Goal: Task Accomplishment & Management: Manage account settings

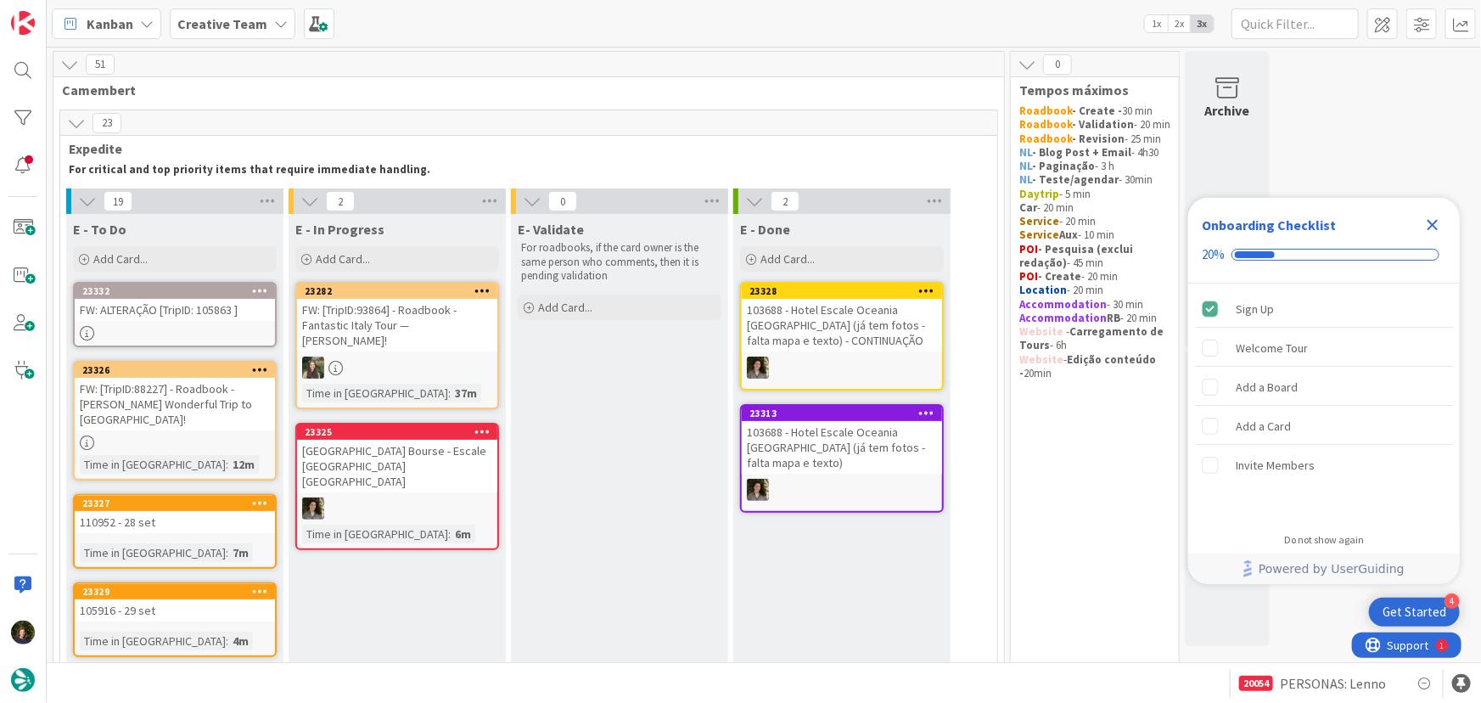
click at [147, 321] on link "23332 FW: ALTERAÇÃO [TripID: 105863 ]" at bounding box center [175, 314] width 204 height 65
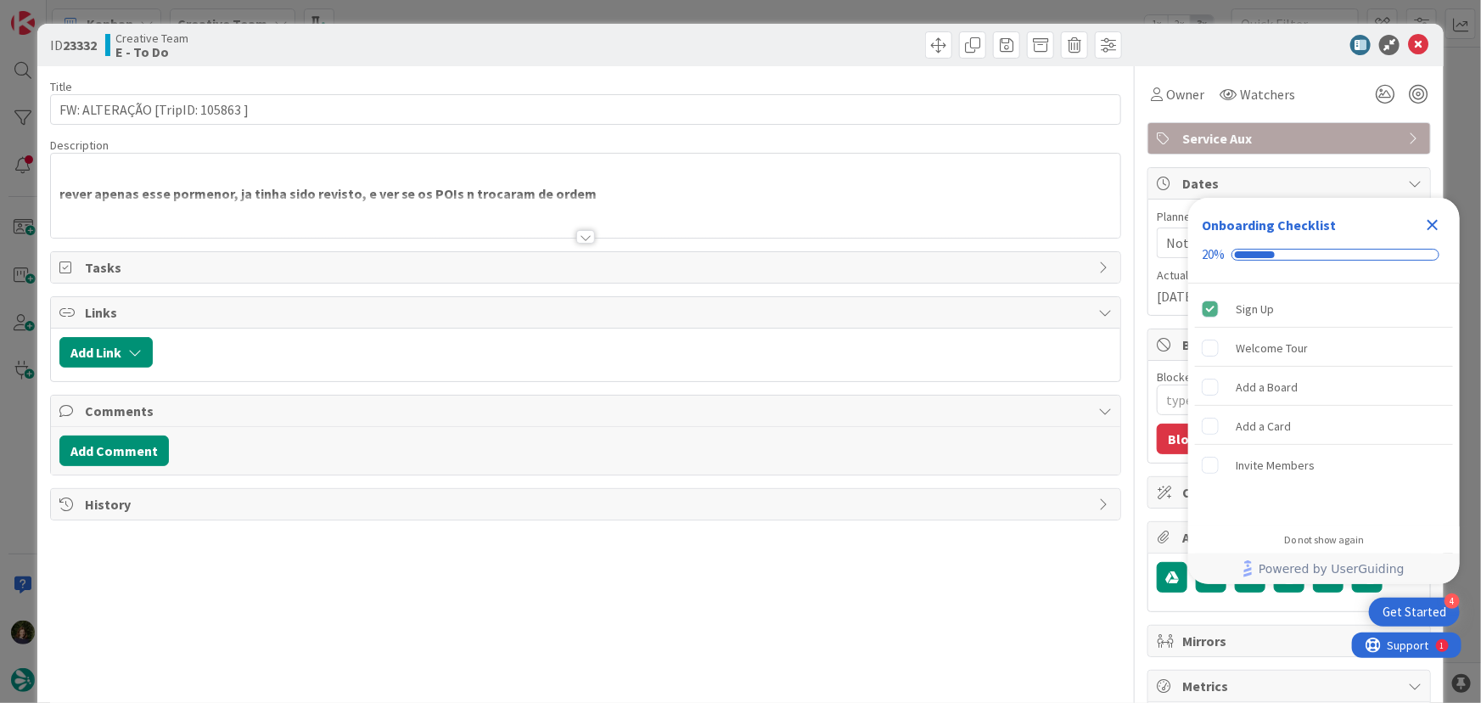
click at [577, 238] on div at bounding box center [585, 237] width 19 height 14
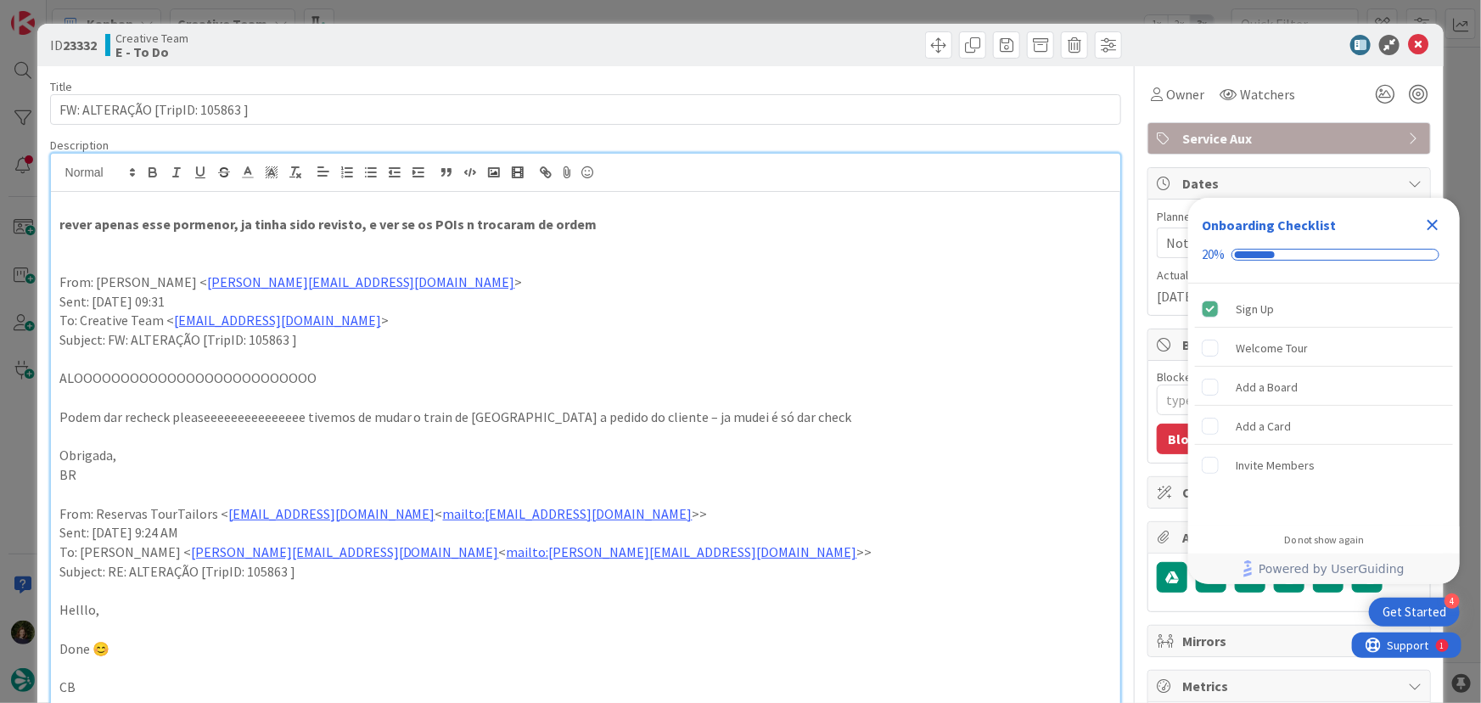
click at [1431, 225] on icon "Close Checklist" at bounding box center [1433, 225] width 11 height 11
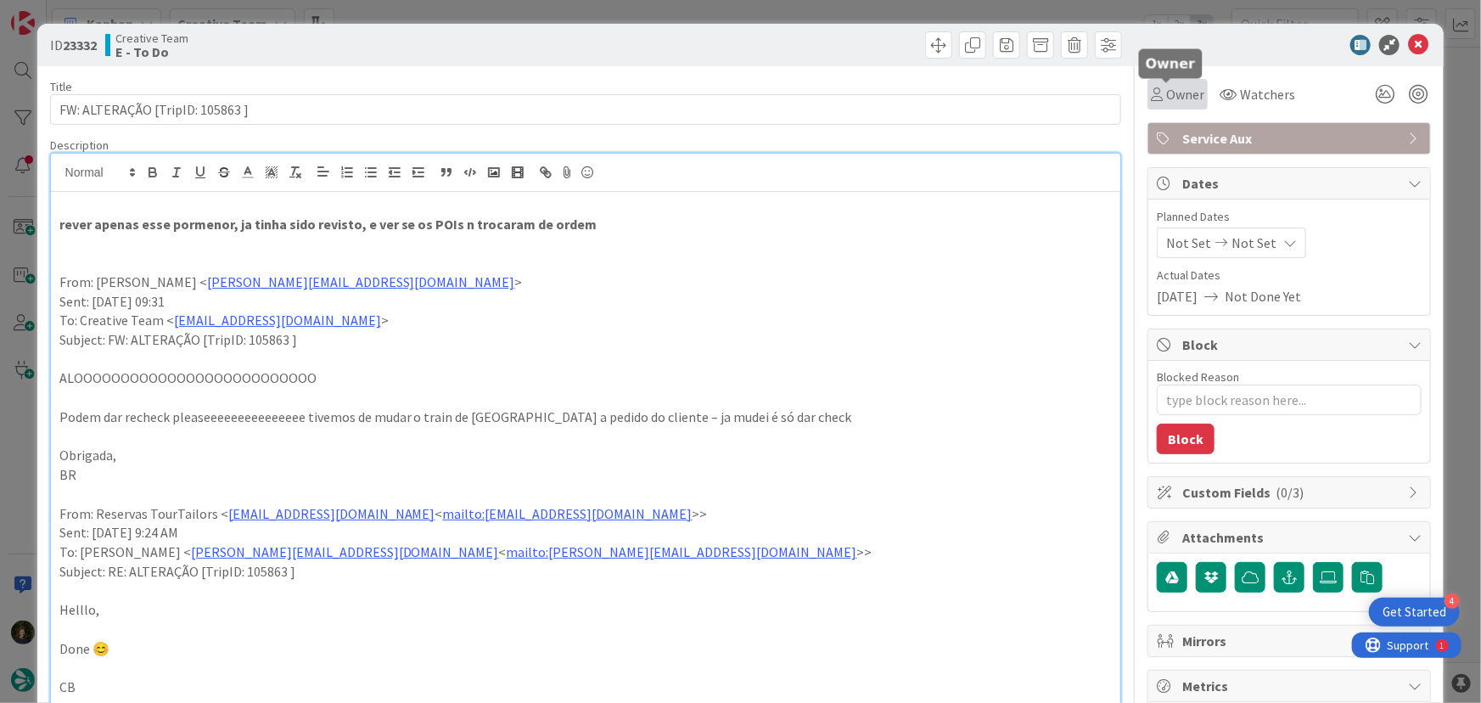
click at [1167, 94] on span "Owner" at bounding box center [1185, 94] width 38 height 20
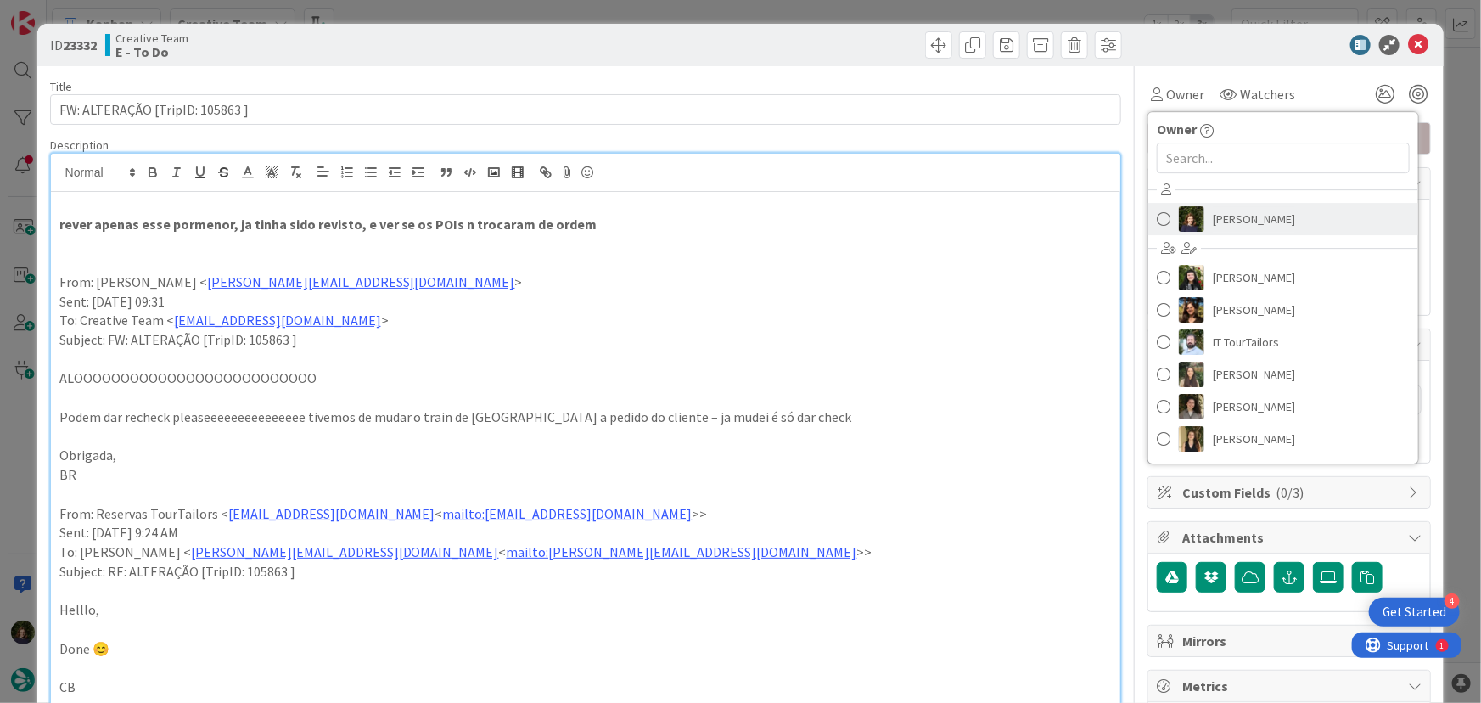
click at [1228, 211] on span "[PERSON_NAME]" at bounding box center [1254, 218] width 82 height 25
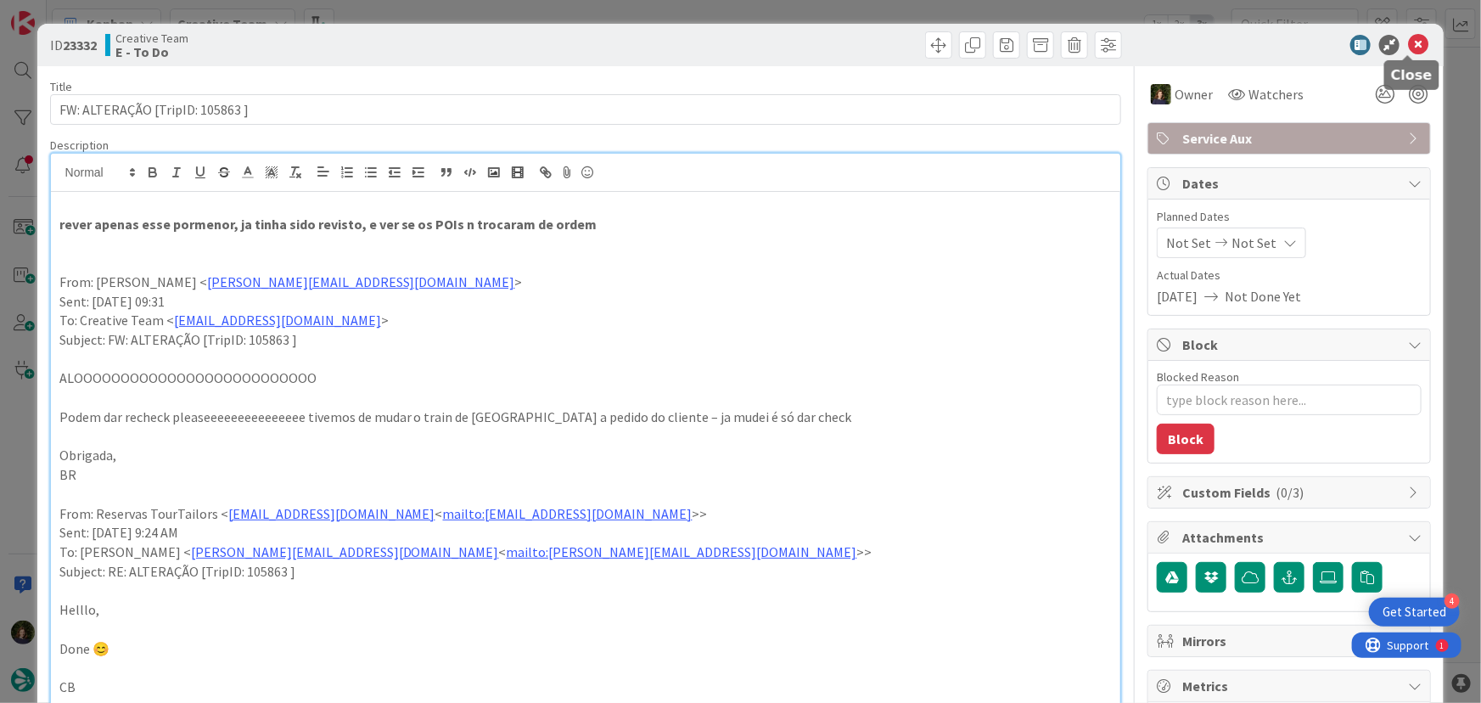
click at [1408, 48] on icon at bounding box center [1418, 45] width 20 height 20
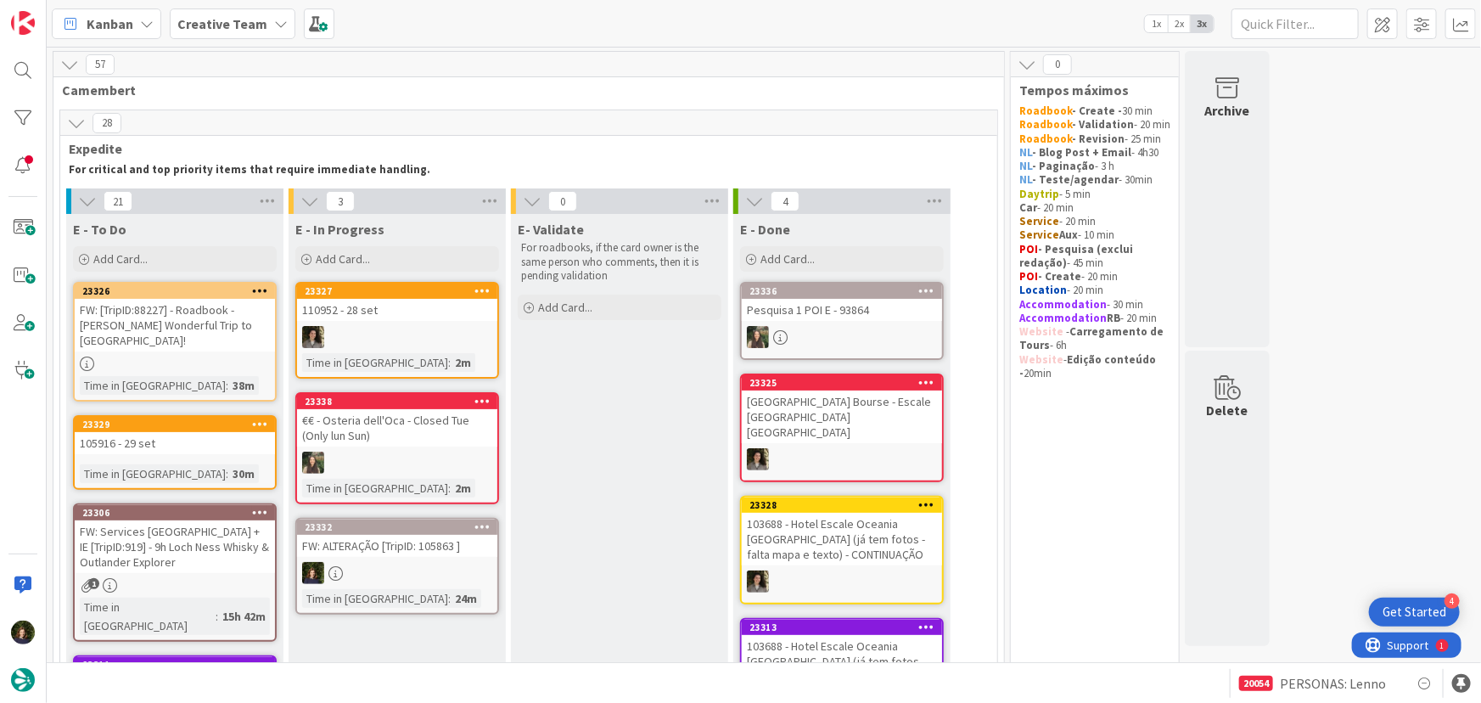
click at [452, 578] on div at bounding box center [397, 573] width 200 height 22
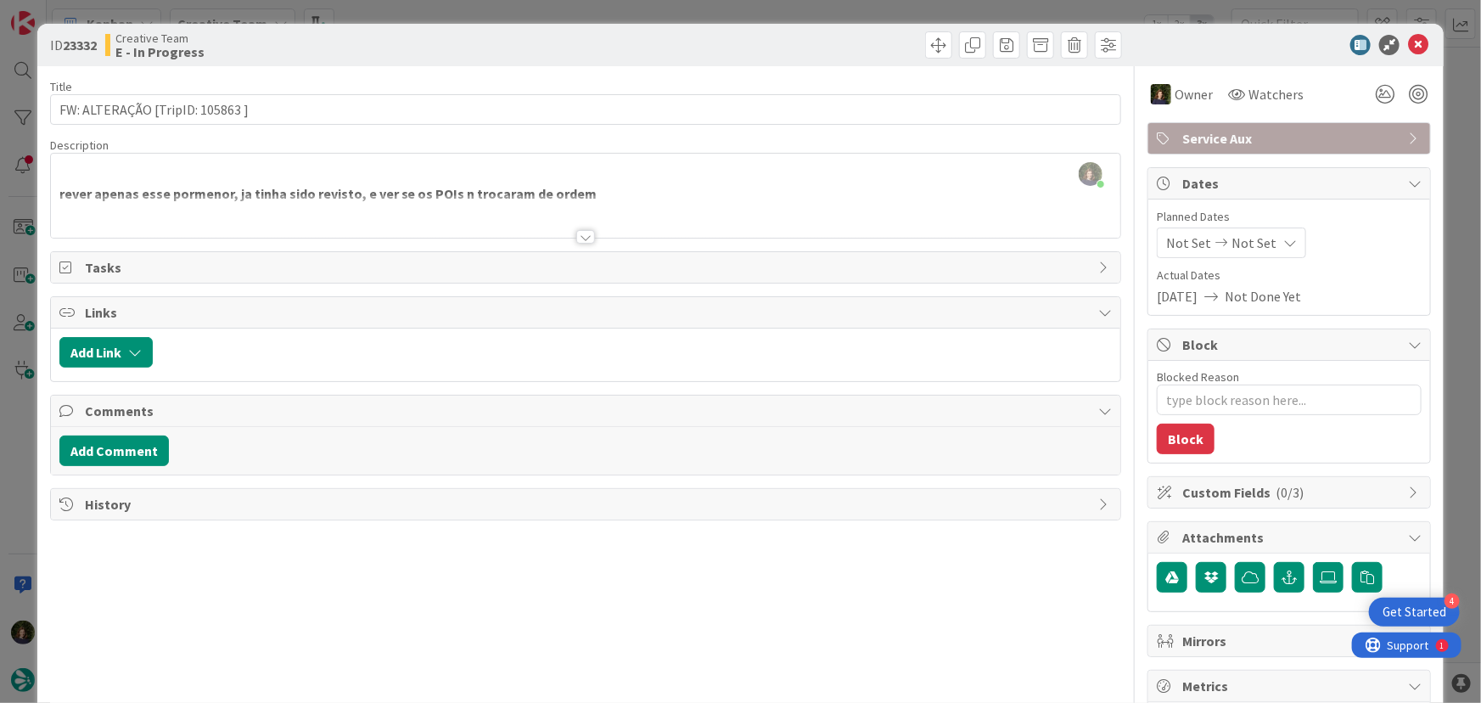
click at [576, 233] on div at bounding box center [585, 237] width 19 height 14
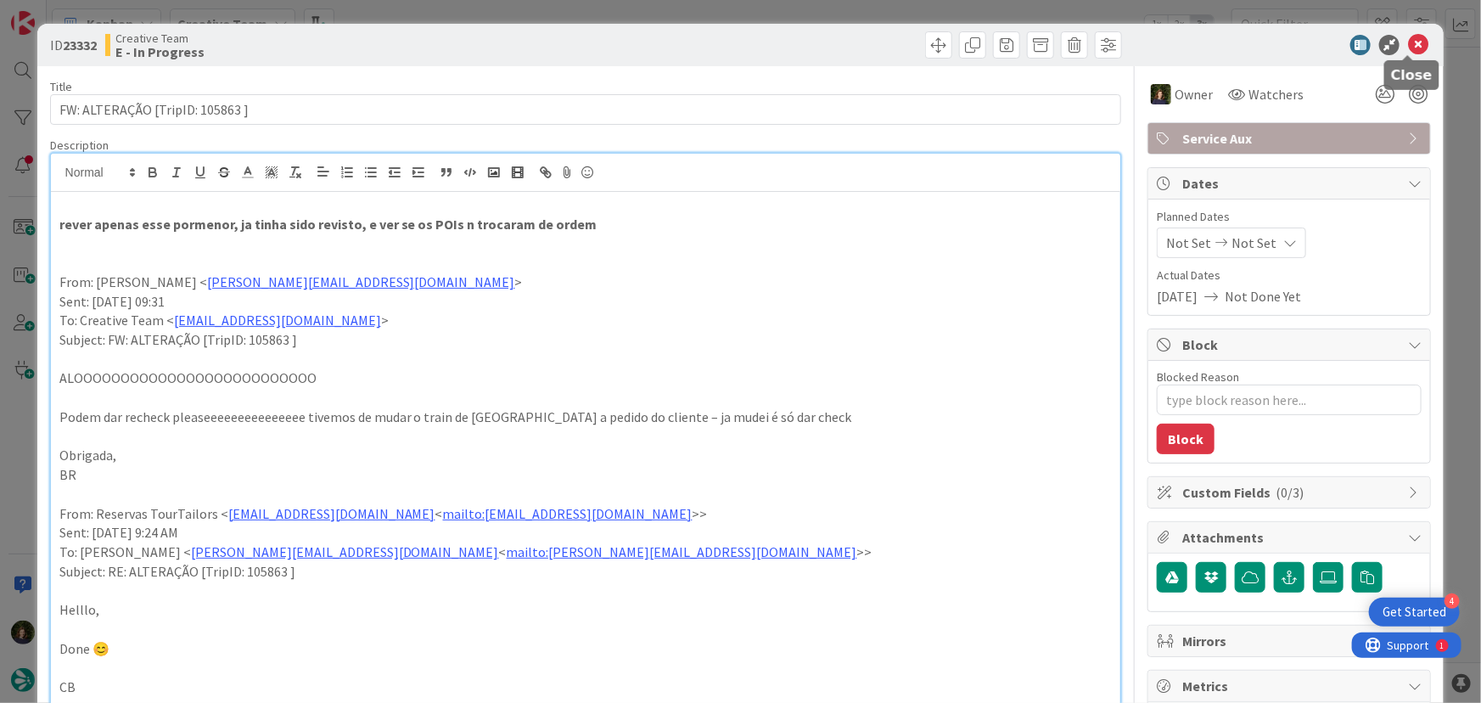
click at [1412, 43] on icon at bounding box center [1418, 45] width 20 height 20
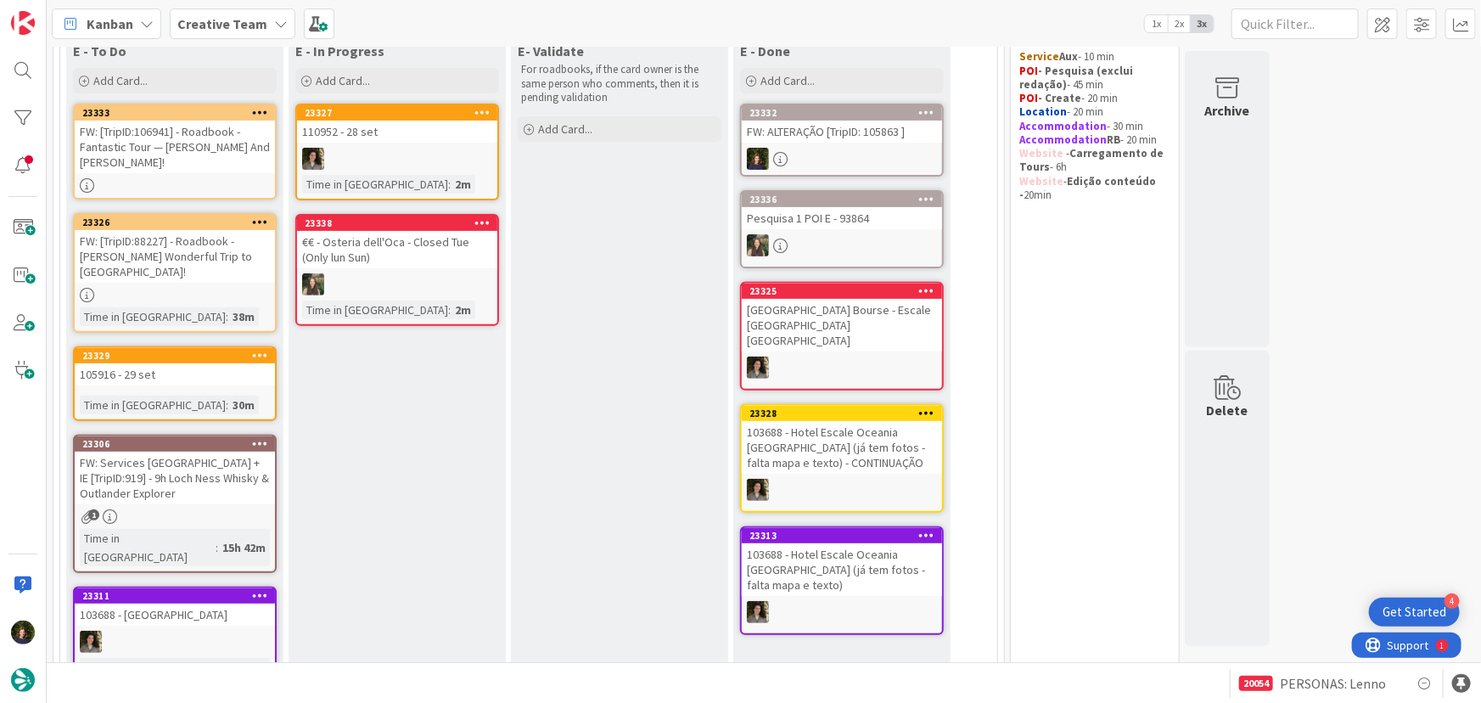
scroll to position [180, 0]
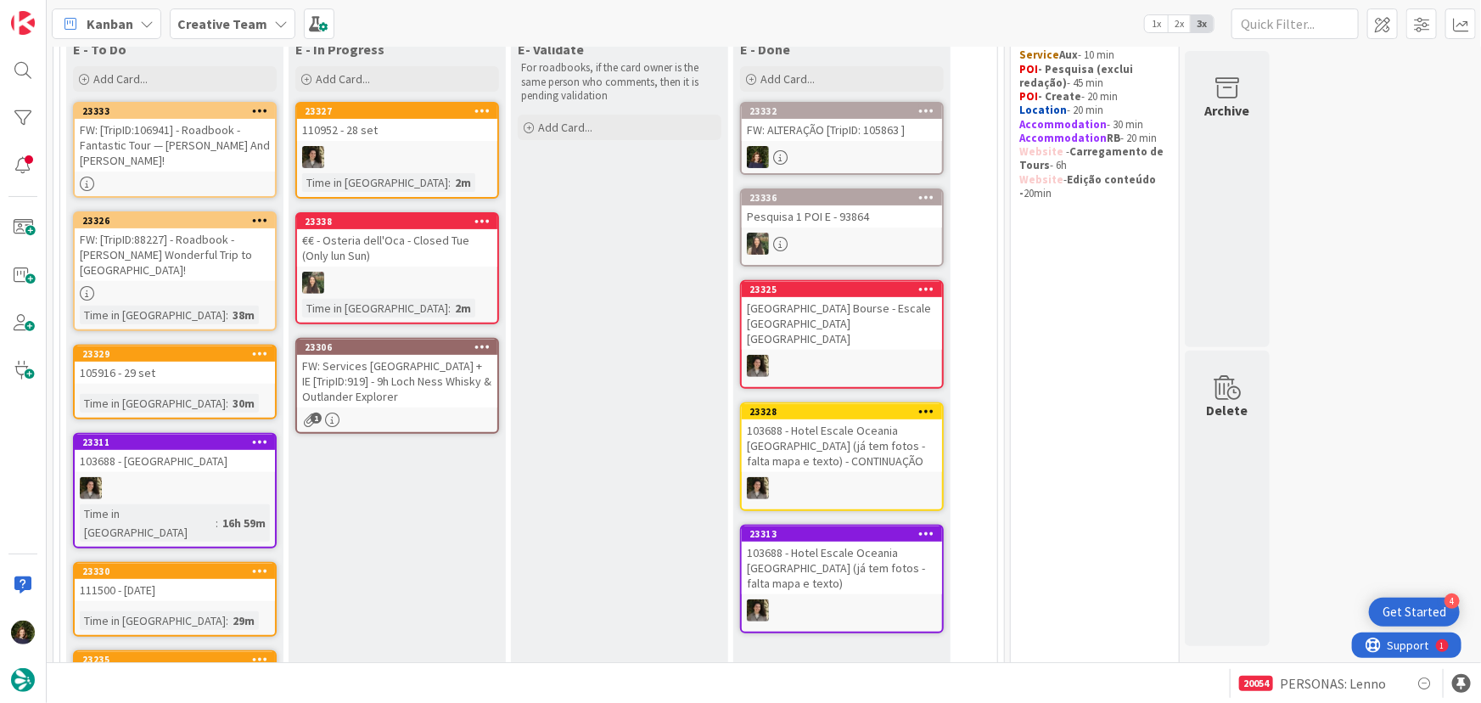
click at [401, 387] on div "FW: Services [GEOGRAPHIC_DATA] + IE [TripID:919] - 9h Loch Ness Whisky & Outlan…" at bounding box center [397, 381] width 200 height 53
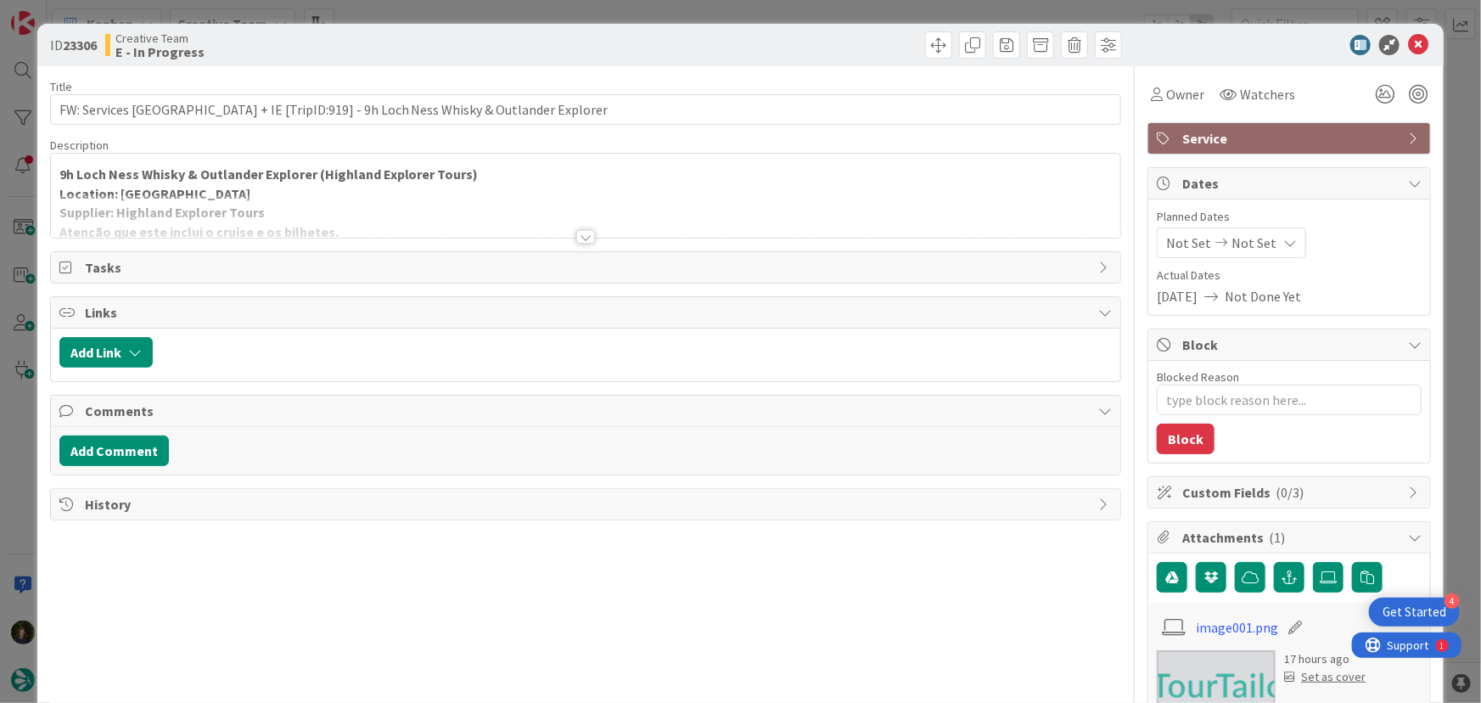
click at [586, 244] on div "Title 76 / 128 FW: Services [GEOGRAPHIC_DATA] + IE [TripID:919] - 9h Loch Ness …" at bounding box center [586, 595] width 1072 height 1058
click at [577, 238] on div at bounding box center [585, 237] width 19 height 14
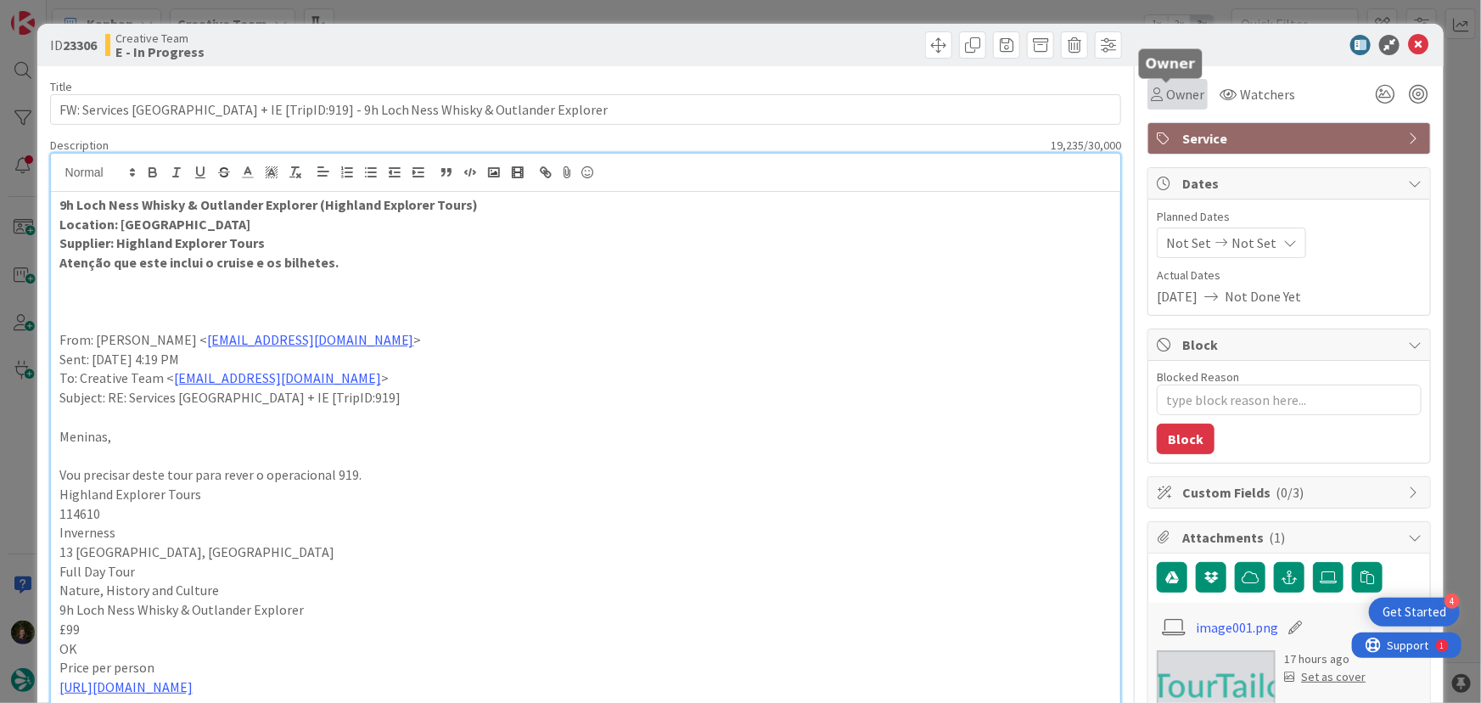
click at [1167, 89] on span "Owner" at bounding box center [1185, 94] width 38 height 20
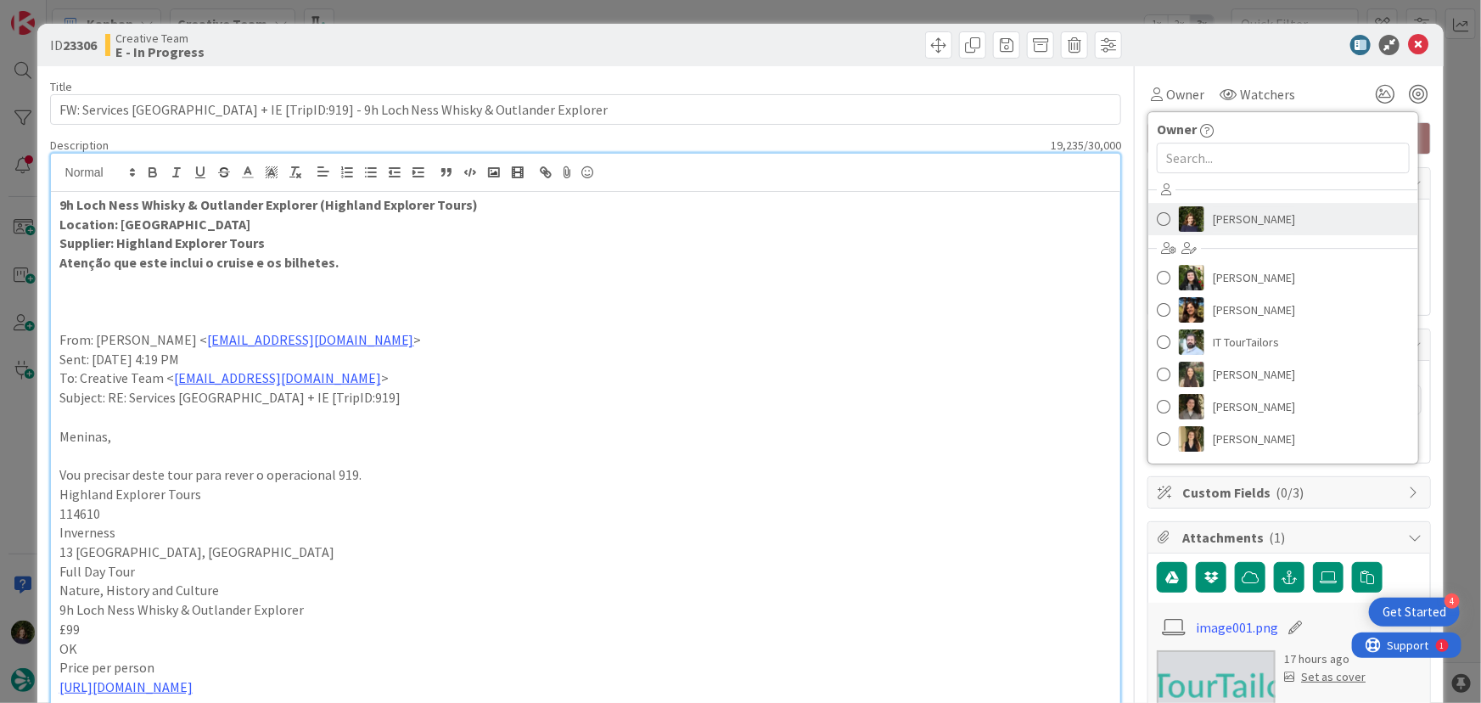
click at [1226, 216] on span "[PERSON_NAME]" at bounding box center [1254, 218] width 82 height 25
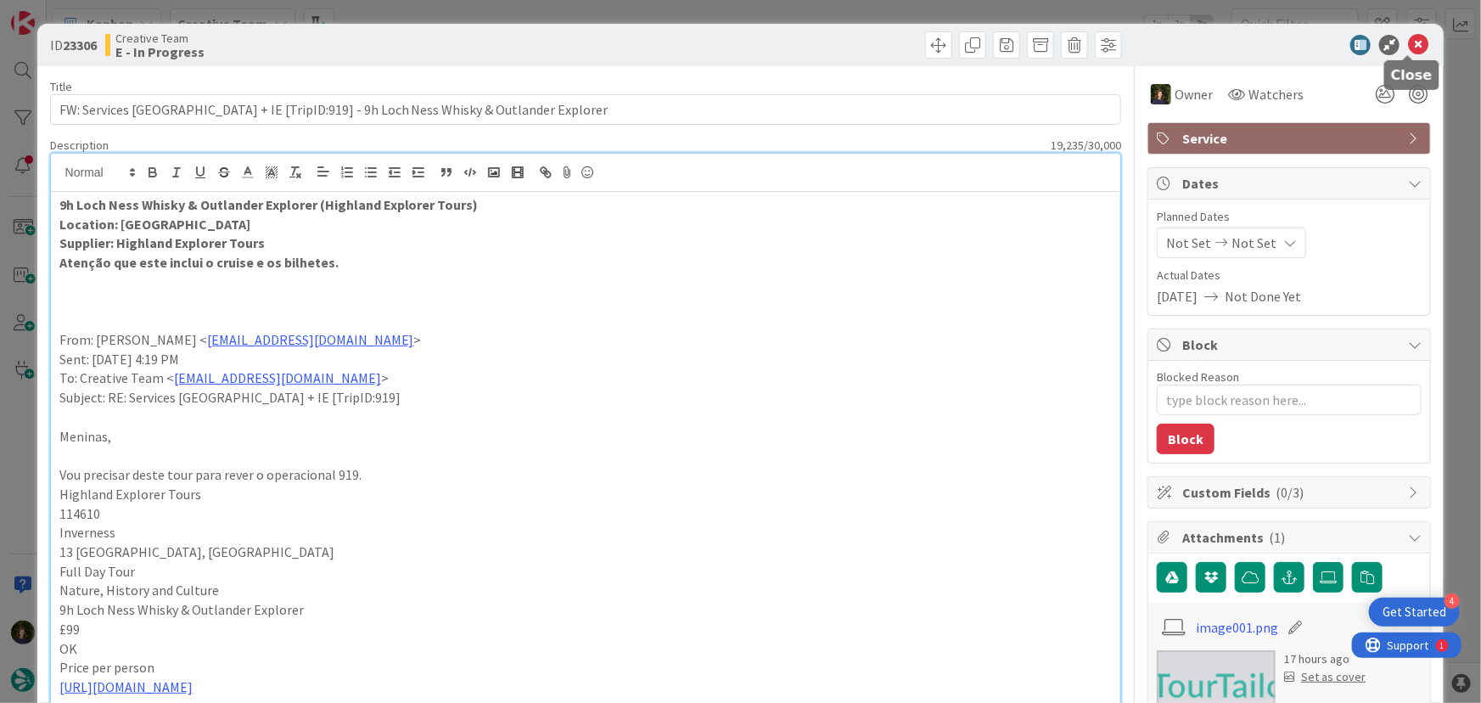
click at [1408, 46] on icon at bounding box center [1418, 45] width 20 height 20
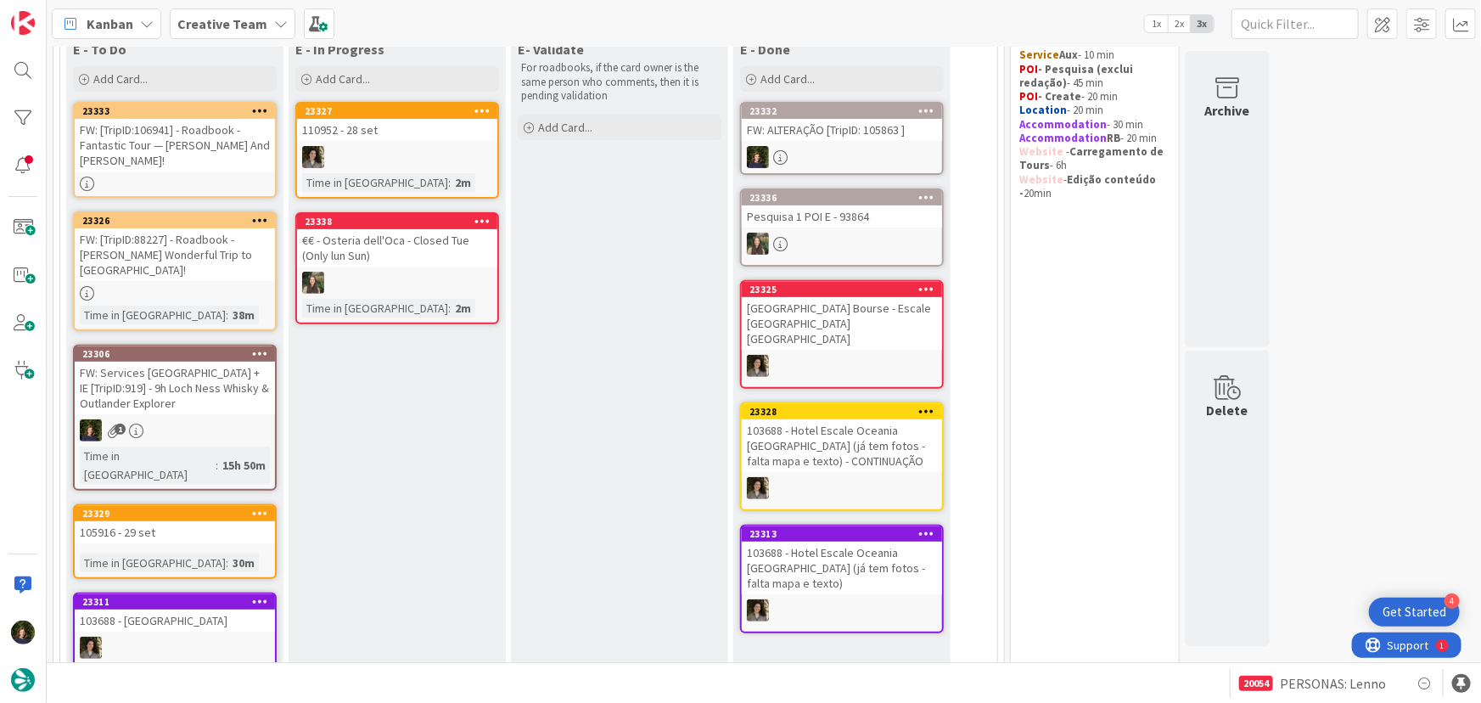
click at [182, 269] on link "23326 FW: [TripID:88227] - Roadbook - [PERSON_NAME] Wonderful Trip to [GEOGRAPH…" at bounding box center [175, 271] width 204 height 120
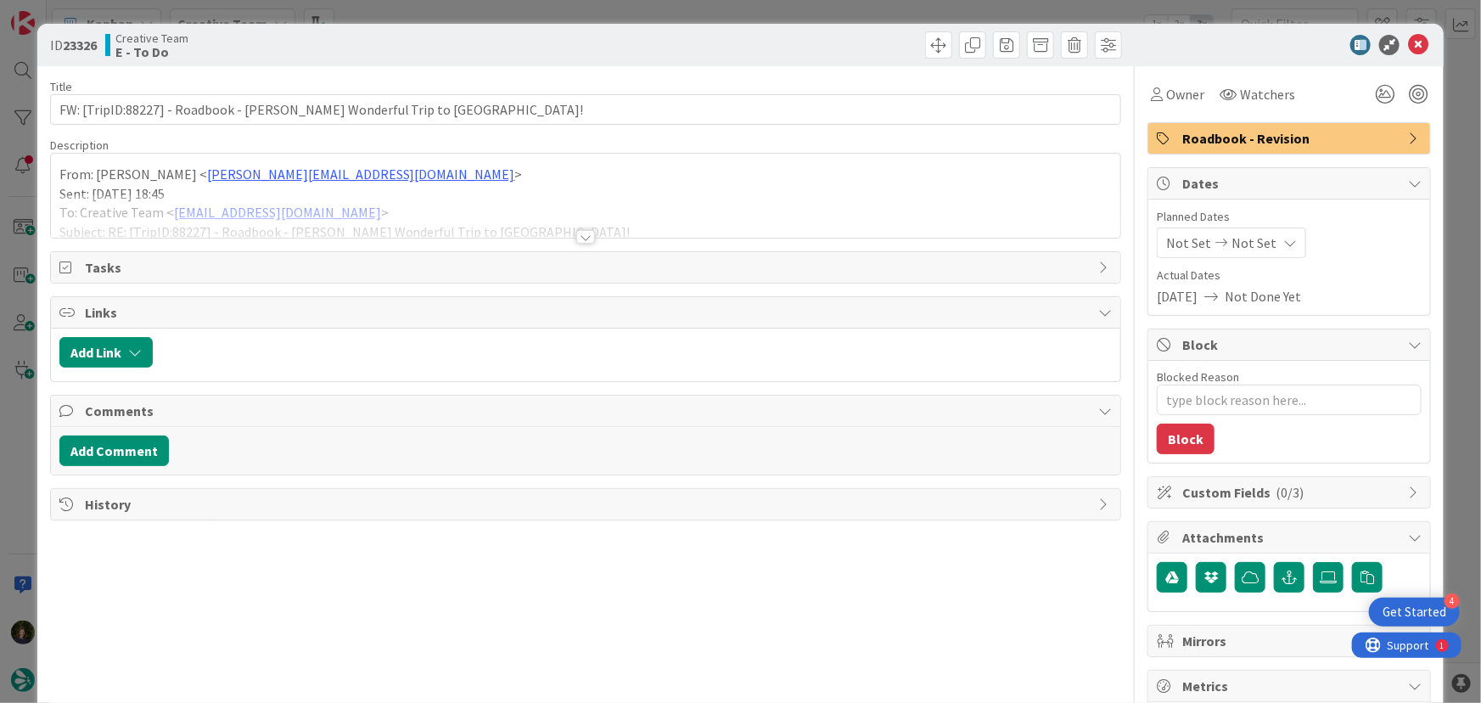
click at [579, 235] on div at bounding box center [585, 237] width 19 height 14
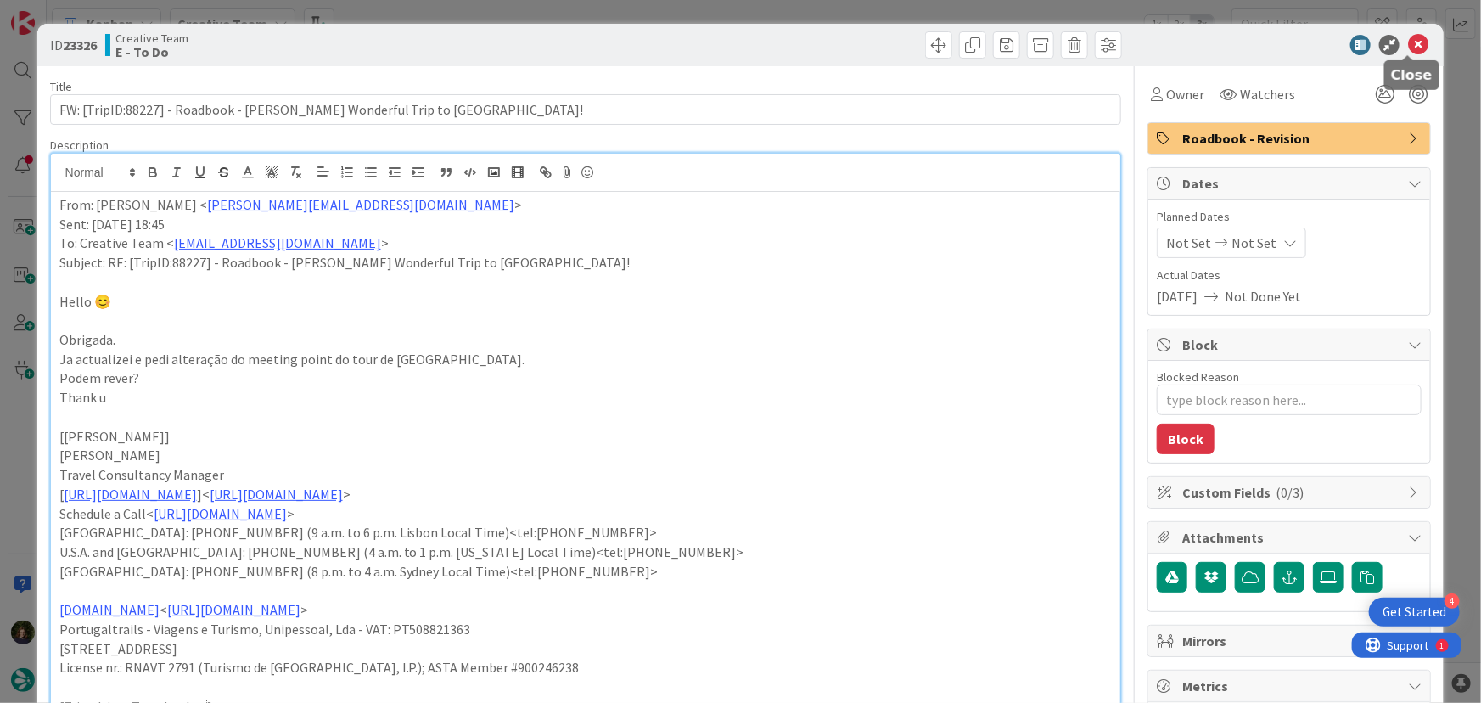
click at [1408, 43] on icon at bounding box center [1418, 45] width 20 height 20
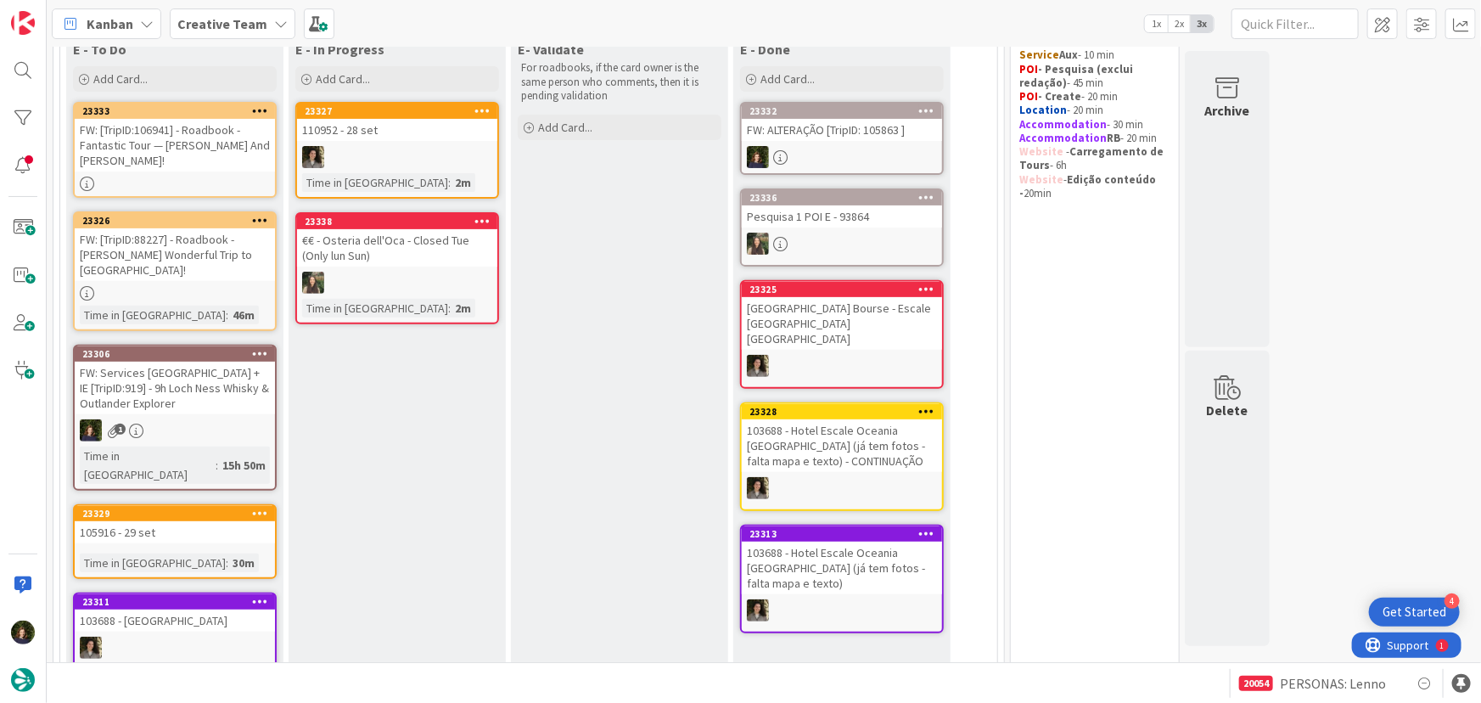
click at [149, 142] on div "FW: [TripID:106941] - Roadbook - Fantastic Tour — [PERSON_NAME] And [PERSON_NAM…" at bounding box center [175, 145] width 200 height 53
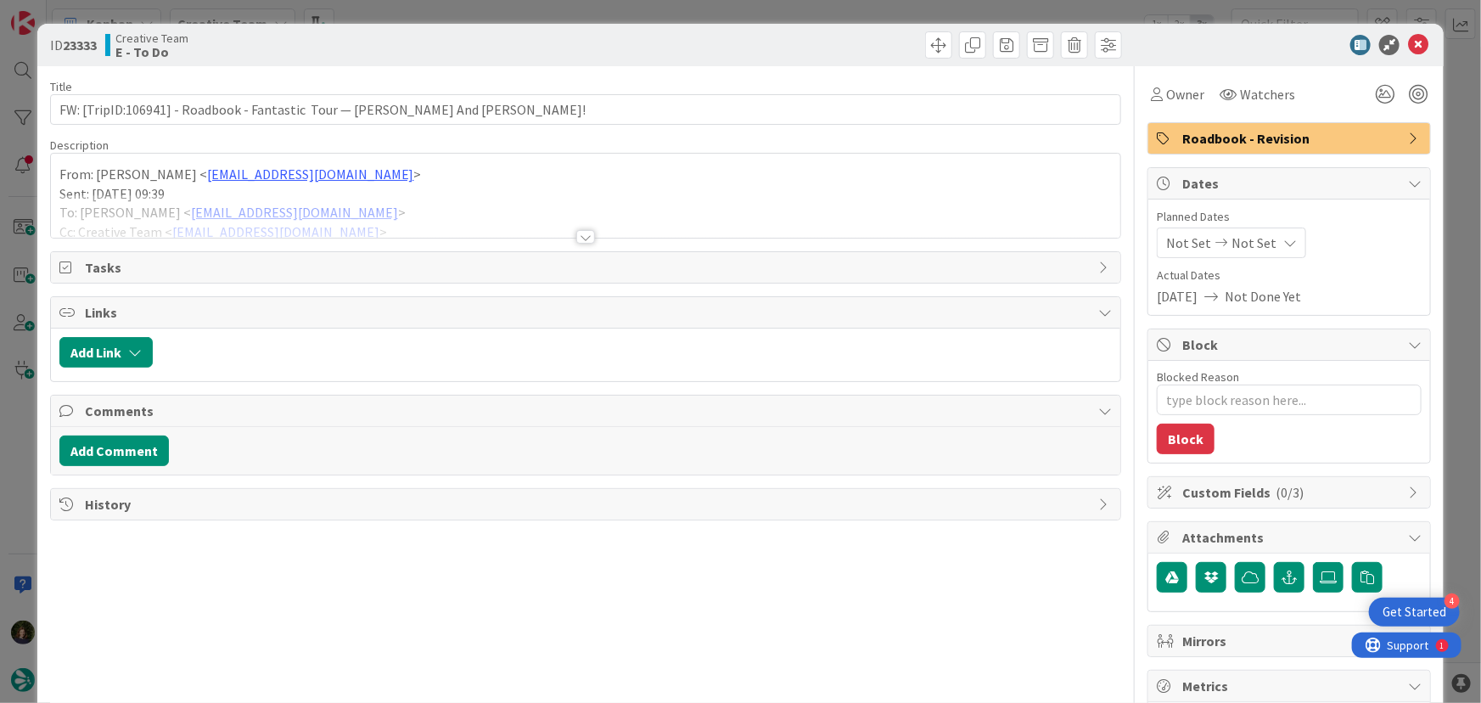
click at [579, 237] on div at bounding box center [585, 237] width 19 height 14
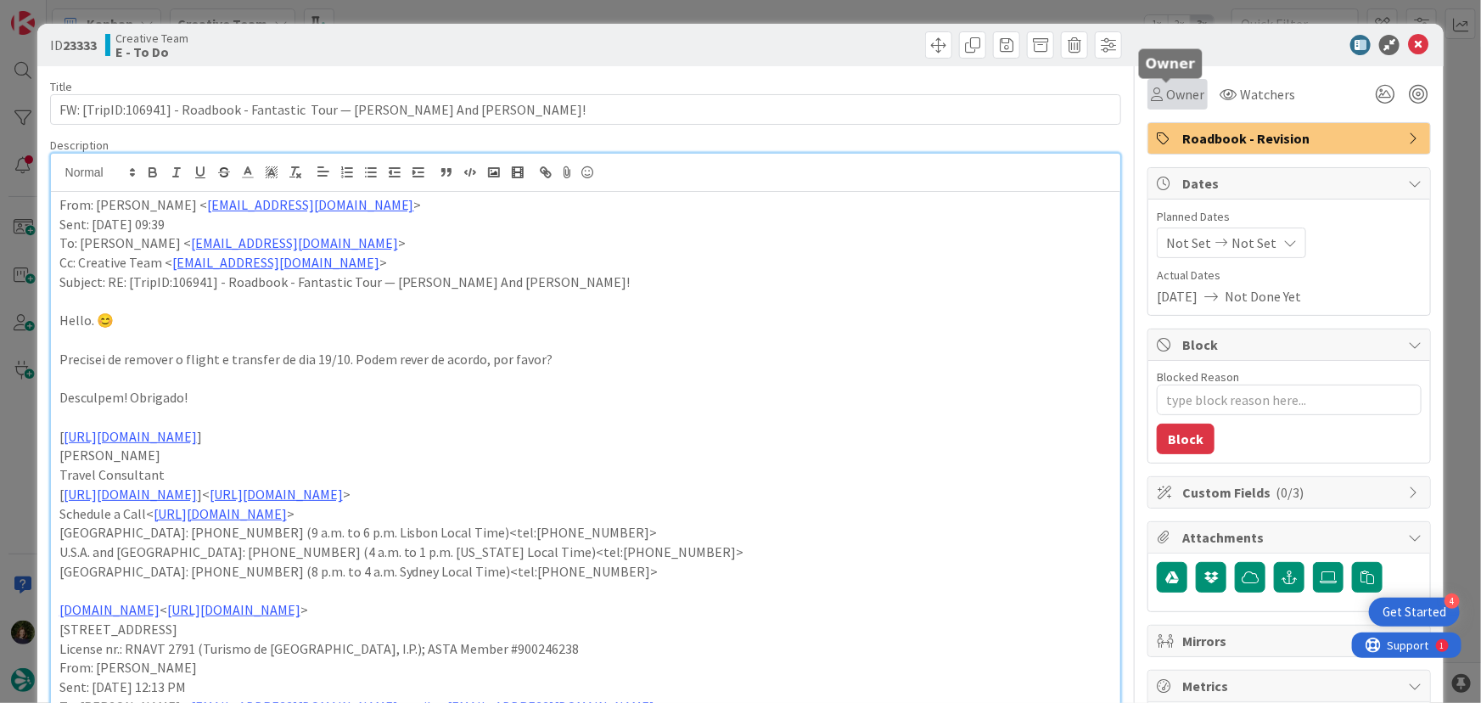
click at [1173, 95] on span "Owner" at bounding box center [1185, 94] width 38 height 20
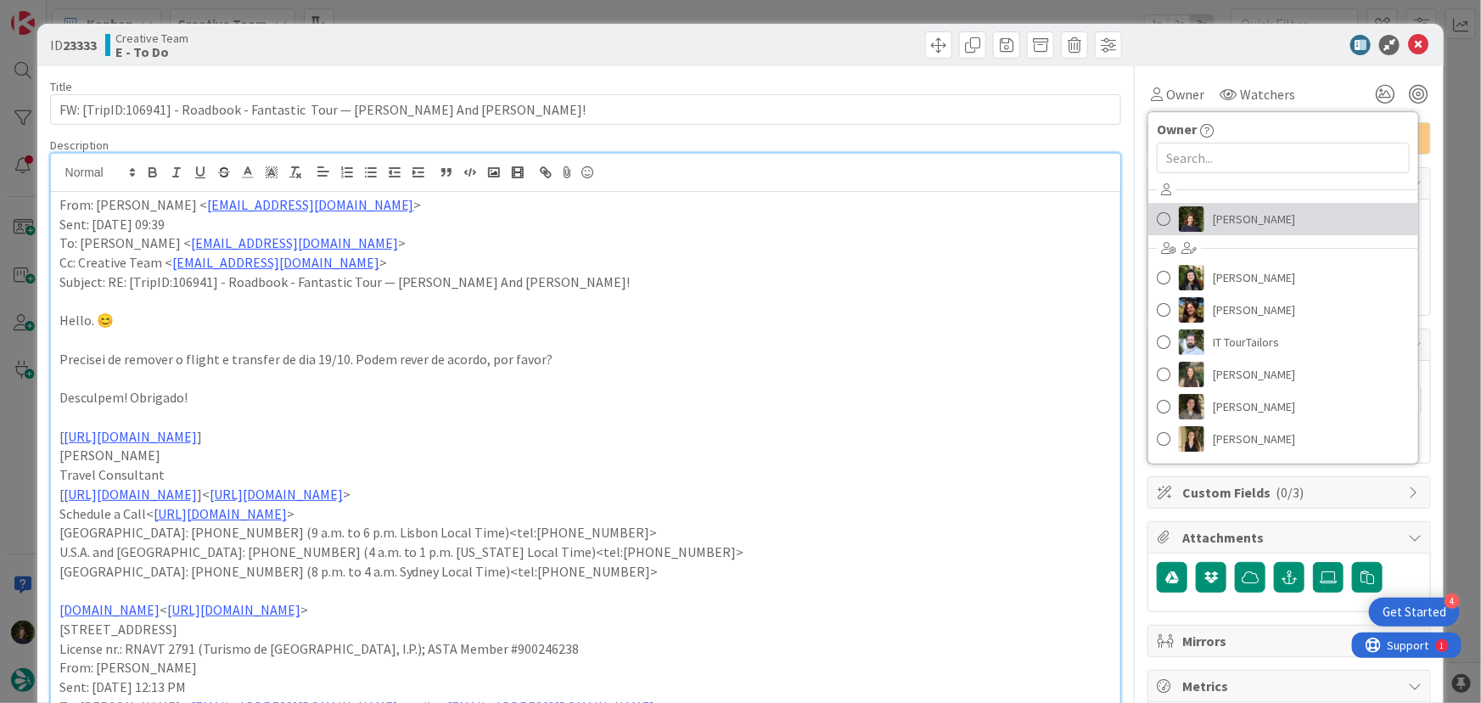
click at [1224, 232] on link "[PERSON_NAME]" at bounding box center [1283, 219] width 270 height 32
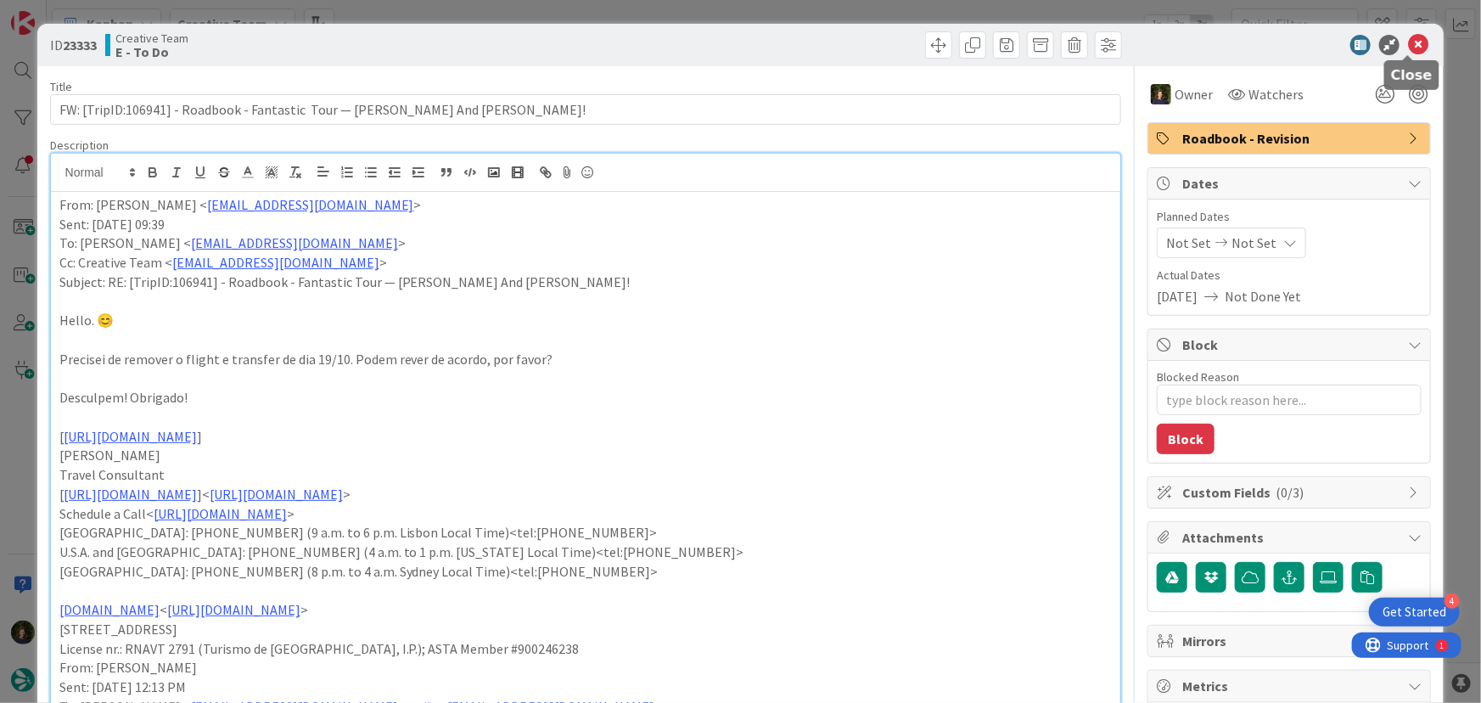
click at [1408, 50] on icon at bounding box center [1418, 45] width 20 height 20
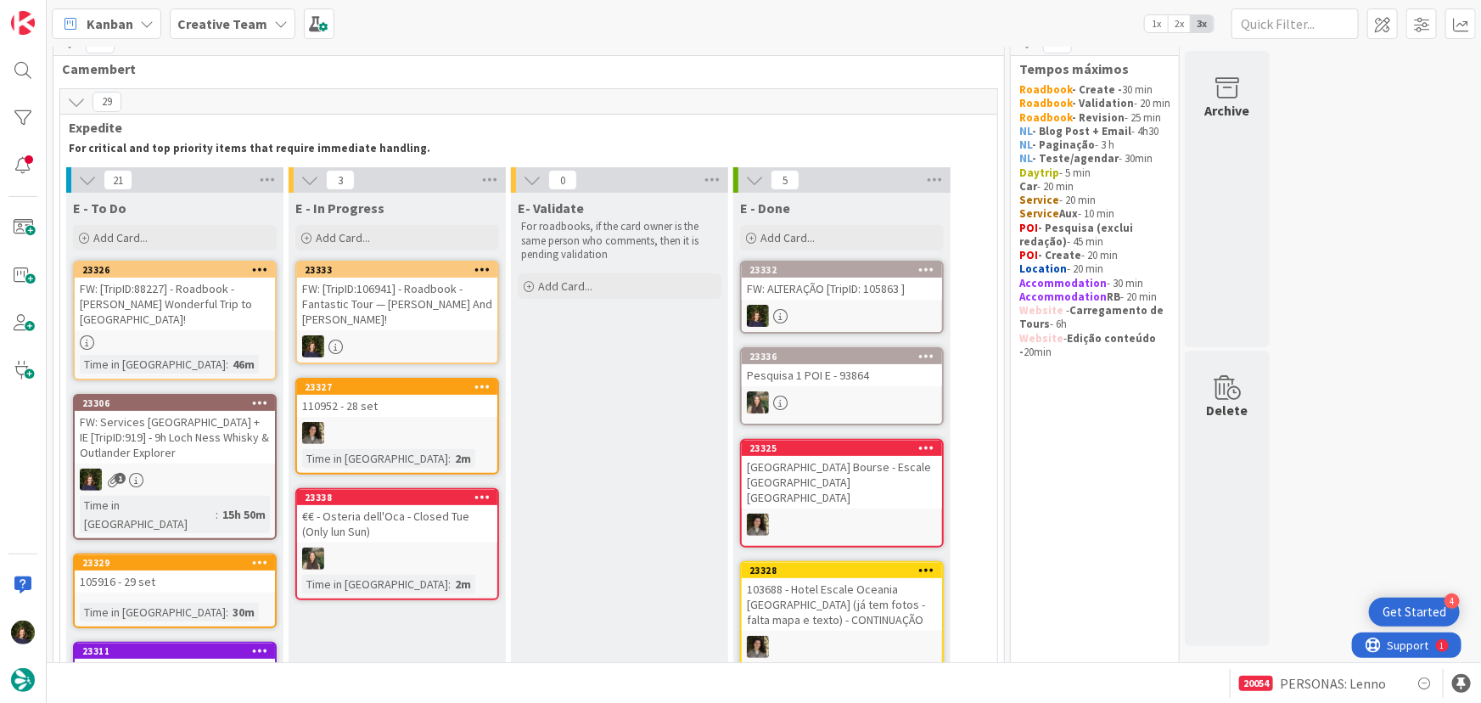
click at [423, 305] on div "FW: [TripID:106941] - Roadbook - Fantastic Tour — [PERSON_NAME] And [PERSON_NAM…" at bounding box center [397, 304] width 200 height 53
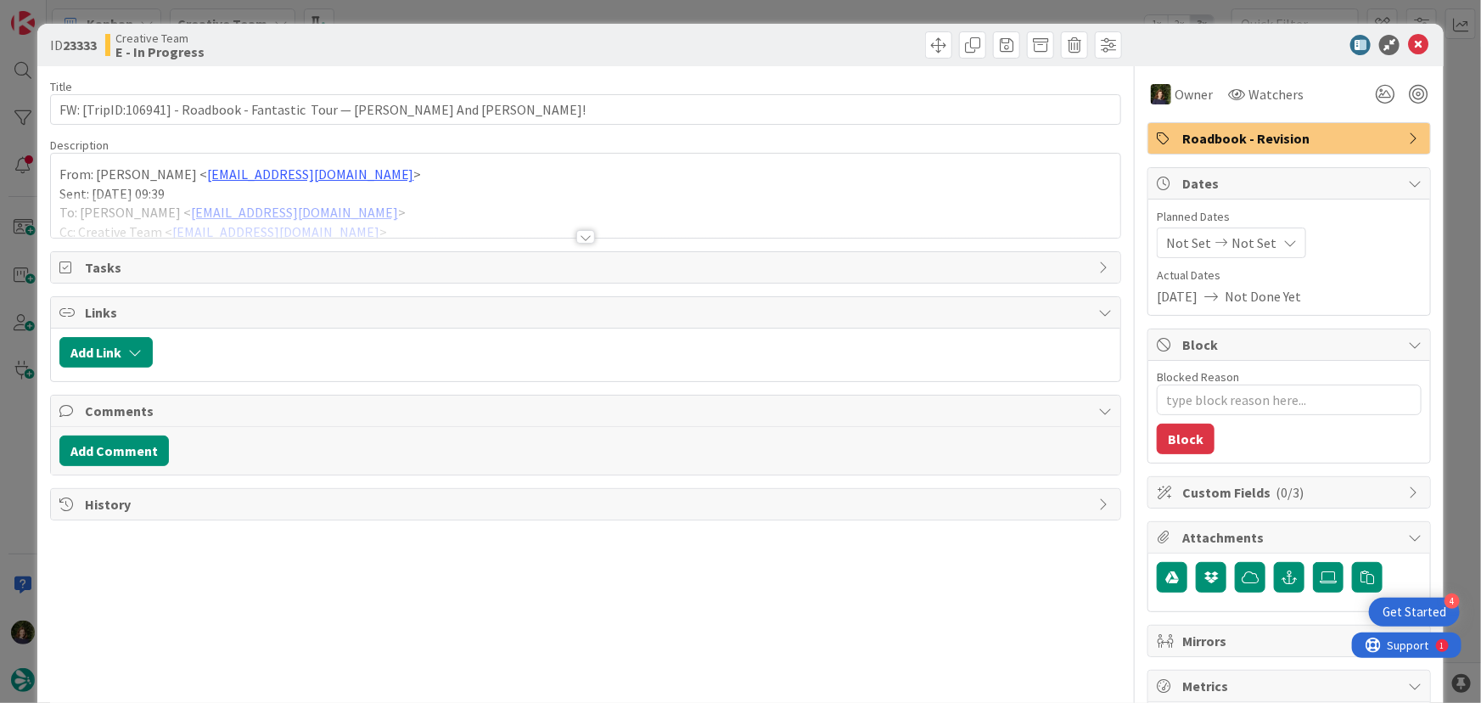
click at [581, 236] on div at bounding box center [585, 237] width 19 height 14
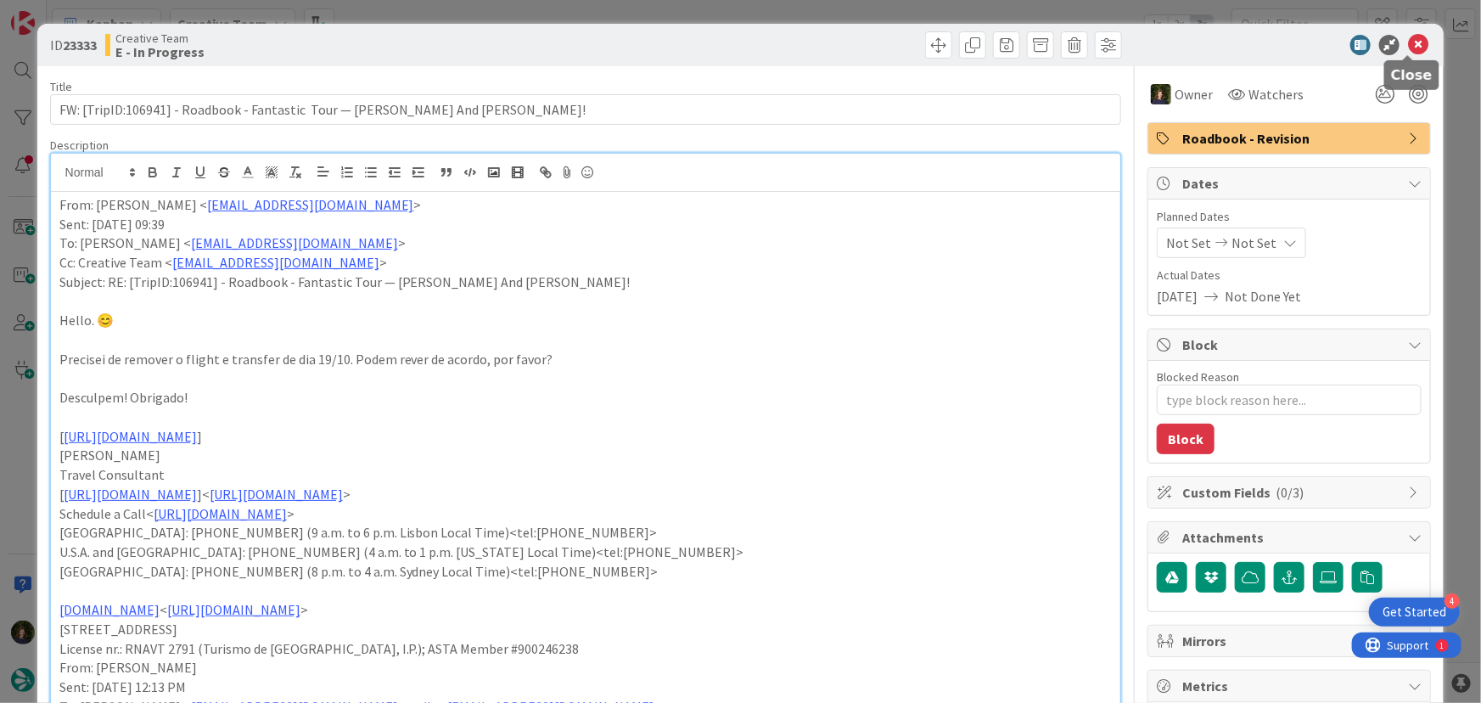
click at [1416, 42] on icon at bounding box center [1418, 45] width 20 height 20
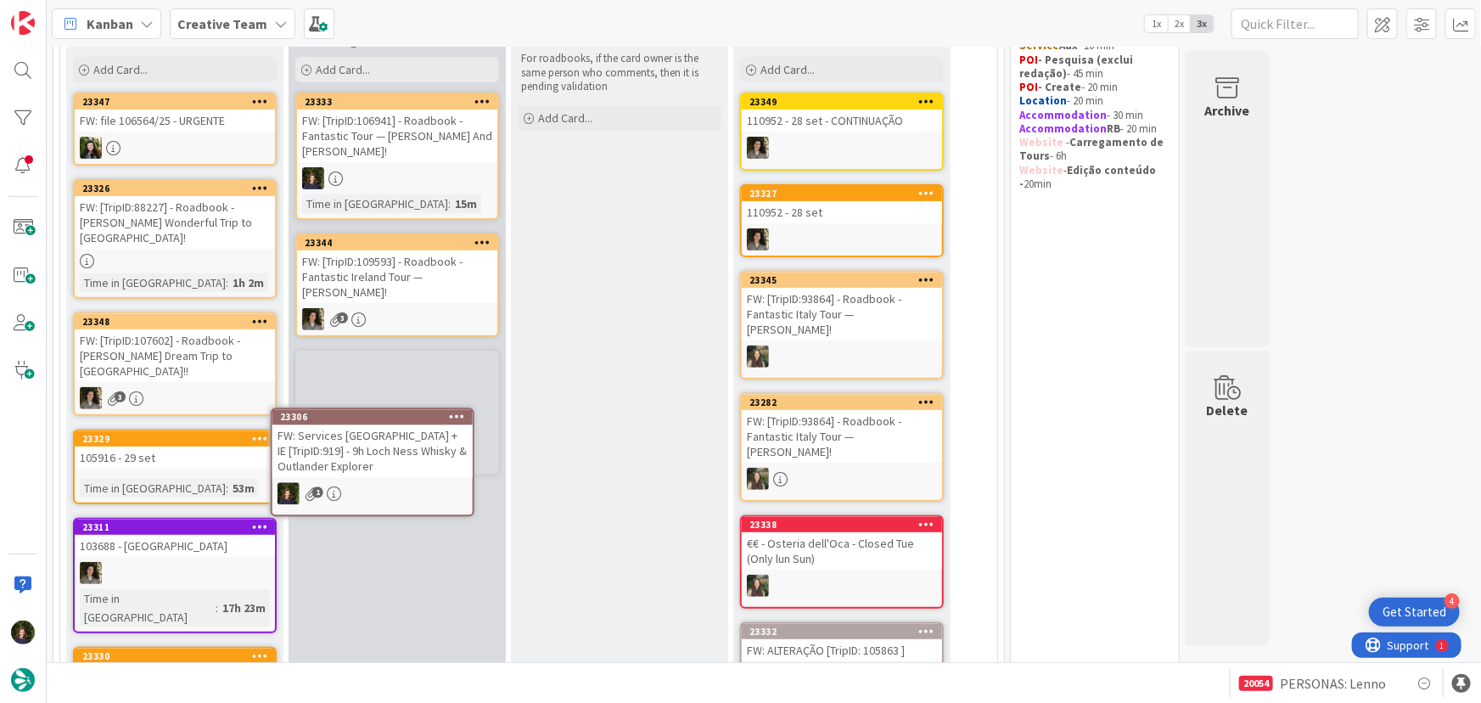
scroll to position [193, 0]
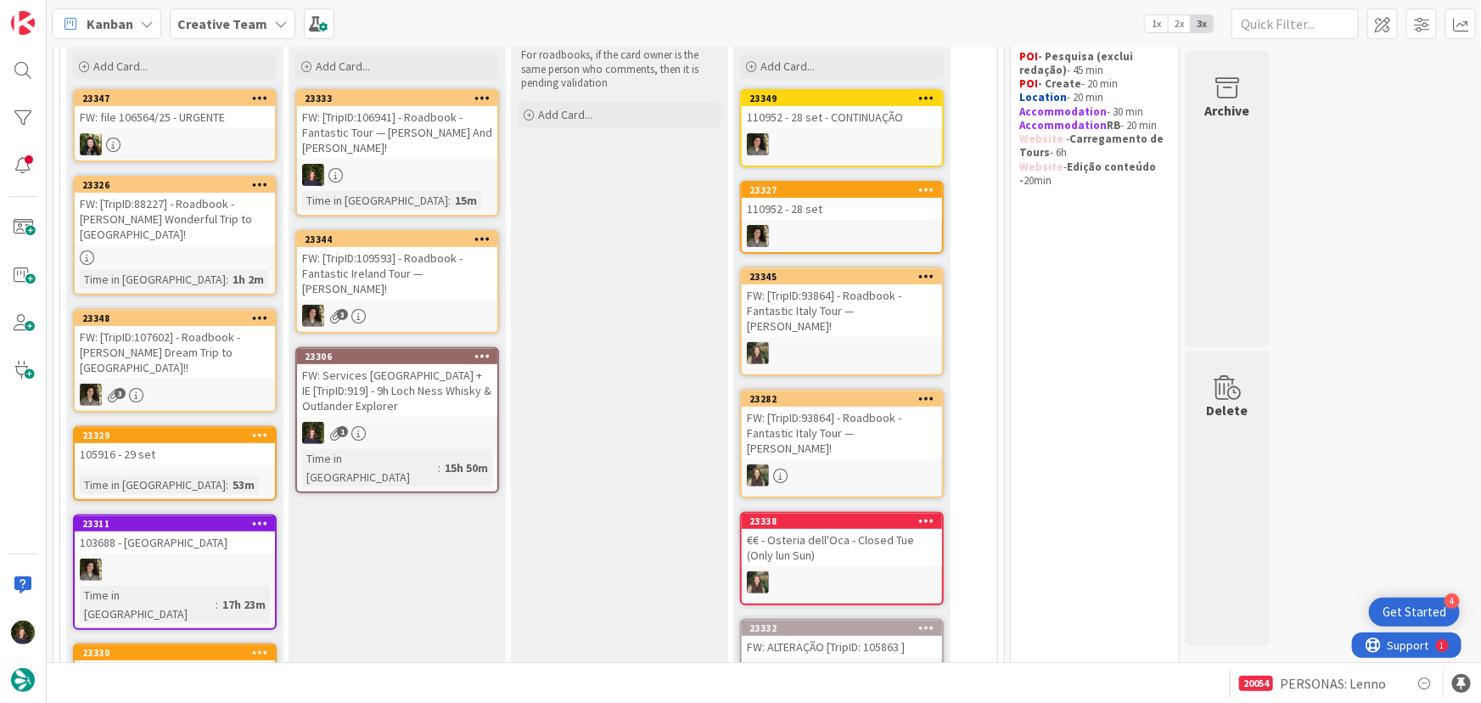
click at [373, 388] on link "23306 FW: Services [GEOGRAPHIC_DATA] + IE [TripID:919] - 9h Loch Ness Whisky & …" at bounding box center [397, 420] width 204 height 146
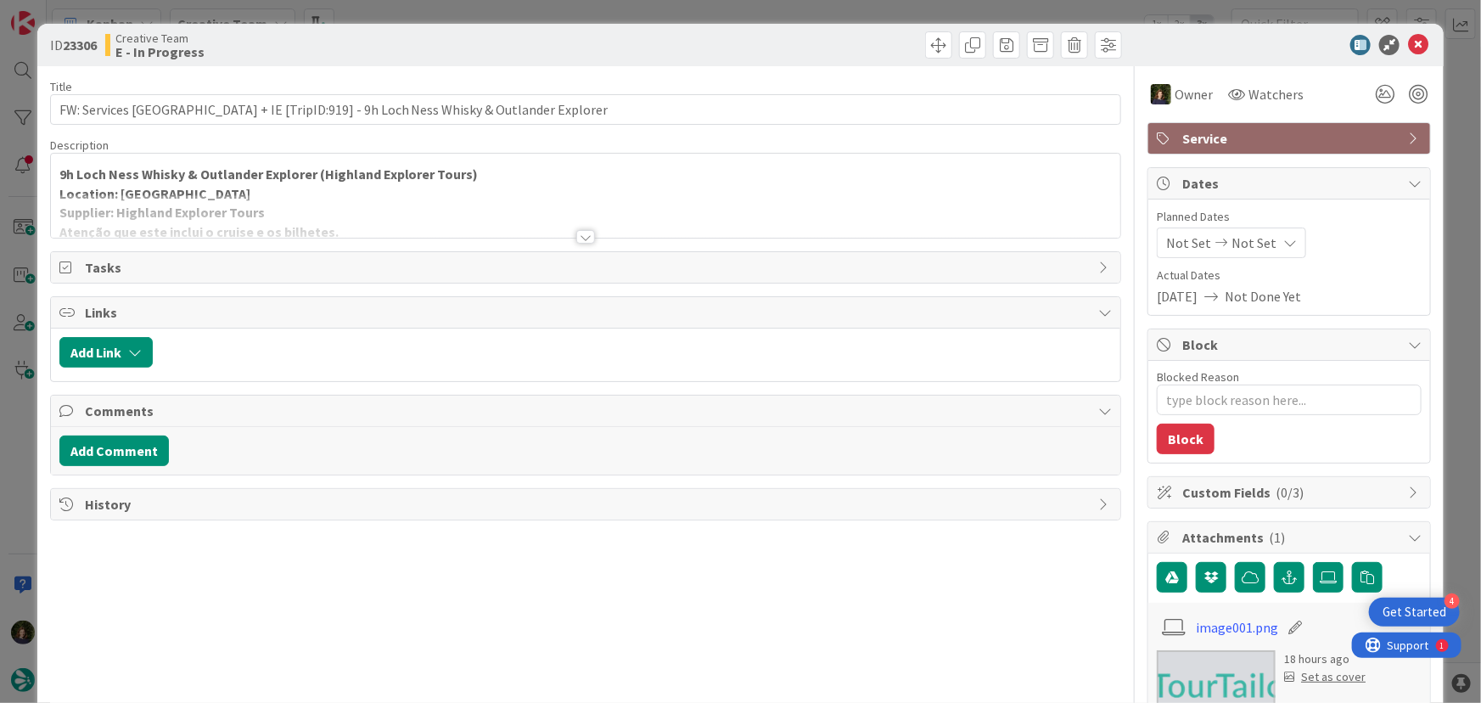
click at [280, 182] on div "9h Loch Ness Whisky & Outlander Explorer (Highland Explorer Tours) Location: [G…" at bounding box center [586, 196] width 1070 height 84
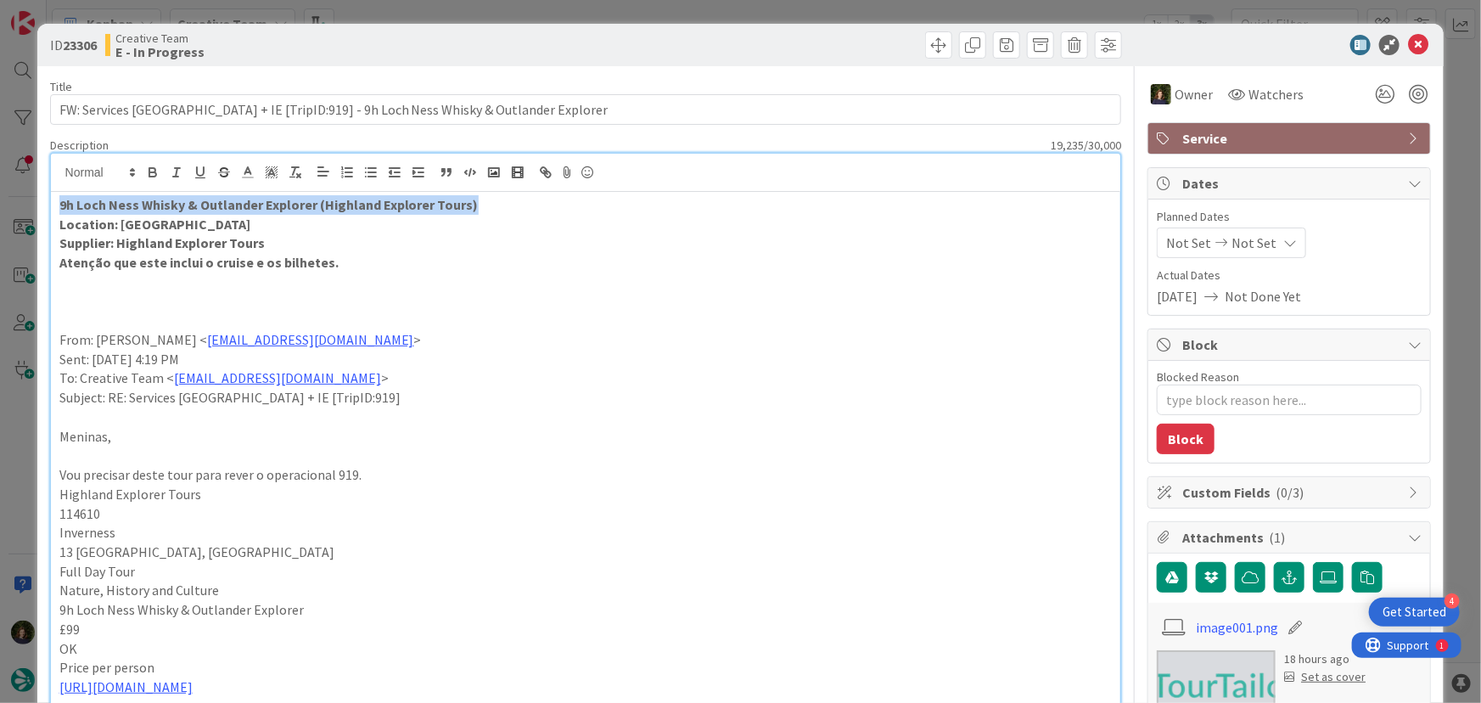
drag, startPoint x: 53, startPoint y: 203, endPoint x: 483, endPoint y: 209, distance: 430.4
copy strong "9h Loch Ness Whisky & Outlander Explorer (Highland Explorer Tours)"
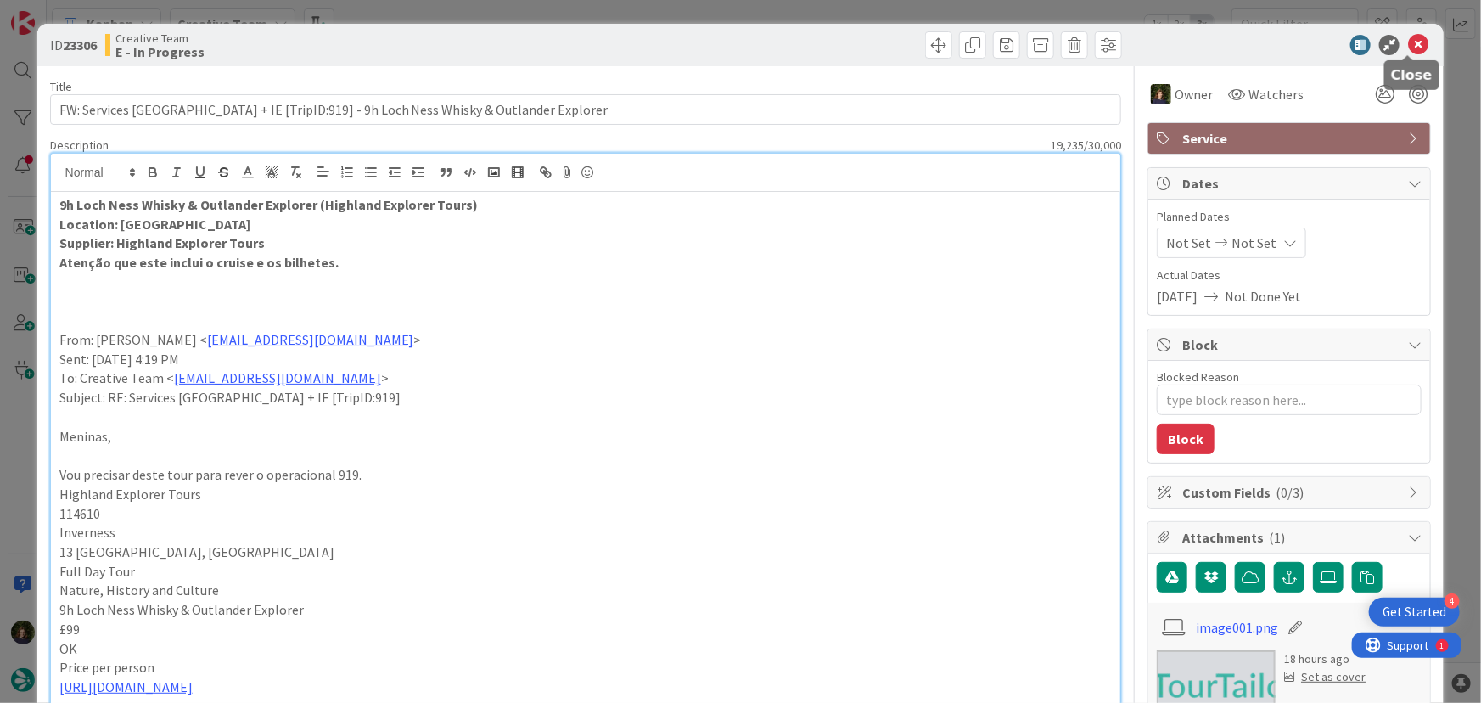
click at [1408, 45] on icon at bounding box center [1418, 45] width 20 height 20
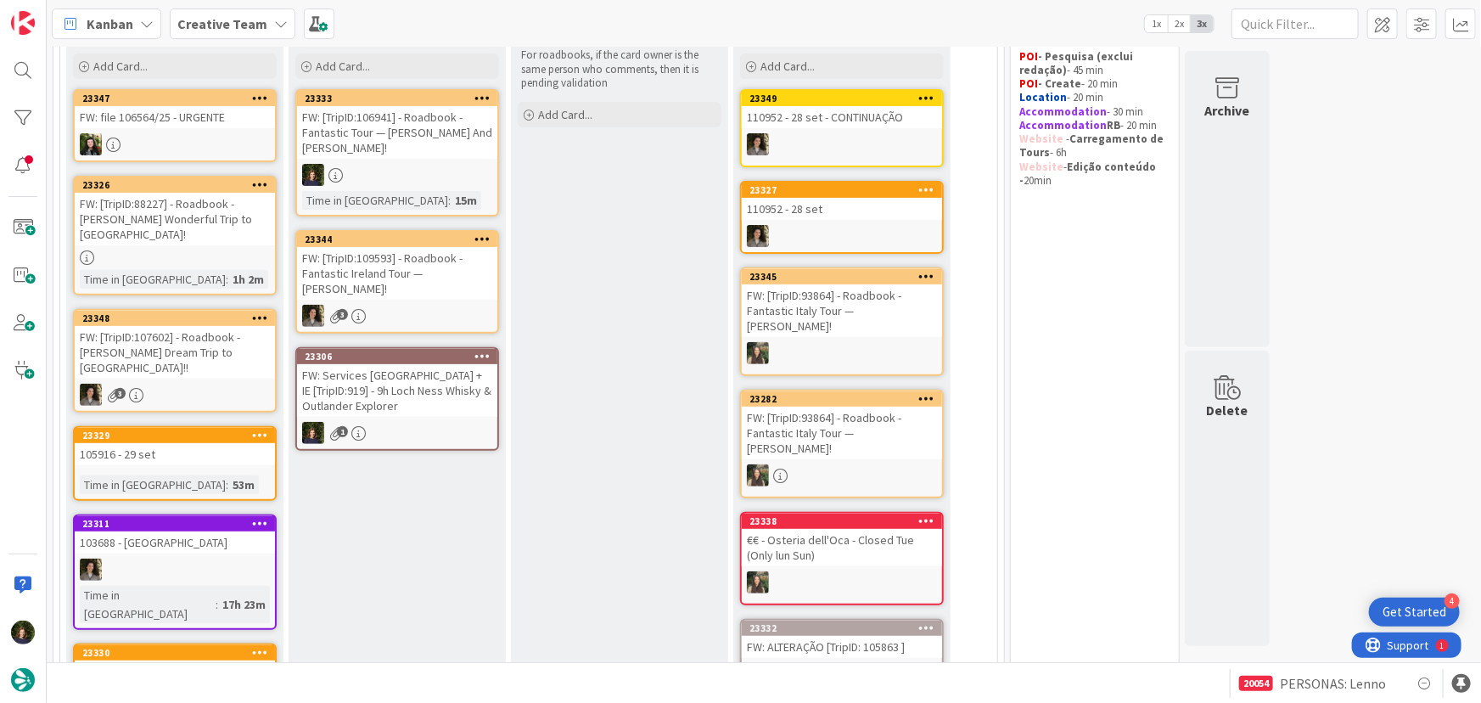
click at [407, 143] on link "23333 FW: [TripID:106941] - Roadbook - Fantastic Tour — [PERSON_NAME] And [PERS…" at bounding box center [397, 152] width 204 height 127
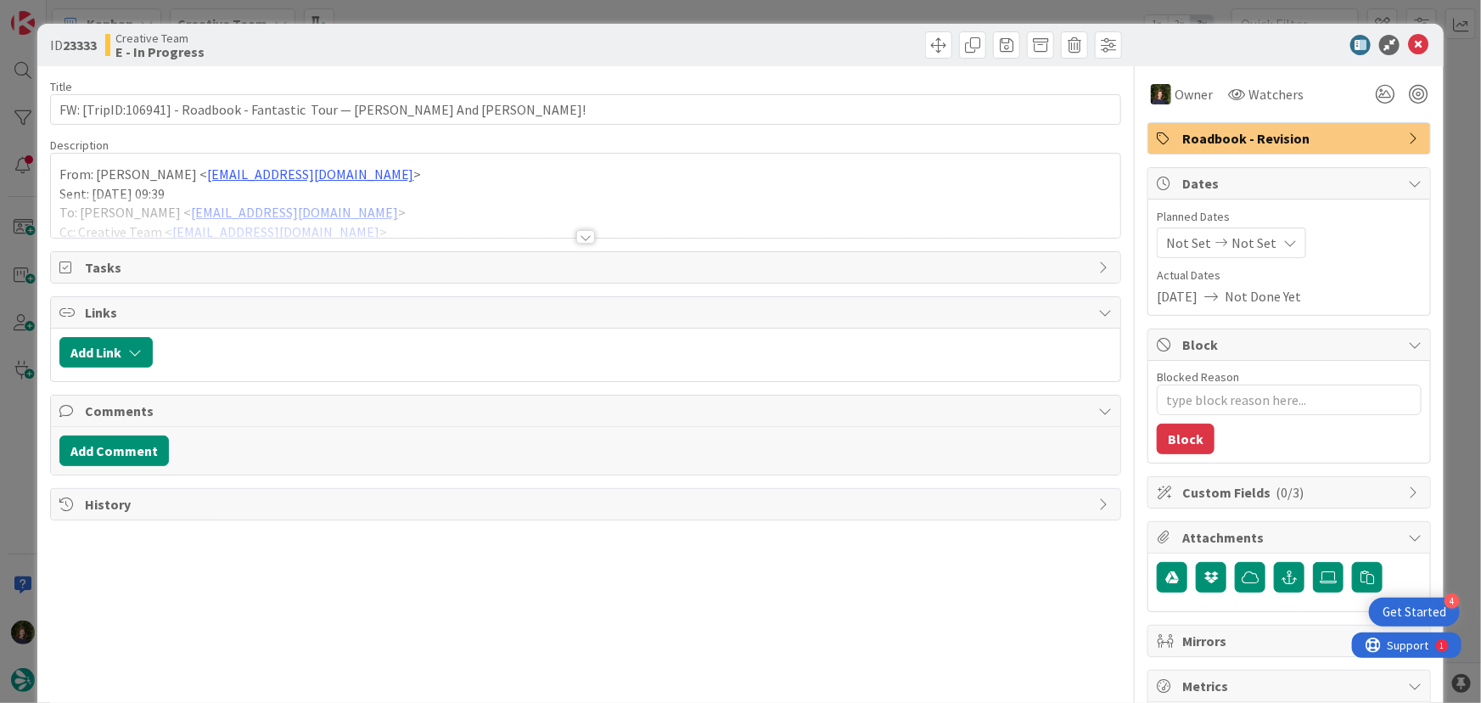
click at [583, 235] on div at bounding box center [585, 237] width 19 height 14
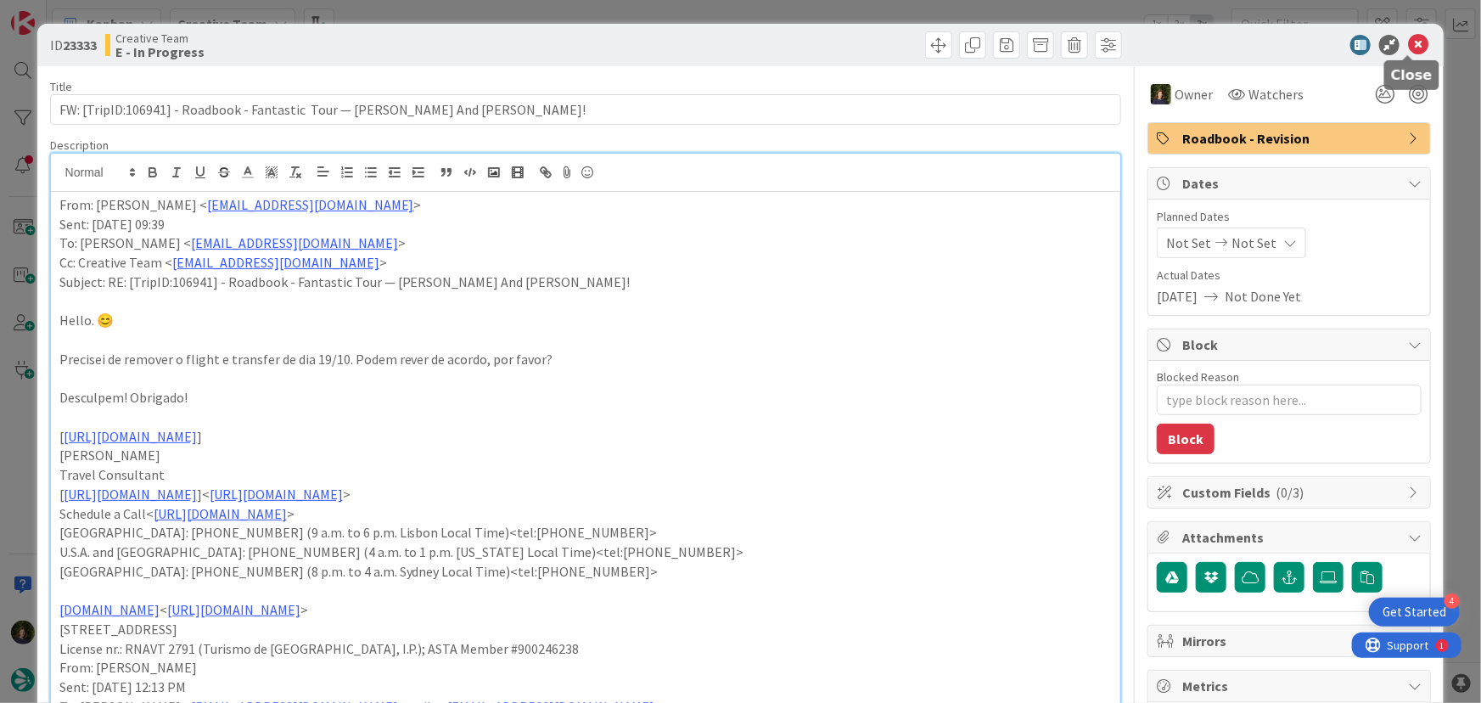
drag, startPoint x: 1405, startPoint y: 41, endPoint x: 1218, endPoint y: 216, distance: 256.4
click at [1408, 41] on icon at bounding box center [1418, 45] width 20 height 20
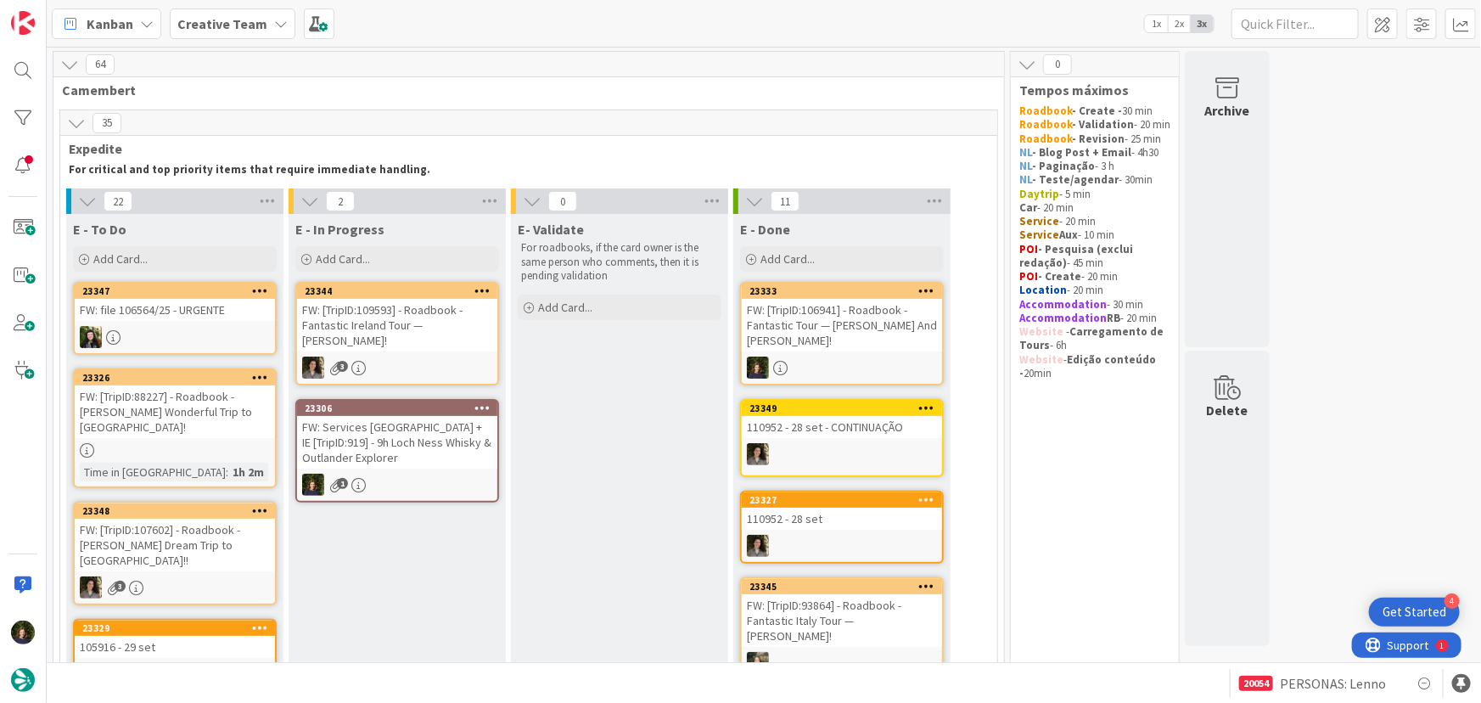
click at [318, 443] on div "FW: Services [GEOGRAPHIC_DATA] + IE [TripID:919] - 9h Loch Ness Whisky & Outlan…" at bounding box center [397, 442] width 200 height 53
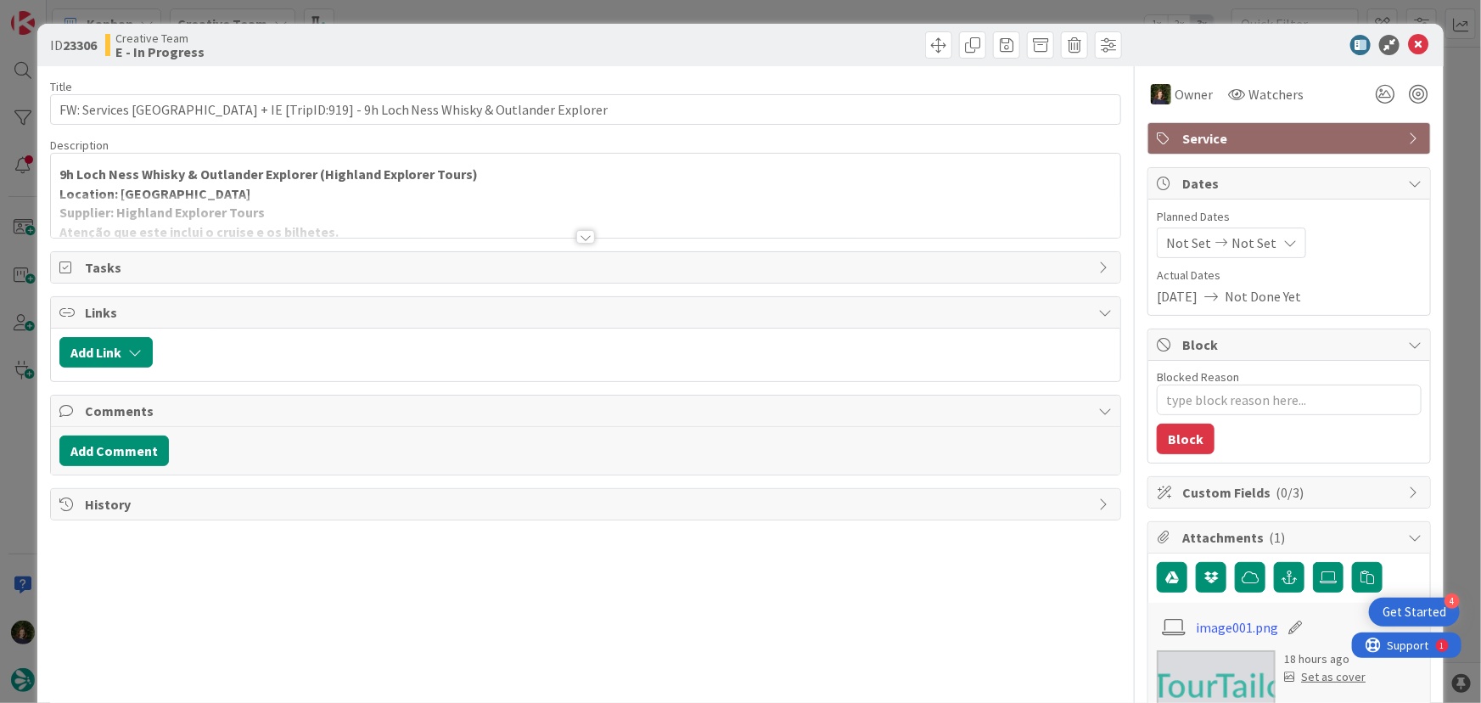
click at [579, 232] on div at bounding box center [585, 237] width 19 height 14
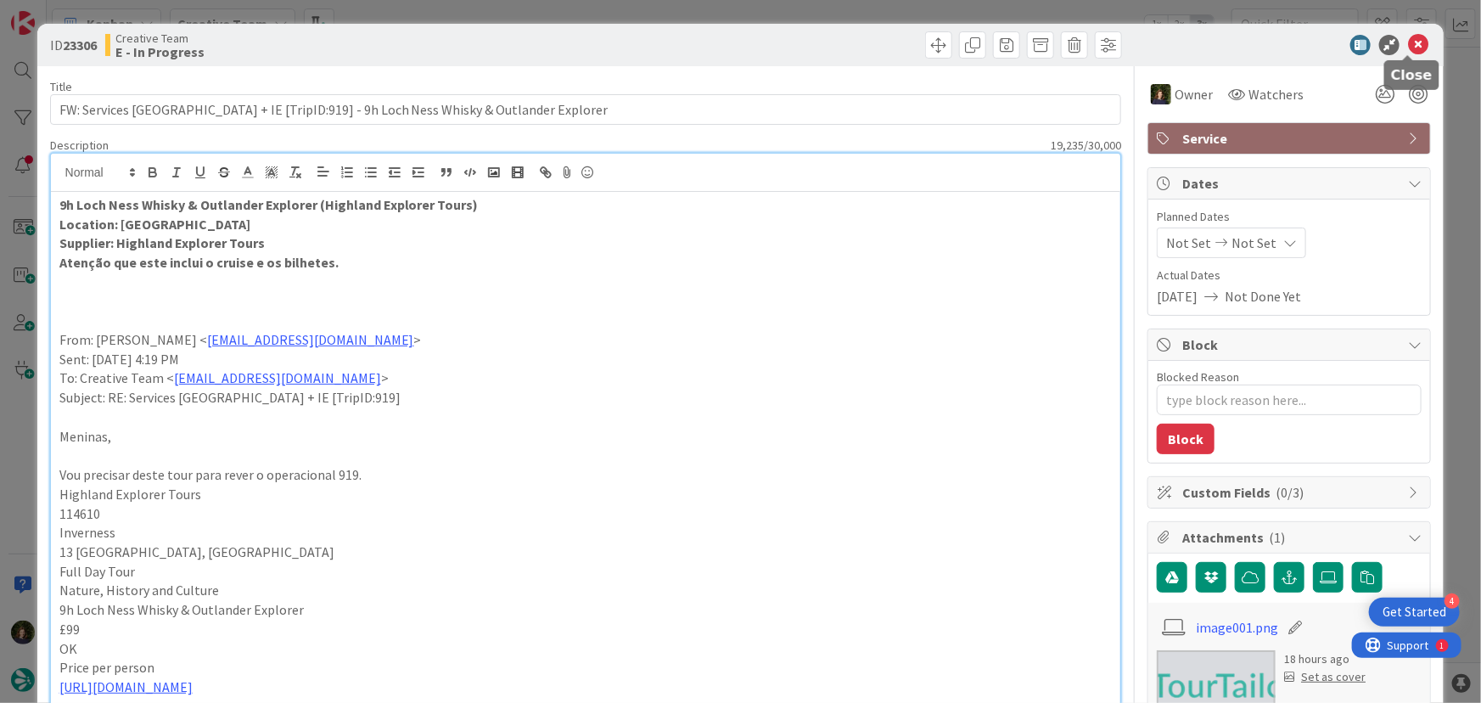
click at [1408, 46] on icon at bounding box center [1418, 45] width 20 height 20
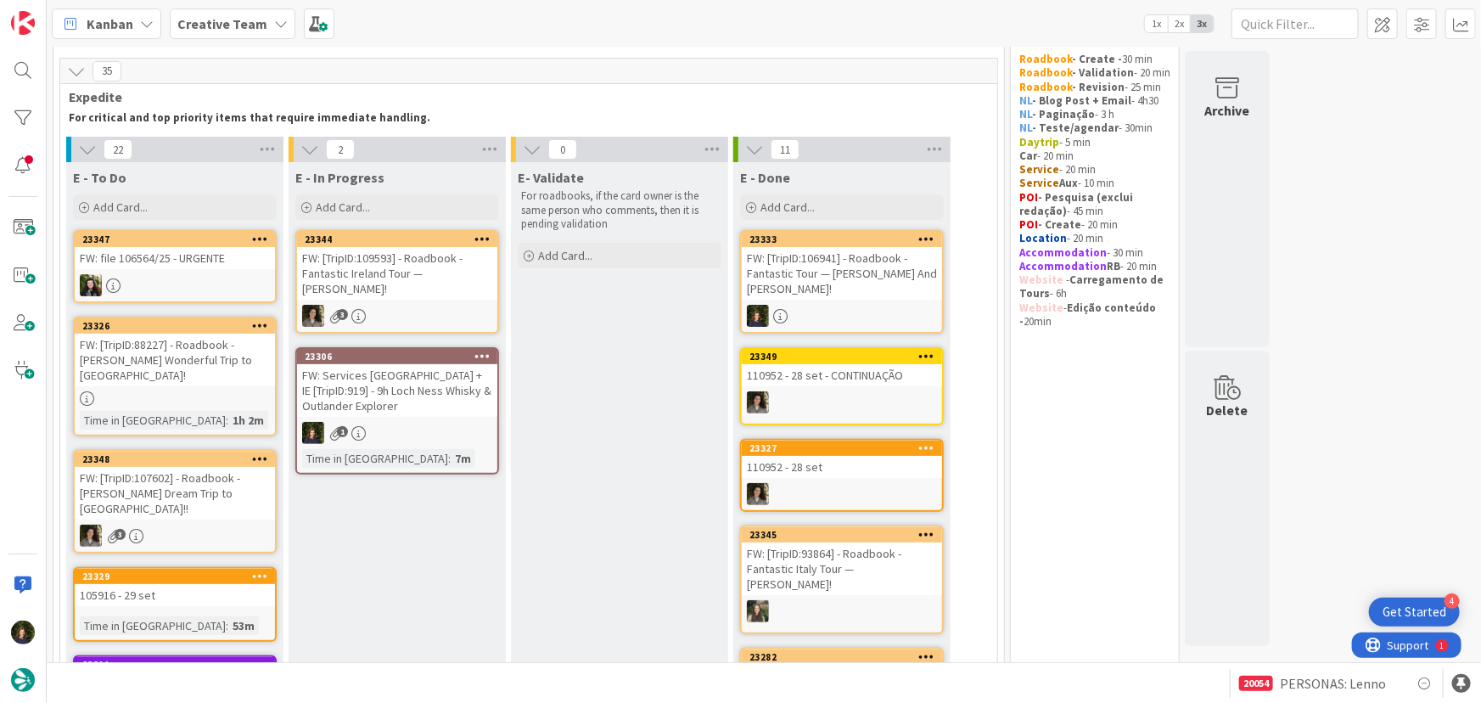
scroll to position [76, 0]
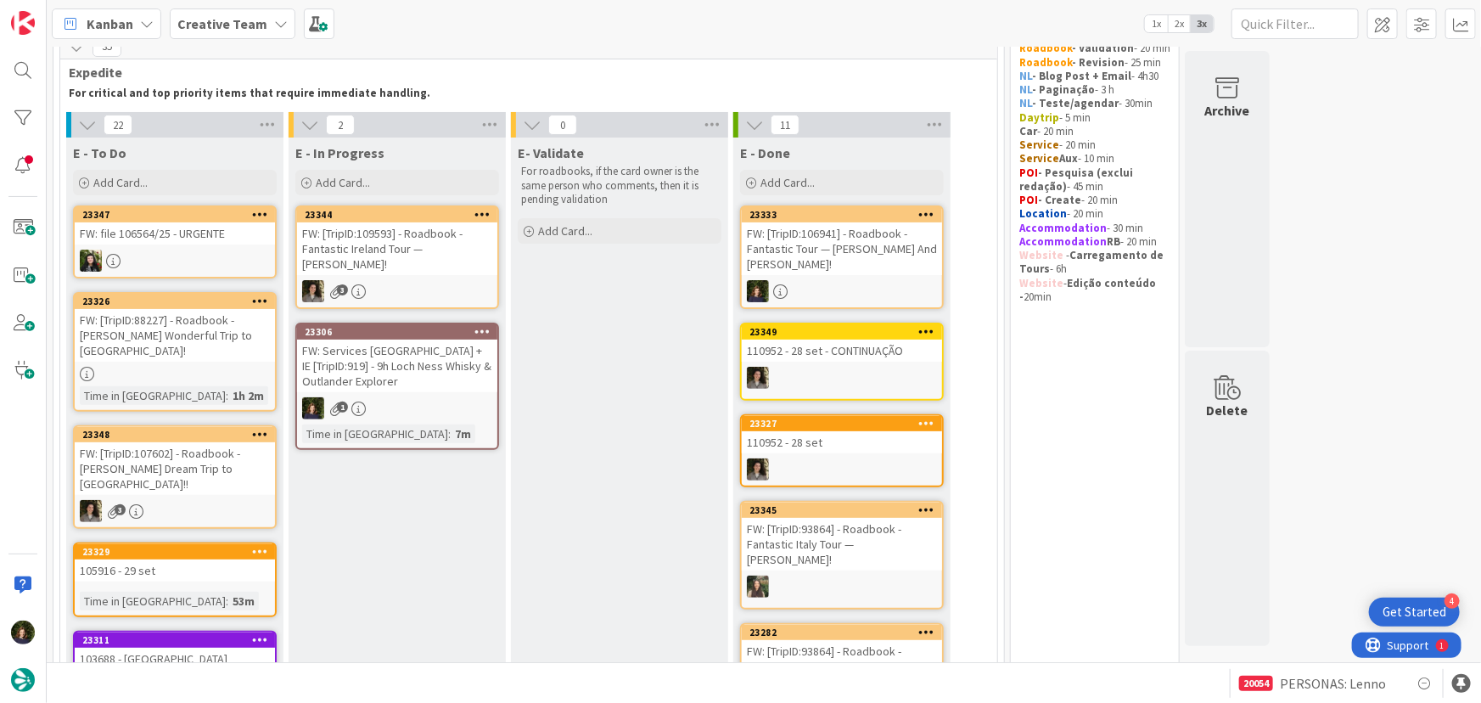
click at [184, 341] on div "FW: [TripID:88227] - Roadbook - [PERSON_NAME] Wonderful Trip to [GEOGRAPHIC_DAT…" at bounding box center [175, 335] width 200 height 53
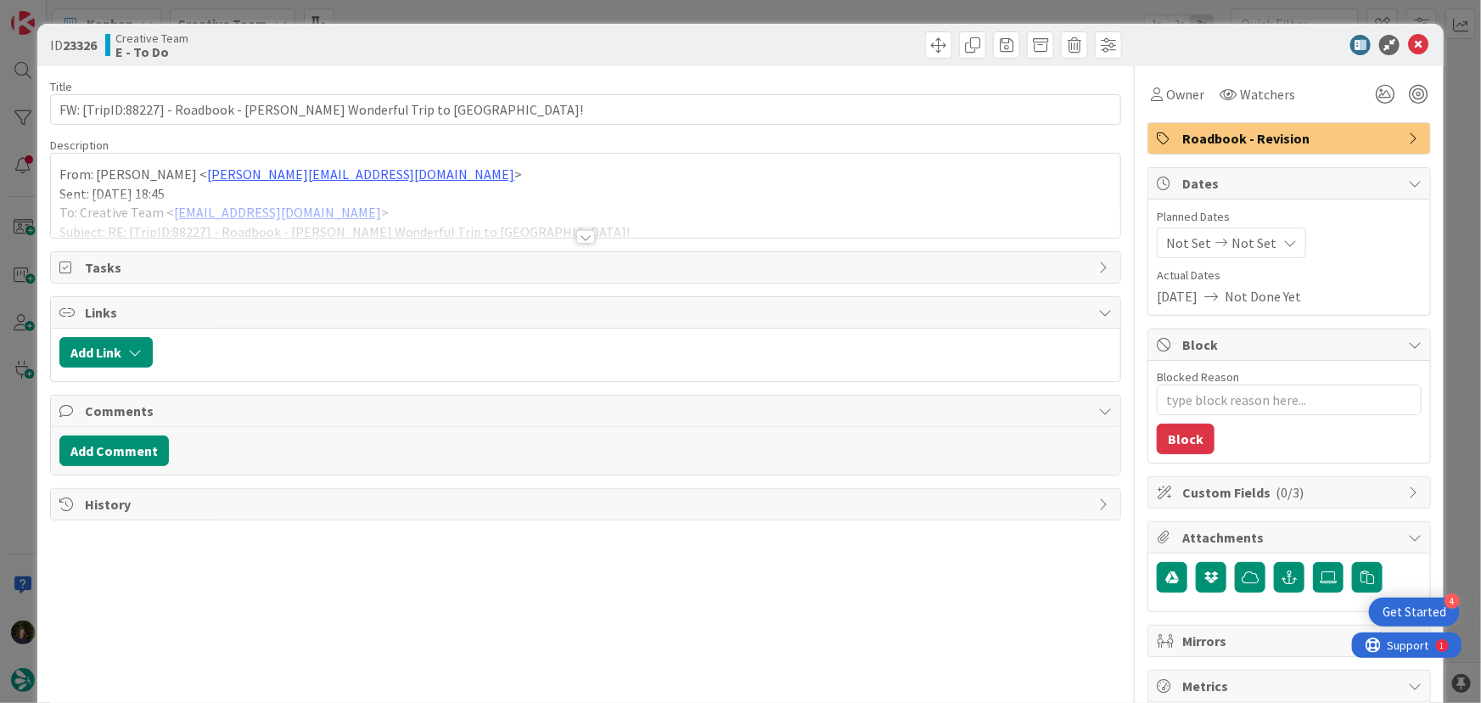
click at [579, 238] on div at bounding box center [585, 237] width 19 height 14
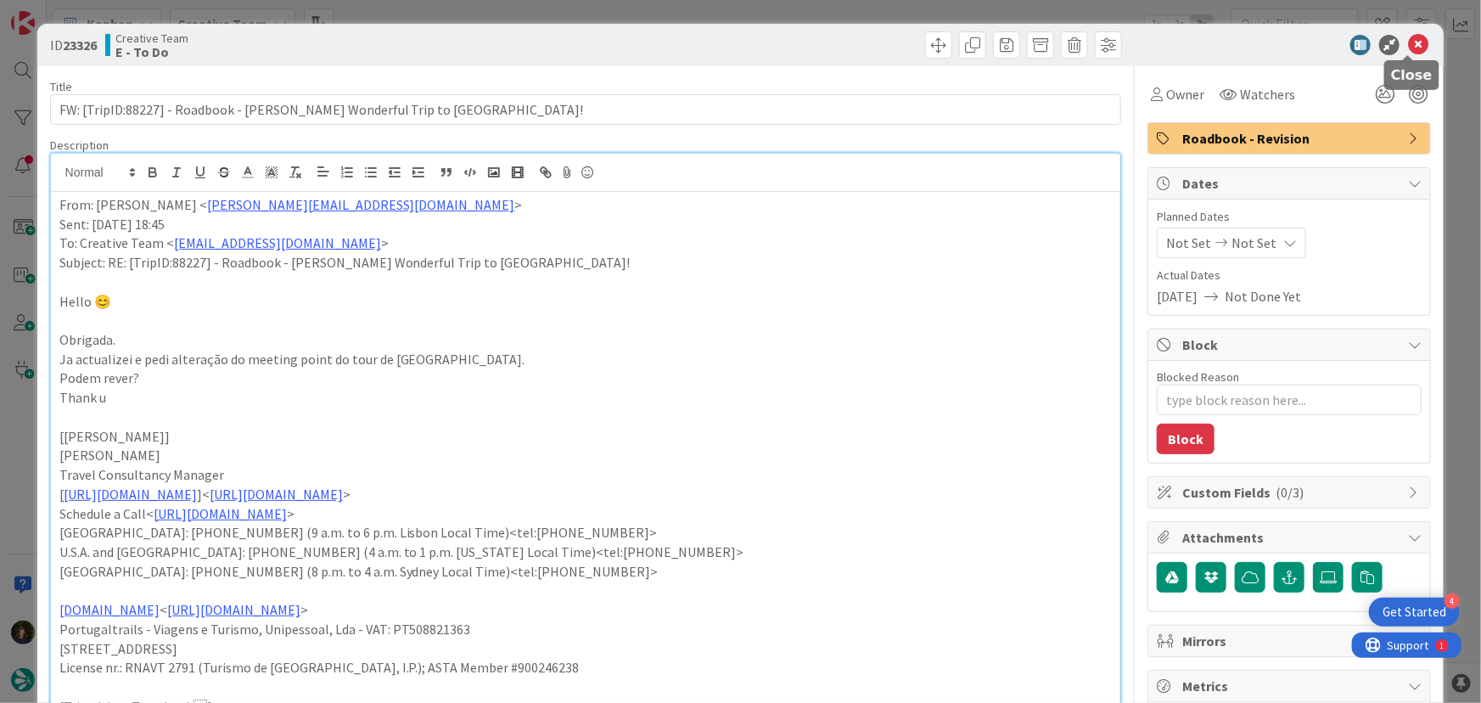
click at [1408, 40] on icon at bounding box center [1418, 45] width 20 height 20
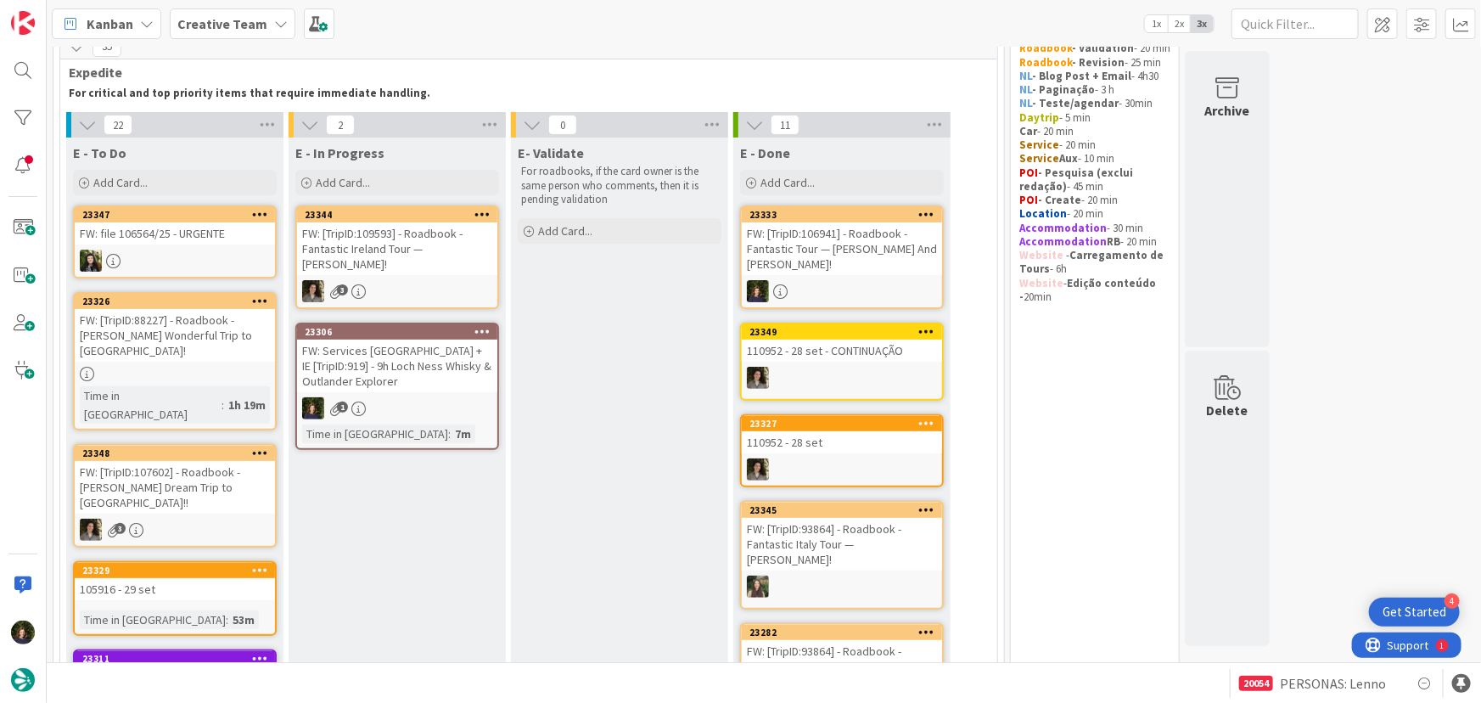
click at [396, 366] on div "FW: Services [GEOGRAPHIC_DATA] + IE [TripID:919] - 9h Loch Ness Whisky & Outlan…" at bounding box center [397, 366] width 200 height 53
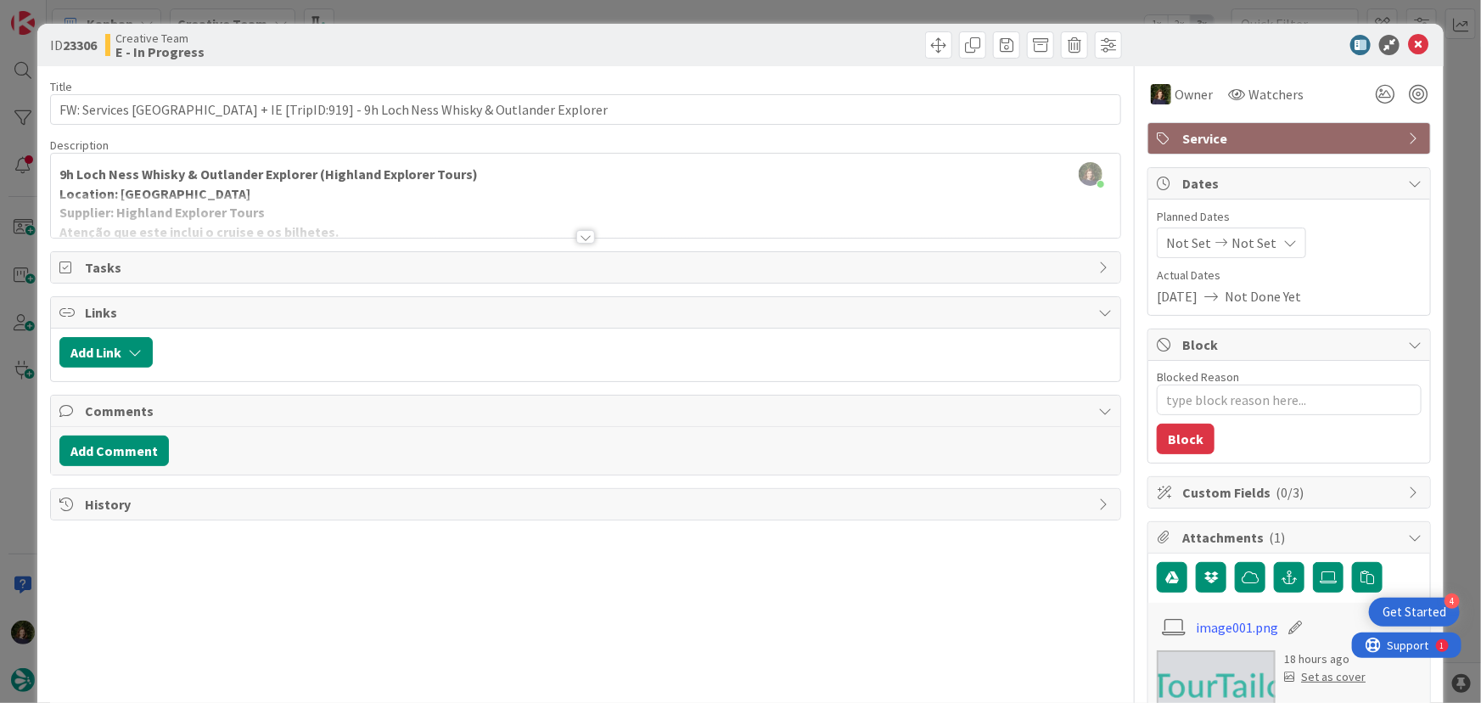
click at [576, 230] on div at bounding box center [585, 237] width 19 height 14
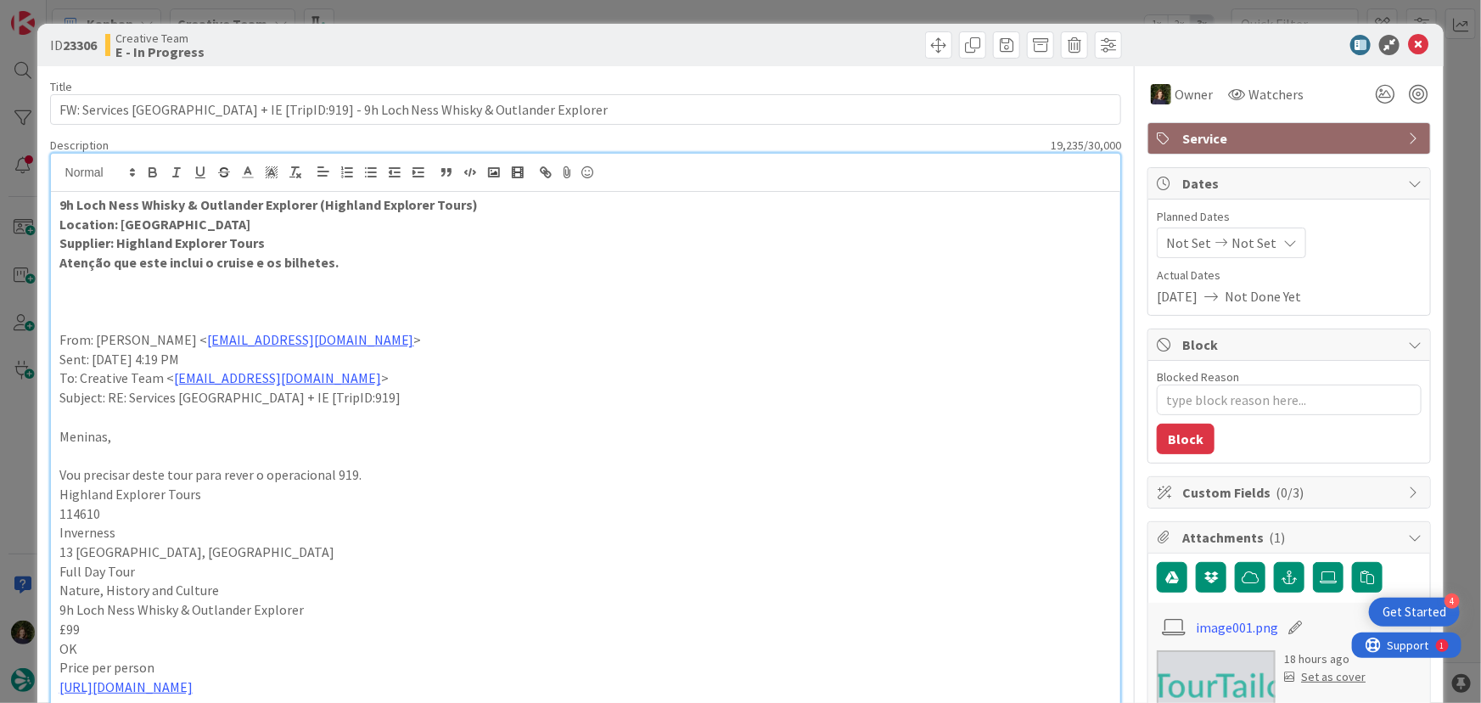
click at [110, 248] on strong "Supplier: Highland Explorer Tours" at bounding box center [161, 242] width 205 height 17
drag, startPoint x: 117, startPoint y: 245, endPoint x: 259, endPoint y: 241, distance: 141.8
click at [259, 241] on strong "Supplier: Highland Explorer Tours" at bounding box center [161, 242] width 205 height 17
copy strong "Highland Explorer Tours"
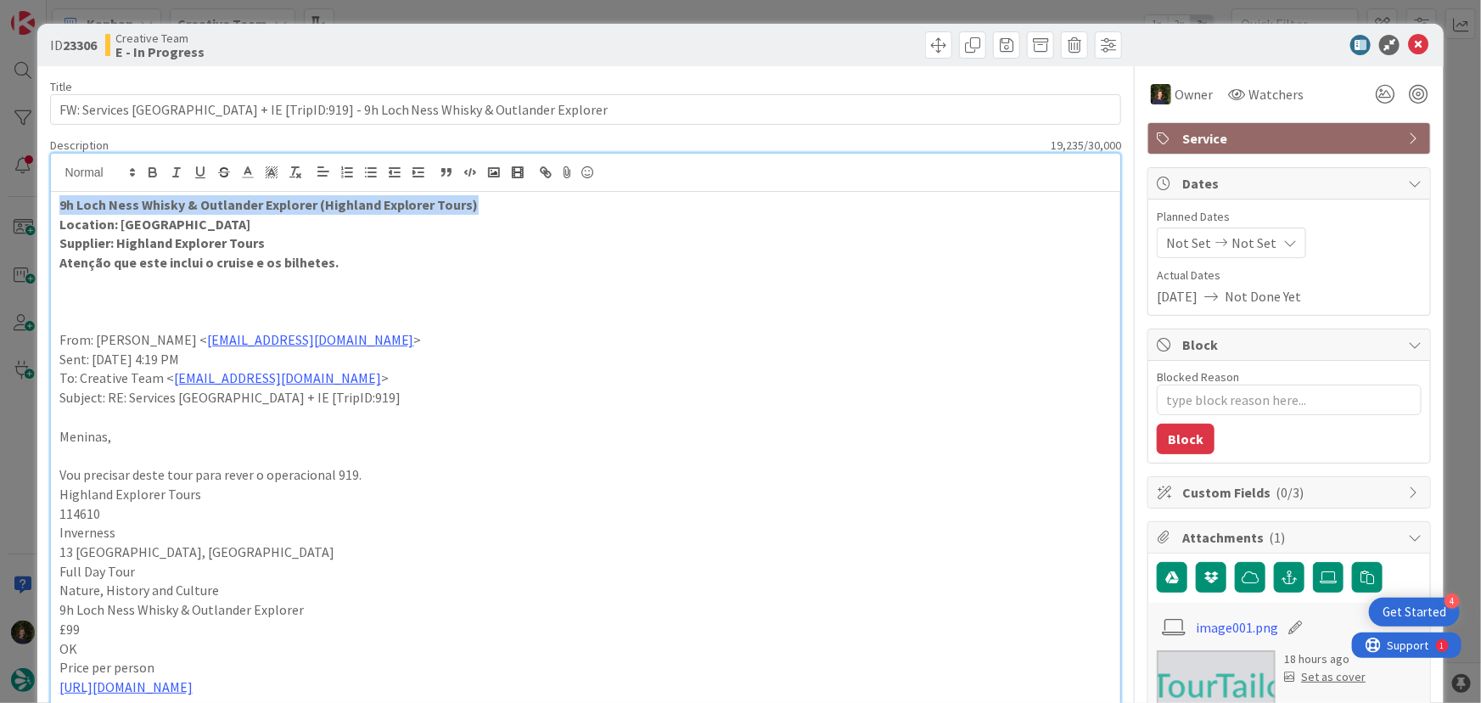
drag, startPoint x: 57, startPoint y: 205, endPoint x: 482, endPoint y: 208, distance: 425.2
copy strong "9h Loch Ness Whisky & Outlander Explorer (Highland Explorer Tours)"
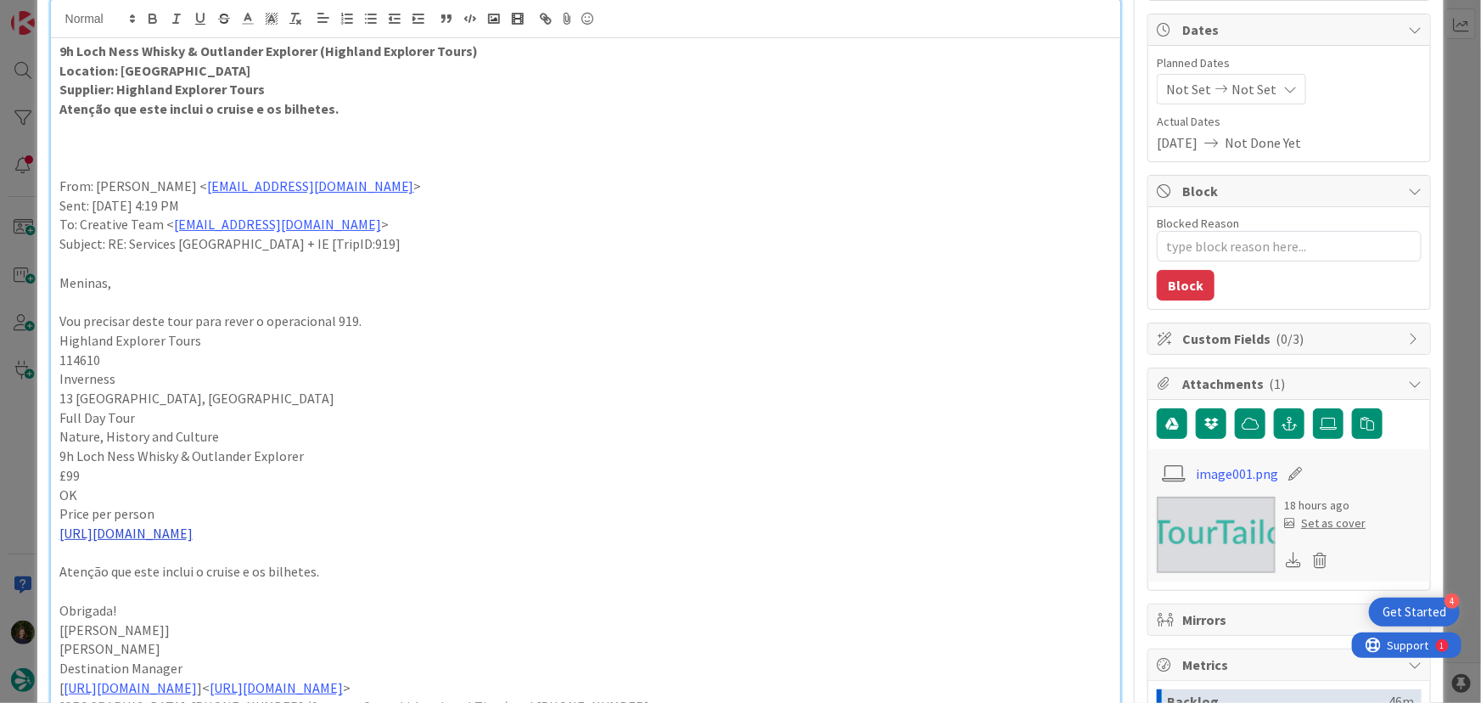
click at [193, 536] on link "[URL][DOMAIN_NAME]" at bounding box center [125, 533] width 133 height 17
click at [306, 559] on link "[URL][DOMAIN_NAME]" at bounding box center [276, 565] width 116 height 22
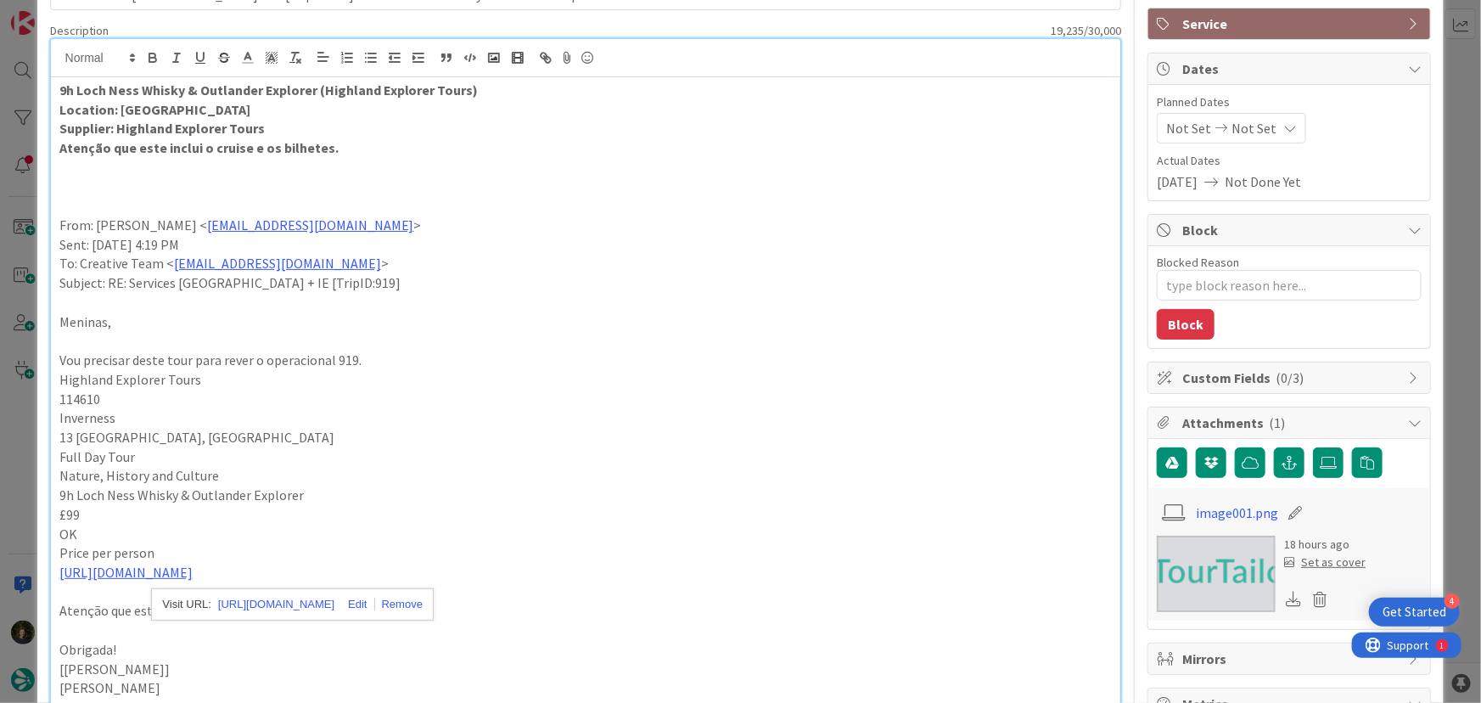
scroll to position [76, 0]
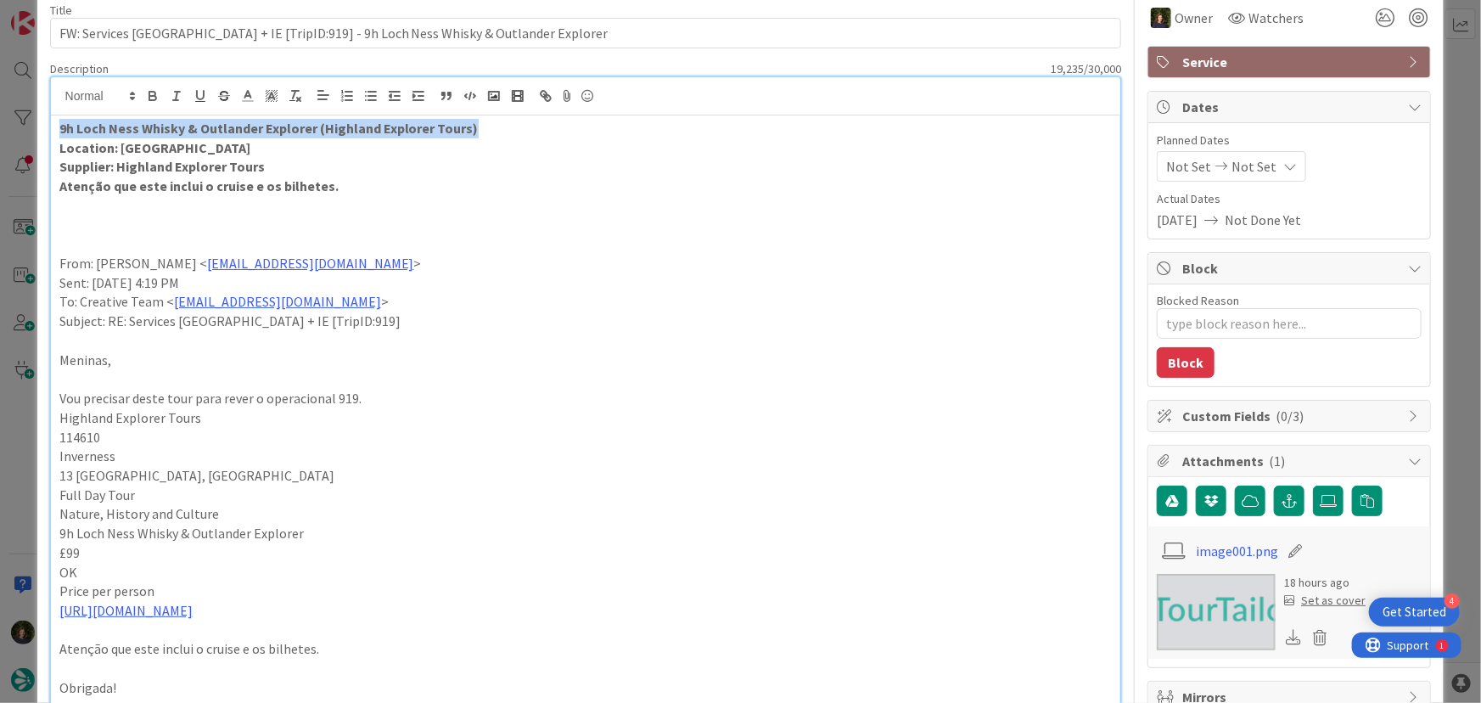
drag, startPoint x: 58, startPoint y: 124, endPoint x: 465, endPoint y: 130, distance: 407.5
copy strong "9h Loch Ness Whisky & Outlander Explorer (Highland Explorer Tours)"
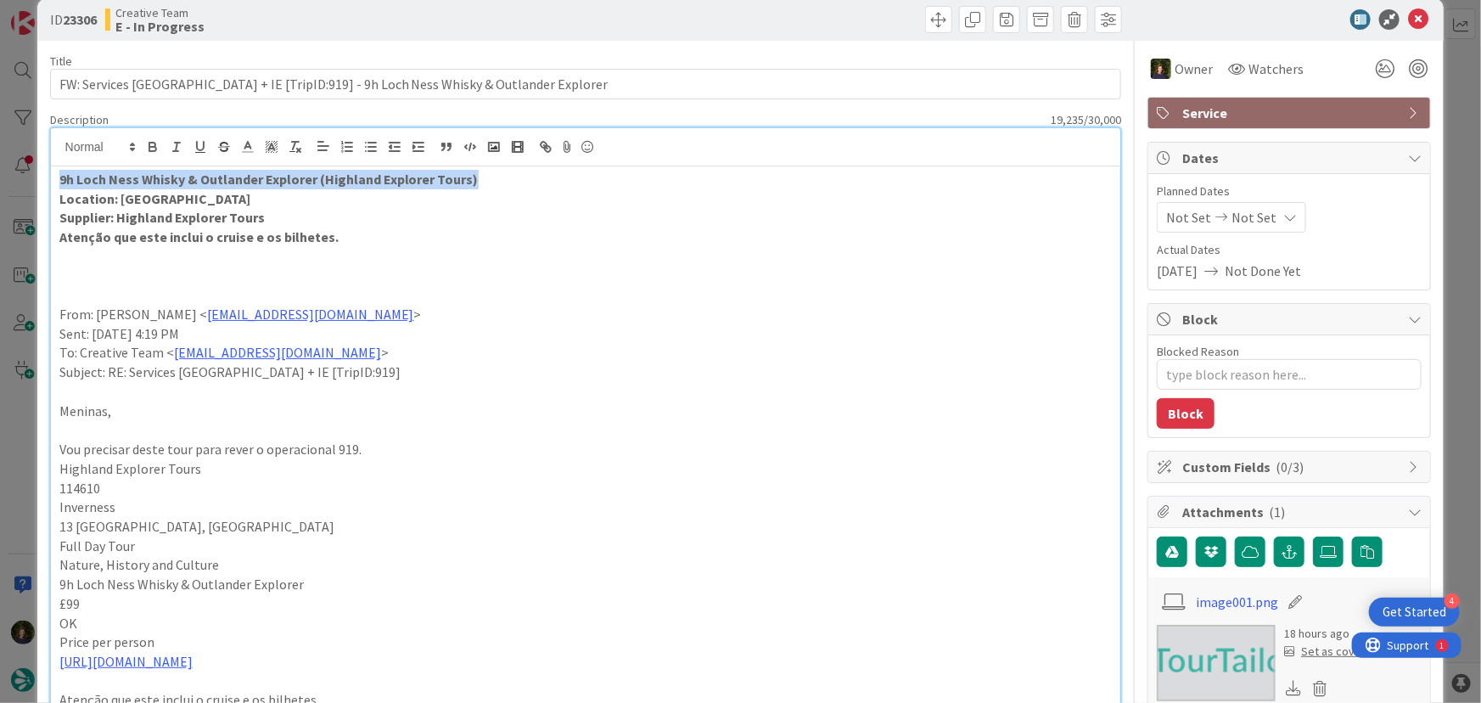
scroll to position [0, 0]
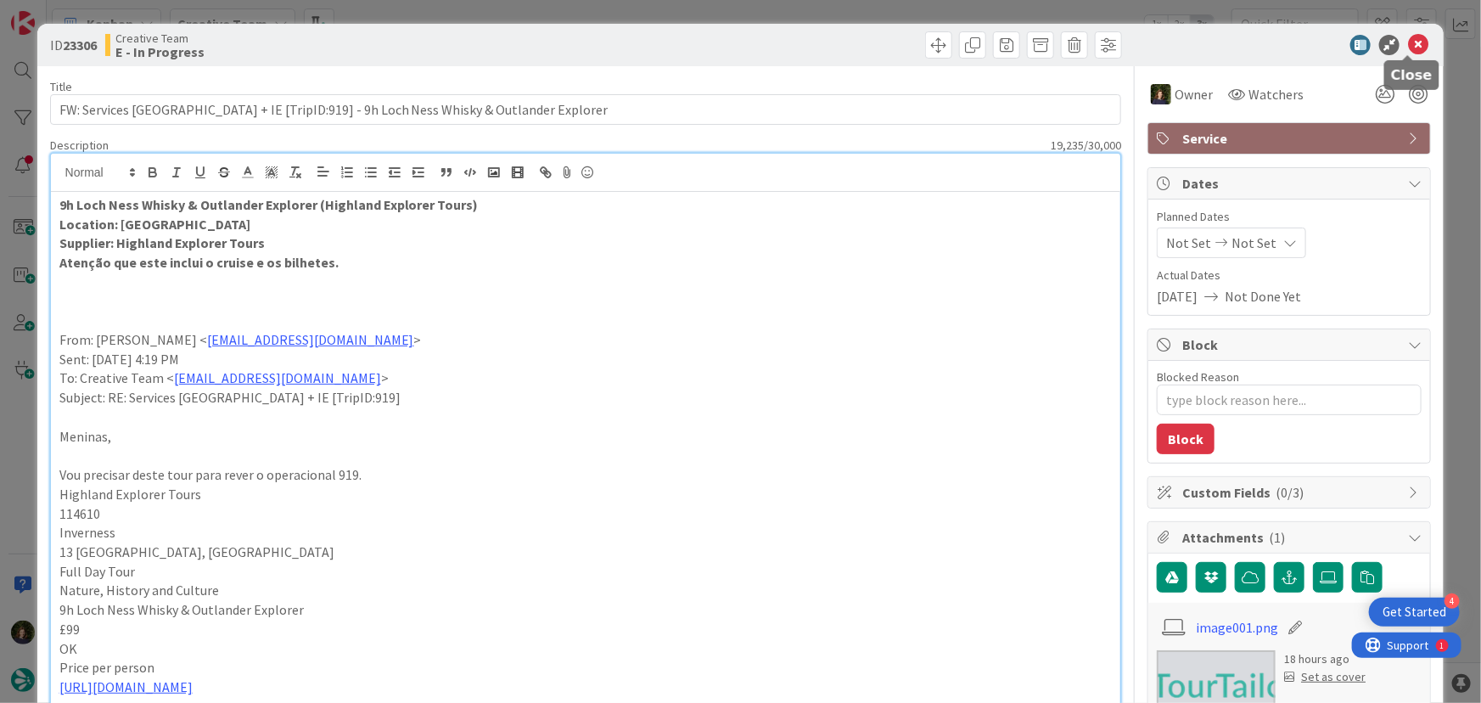
click at [1408, 44] on icon at bounding box center [1418, 45] width 20 height 20
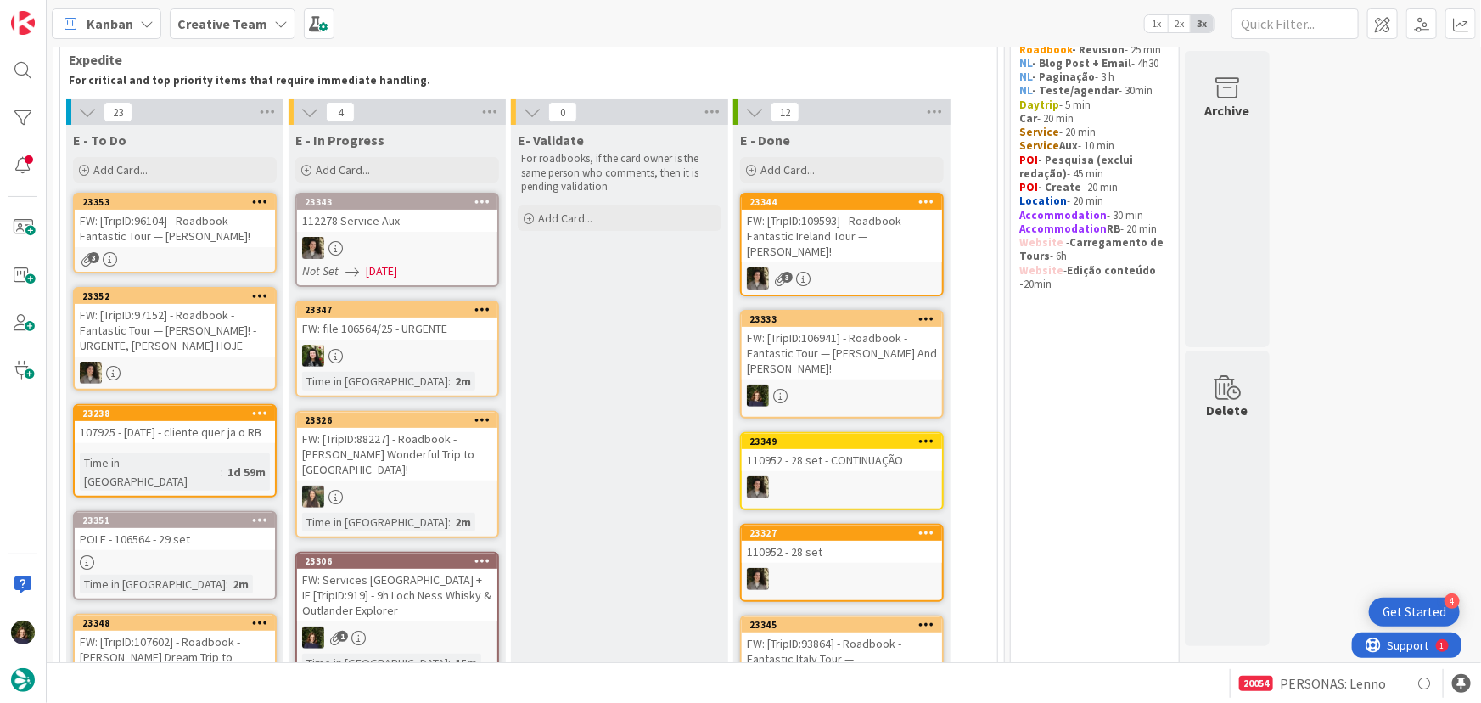
click at [368, 626] on div "1" at bounding box center [397, 637] width 200 height 22
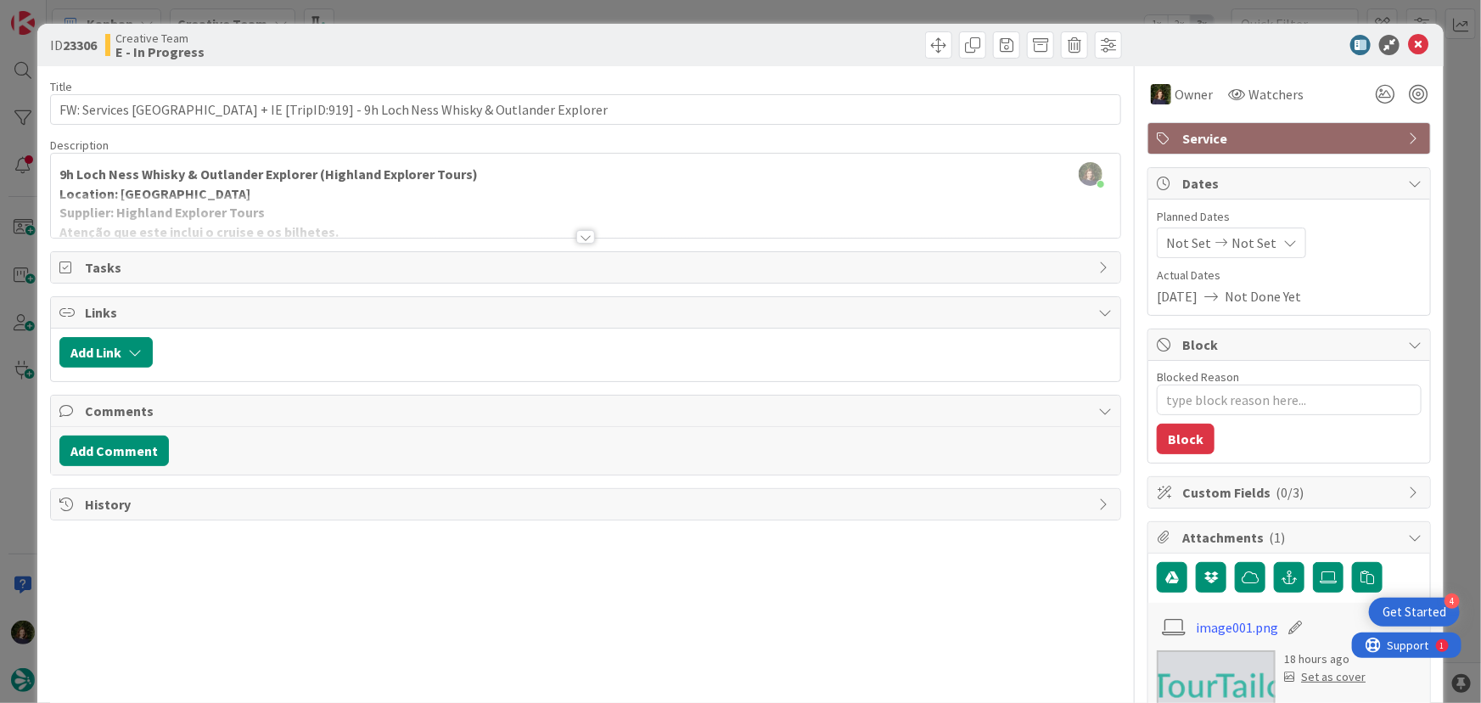
click at [585, 235] on div at bounding box center [585, 237] width 19 height 14
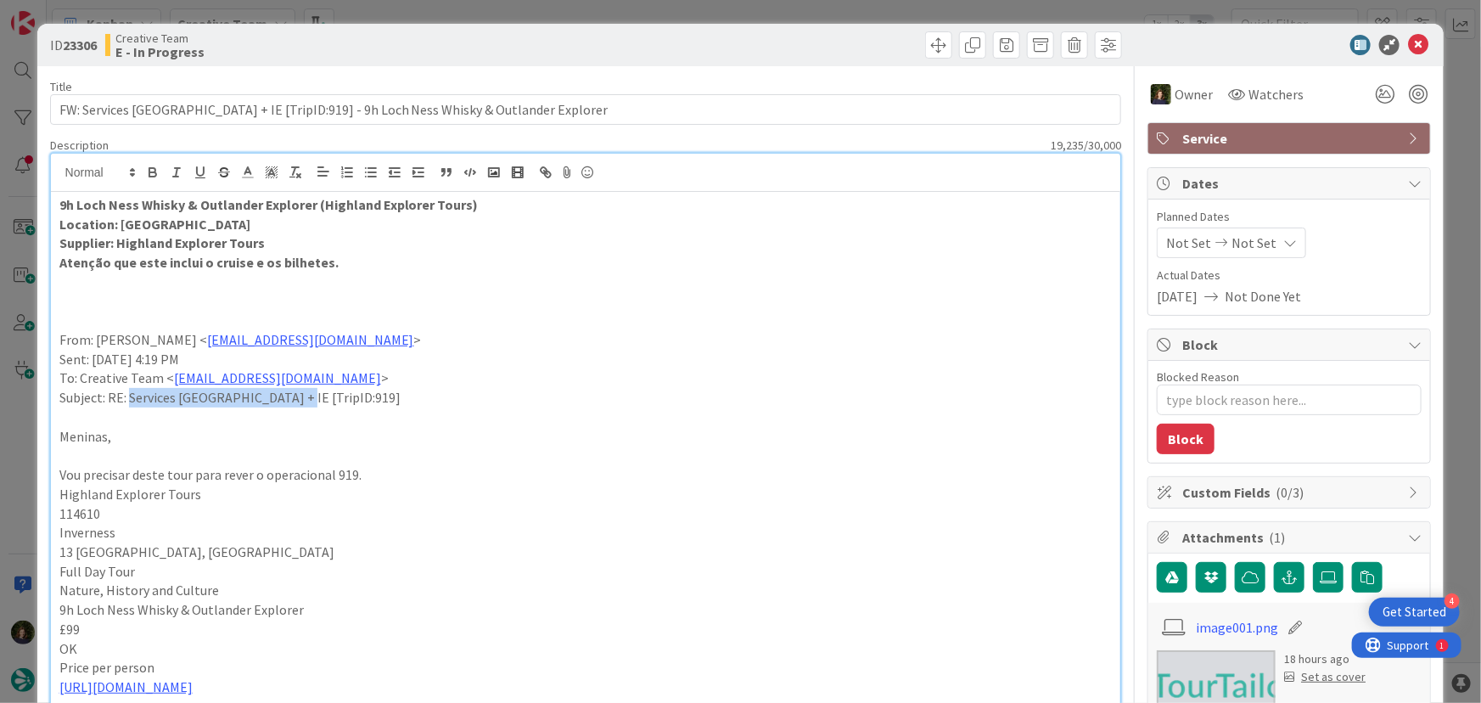
drag, startPoint x: 297, startPoint y: 394, endPoint x: 131, endPoint y: 398, distance: 166.4
click at [132, 400] on p "Subject: RE: Services [GEOGRAPHIC_DATA] + IE [TripID:919]" at bounding box center [585, 398] width 1053 height 20
copy p "Services [GEOGRAPHIC_DATA] + IE [TripID:919]"
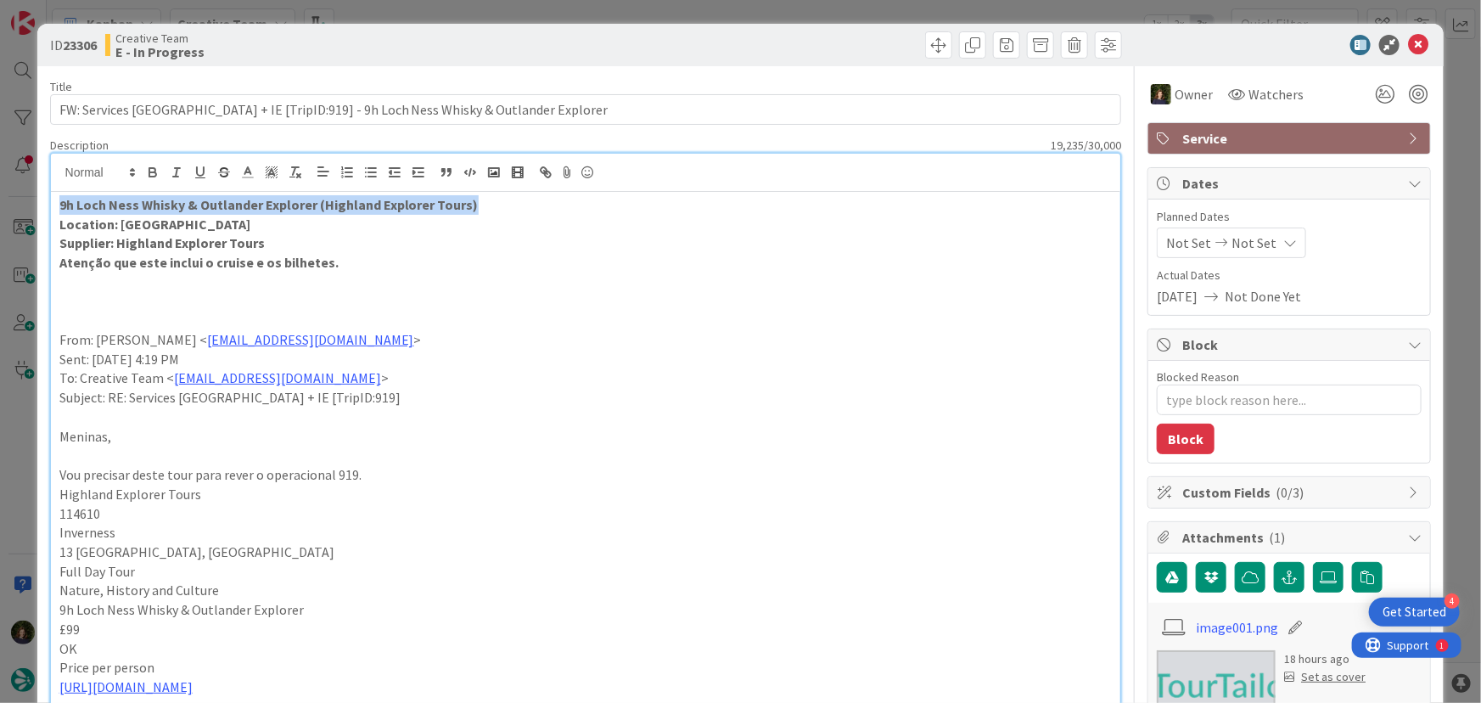
drag, startPoint x: 513, startPoint y: 208, endPoint x: 58, endPoint y: 204, distance: 455.0
copy strong "9h Loch Ness Whisky & Outlander Explorer (Highland Explorer Tours)"
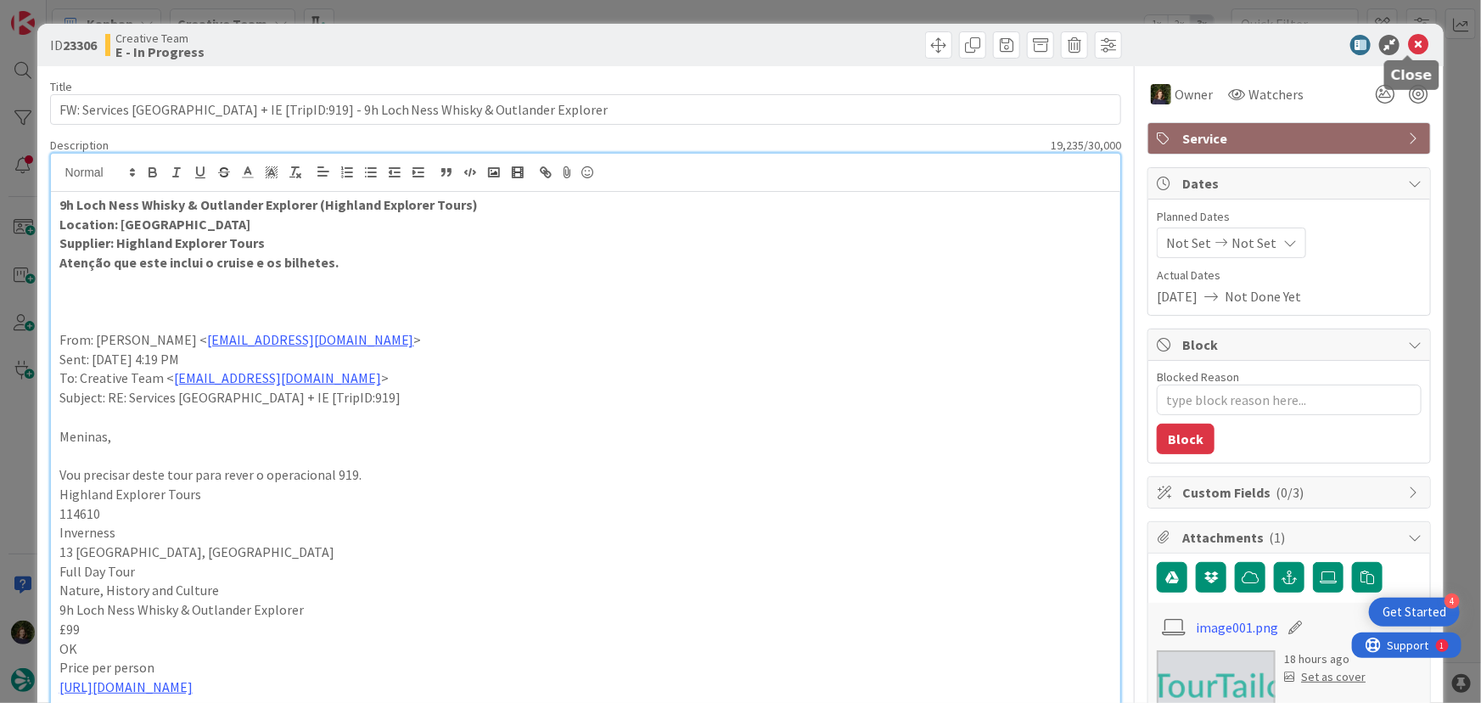
click at [1408, 46] on icon at bounding box center [1418, 45] width 20 height 20
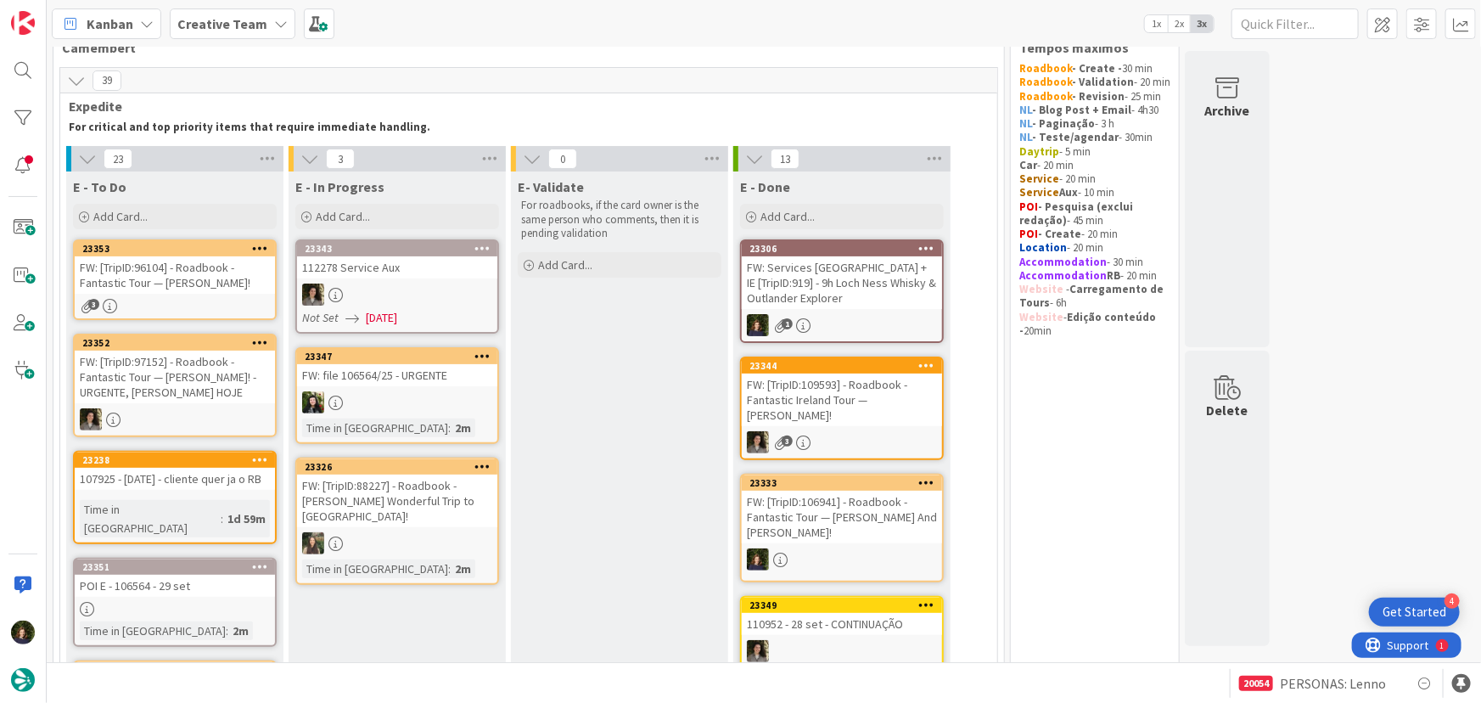
scroll to position [31, 0]
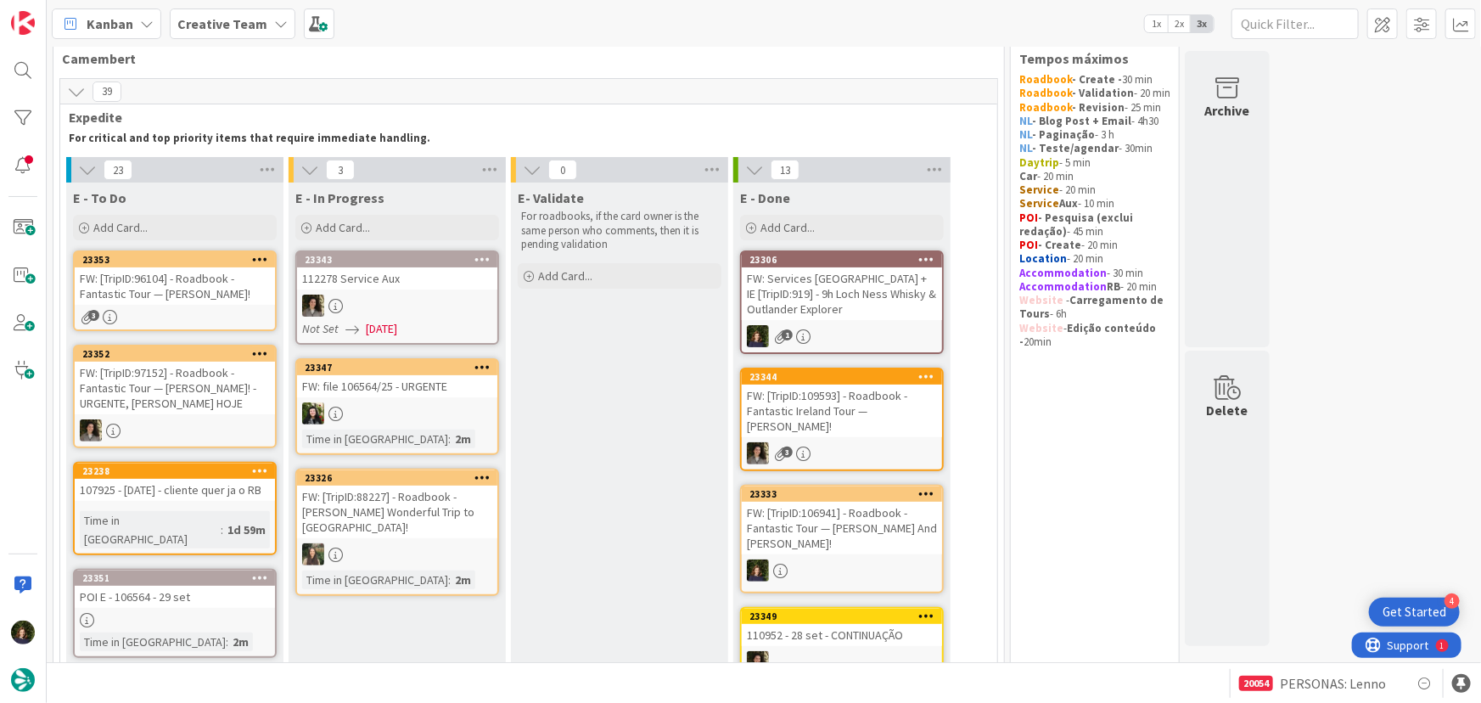
click at [170, 297] on div "FW: [TripID:96104] - Roadbook - Fantastic Tour — [PERSON_NAME]!" at bounding box center [175, 285] width 200 height 37
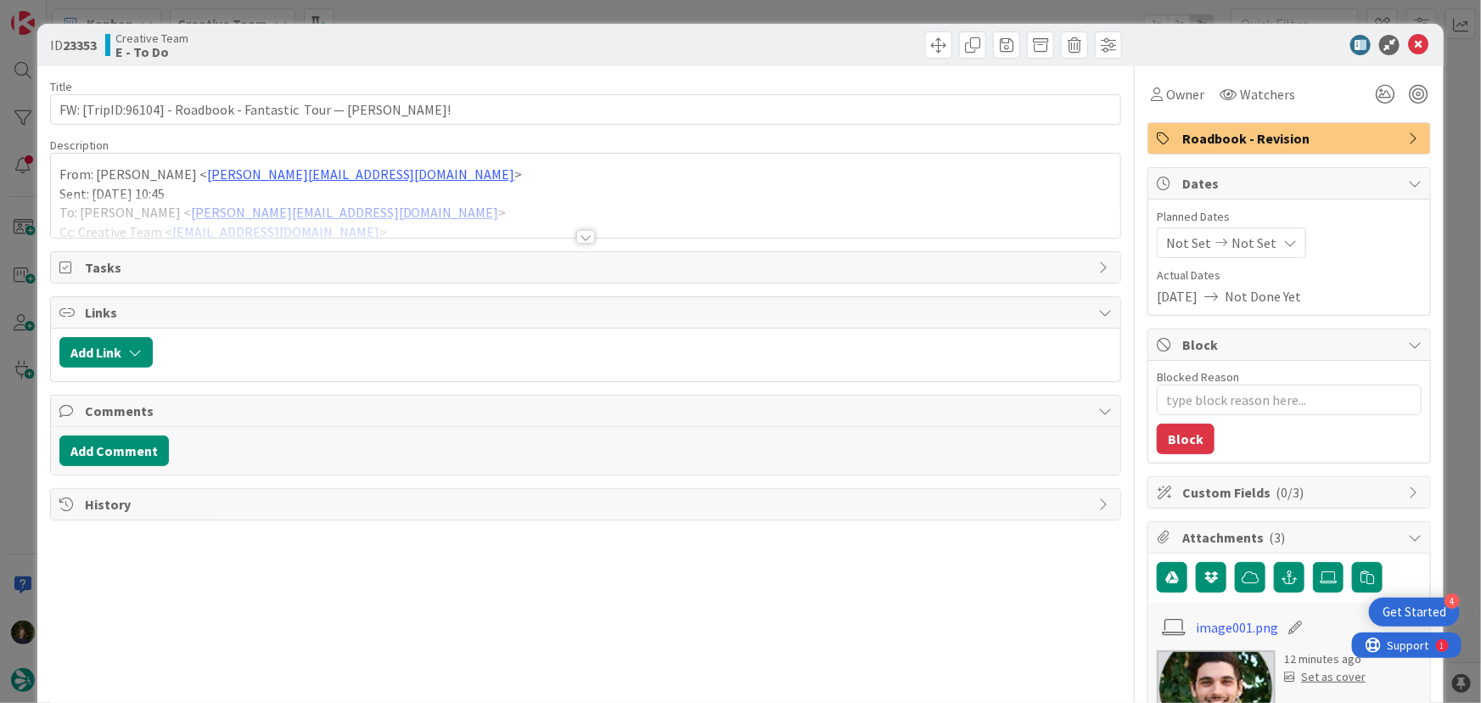
click at [596, 233] on div at bounding box center [586, 215] width 1070 height 43
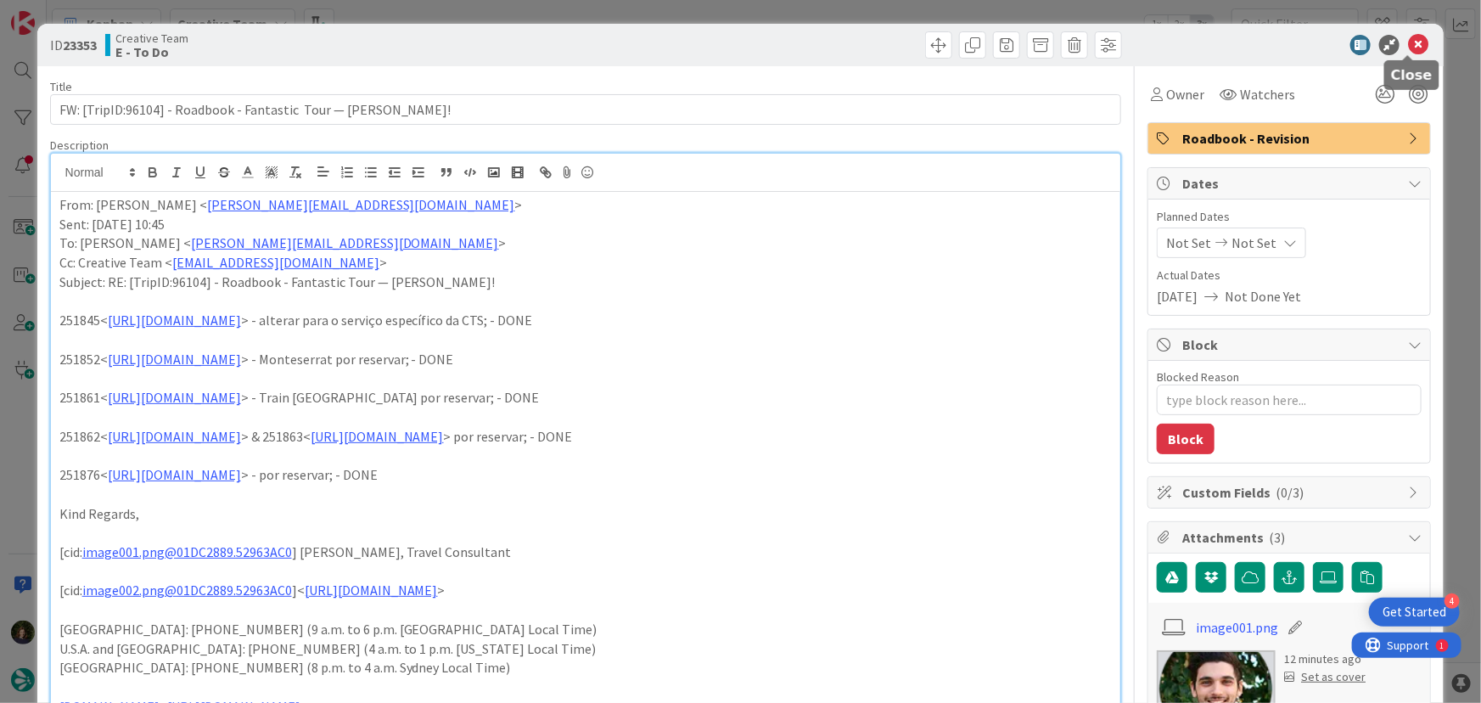
click at [1408, 46] on icon at bounding box center [1418, 45] width 20 height 20
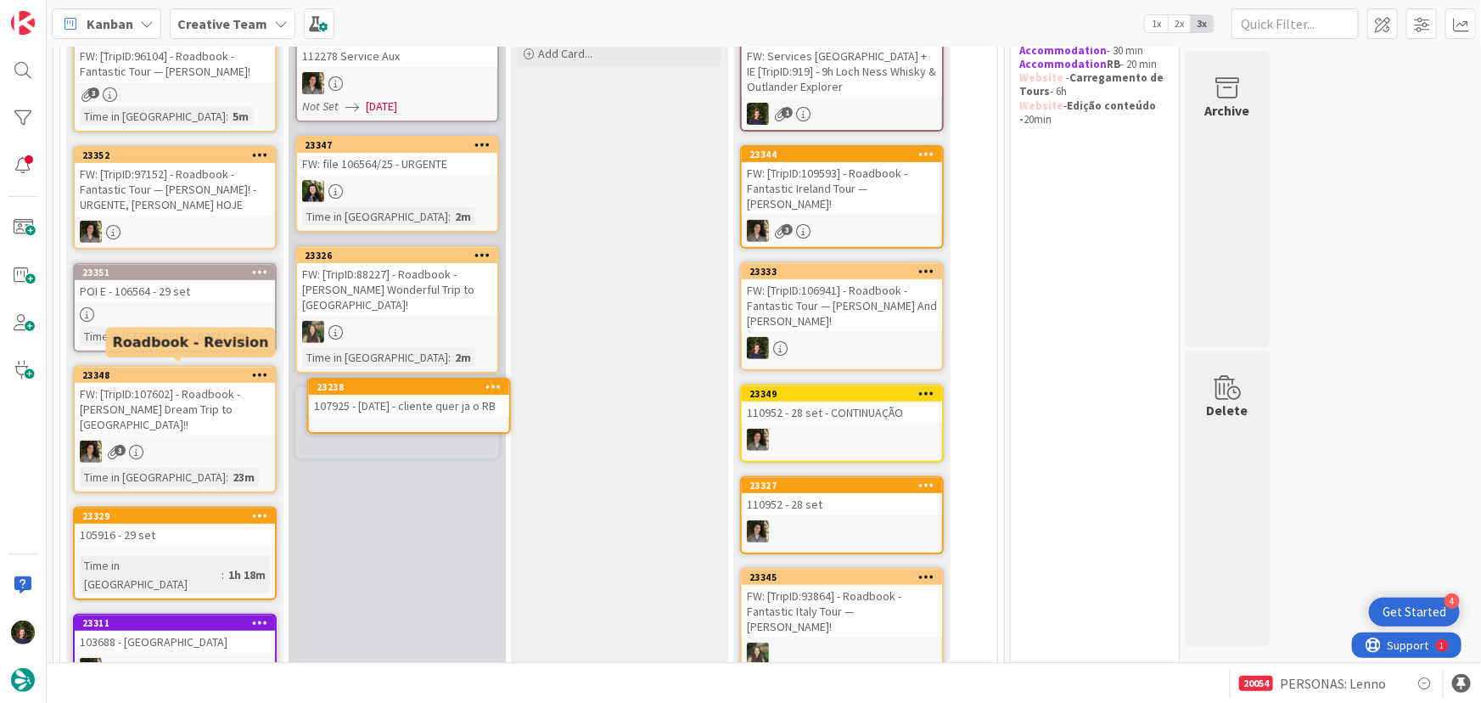
scroll to position [259, 0]
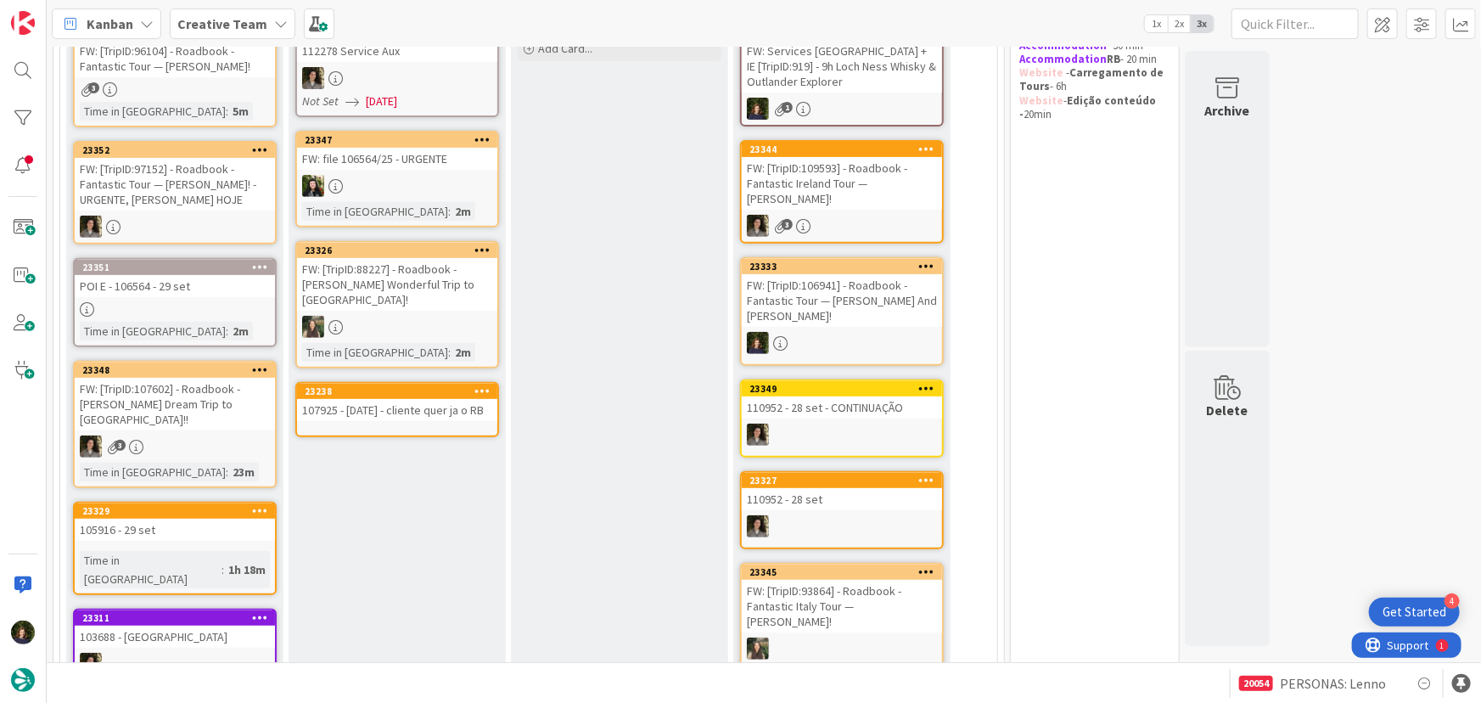
click at [375, 399] on div "107925 - [DATE] - cliente quer ja o RB" at bounding box center [397, 410] width 200 height 22
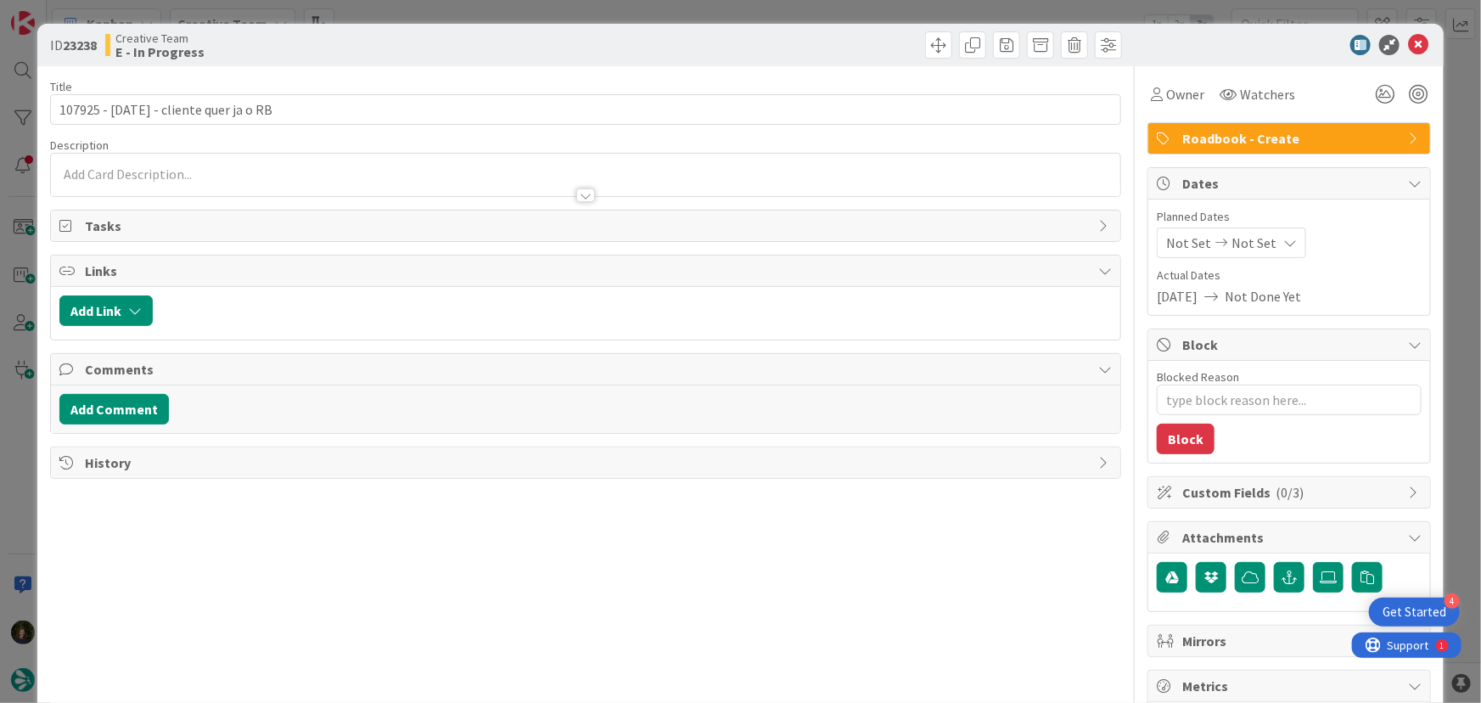
drag, startPoint x: 1170, startPoint y: 81, endPoint x: 1178, endPoint y: 109, distance: 29.9
click at [1171, 81] on div "Owner" at bounding box center [1178, 94] width 60 height 31
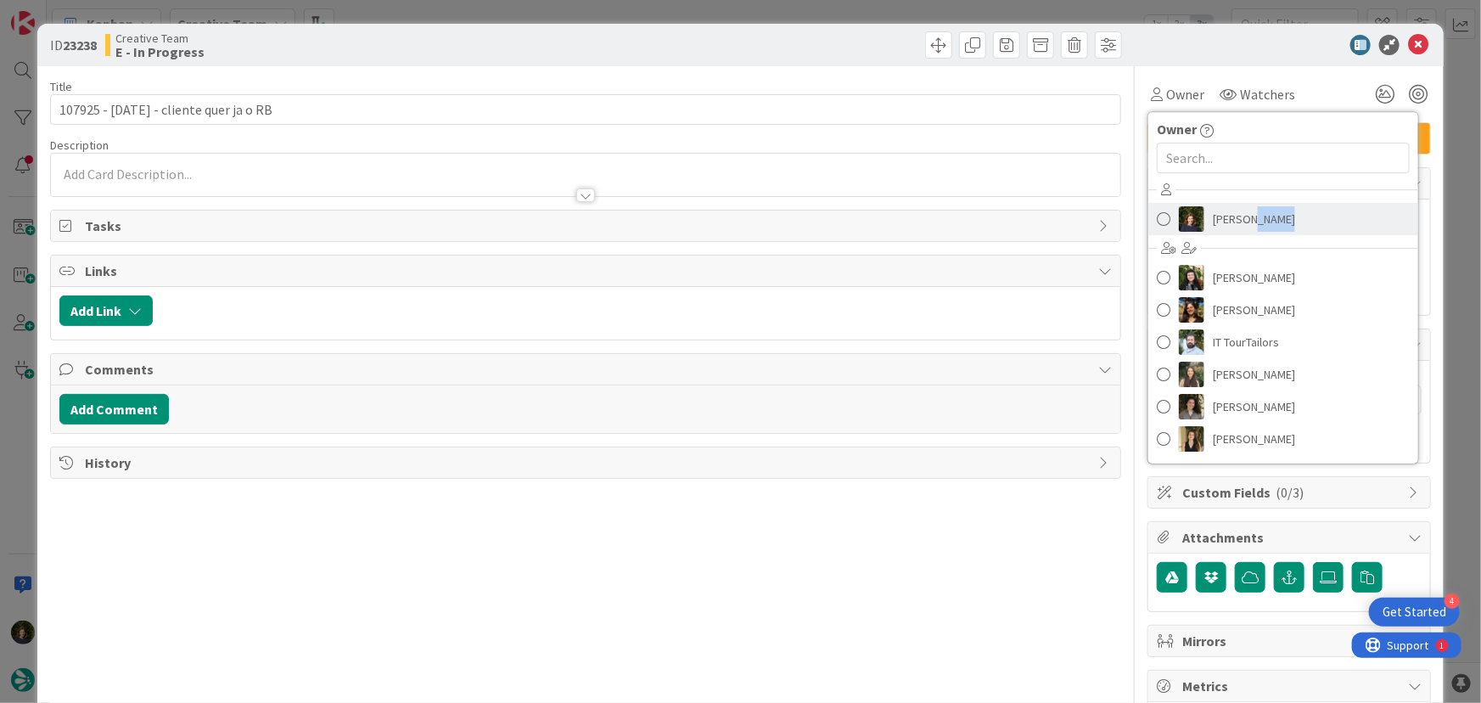
click at [1240, 233] on div "[PERSON_NAME] [PERSON_NAME] [PERSON_NAME] IT TourTailors [PERSON_NAME] [PERSON_…" at bounding box center [1283, 317] width 270 height 280
click at [1221, 212] on span "[PERSON_NAME]" at bounding box center [1254, 218] width 82 height 25
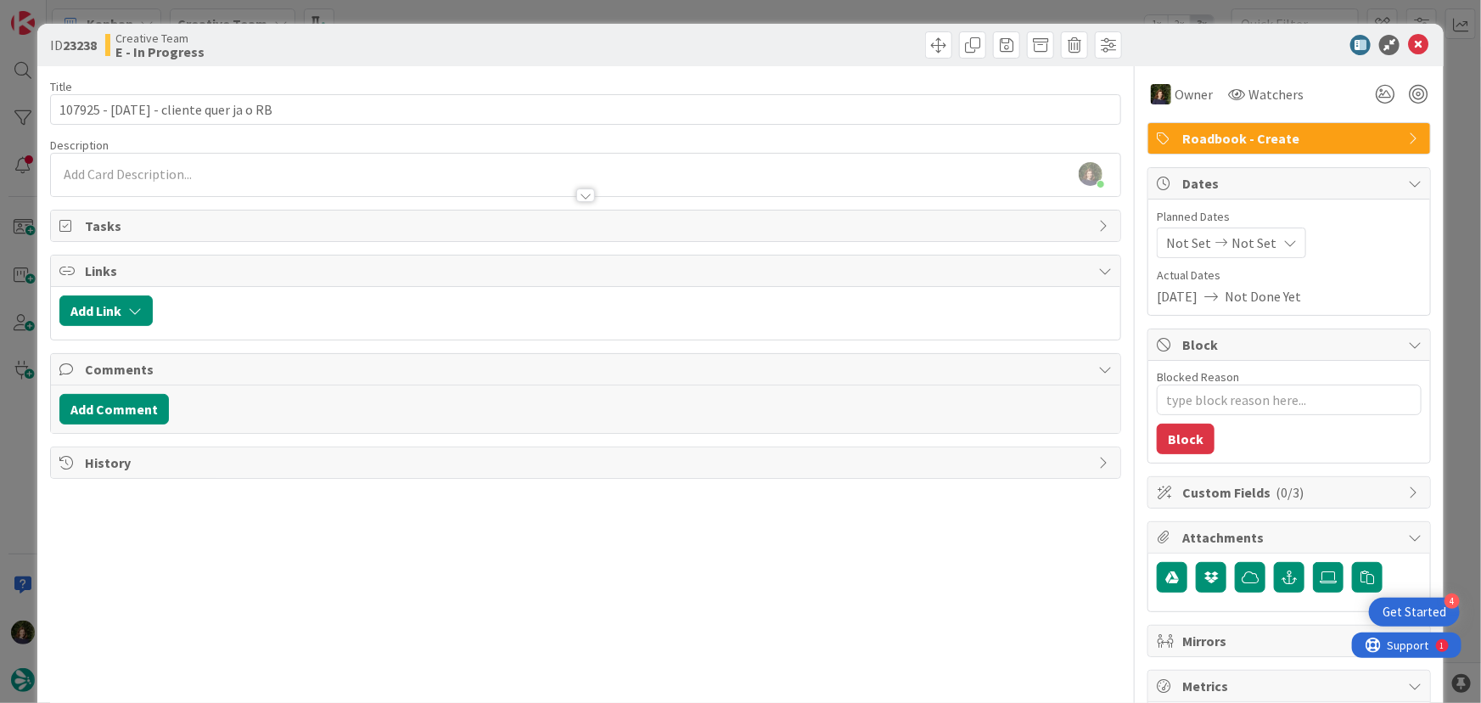
click at [1409, 47] on icon at bounding box center [1418, 45] width 20 height 20
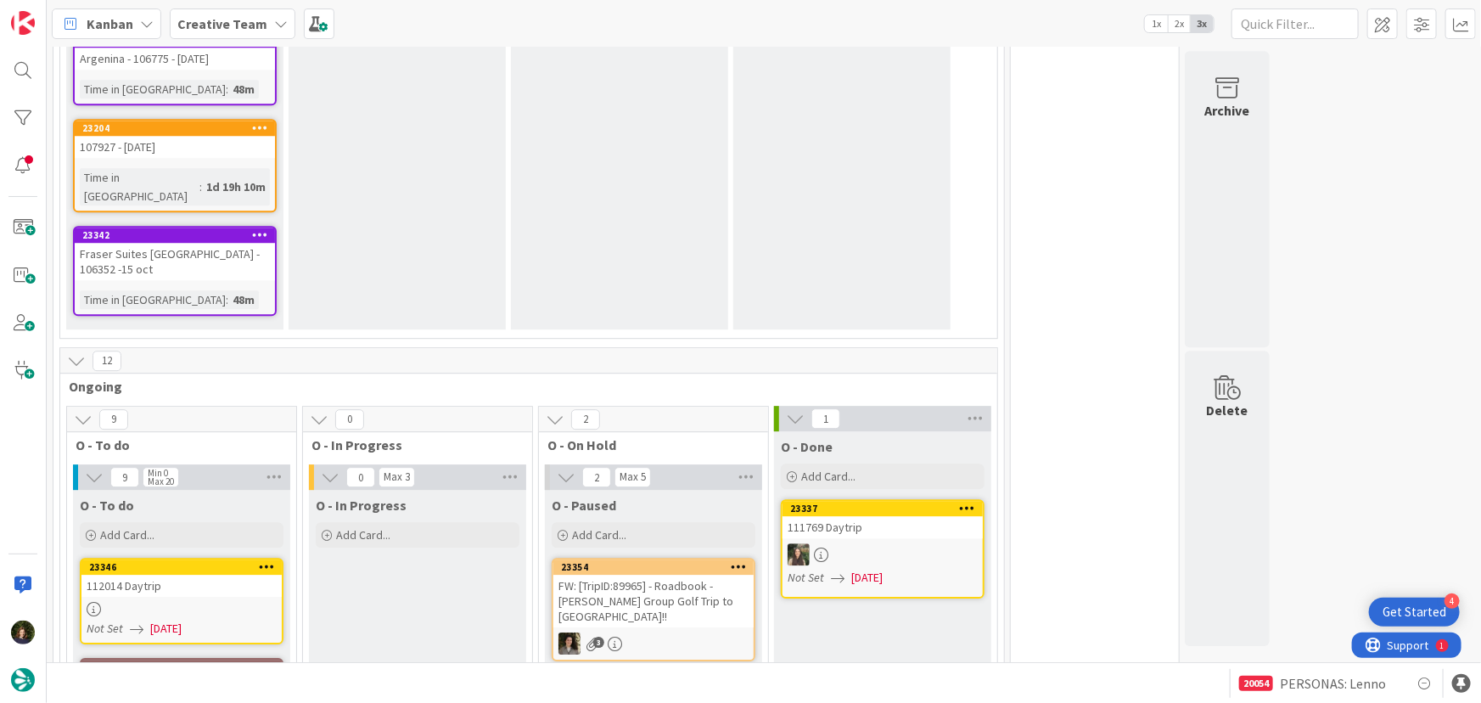
scroll to position [2343, 0]
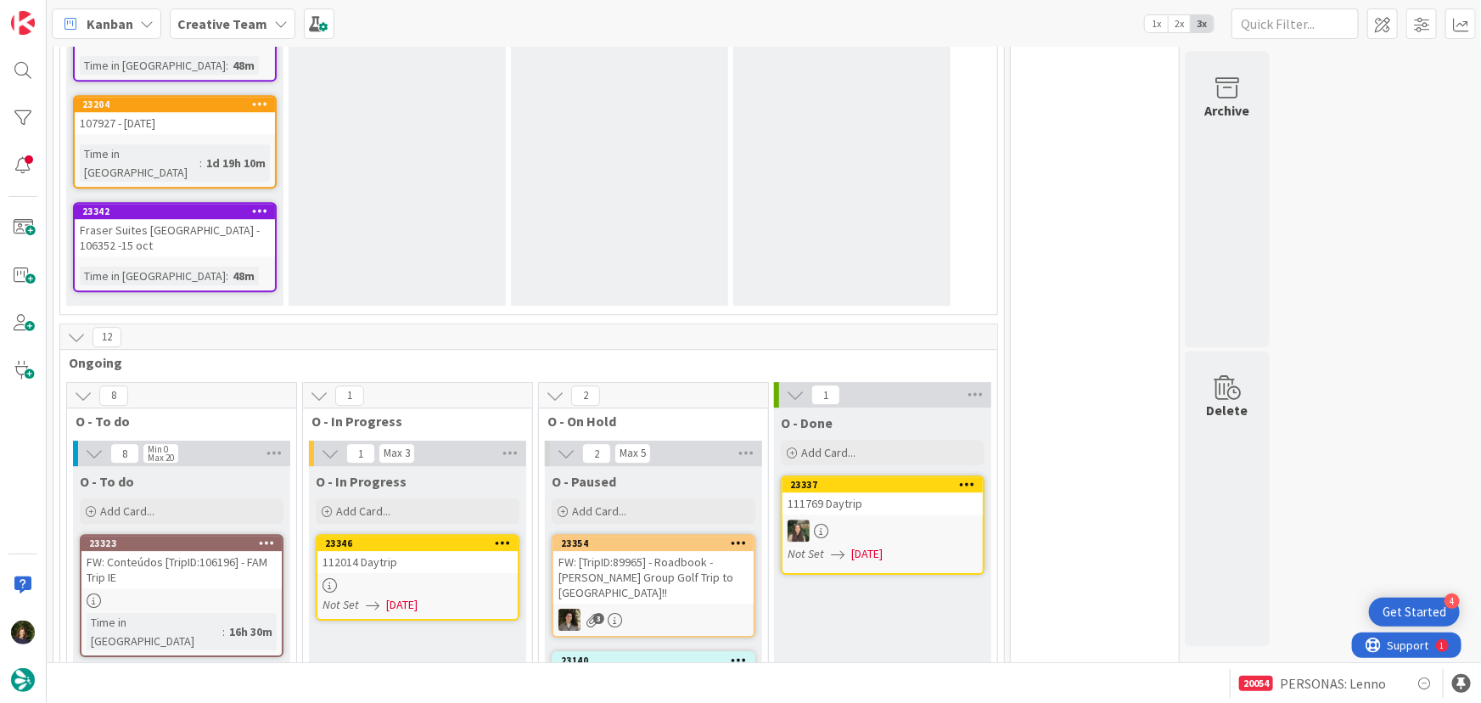
click at [388, 578] on div at bounding box center [417, 585] width 200 height 14
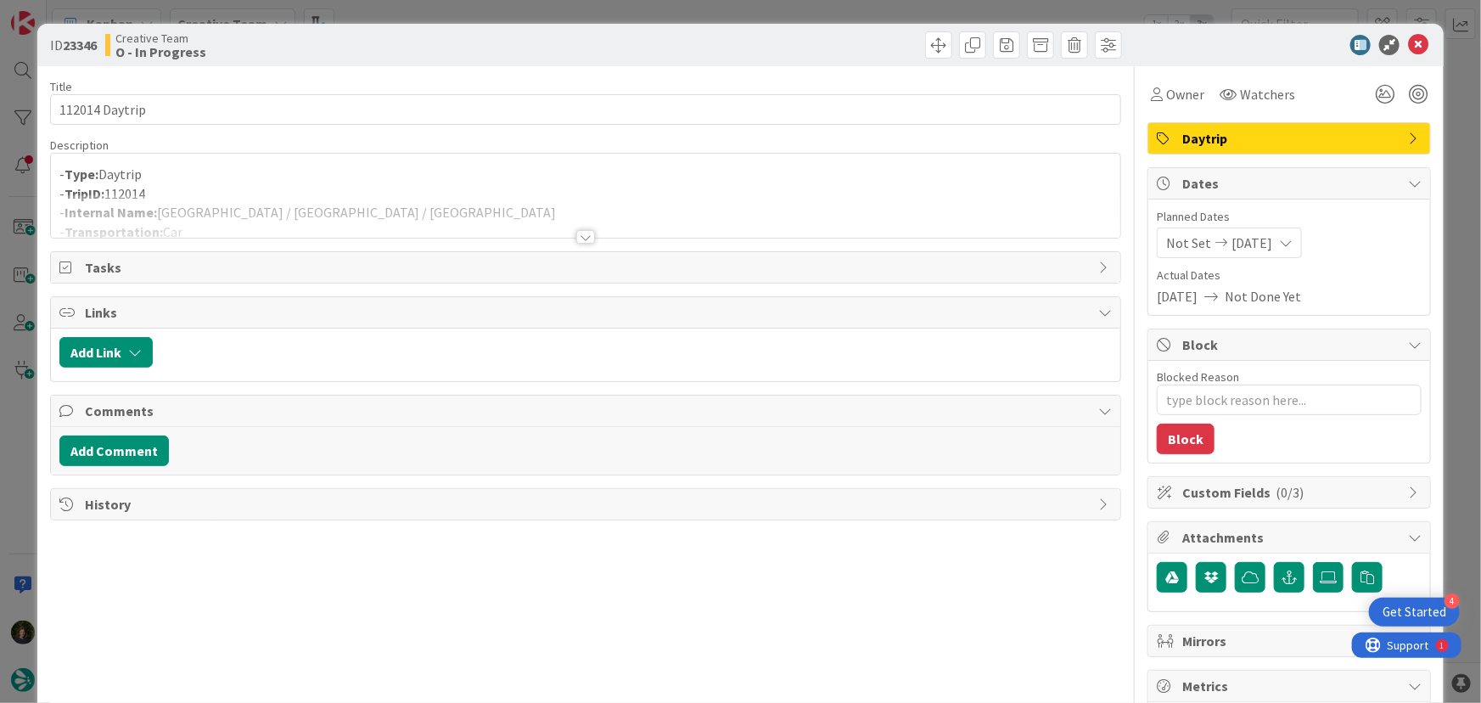
click at [576, 231] on div at bounding box center [585, 237] width 19 height 14
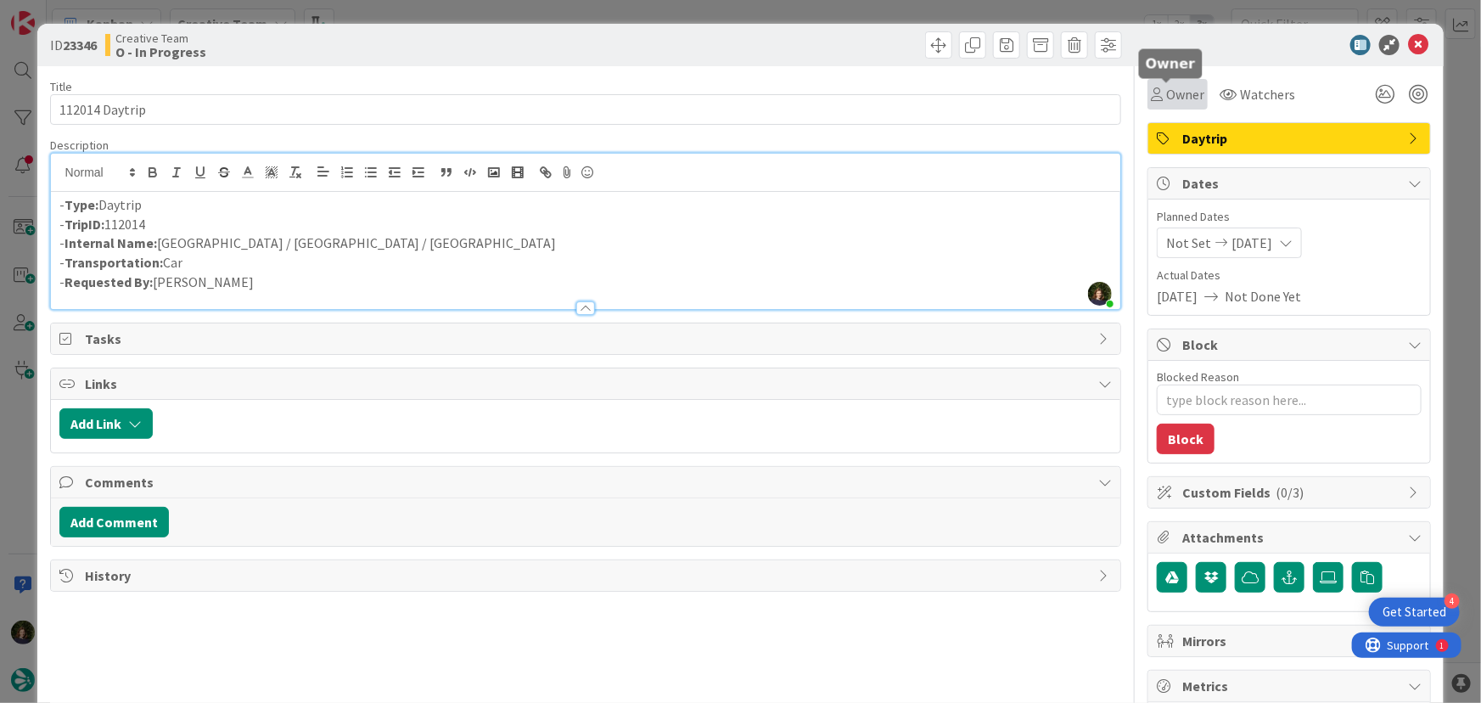
click at [1170, 87] on span "Owner" at bounding box center [1185, 94] width 38 height 20
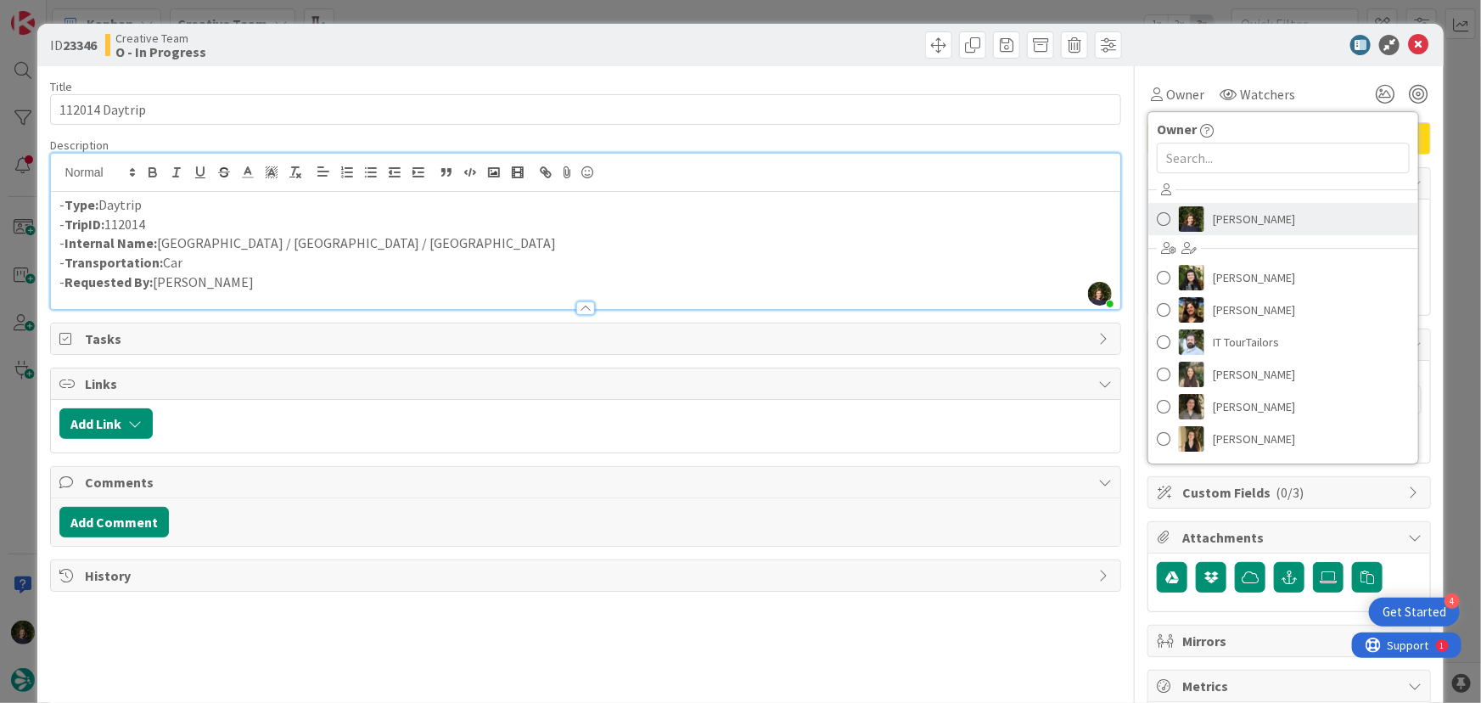
click at [1217, 216] on span "[PERSON_NAME]" at bounding box center [1254, 218] width 82 height 25
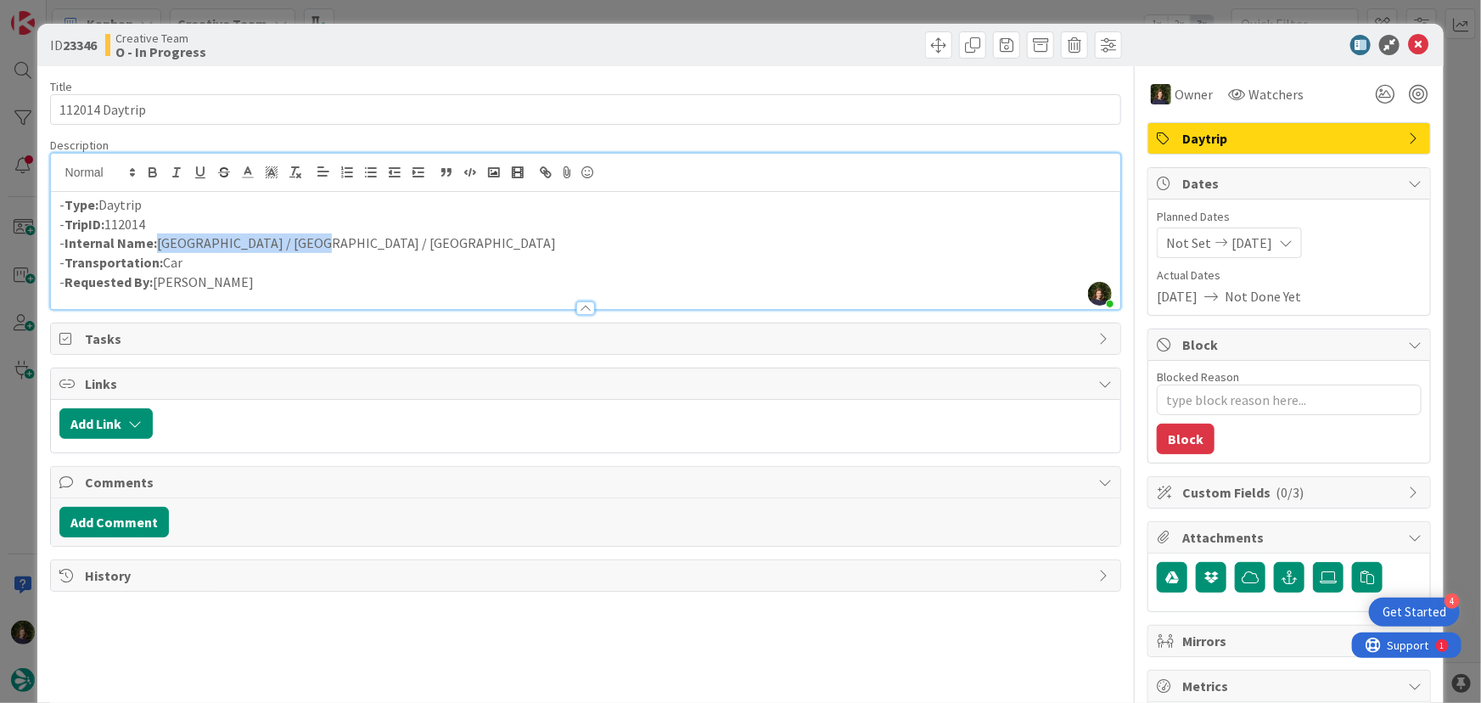
drag, startPoint x: 300, startPoint y: 241, endPoint x: 156, endPoint y: 245, distance: 143.5
click at [156, 245] on p "- Internal Name: [GEOGRAPHIC_DATA] / [GEOGRAPHIC_DATA] / [GEOGRAPHIC_DATA]" at bounding box center [585, 243] width 1053 height 20
copy p "[GEOGRAPHIC_DATA] / [GEOGRAPHIC_DATA] / [GEOGRAPHIC_DATA]"
drag, startPoint x: 152, startPoint y: 218, endPoint x: 65, endPoint y: 219, distance: 87.4
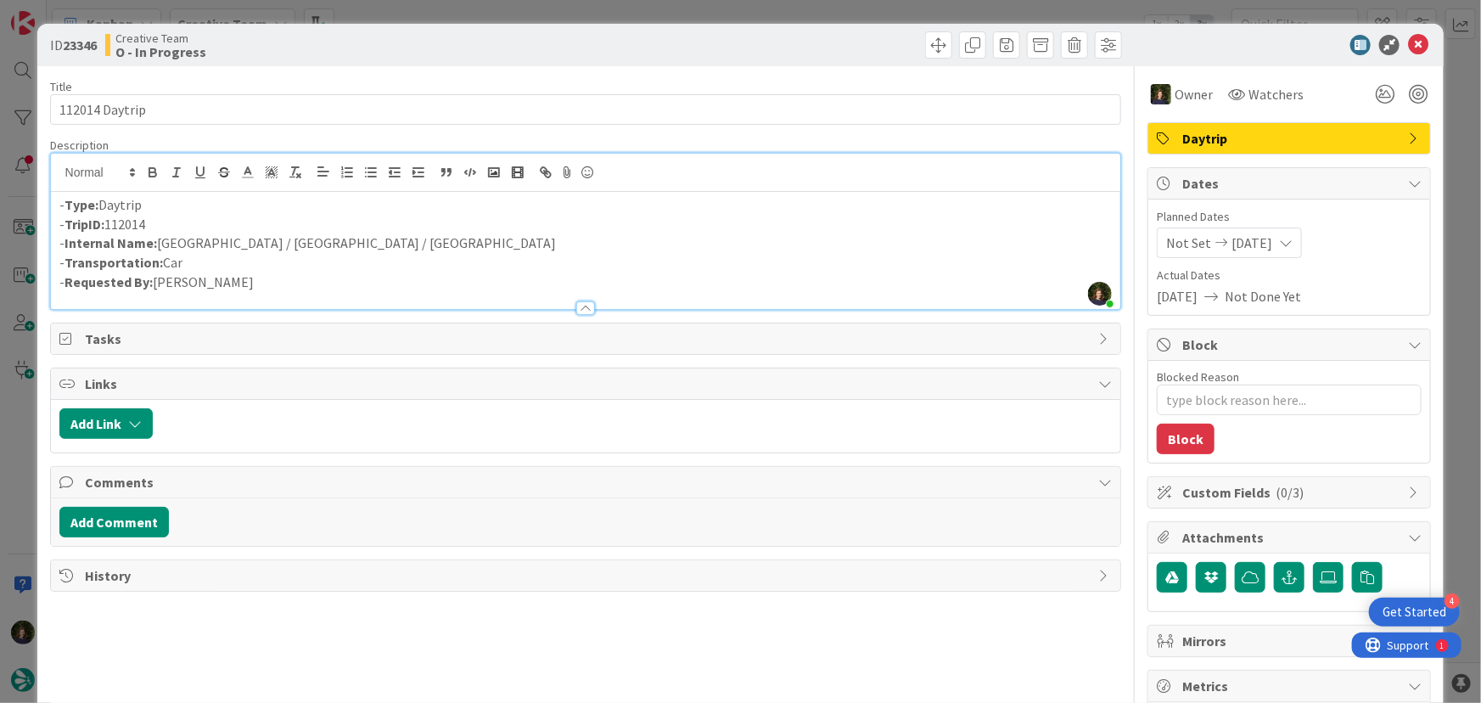
click at [65, 219] on p "- TripID: 112014" at bounding box center [585, 225] width 1053 height 20
copy p "TripID: 112014"
drag, startPoint x: 356, startPoint y: 230, endPoint x: 156, endPoint y: 247, distance: 201.0
click at [156, 247] on div "- Type: Daytrip - TripID: 112014 - Internal Name: [GEOGRAPHIC_DATA] / [GEOGRAPH…" at bounding box center [586, 250] width 1070 height 117
drag, startPoint x: 156, startPoint y: 247, endPoint x: 309, endPoint y: 244, distance: 152.8
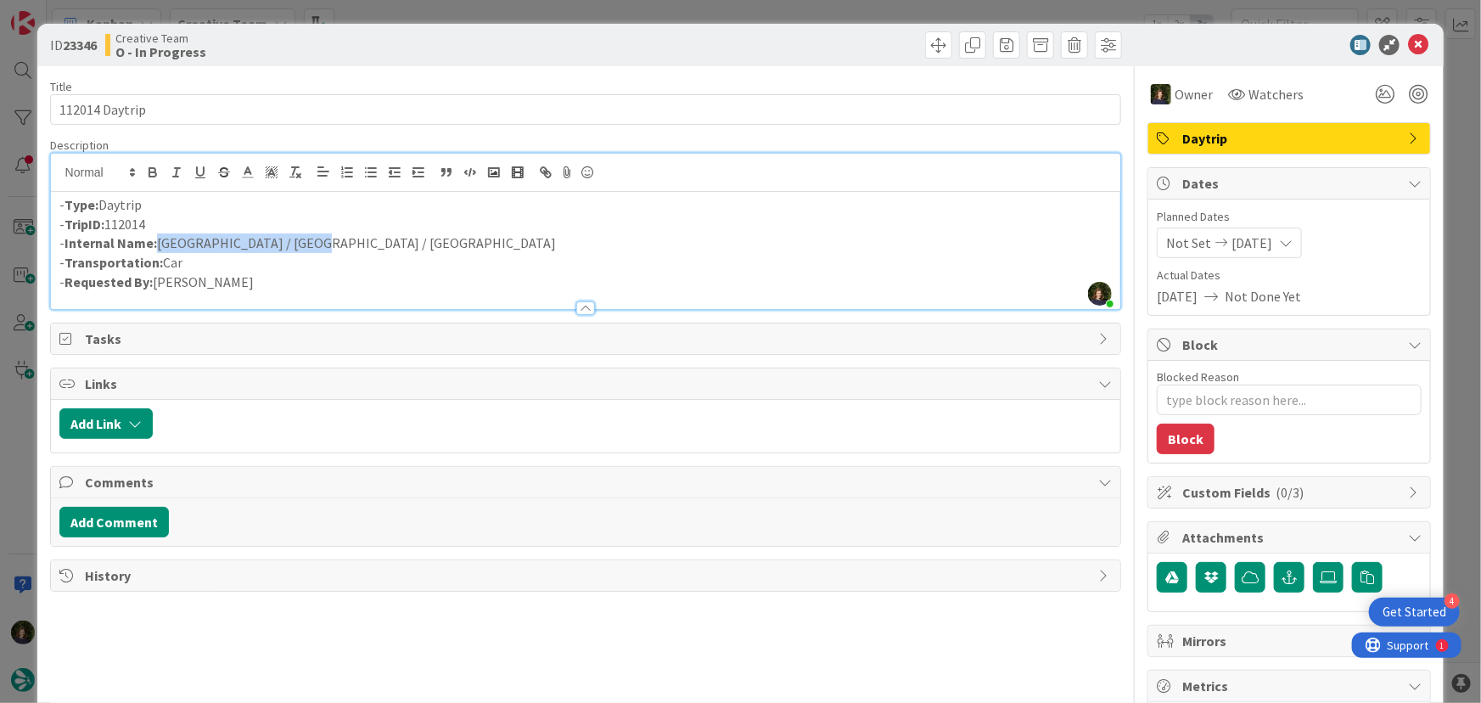
click at [309, 244] on p "- Internal Name: [GEOGRAPHIC_DATA] / [GEOGRAPHIC_DATA] / [GEOGRAPHIC_DATA]" at bounding box center [585, 243] width 1053 height 20
copy p "[GEOGRAPHIC_DATA] / [GEOGRAPHIC_DATA] / [GEOGRAPHIC_DATA]"
drag, startPoint x: 1406, startPoint y: 49, endPoint x: 716, endPoint y: 353, distance: 754.8
click at [1408, 49] on icon at bounding box center [1418, 45] width 20 height 20
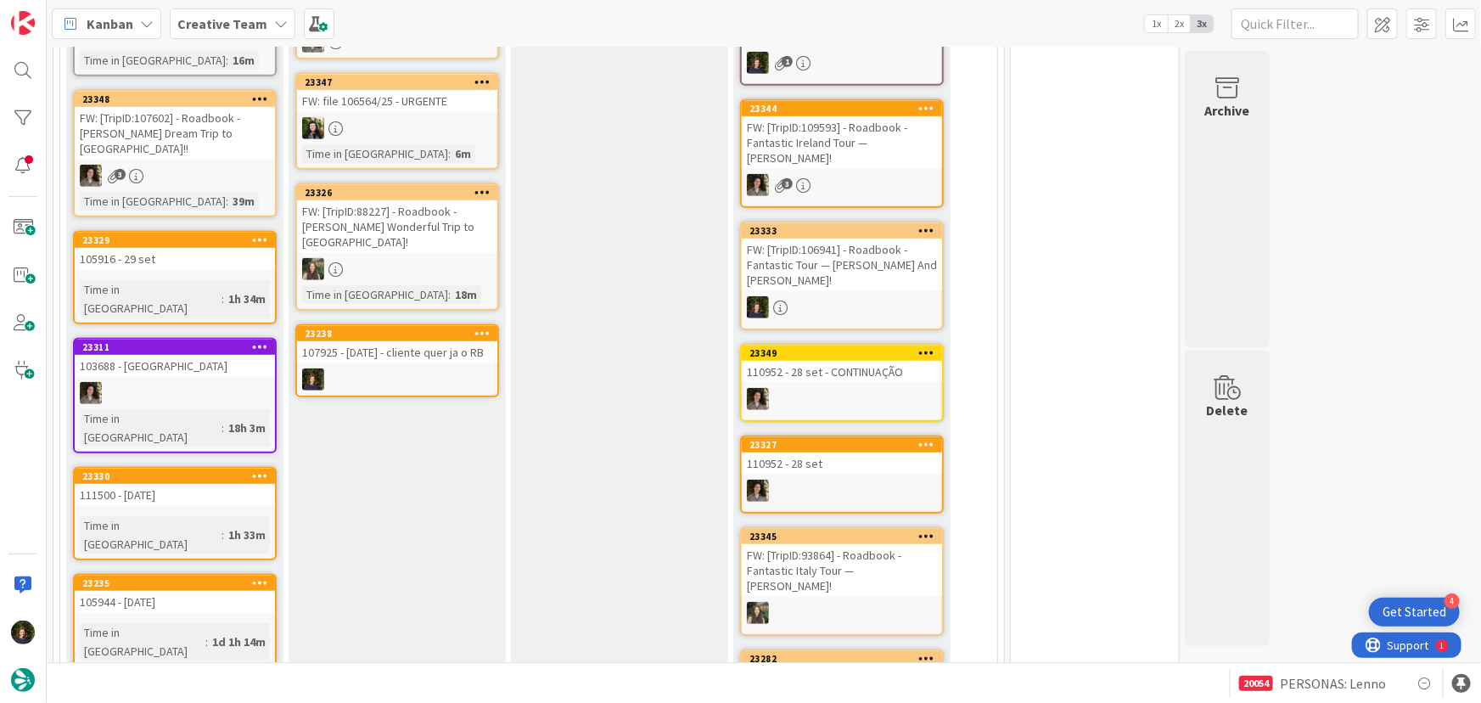
scroll to position [407, 0]
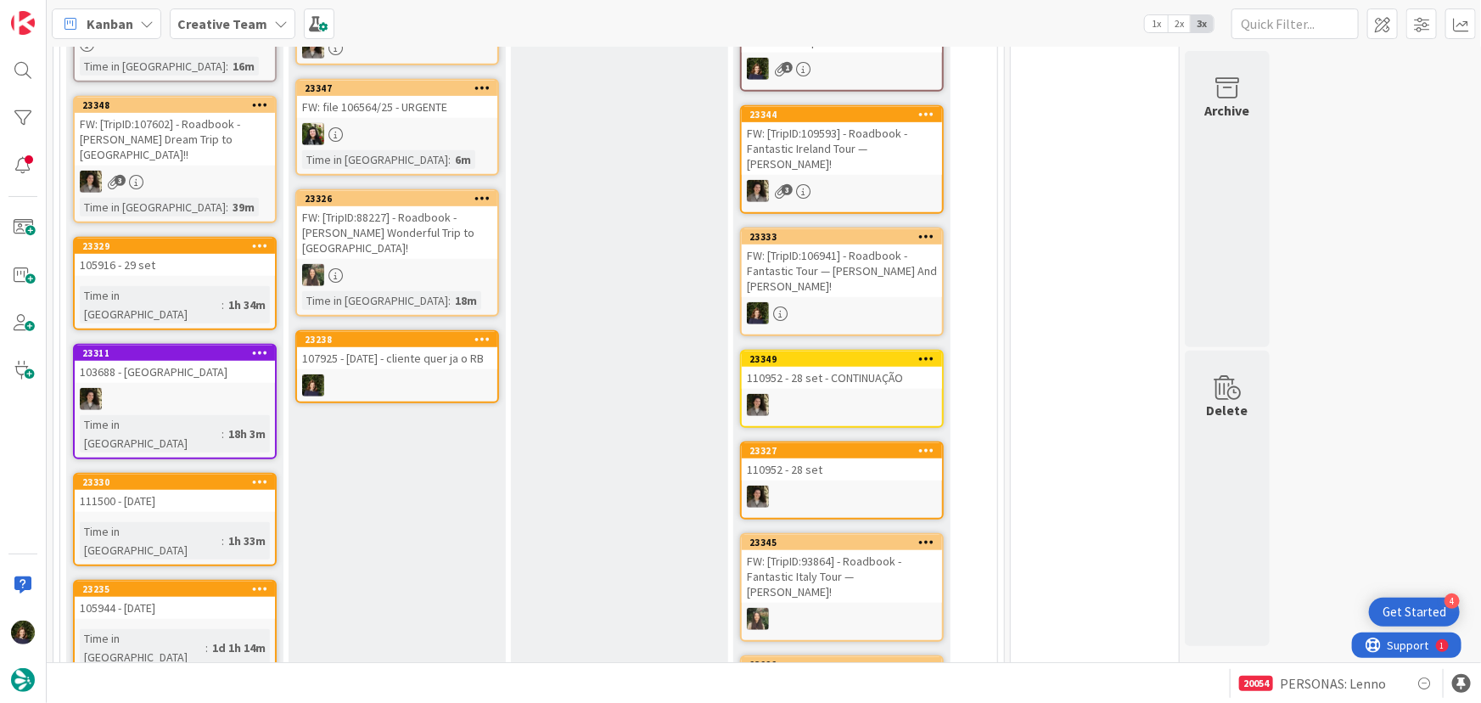
click at [397, 374] on div at bounding box center [397, 385] width 200 height 22
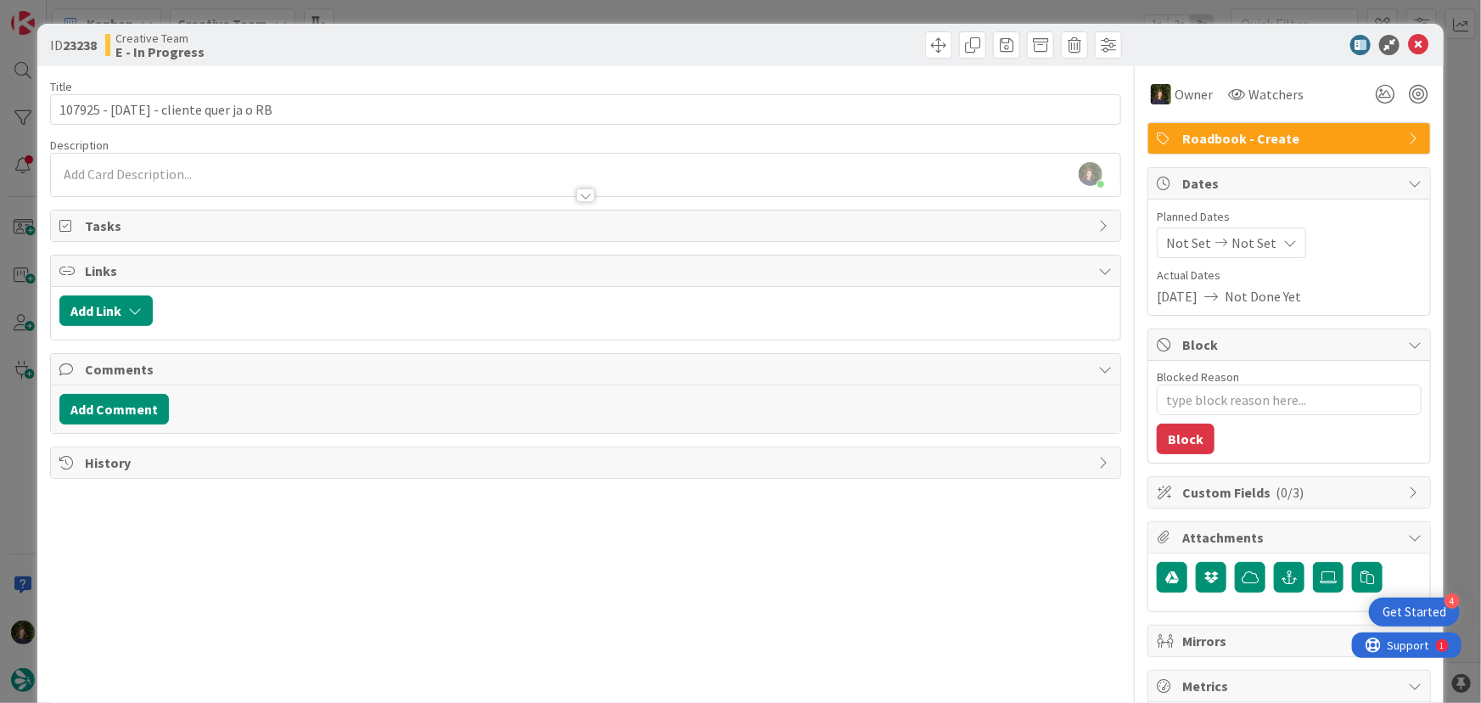
scroll to position [633, 0]
click at [98, 170] on div "[PERSON_NAME] joined 24 m ago" at bounding box center [586, 175] width 1070 height 42
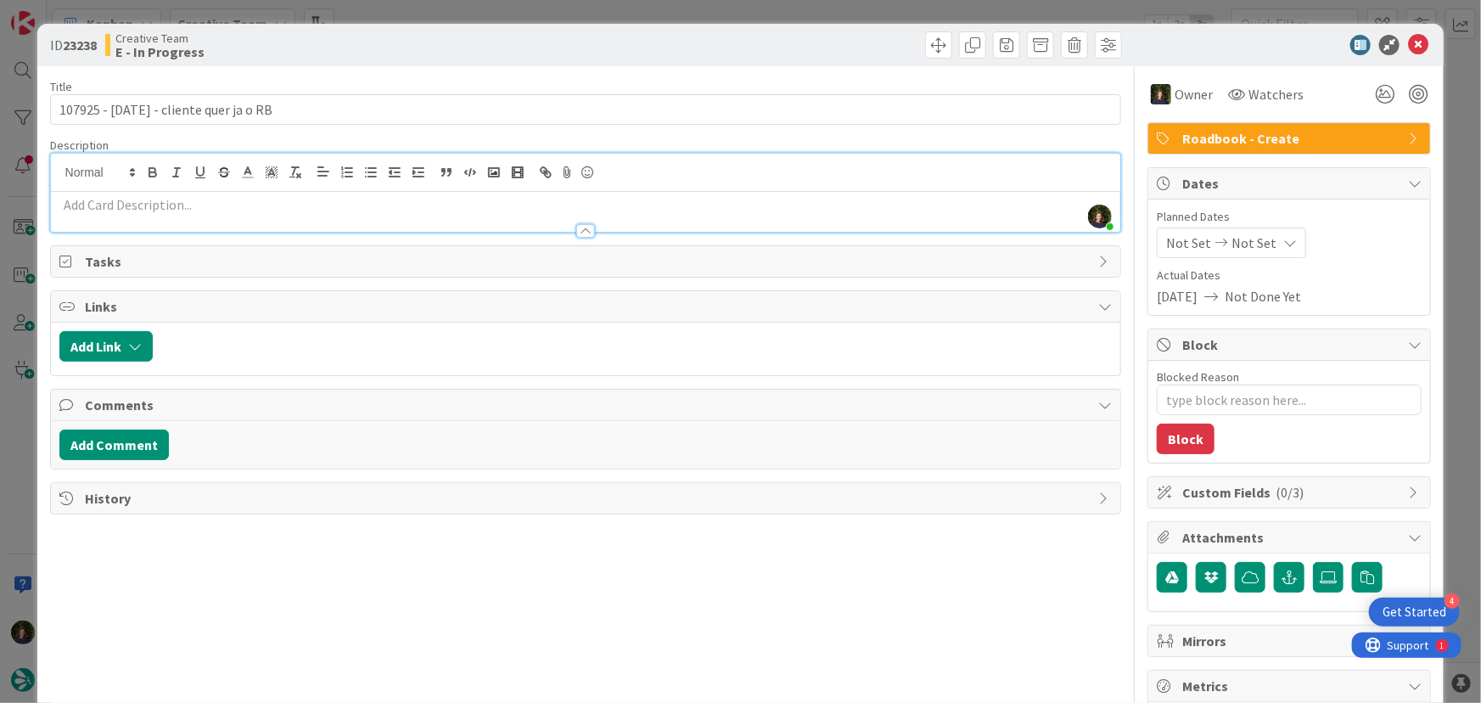
type textarea "x"
paste div
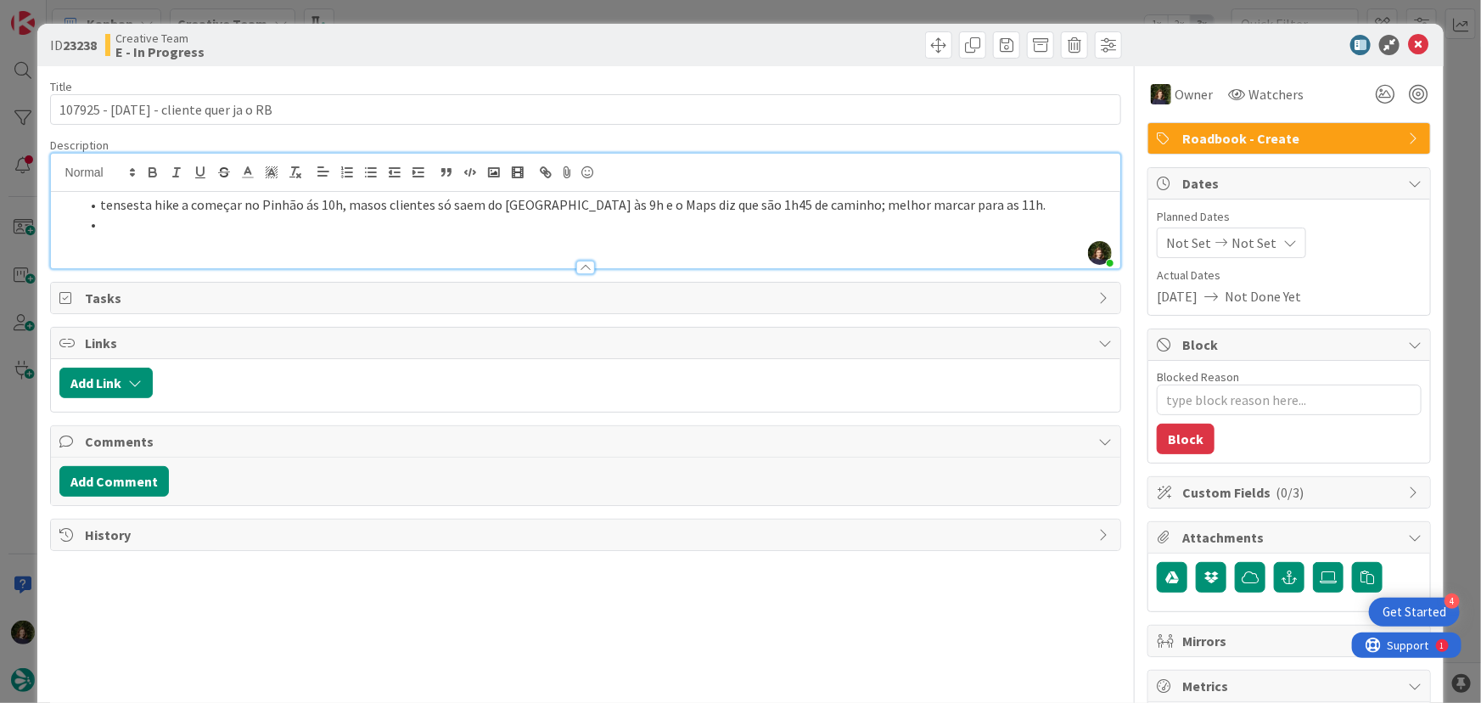
click at [364, 202] on li "tensesta hike a começar no Pinhão ás 10h, masos clientes só saem do [GEOGRAPHIC…" at bounding box center [596, 205] width 1033 height 20
click at [121, 205] on li "tensesta hike a começar no Pinhão ás 10h, mas os clientes só saem do Porto às 9…" at bounding box center [596, 205] width 1033 height 20
click at [309, 209] on li "tens esta hike a começar no Pinhão ás 10h, mas os clientes só saem do [GEOGRAPH…" at bounding box center [596, 205] width 1033 height 20
click at [441, 204] on li "tens esta hike a começar no Pinhão às 10h, mas os clientes só saem do [GEOGRAPH…" at bounding box center [596, 205] width 1033 height 20
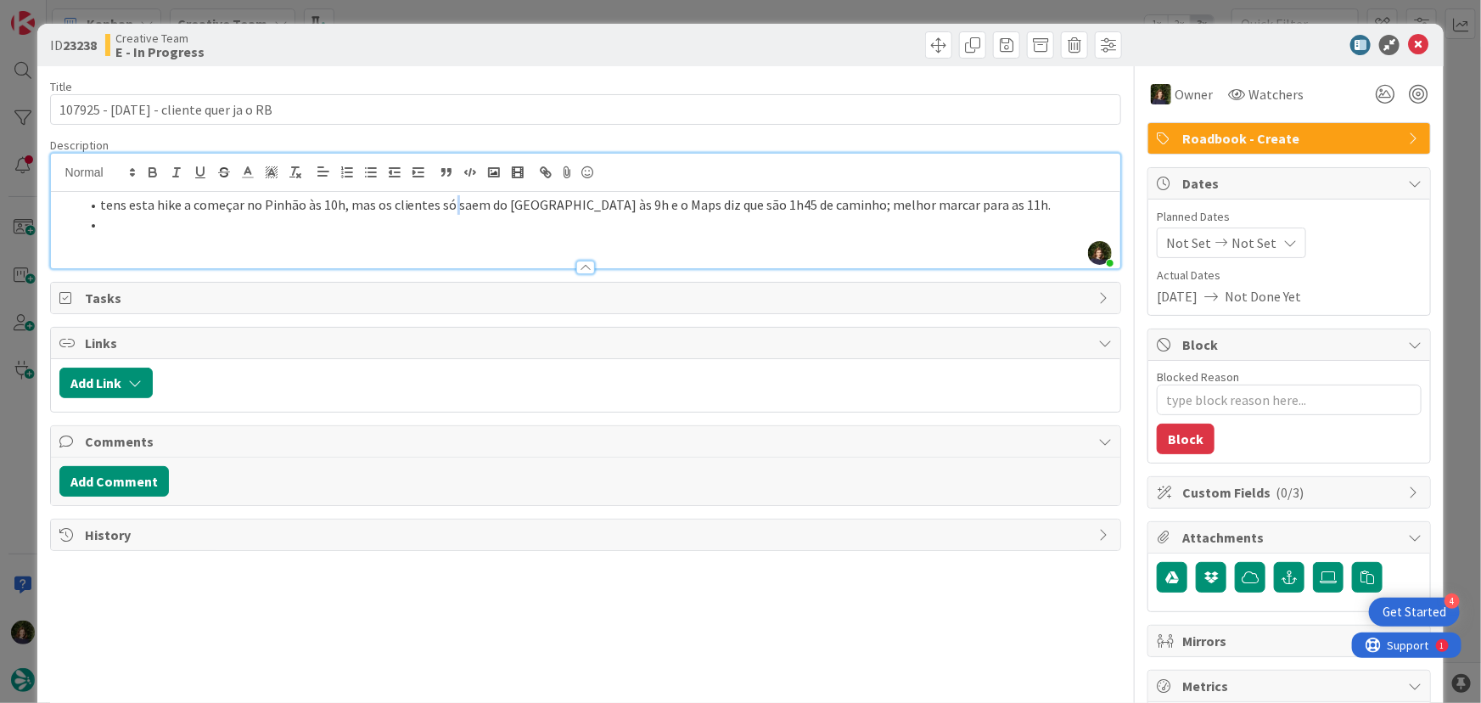
click at [441, 204] on li "tens esta hike a começar no Pinhão às 10h, mas os clientes só saem do [GEOGRAPH…" at bounding box center [596, 205] width 1033 height 20
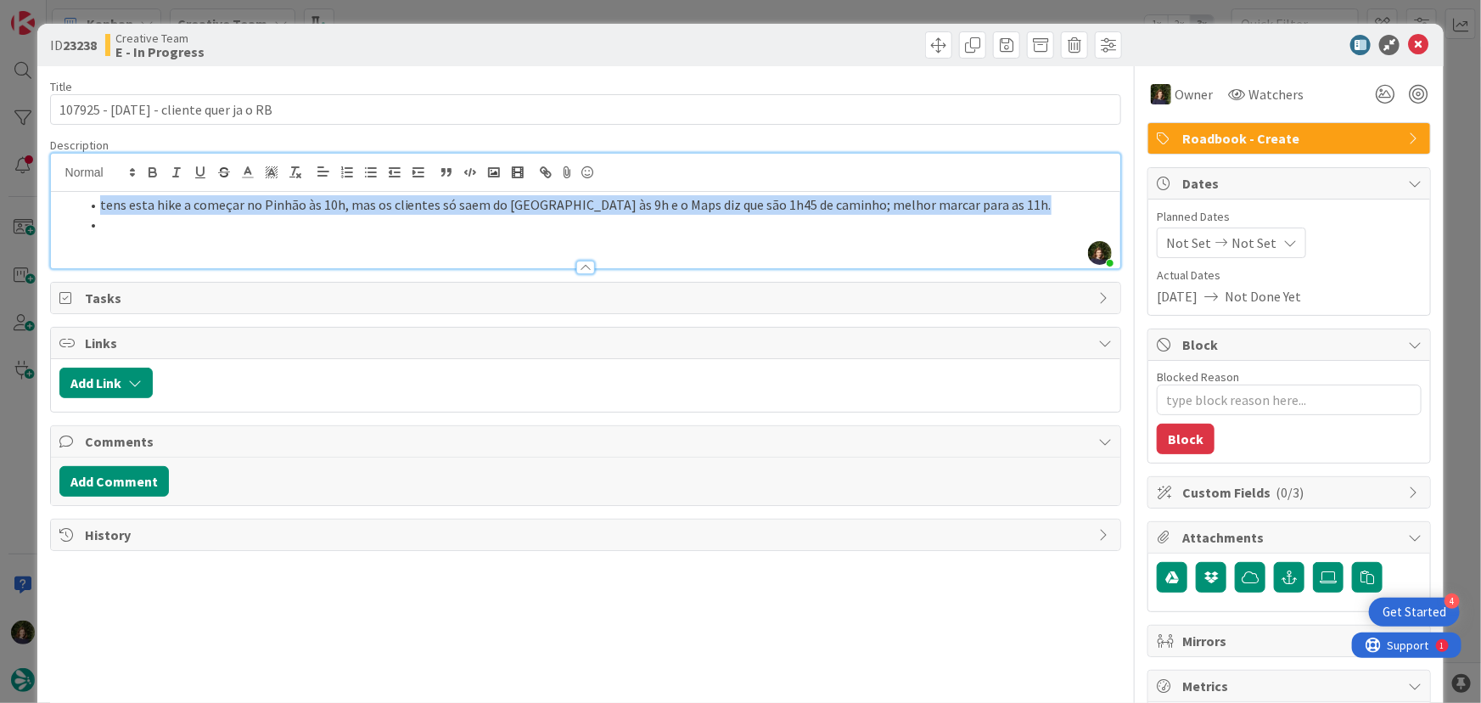
click at [441, 204] on li "tens esta hike a começar no Pinhão às 10h, mas os clientes só saem do [GEOGRAPH…" at bounding box center [596, 205] width 1033 height 20
copy li "tens esta hike a começar no Pinhão às 10h, mas os clientes só saem do [GEOGRAPH…"
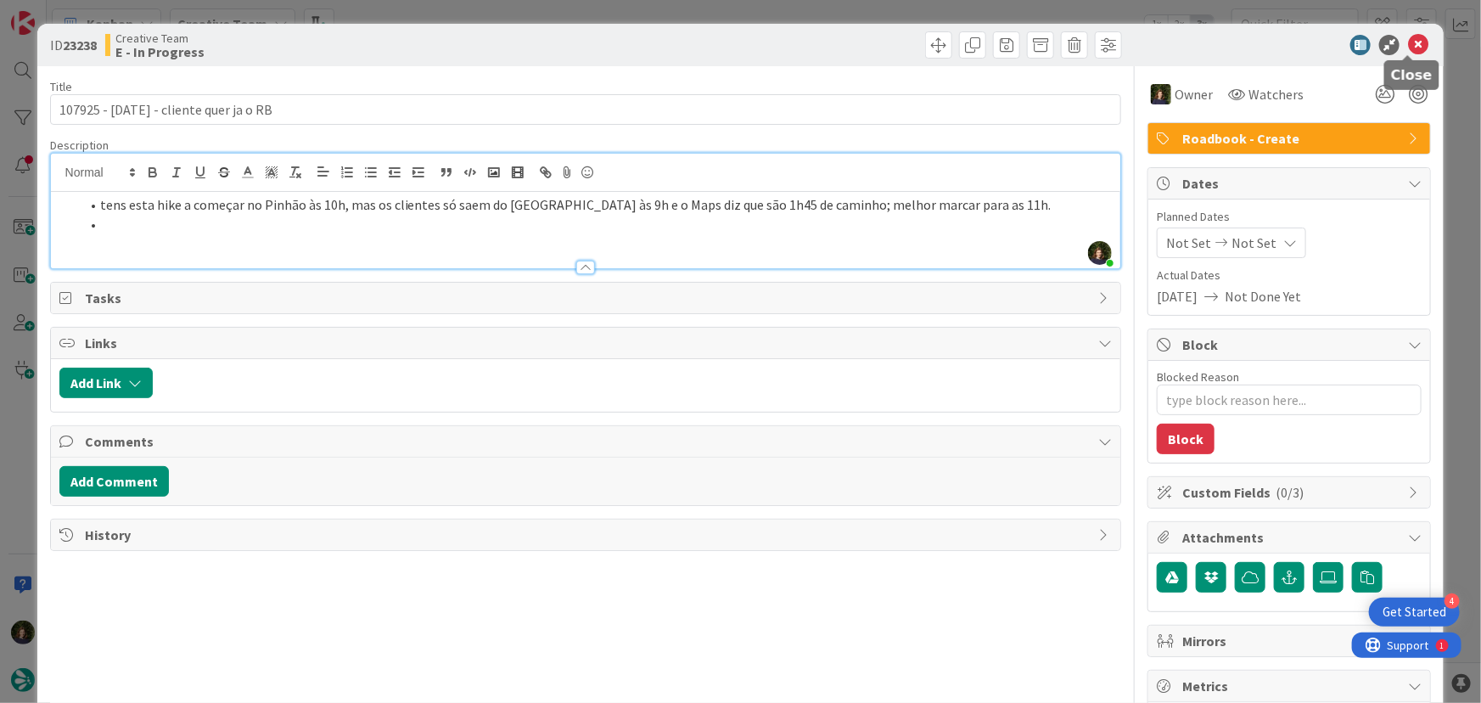
click at [1409, 48] on icon at bounding box center [1418, 45] width 20 height 20
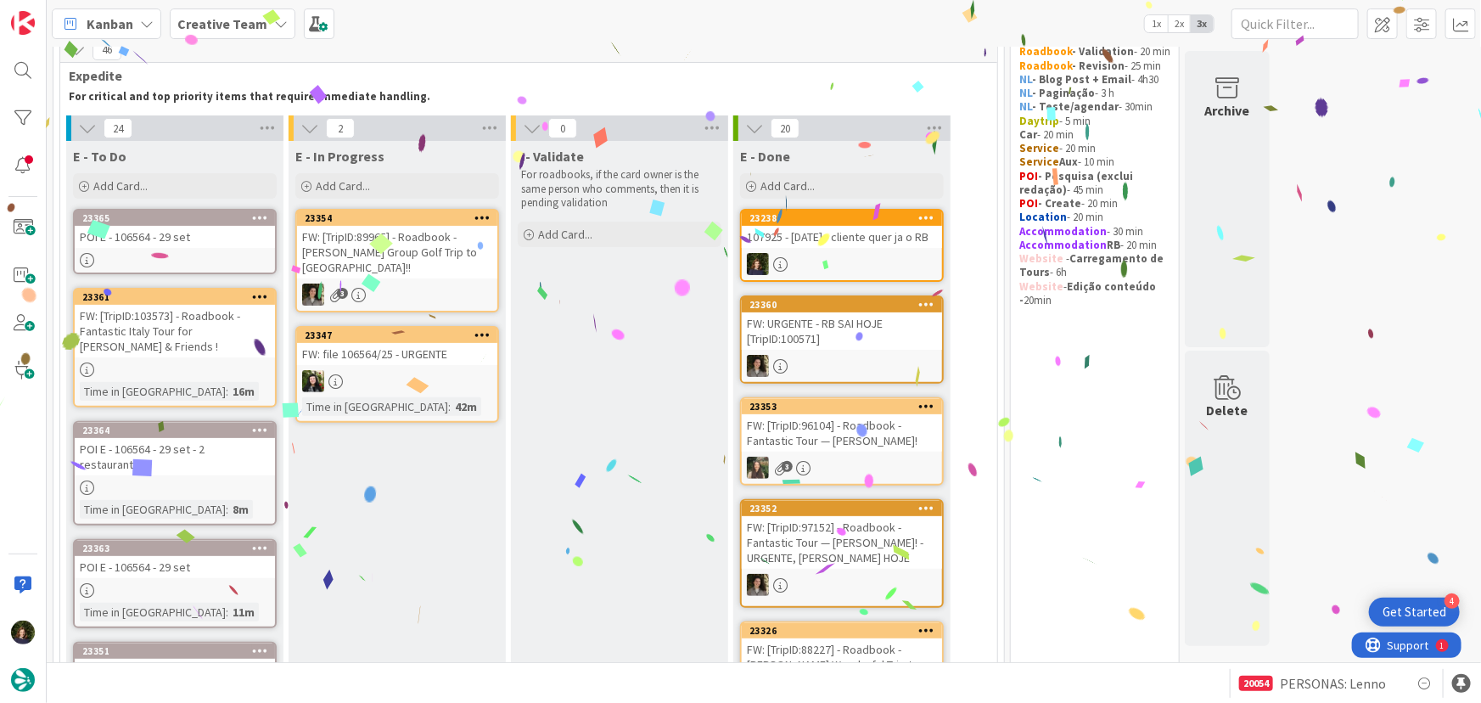
scroll to position [111, 0]
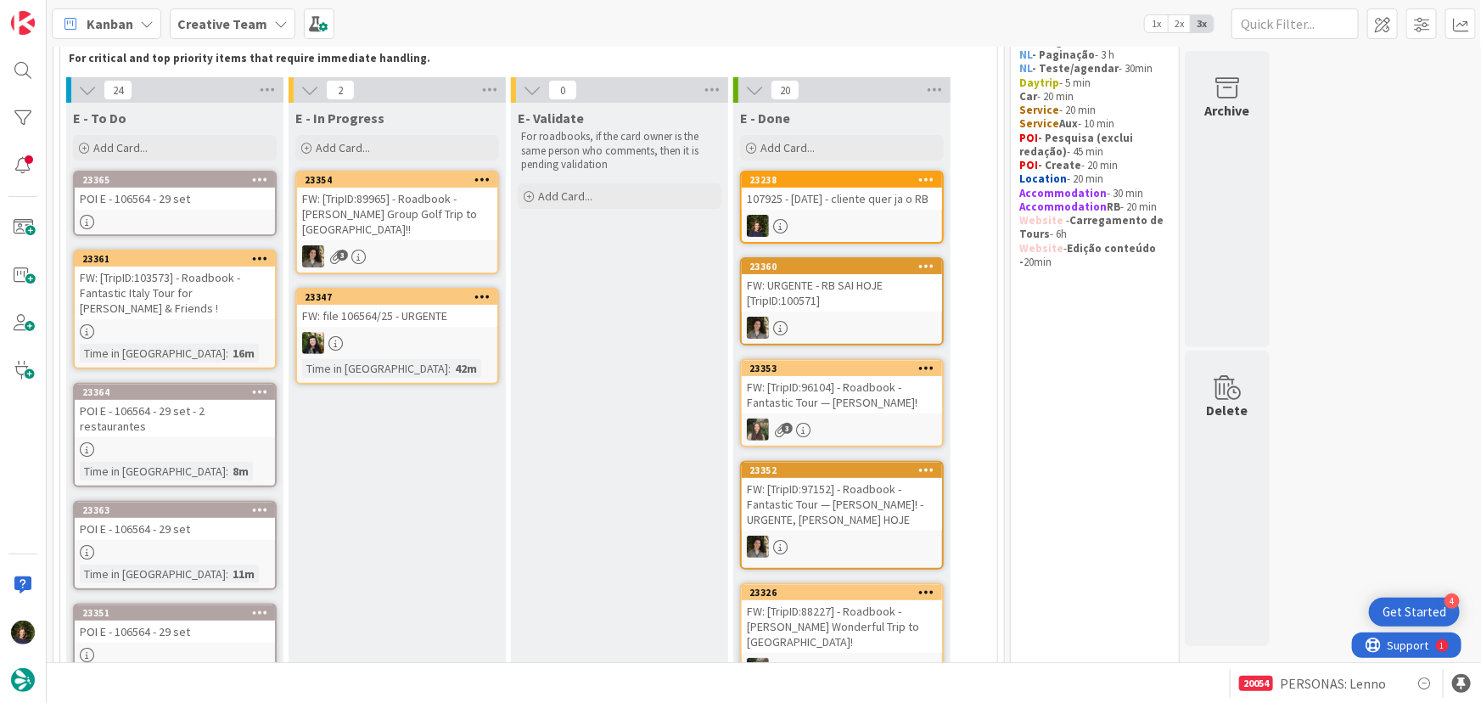
click at [179, 204] on div "POI E - 106564 - 29 set" at bounding box center [175, 199] width 200 height 22
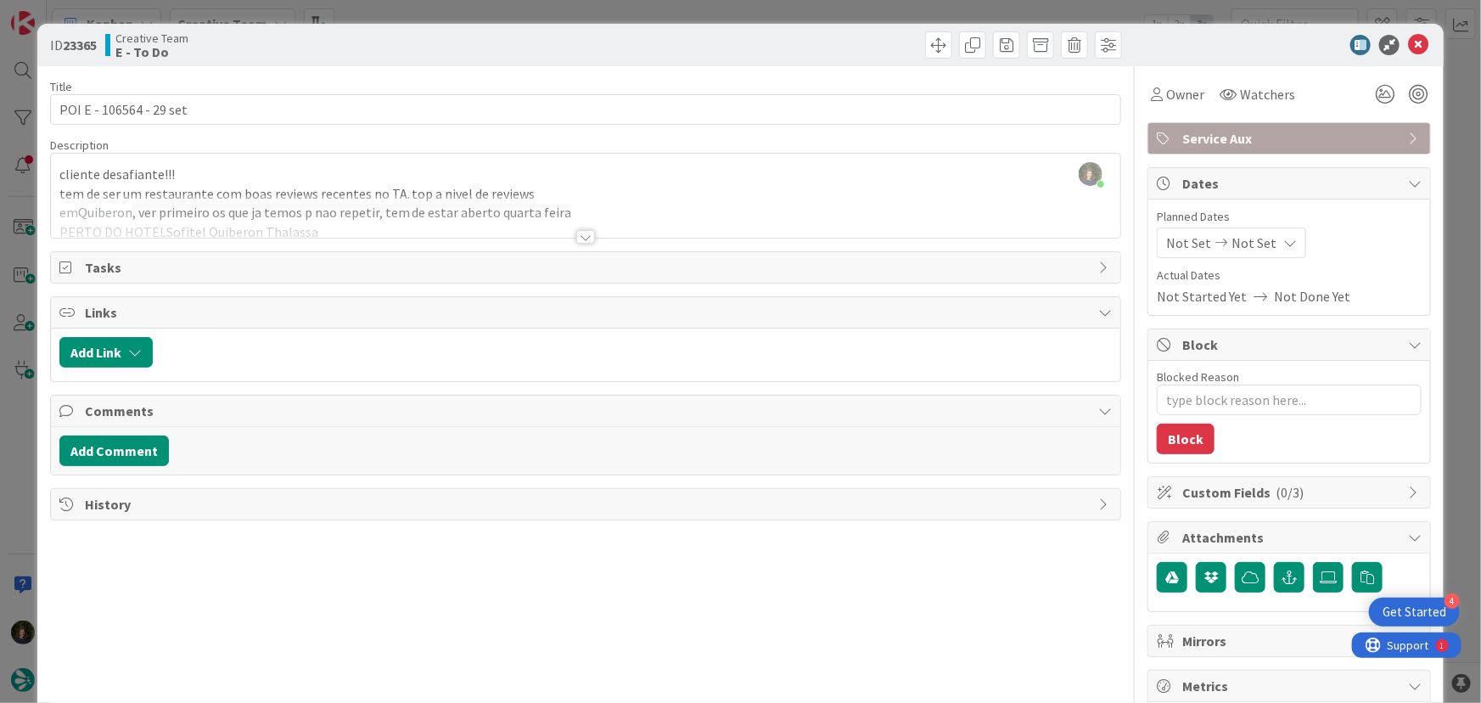
click at [580, 236] on div at bounding box center [585, 237] width 19 height 14
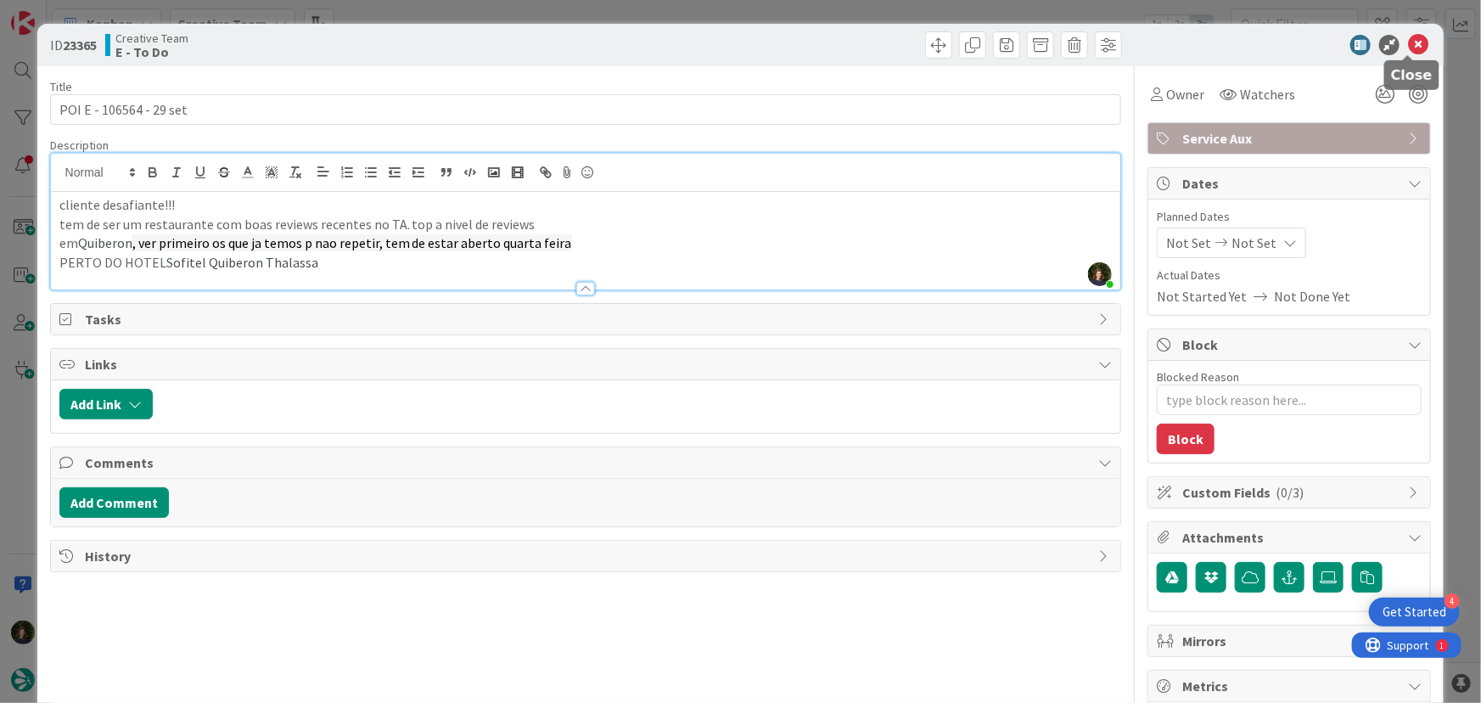
click at [1408, 44] on icon at bounding box center [1418, 45] width 20 height 20
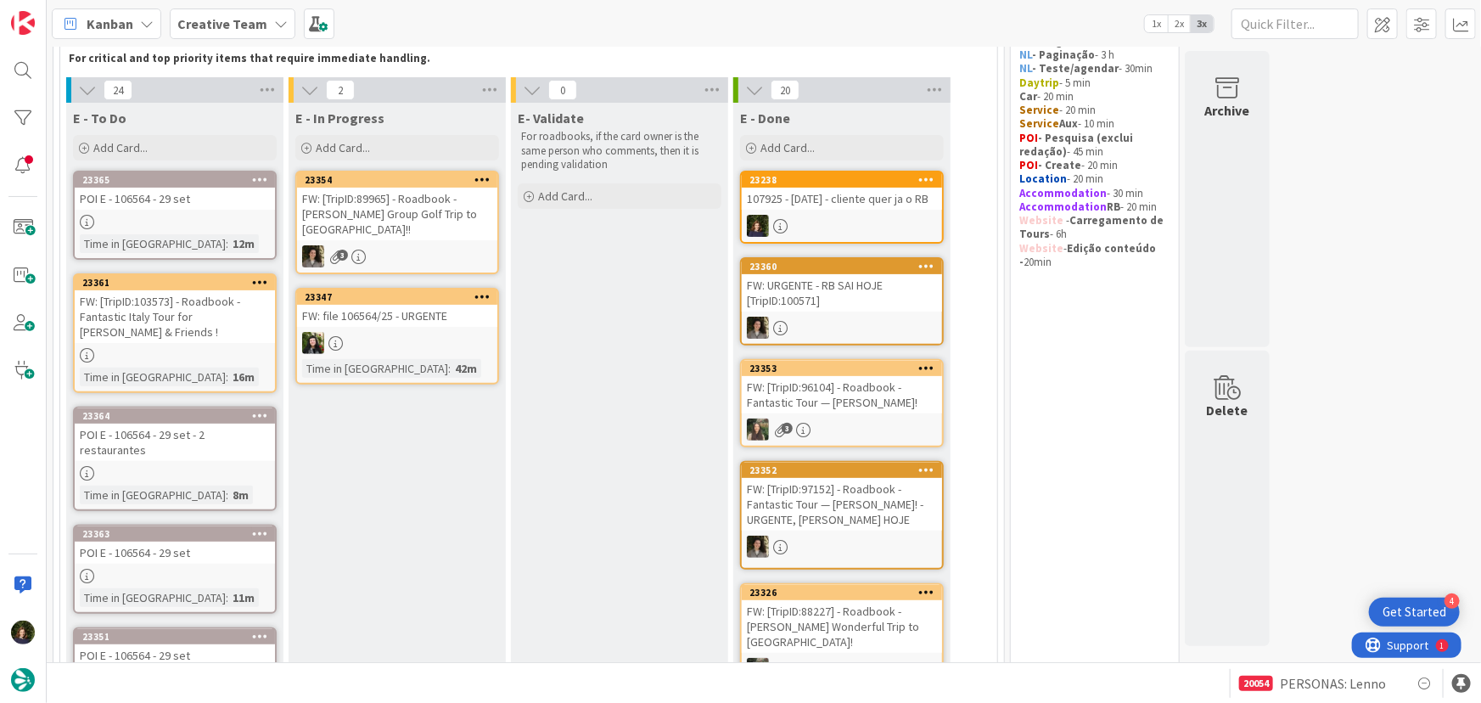
click at [167, 448] on link "23364 POI E - 106564 - [DATE] - 2 restaurantes Time in [GEOGRAPHIC_DATA] : 8m" at bounding box center [175, 459] width 204 height 104
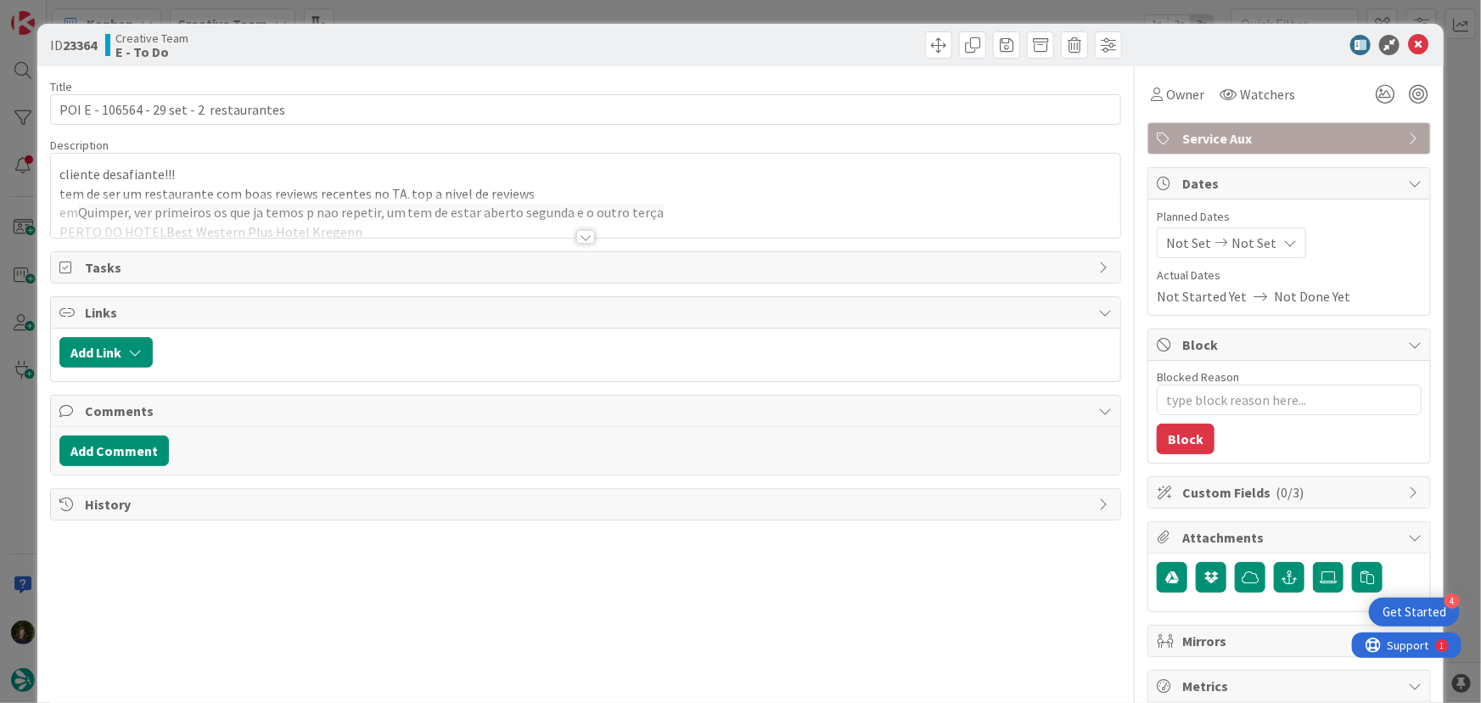
click at [584, 237] on div at bounding box center [585, 237] width 19 height 14
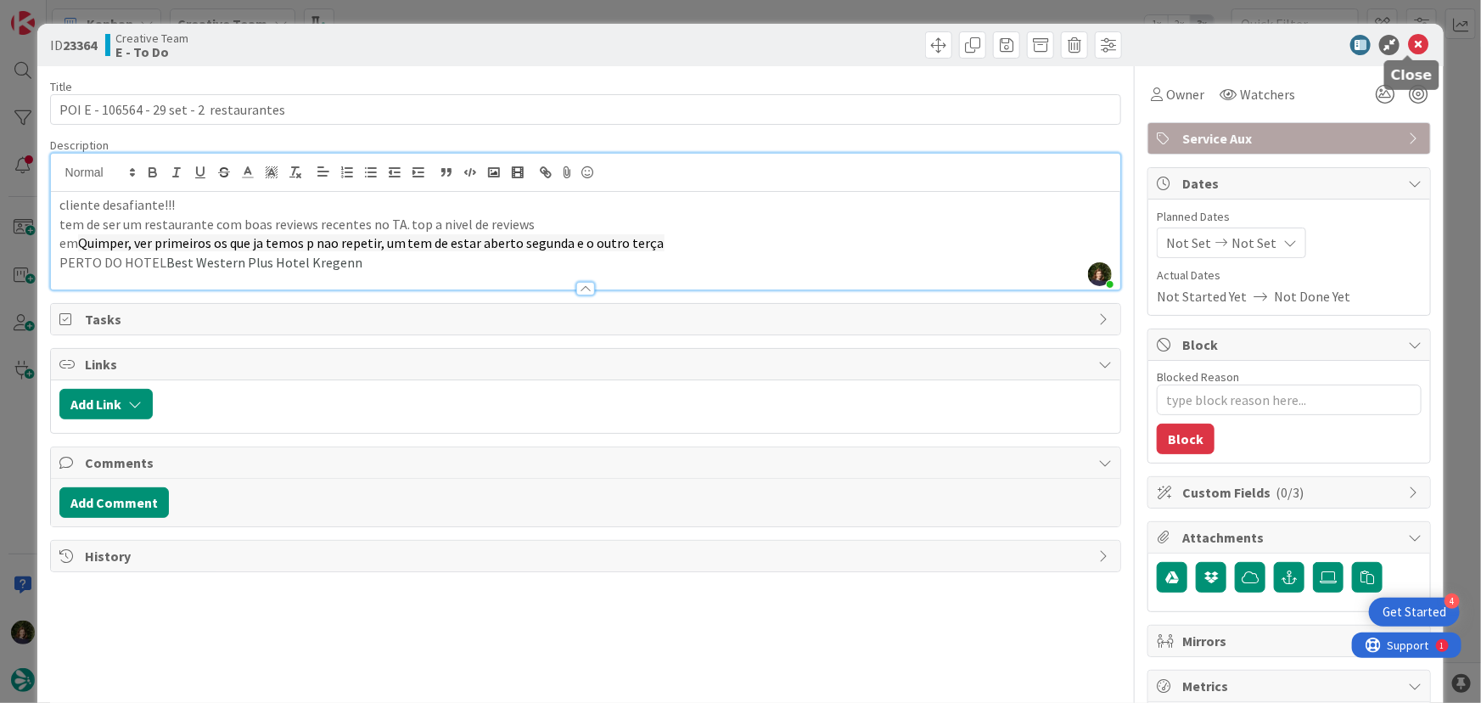
click at [1413, 43] on icon at bounding box center [1418, 45] width 20 height 20
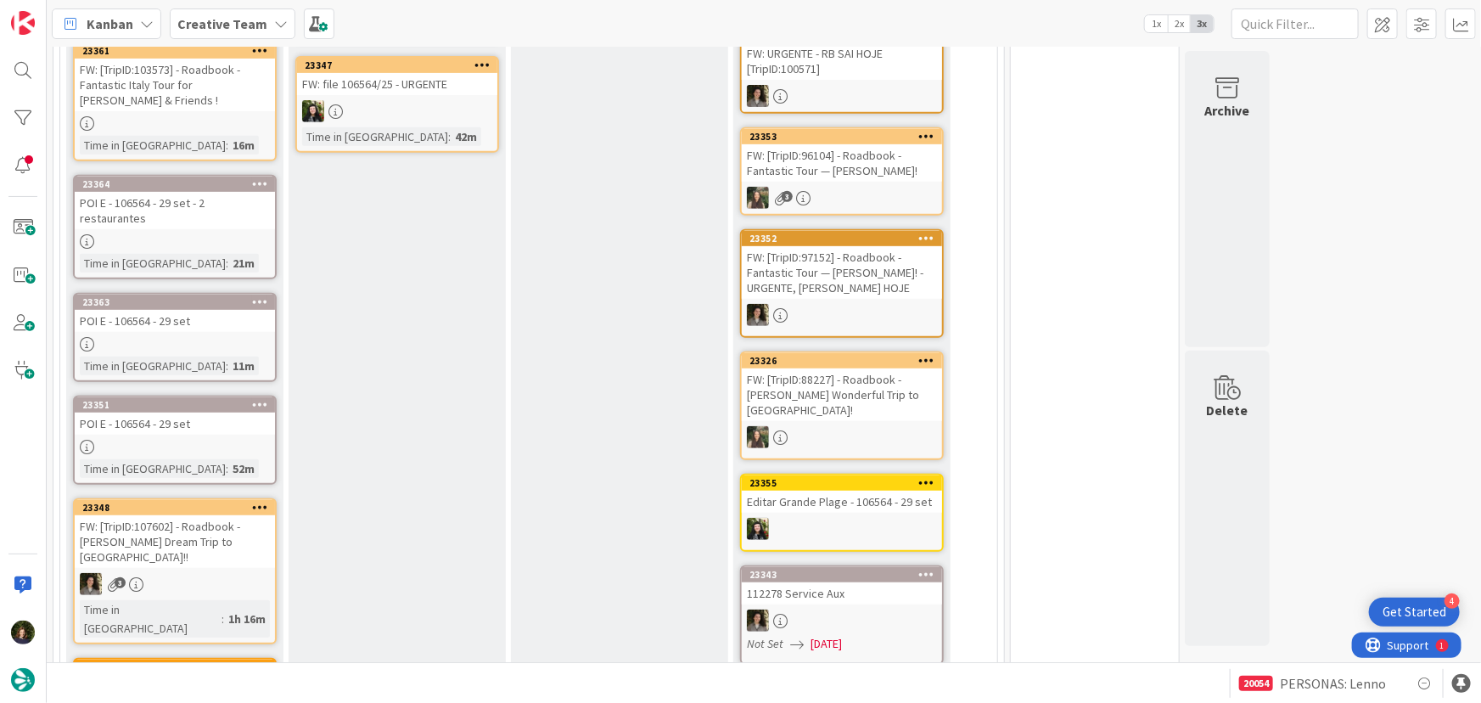
click at [110, 415] on div "POI E - 106564 - 29 set" at bounding box center [175, 424] width 200 height 22
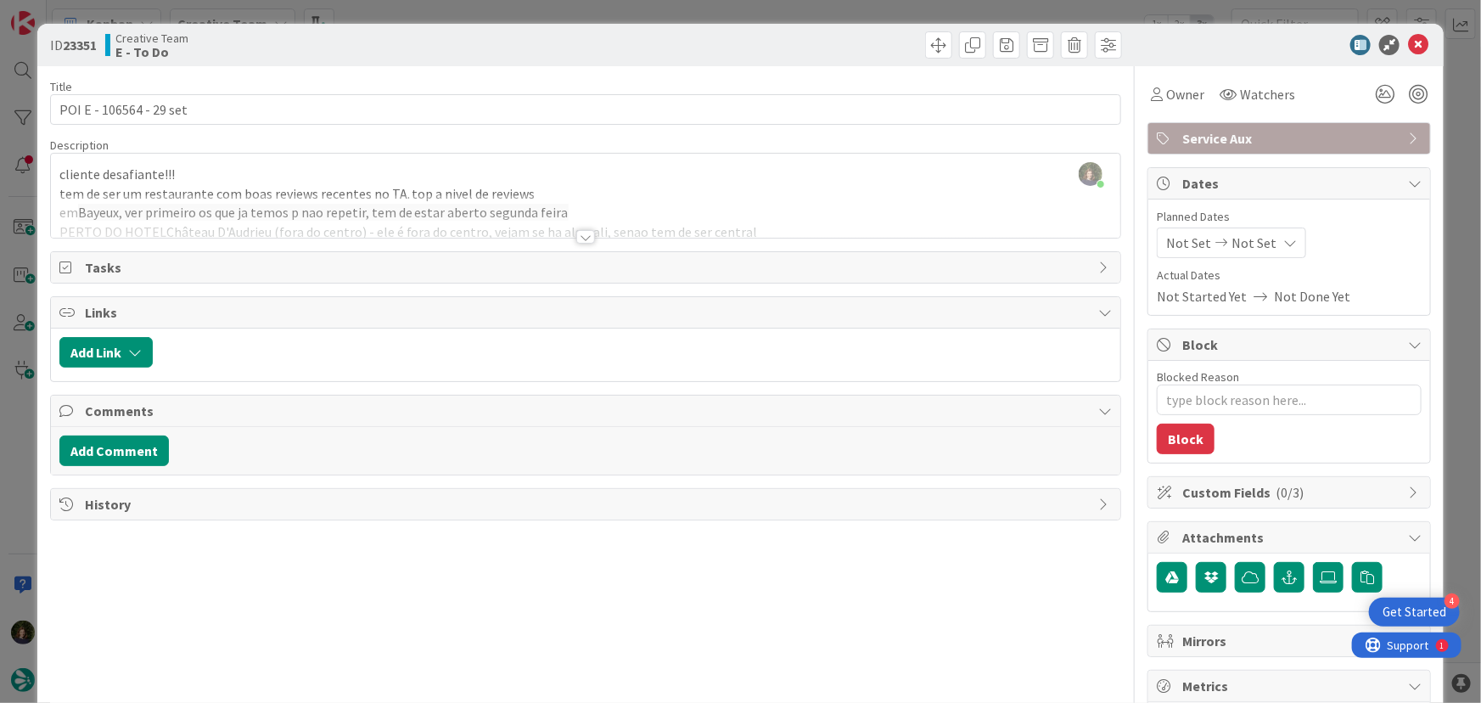
click at [581, 237] on div at bounding box center [585, 237] width 19 height 14
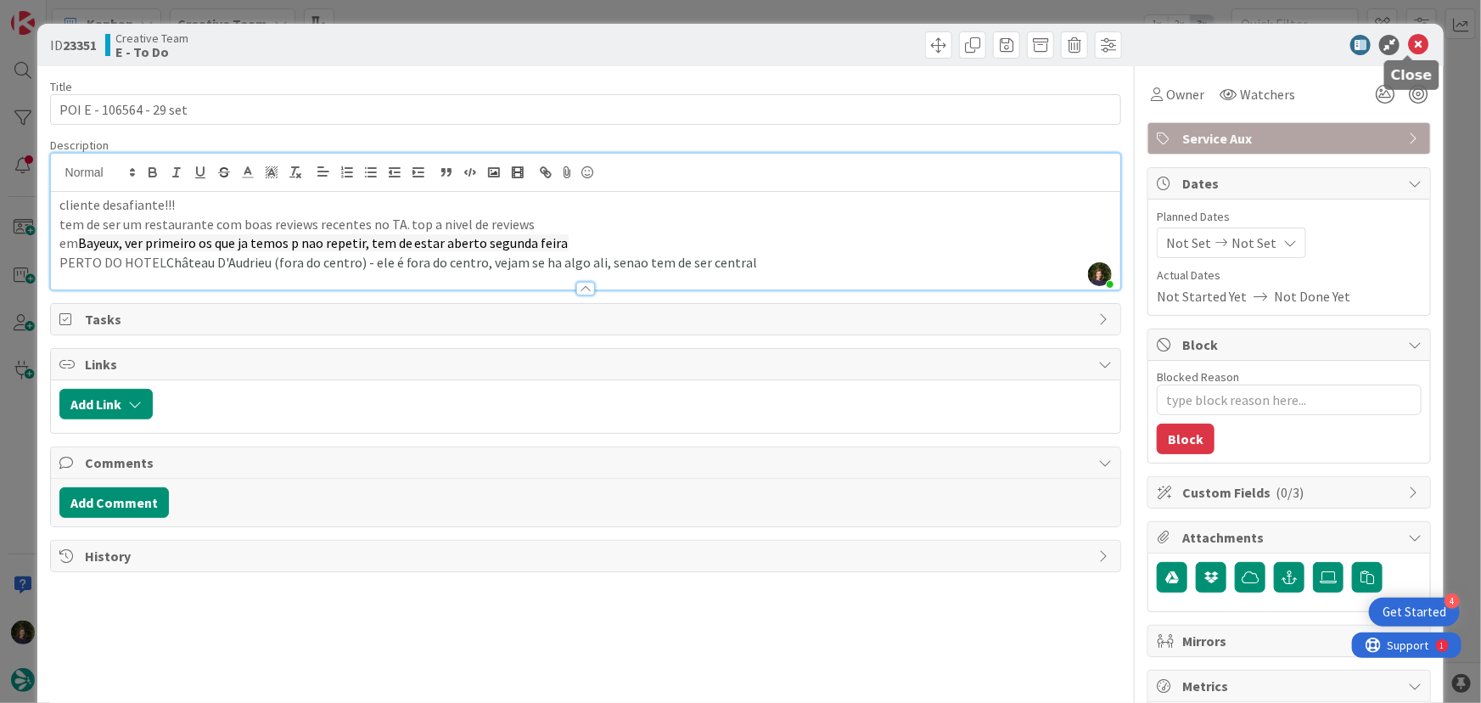
click at [1408, 46] on icon at bounding box center [1418, 45] width 20 height 20
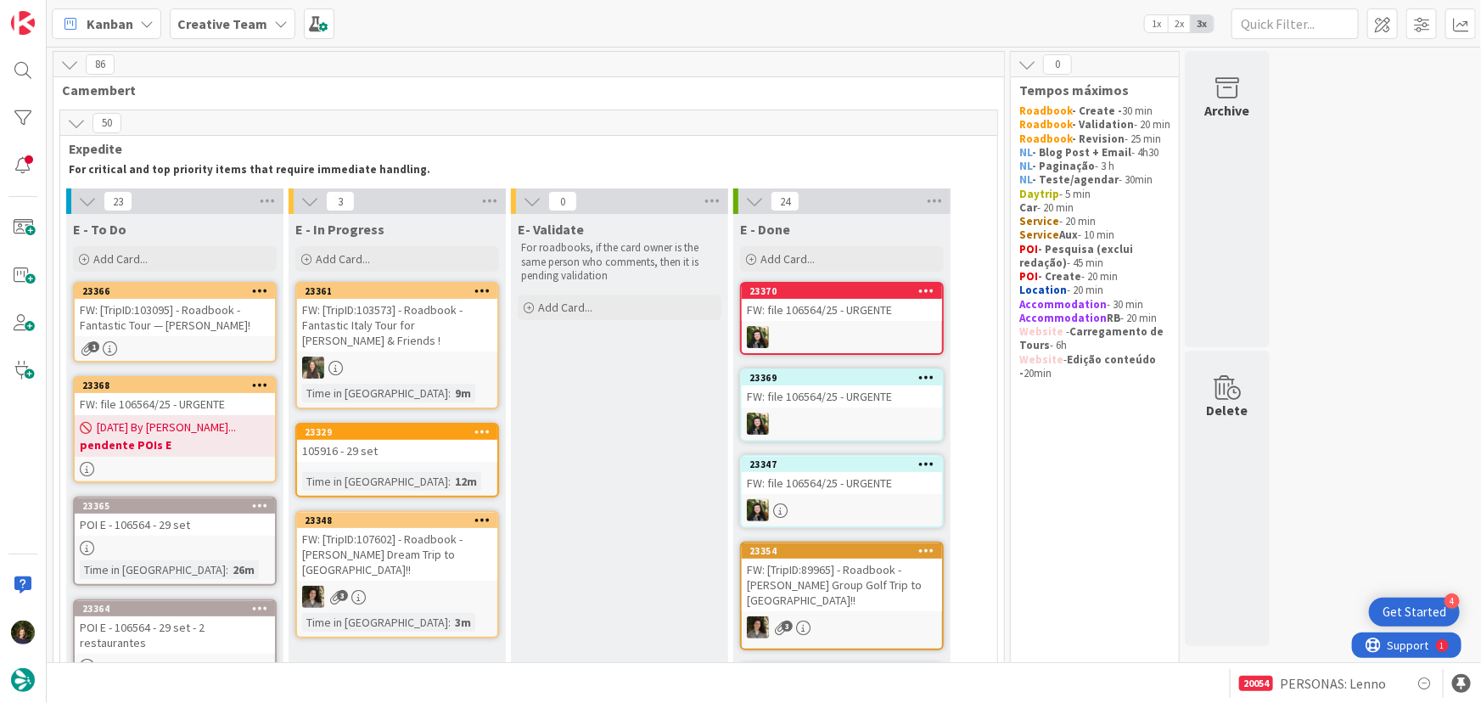
click at [403, 457] on div "105916 - 29 set" at bounding box center [397, 451] width 200 height 22
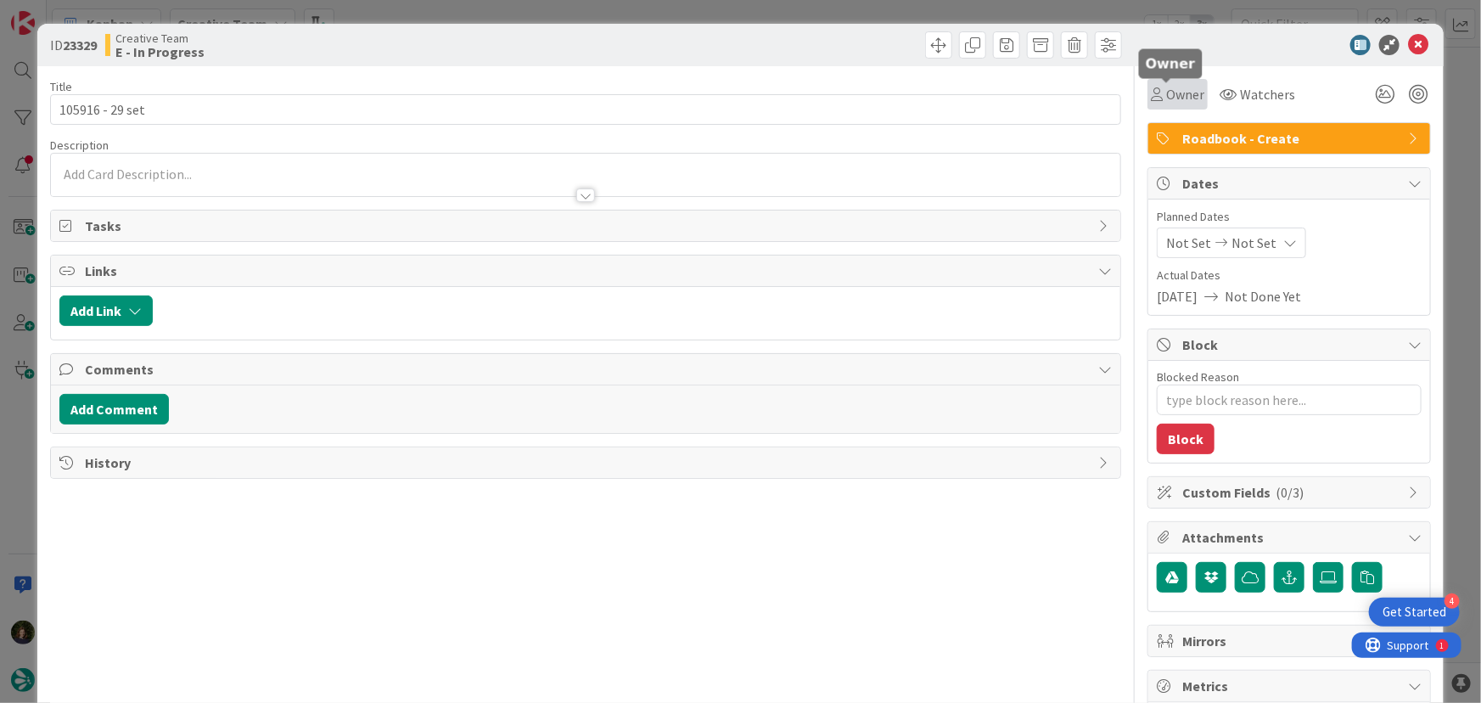
click at [1166, 93] on span "Owner" at bounding box center [1185, 94] width 38 height 20
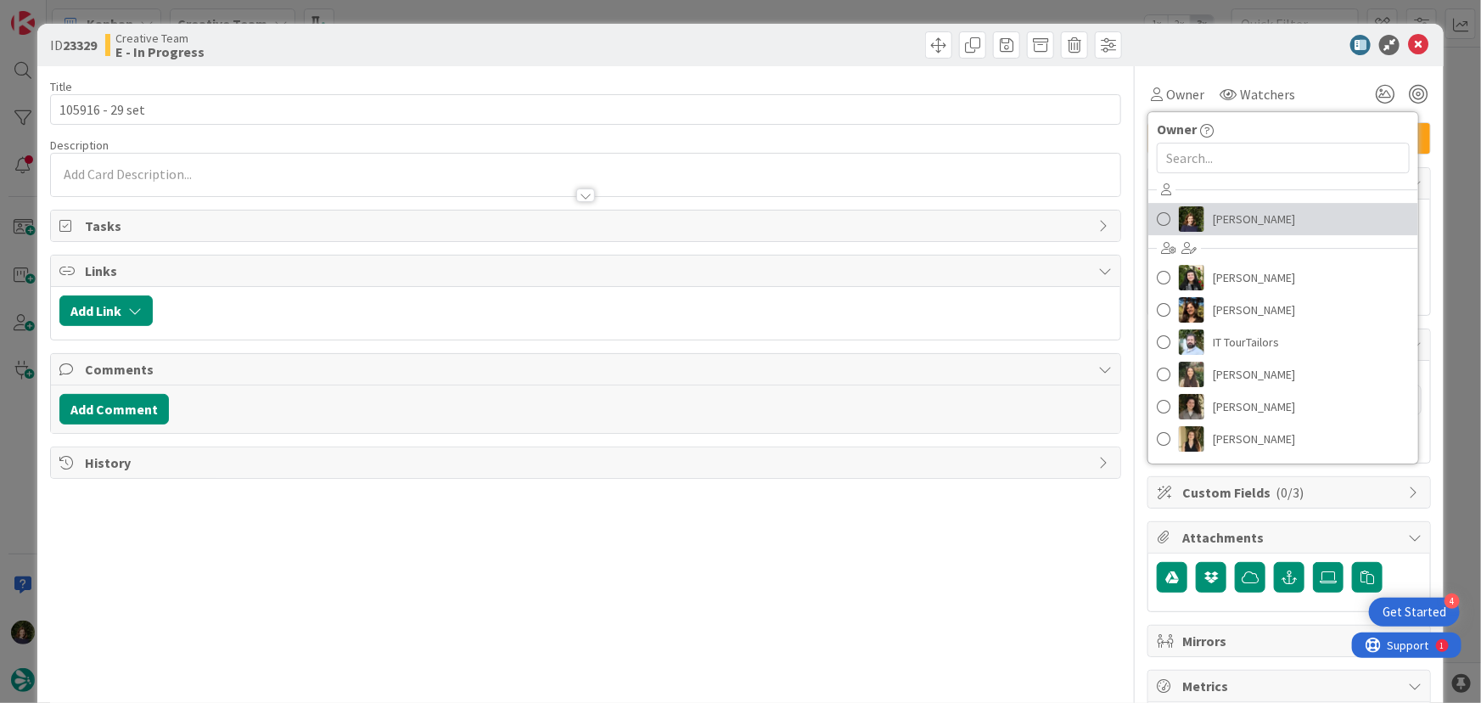
click at [1219, 218] on span "[PERSON_NAME]" at bounding box center [1254, 218] width 82 height 25
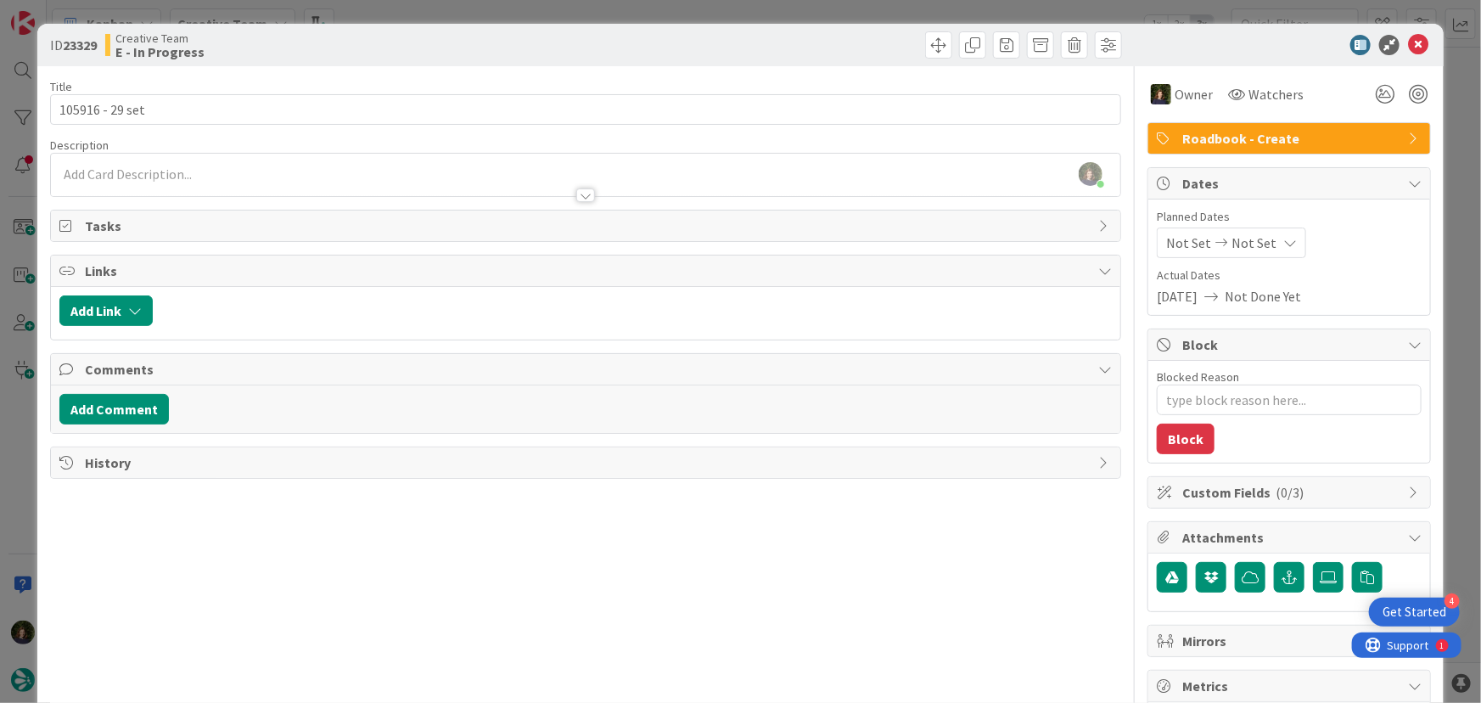
type textarea "x"
click at [125, 182] on div at bounding box center [586, 187] width 1070 height 18
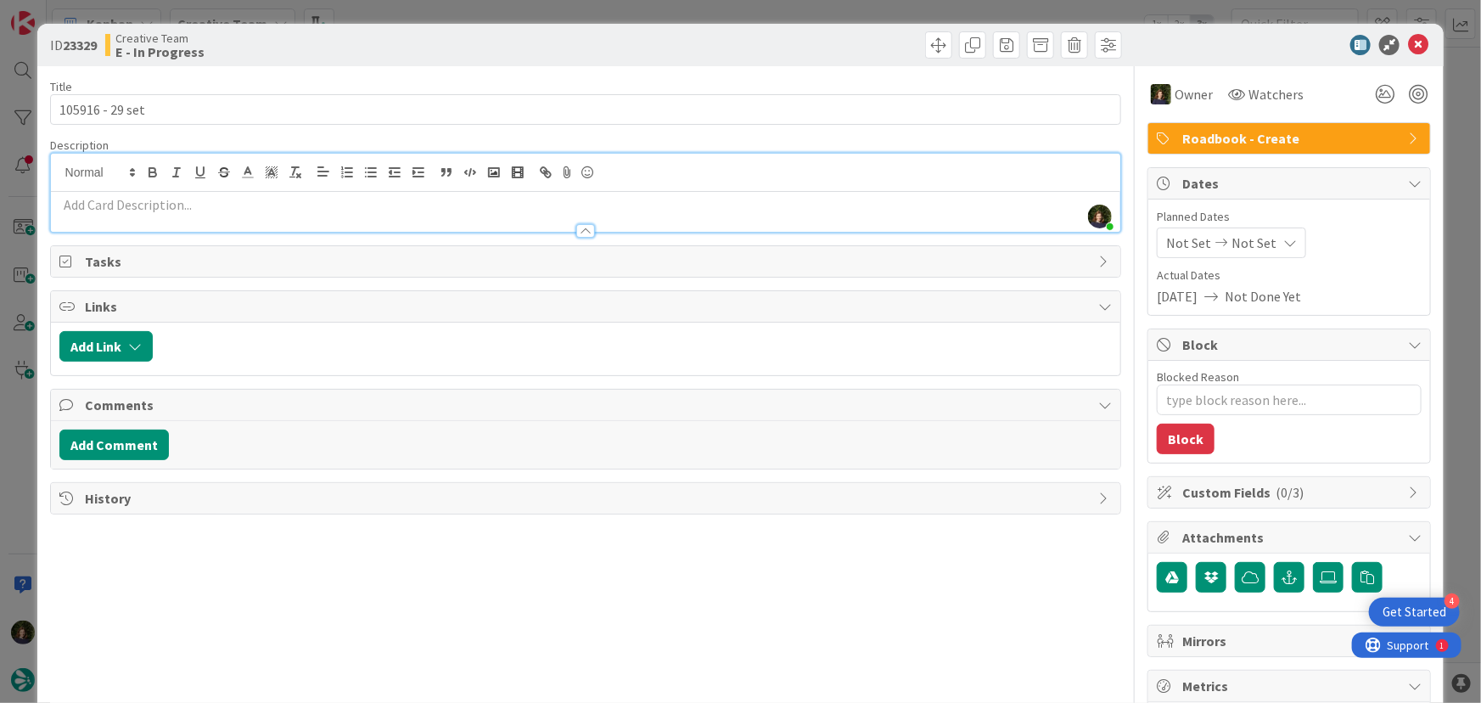
click at [130, 205] on p at bounding box center [585, 205] width 1053 height 20
paste div
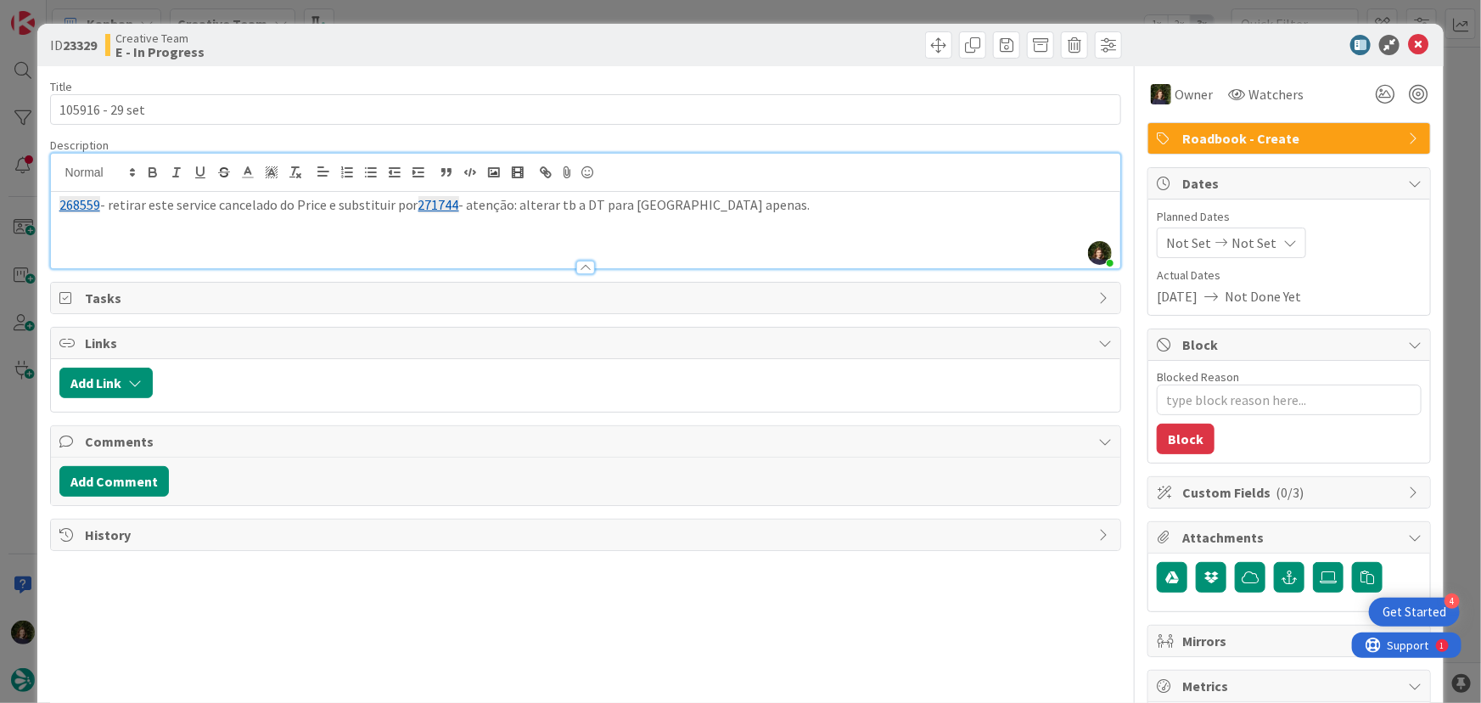
click at [736, 204] on p "268559 - retirar este service cancelado do Price e substituir por 271744 - aten…" at bounding box center [585, 205] width 1053 height 20
click at [453, 227] on div "268559 - retirar este service cancelado do Price e substituir por 271744 - aten…" at bounding box center [586, 230] width 1070 height 76
drag, startPoint x: 458, startPoint y: 207, endPoint x: 704, endPoint y: 205, distance: 246.2
click at [704, 205] on p "268559 - retirar este service cancelado do Price e substituir por 271744 - aten…" at bounding box center [585, 205] width 1053 height 20
click at [120, 229] on div "268559 - retirar este service cancelado do Price e substituir por 271744 - Já d…" at bounding box center [586, 230] width 1070 height 76
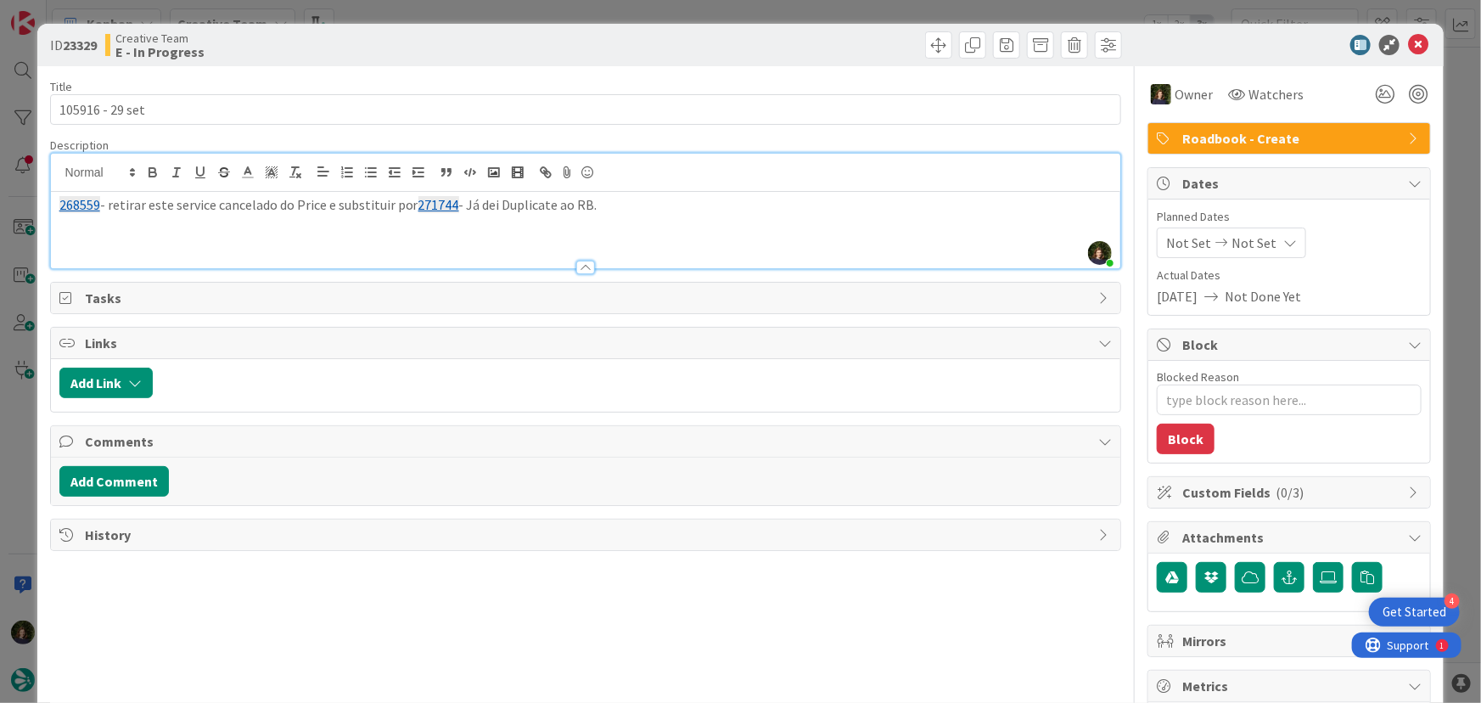
click at [119, 234] on div "268559 - retirar este service cancelado do Price e substituir por 271744 - Já d…" at bounding box center [586, 230] width 1070 height 76
click at [698, 203] on p "268559 - retirar este service cancelado do Price e substituir por 271744 - Já d…" at bounding box center [585, 205] width 1053 height 20
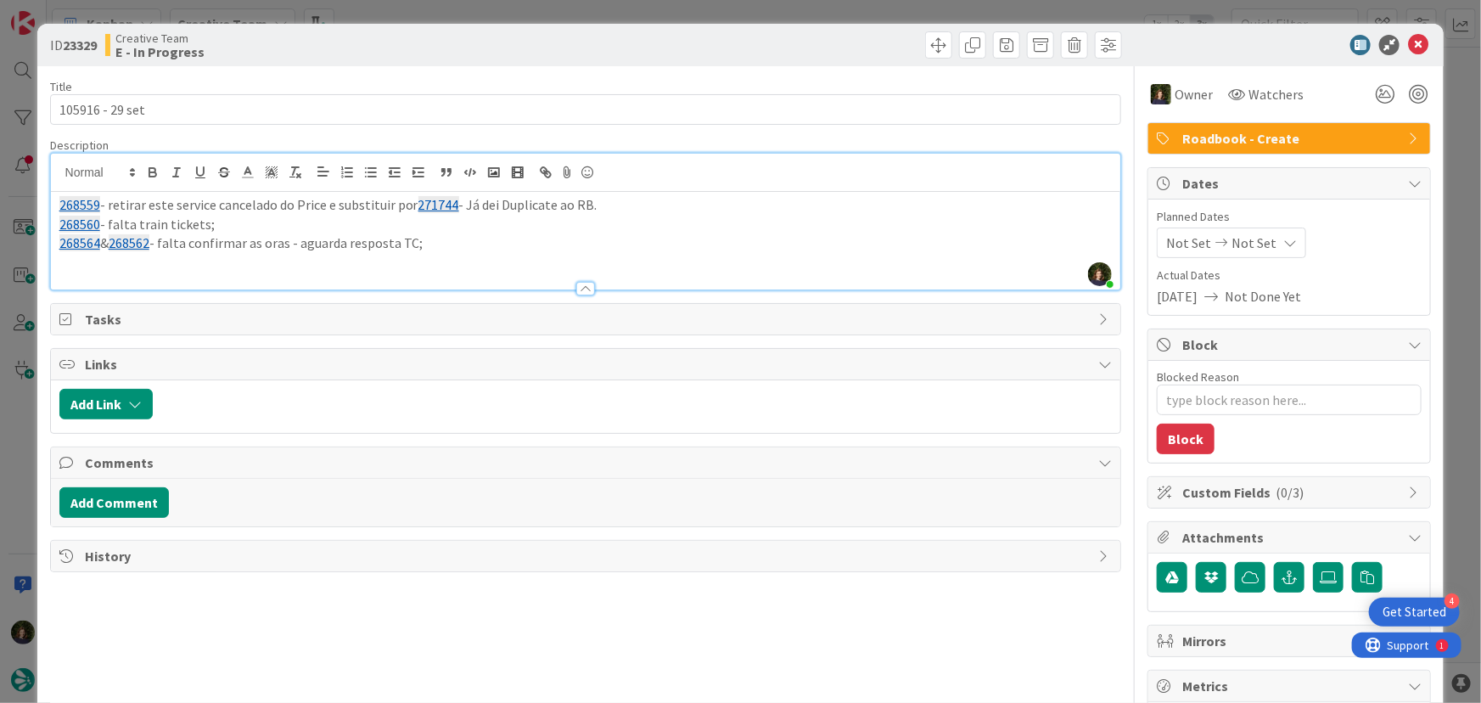
click at [269, 233] on p "268564 & 268562 - falta confirmar as oras - aguarda resposta TC;" at bounding box center [585, 243] width 1053 height 20
click at [160, 274] on div at bounding box center [586, 281] width 1070 height 18
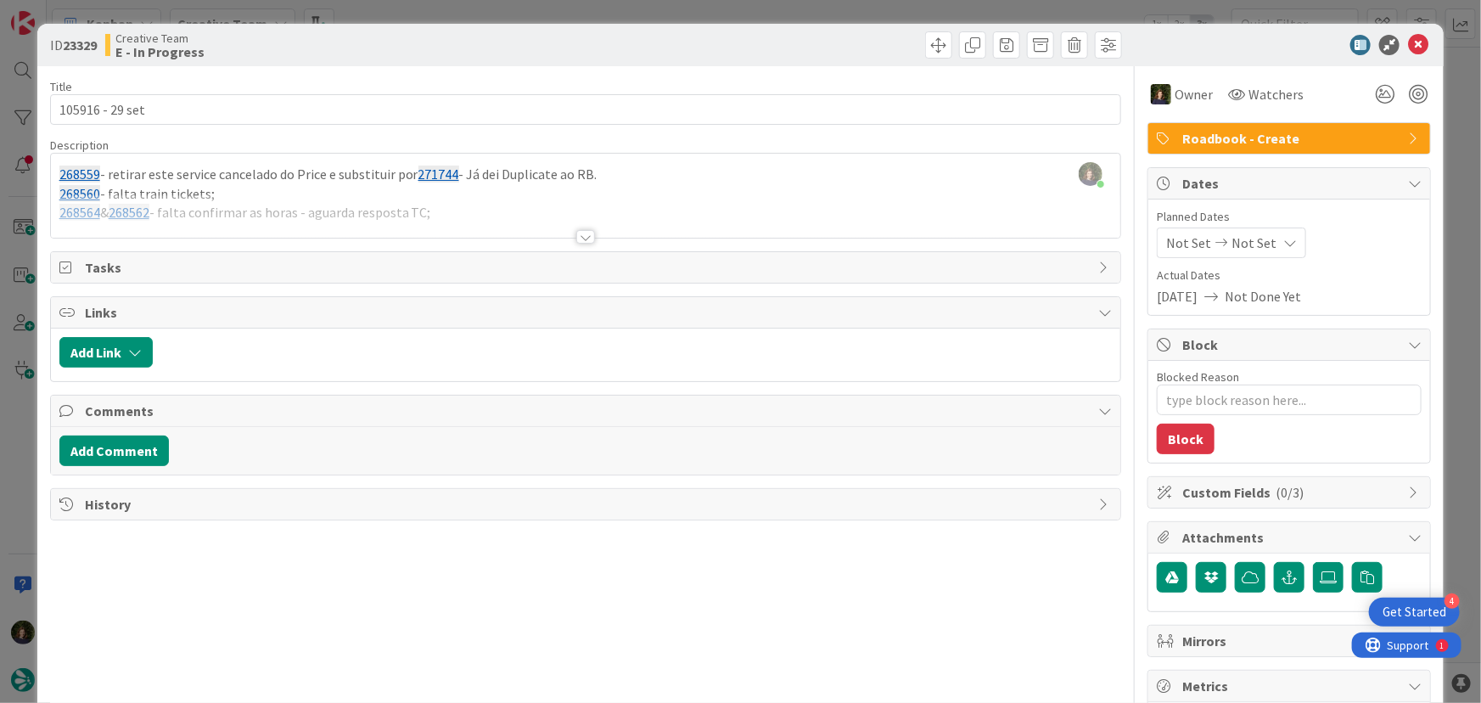
click at [467, 212] on div at bounding box center [586, 215] width 1070 height 43
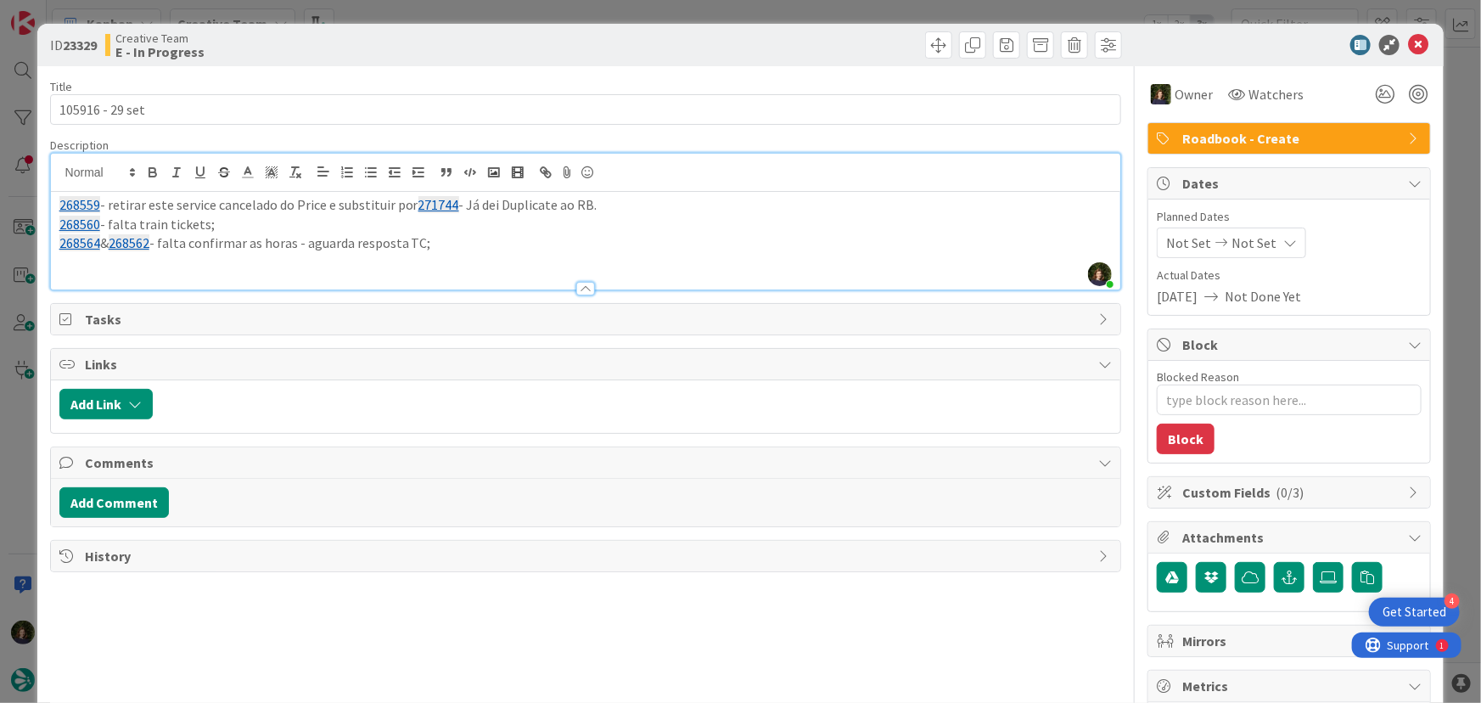
click at [450, 242] on p "268564 & 268562 - falta confirmar as horas - aguarda resposta TC;" at bounding box center [585, 243] width 1053 height 20
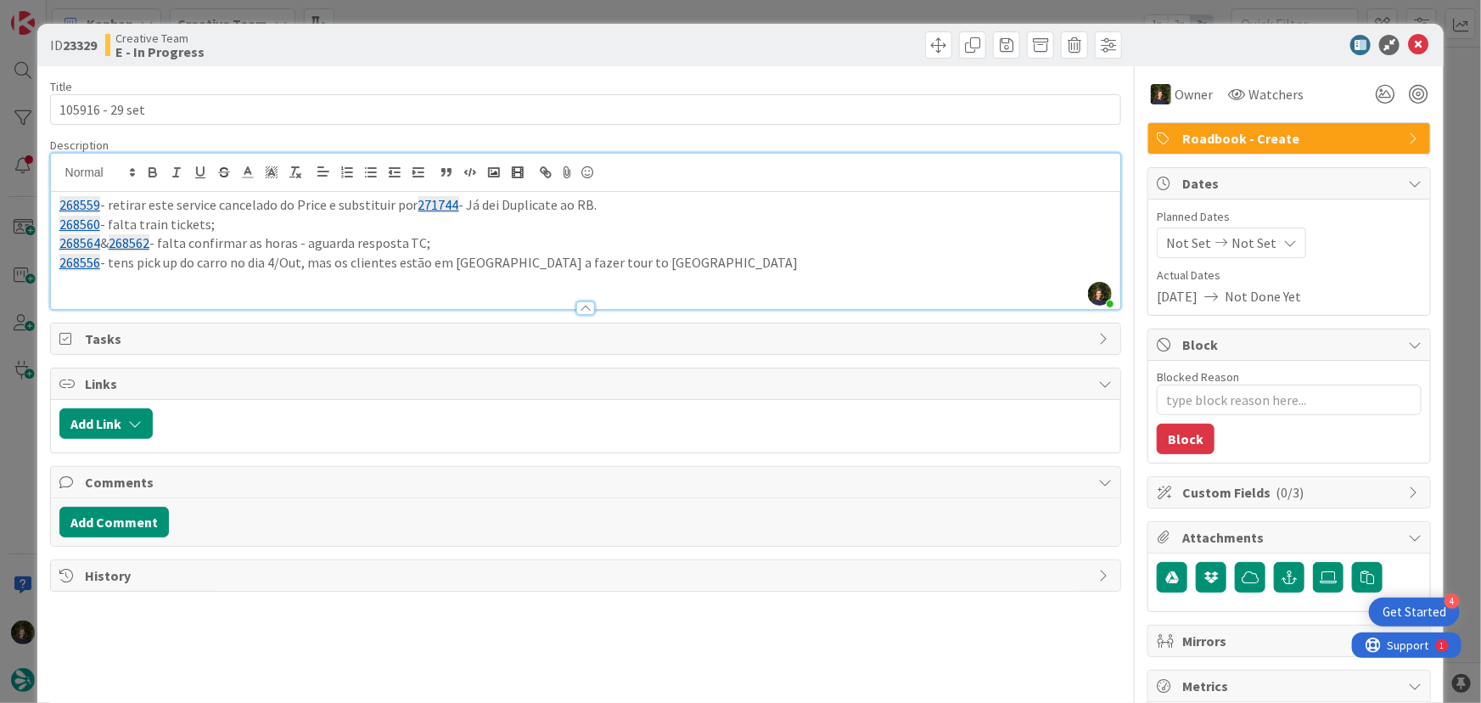
click at [608, 262] on p "268556 - tens pick up do carro no dia 4/Out, mas os clientes estão em [GEOGRAPH…" at bounding box center [585, 263] width 1053 height 20
click at [794, 258] on p "268556 - tens pick up do carro no dia 4/Out, mas os clientes estão em [GEOGRAPH…" at bounding box center [585, 263] width 1053 height 20
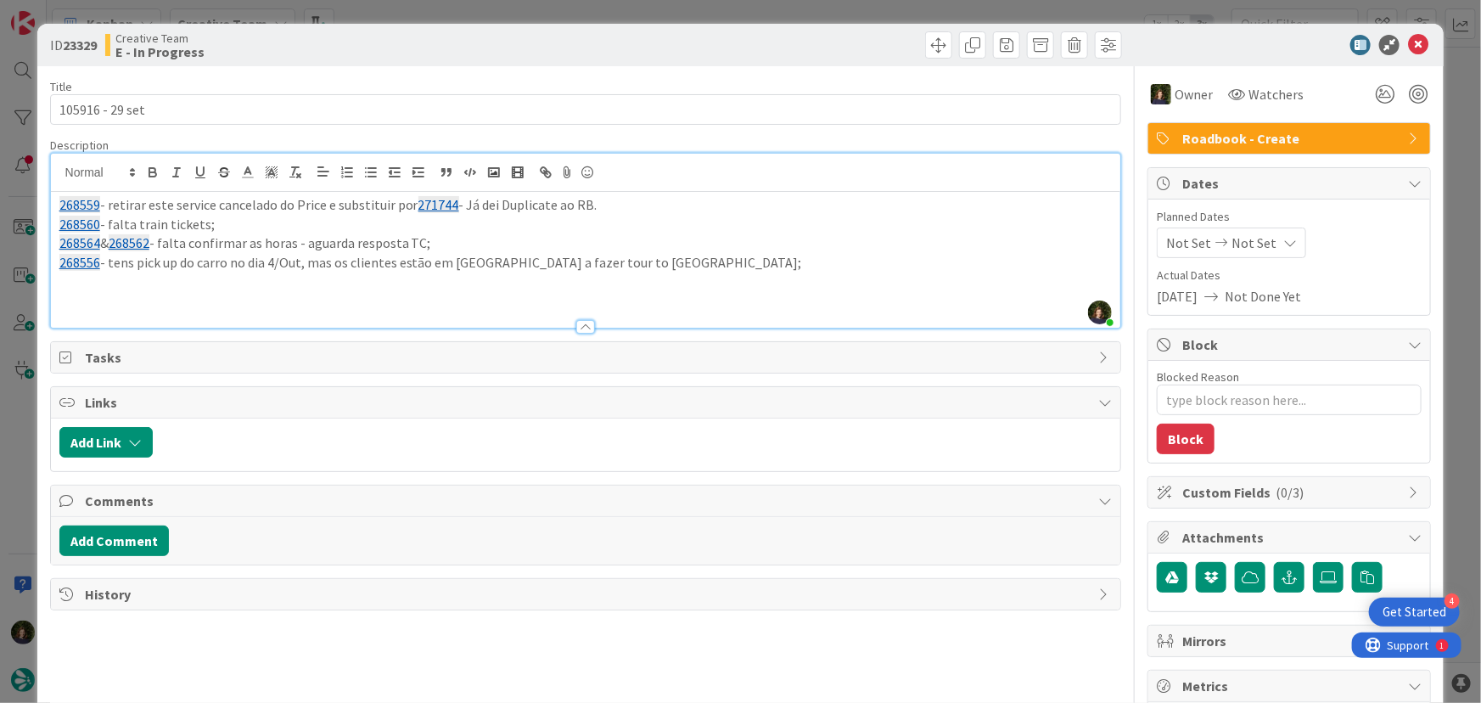
click at [295, 266] on p "268556 - tens pick up do carro no dia 4/Out, mas os clientes estão em [GEOGRAPH…" at bounding box center [585, 263] width 1053 height 20
click at [794, 264] on p "268556 - tens pick up do carro no dia 4/Out no [GEOGRAPHIC_DATA], mas os client…" at bounding box center [585, 263] width 1053 height 20
click at [127, 289] on p at bounding box center [585, 282] width 1053 height 20
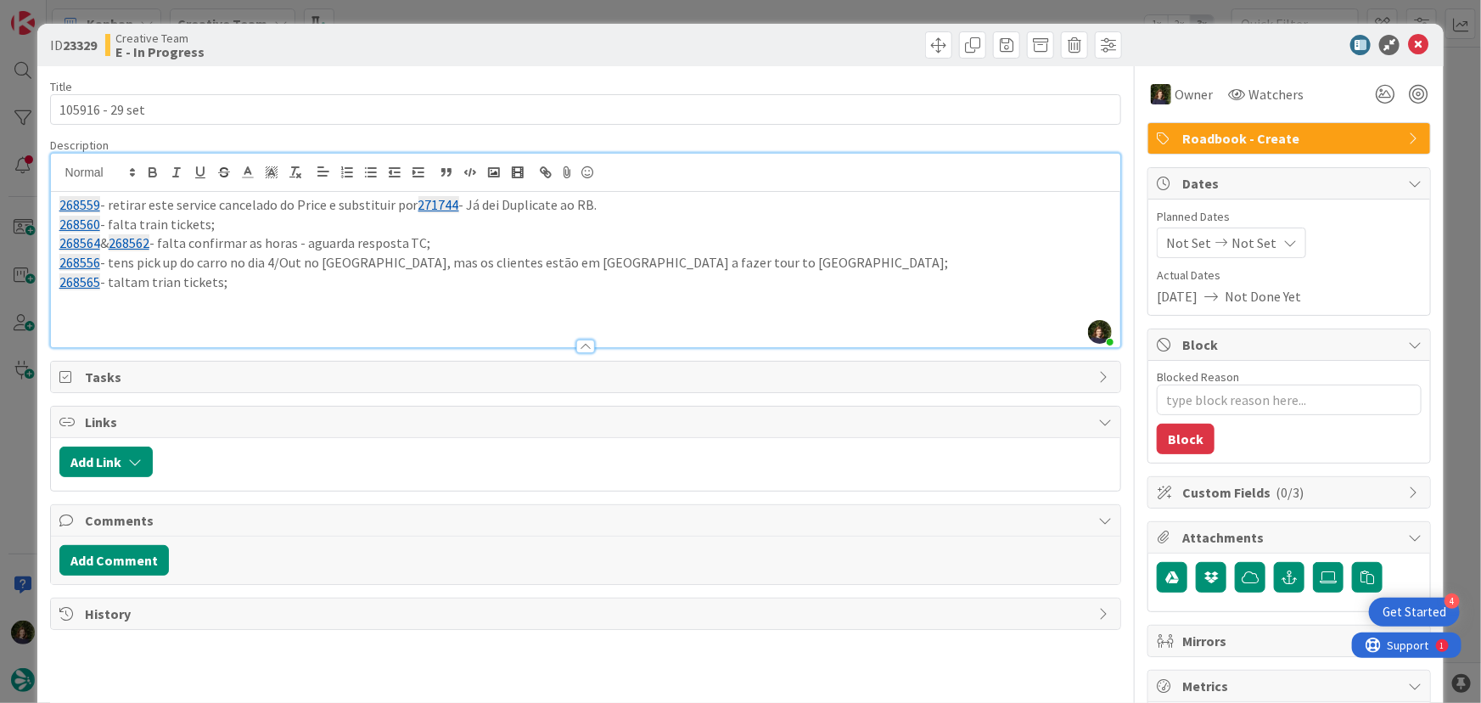
click at [161, 278] on p "268565 - taltam trian tickets;" at bounding box center [585, 282] width 1053 height 20
click at [115, 281] on p "268565 - taltam train tickets;" at bounding box center [585, 282] width 1053 height 20
click at [131, 227] on p "268560 - falta train tickets;" at bounding box center [585, 225] width 1053 height 20
click at [132, 298] on p at bounding box center [585, 302] width 1053 height 20
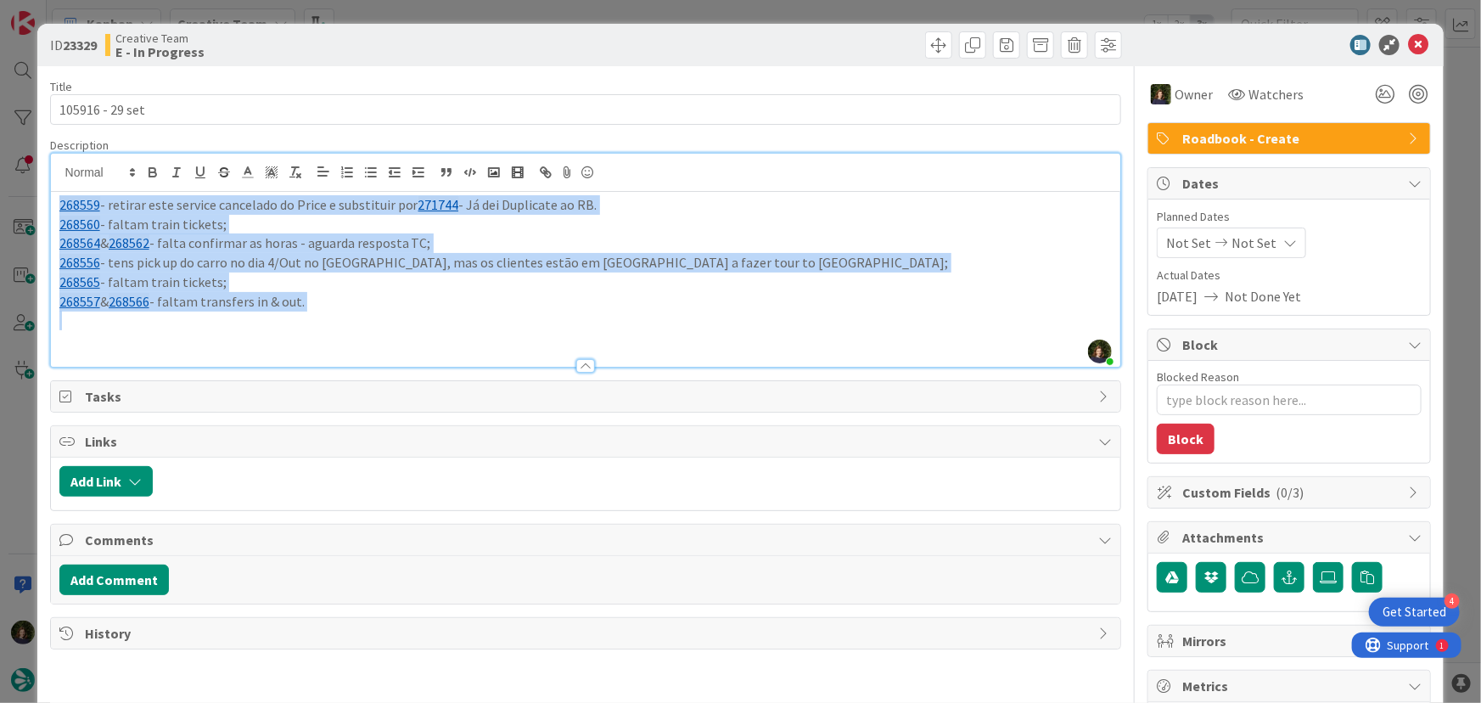
drag, startPoint x: 311, startPoint y: 306, endPoint x: 48, endPoint y: 205, distance: 281.0
click at [48, 205] on div "ID 23329 Creative Team E - In Progress Title 15 / 128 105916 - [DATE] Descripti…" at bounding box center [740, 514] width 1407 height 980
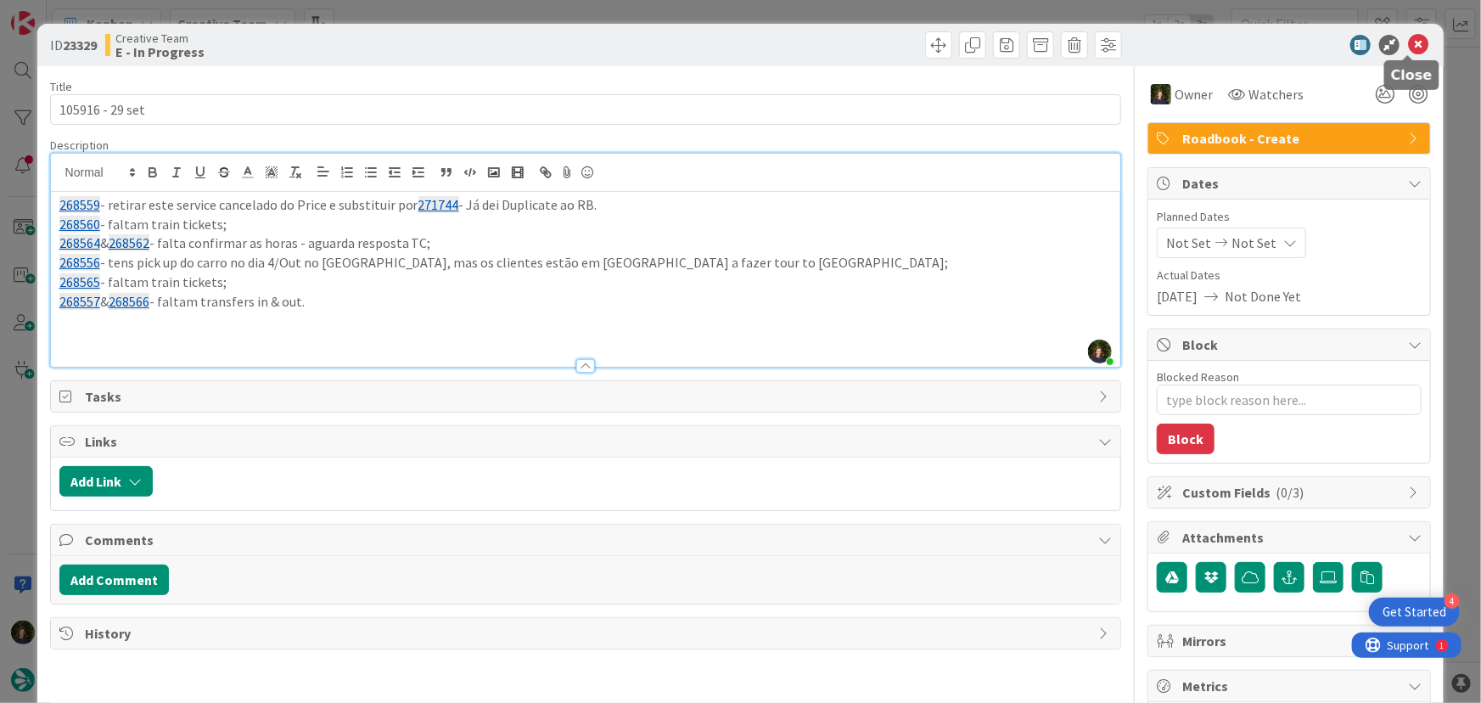
click at [1412, 46] on icon at bounding box center [1418, 45] width 20 height 20
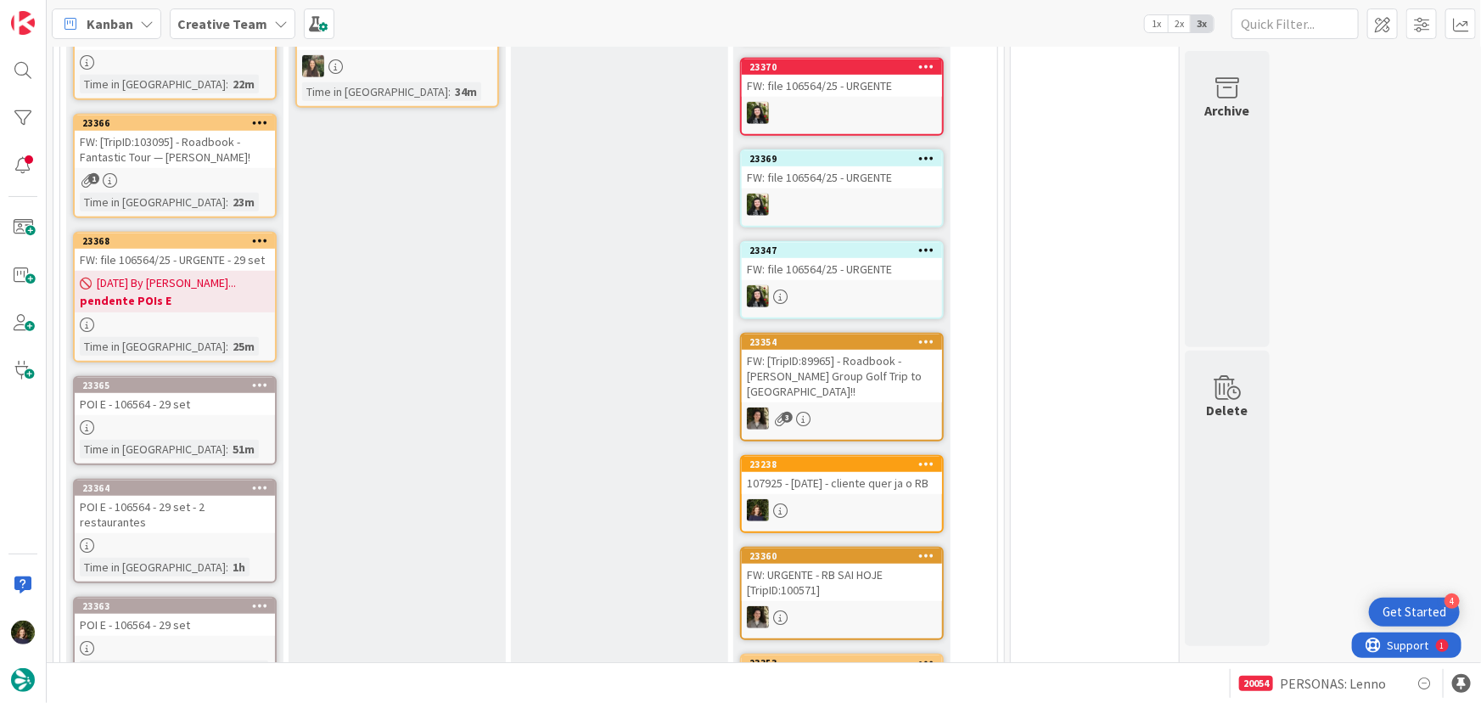
scroll to position [434, 0]
click at [140, 295] on b "pendente POIs E" at bounding box center [175, 299] width 190 height 17
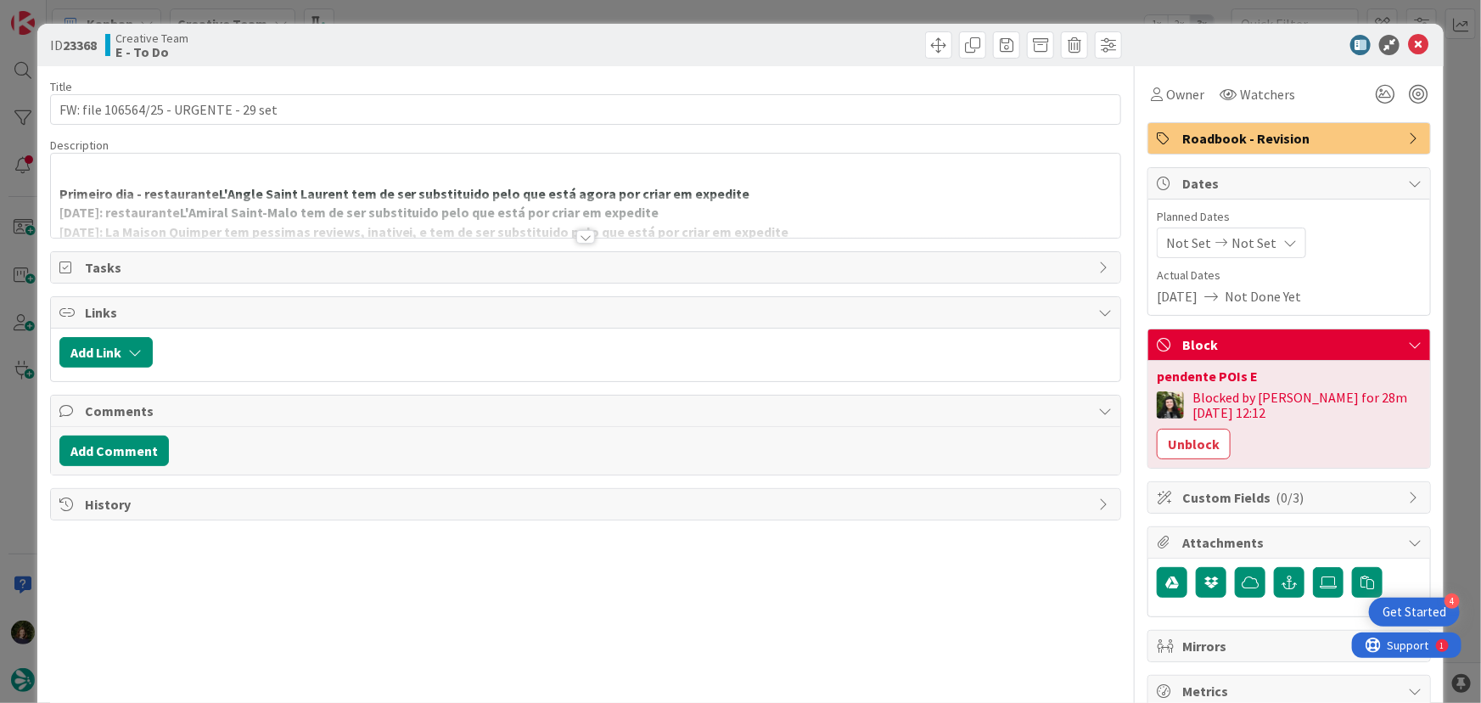
click at [584, 236] on div at bounding box center [585, 237] width 19 height 14
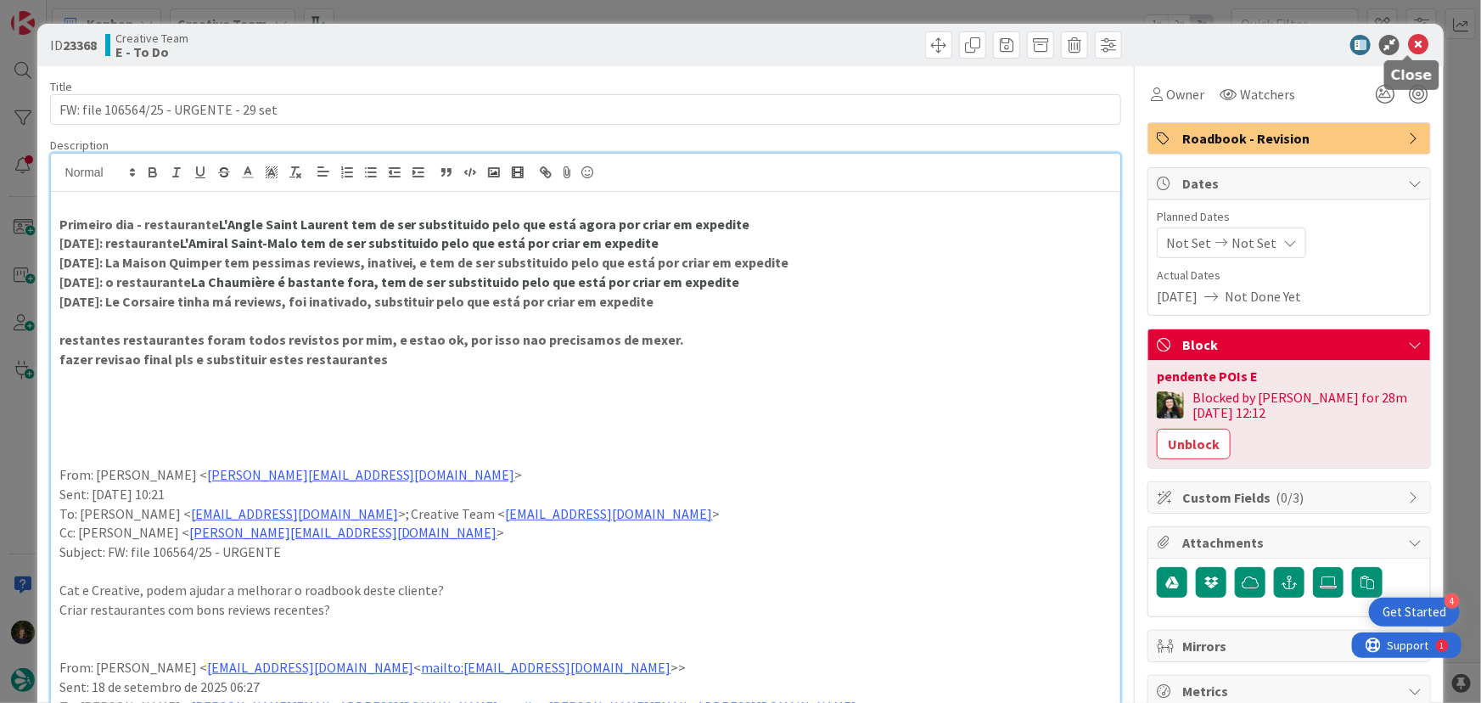
click at [1408, 42] on icon at bounding box center [1418, 45] width 20 height 20
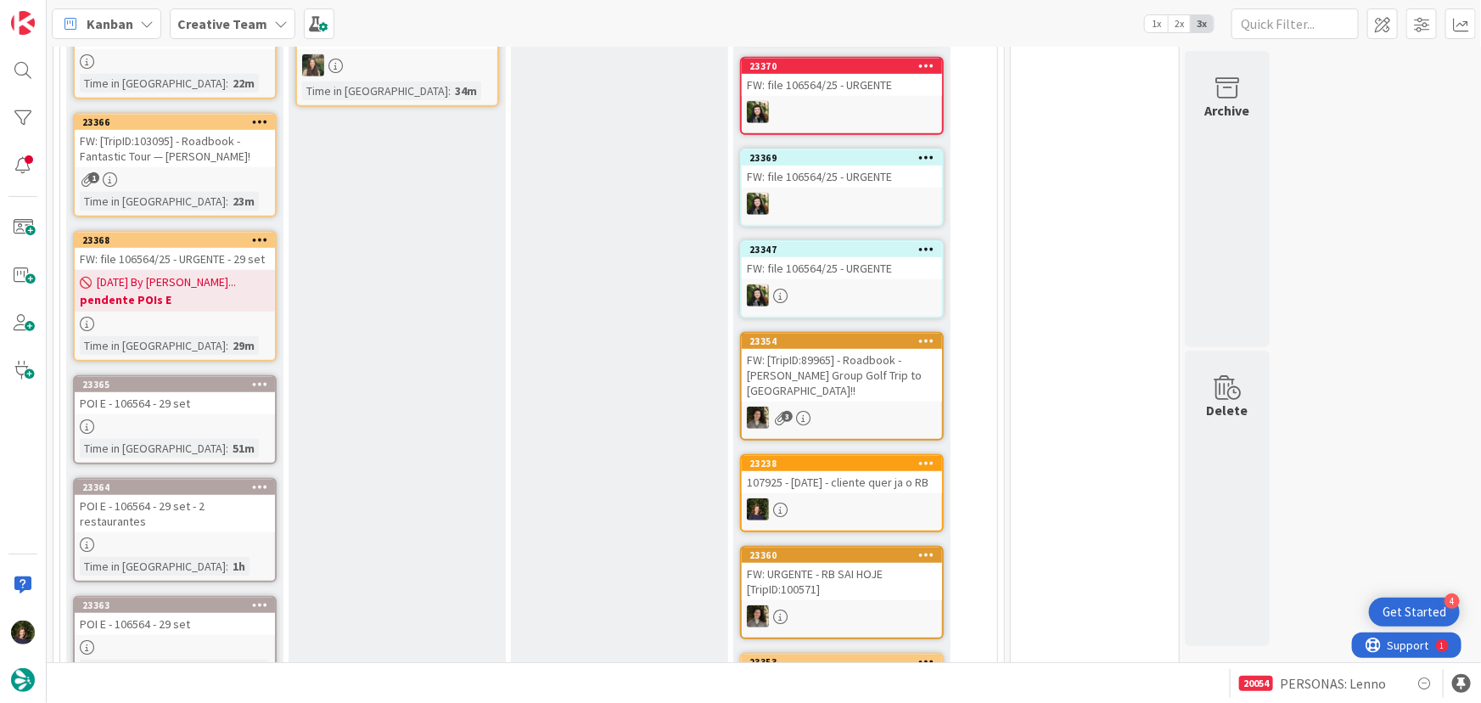
click at [149, 419] on div at bounding box center [175, 426] width 200 height 14
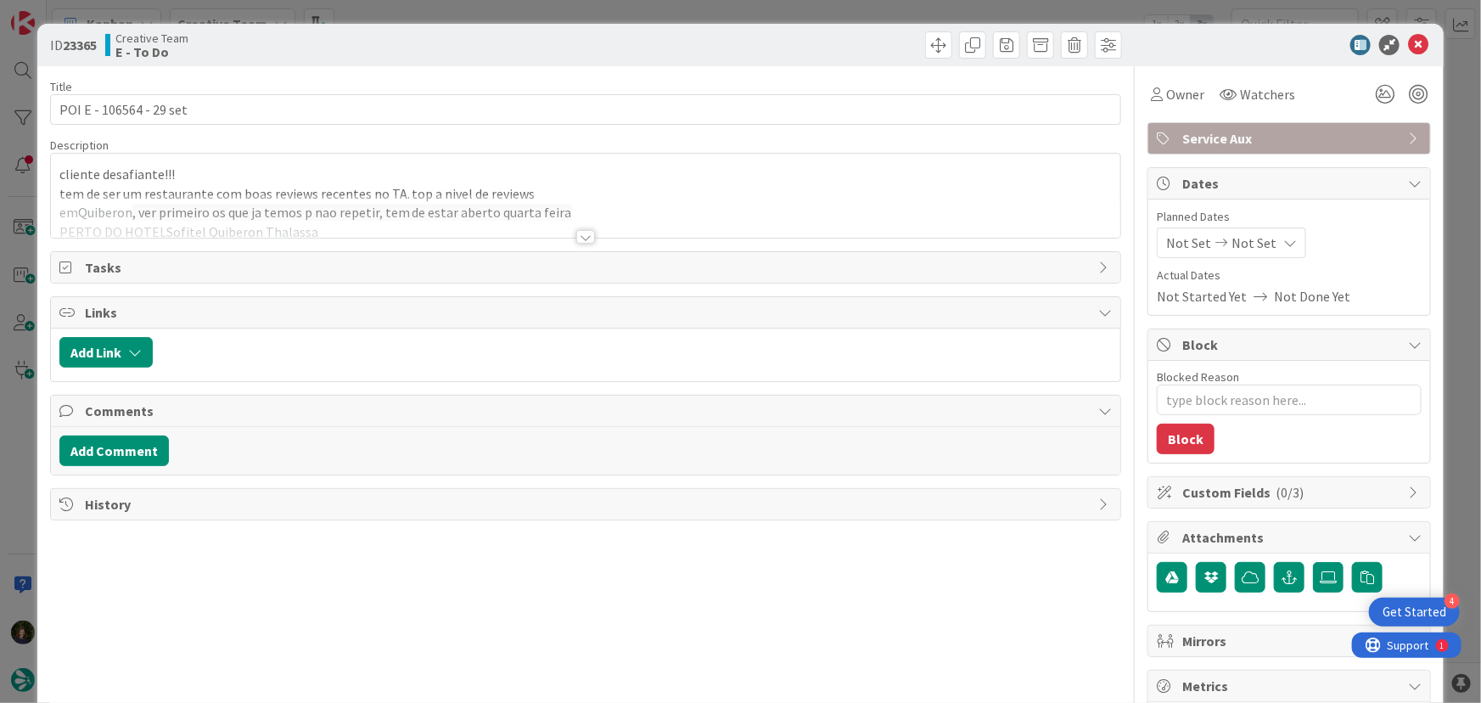
click at [577, 240] on div at bounding box center [585, 237] width 19 height 14
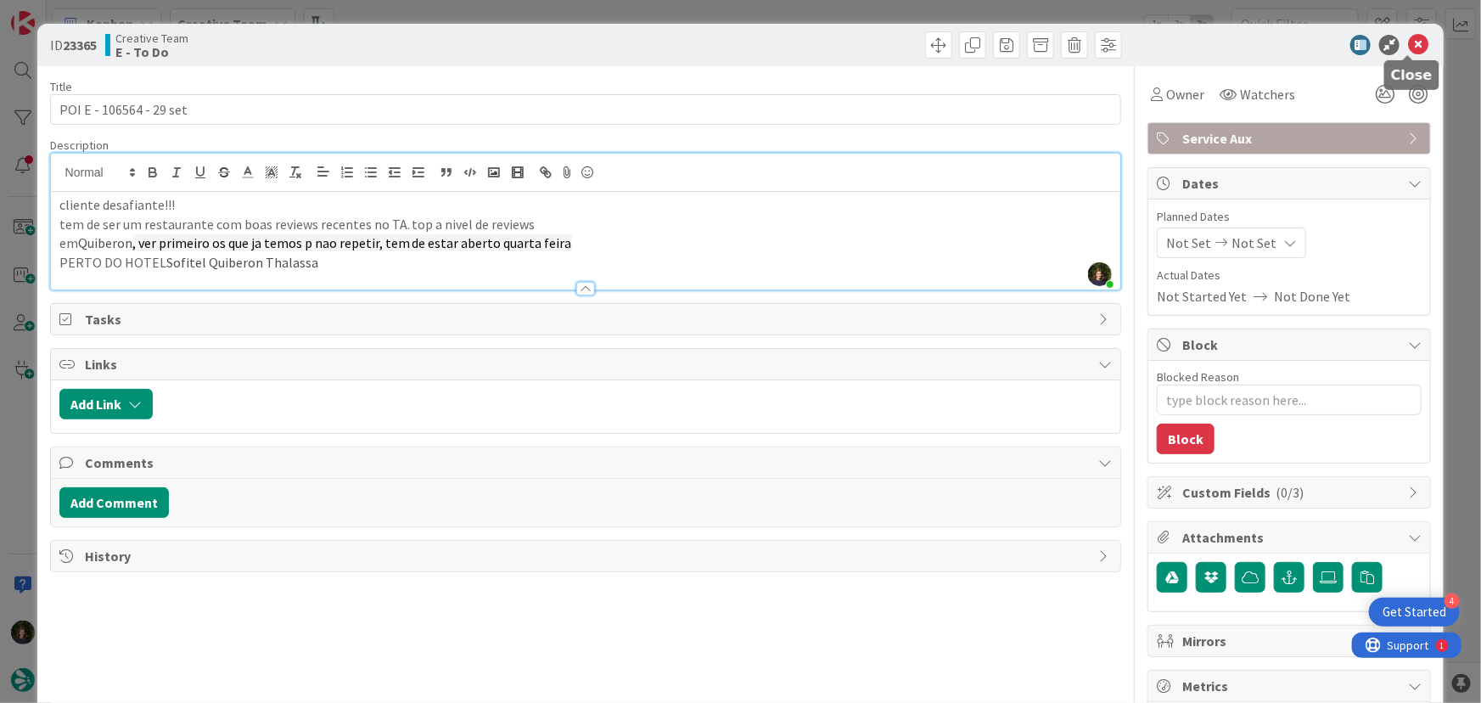
click at [1408, 49] on icon at bounding box center [1418, 45] width 20 height 20
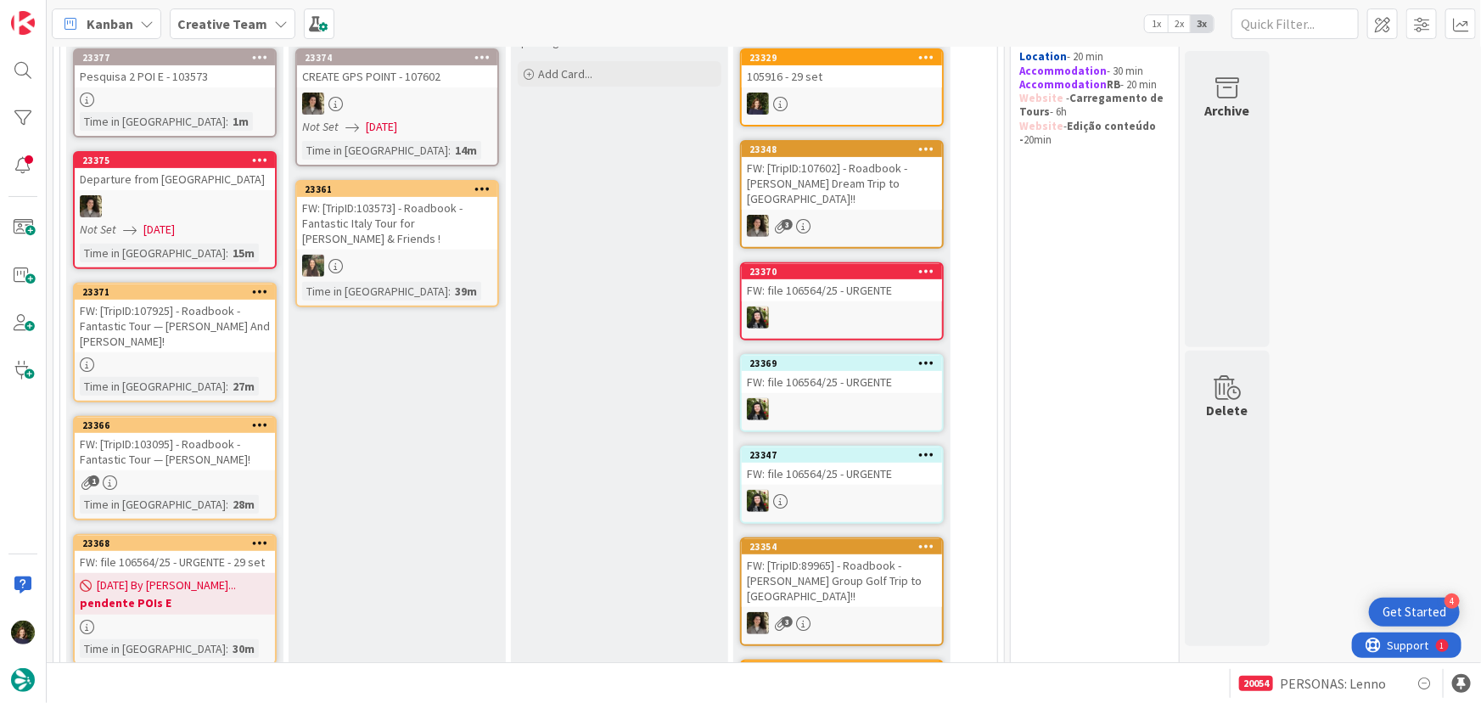
scroll to position [151, 0]
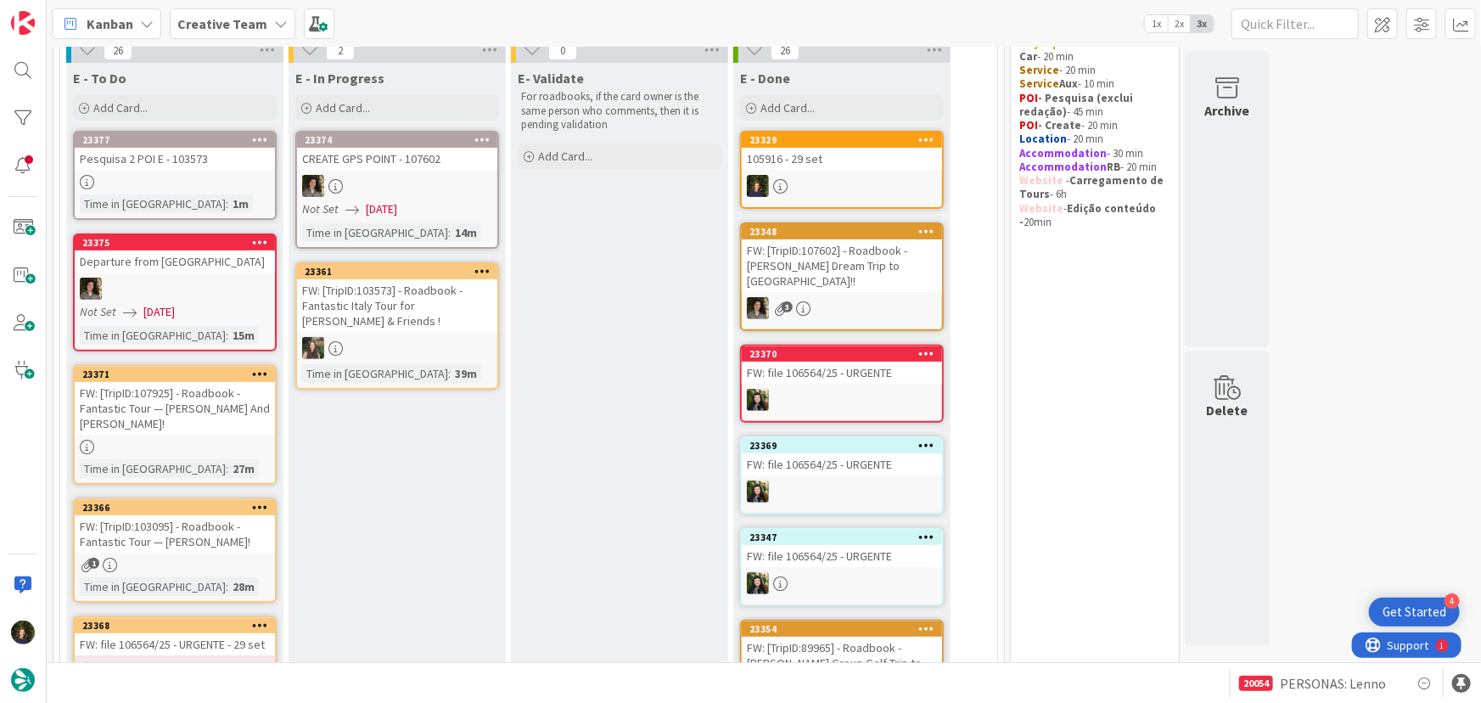
click at [163, 172] on link "23377 Pesquisa 2 POI E - 103573 Time in Column : 1m" at bounding box center [175, 175] width 204 height 89
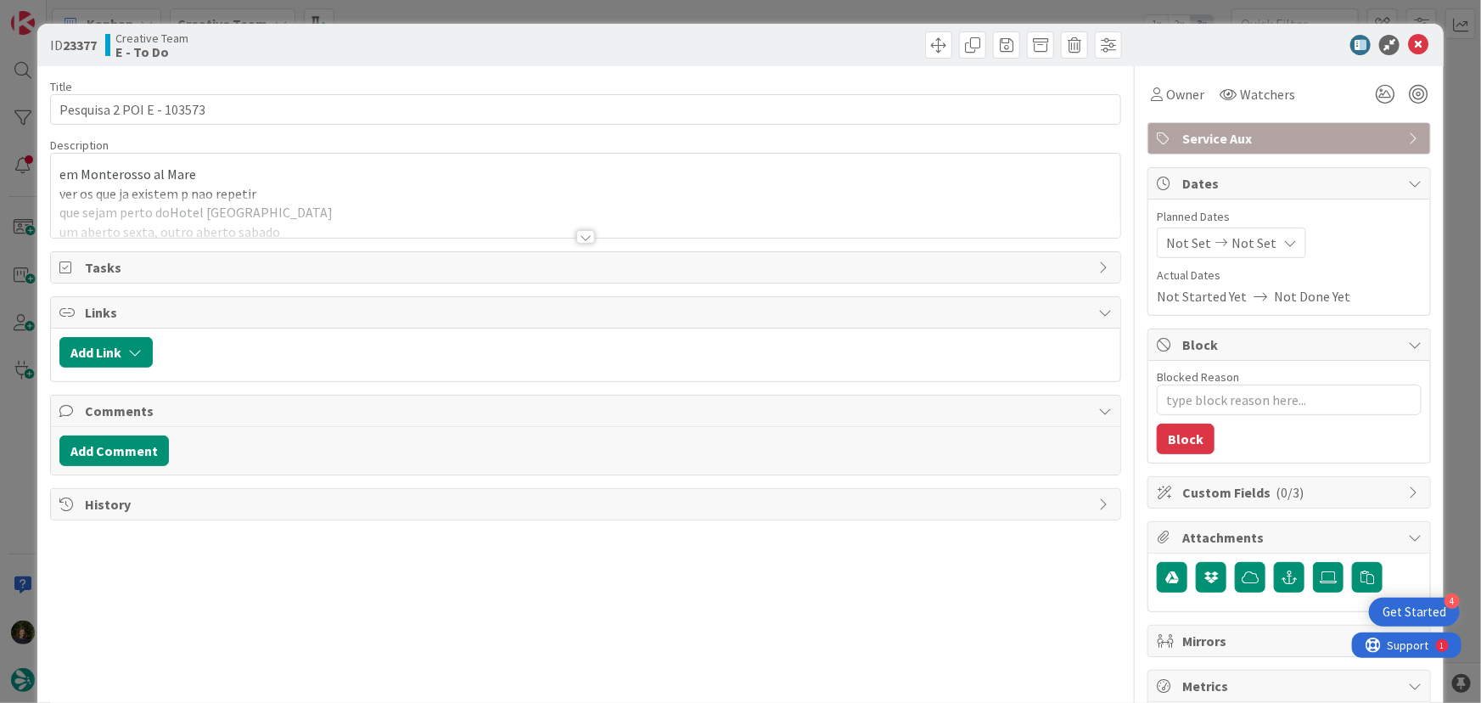
click at [582, 238] on div at bounding box center [585, 237] width 19 height 14
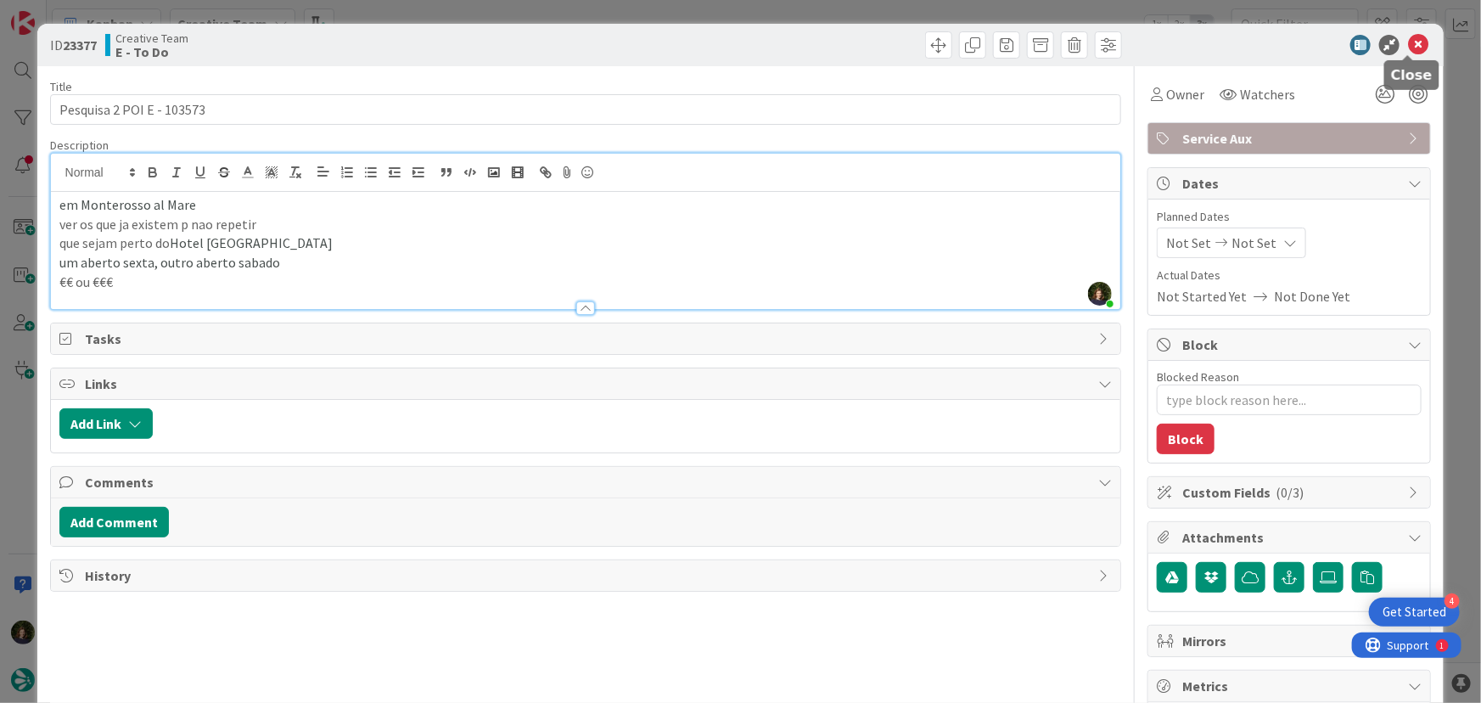
click at [1415, 41] on icon at bounding box center [1418, 45] width 20 height 20
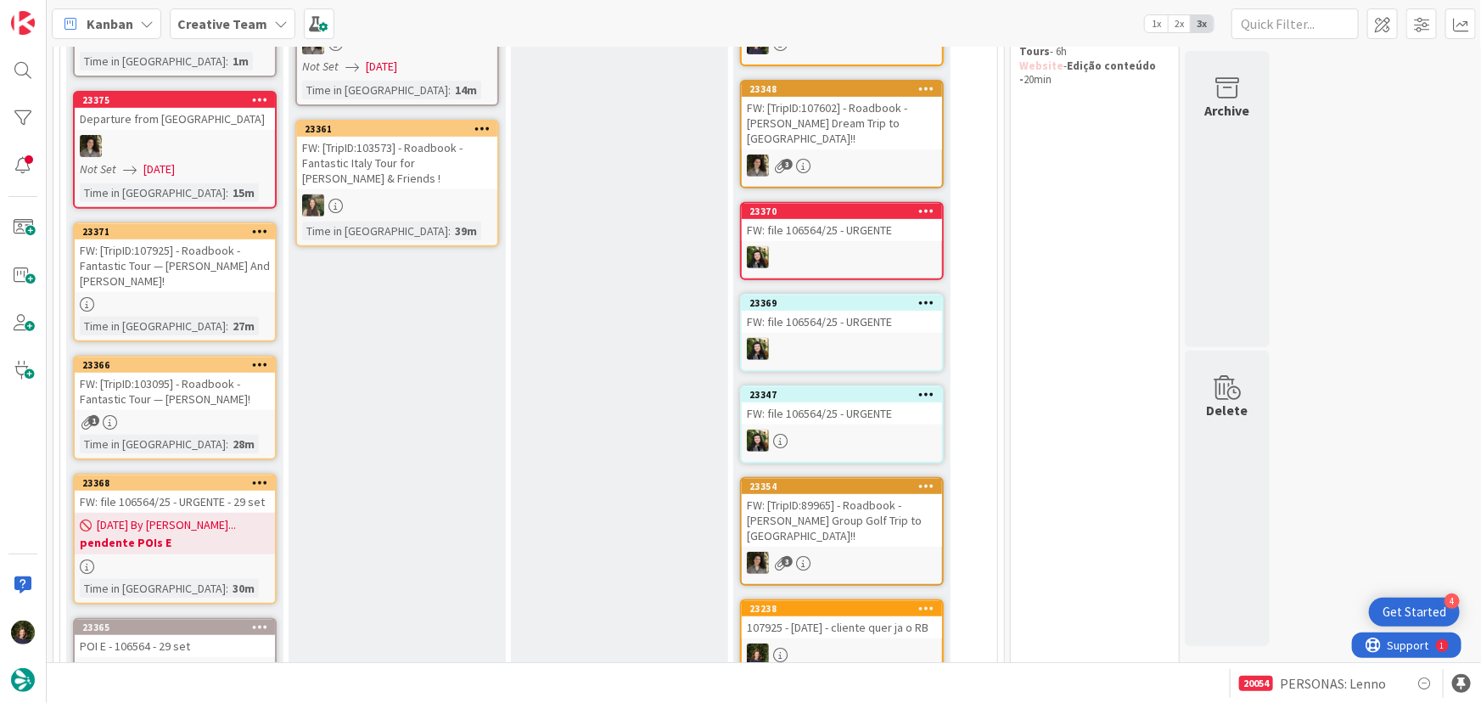
scroll to position [306, 0]
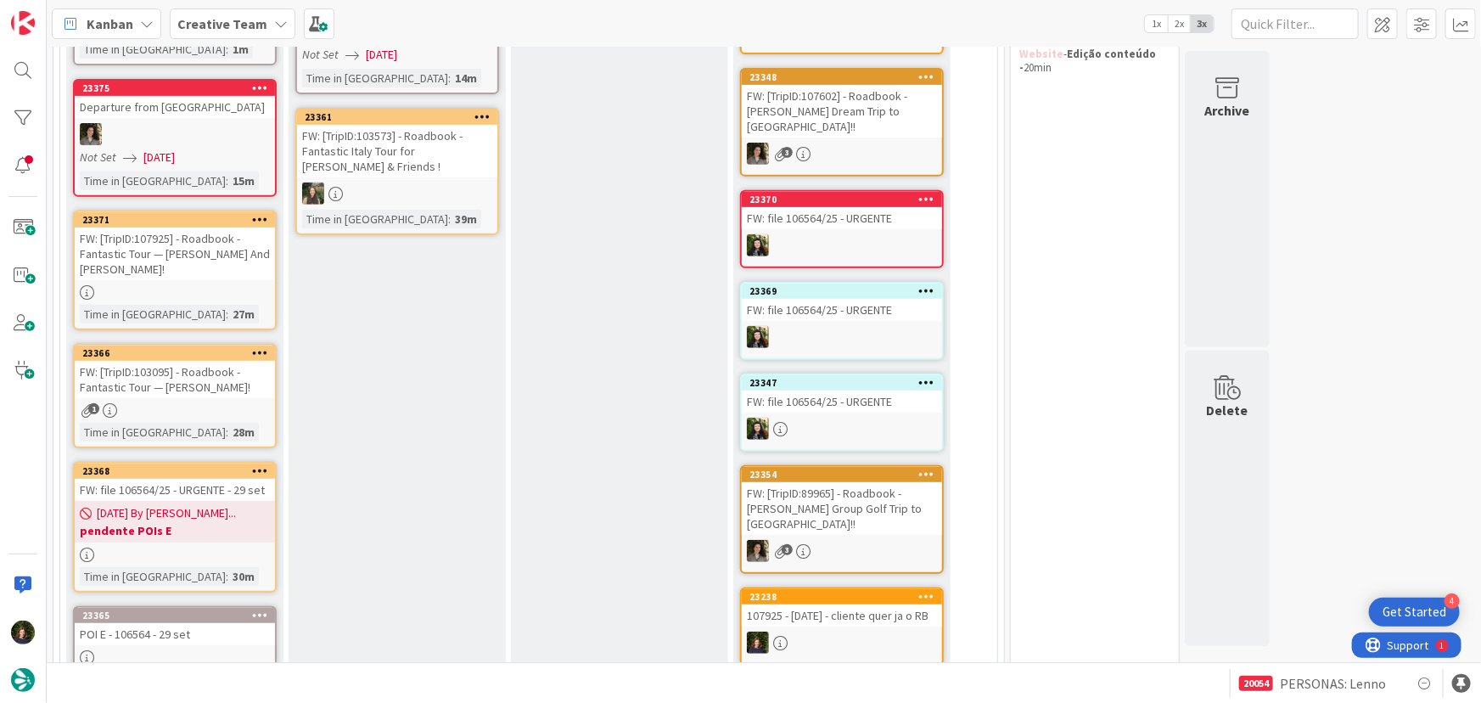
click at [161, 288] on div at bounding box center [175, 292] width 200 height 14
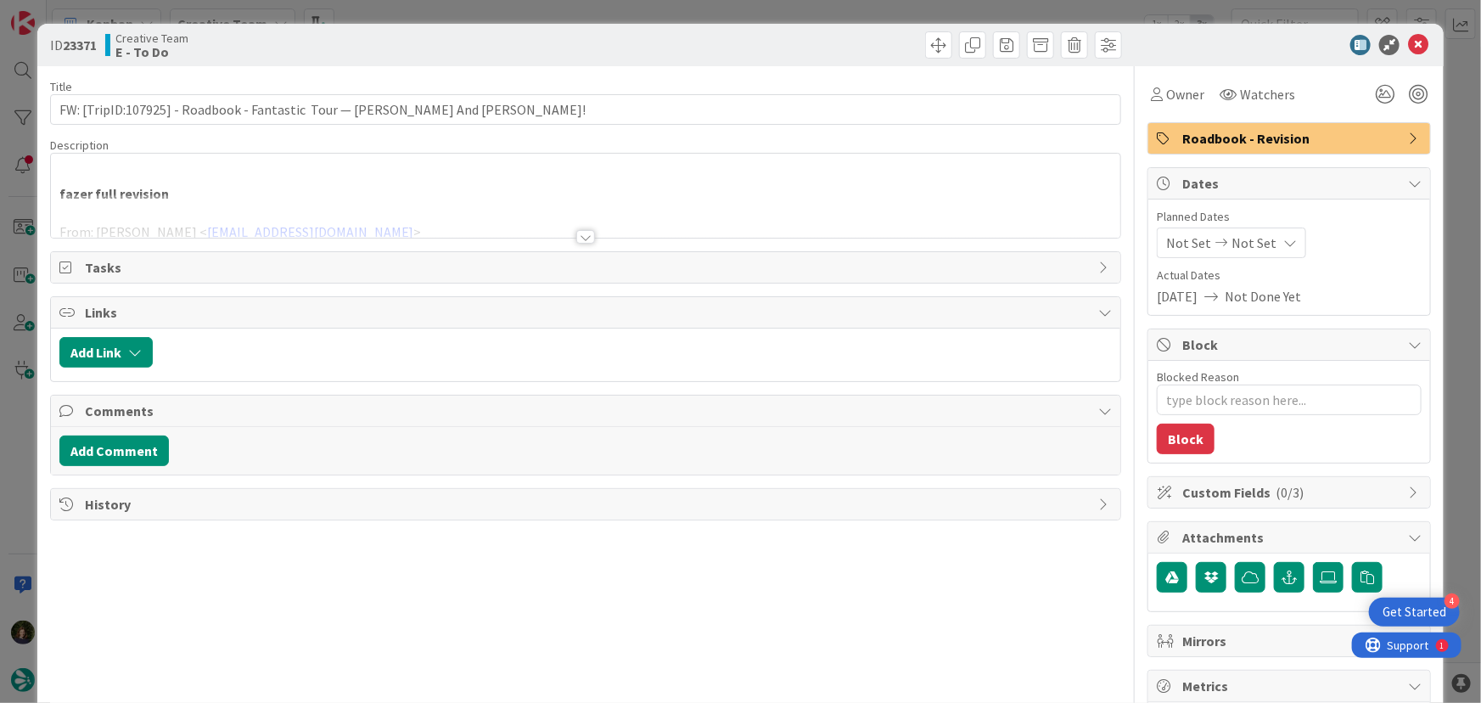
click at [577, 234] on div at bounding box center [585, 237] width 19 height 14
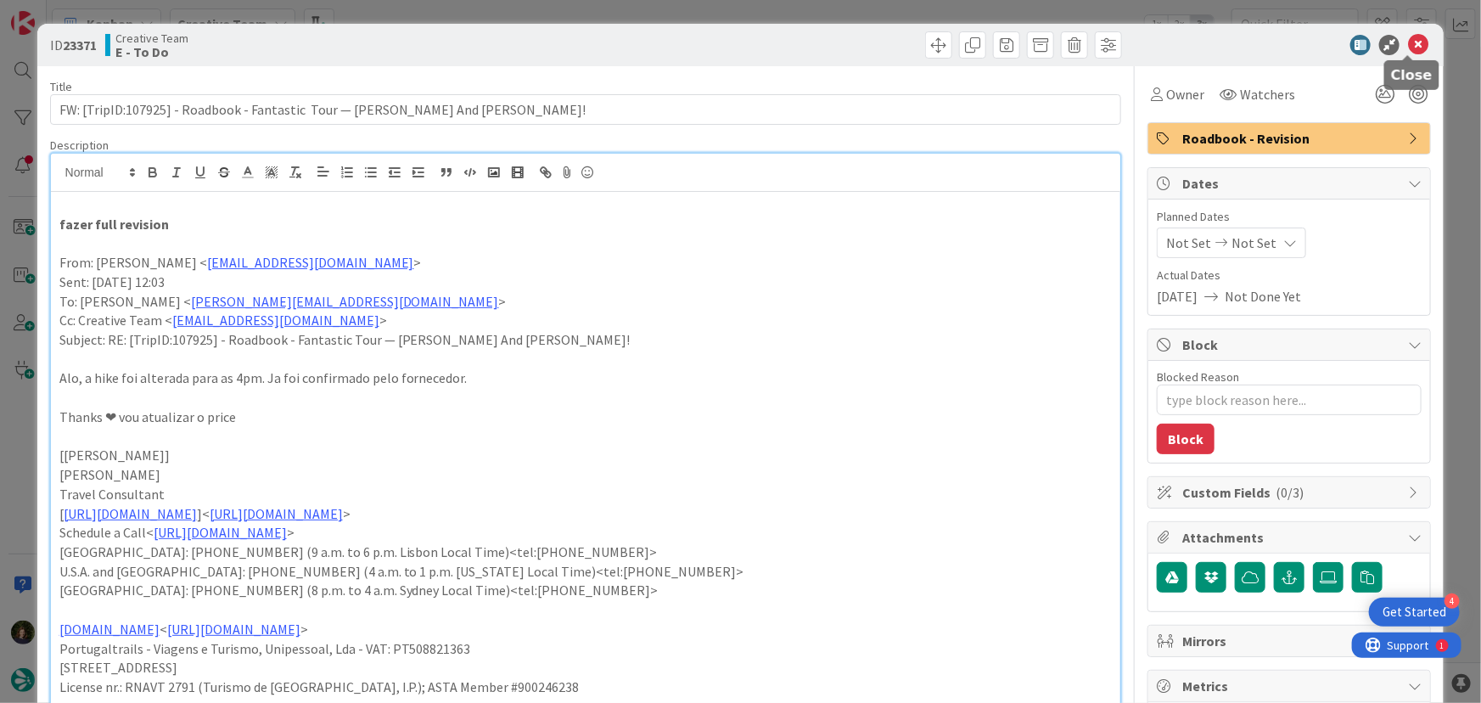
drag, startPoint x: 1406, startPoint y: 49, endPoint x: 1236, endPoint y: 108, distance: 179.6
click at [1408, 49] on icon at bounding box center [1418, 45] width 20 height 20
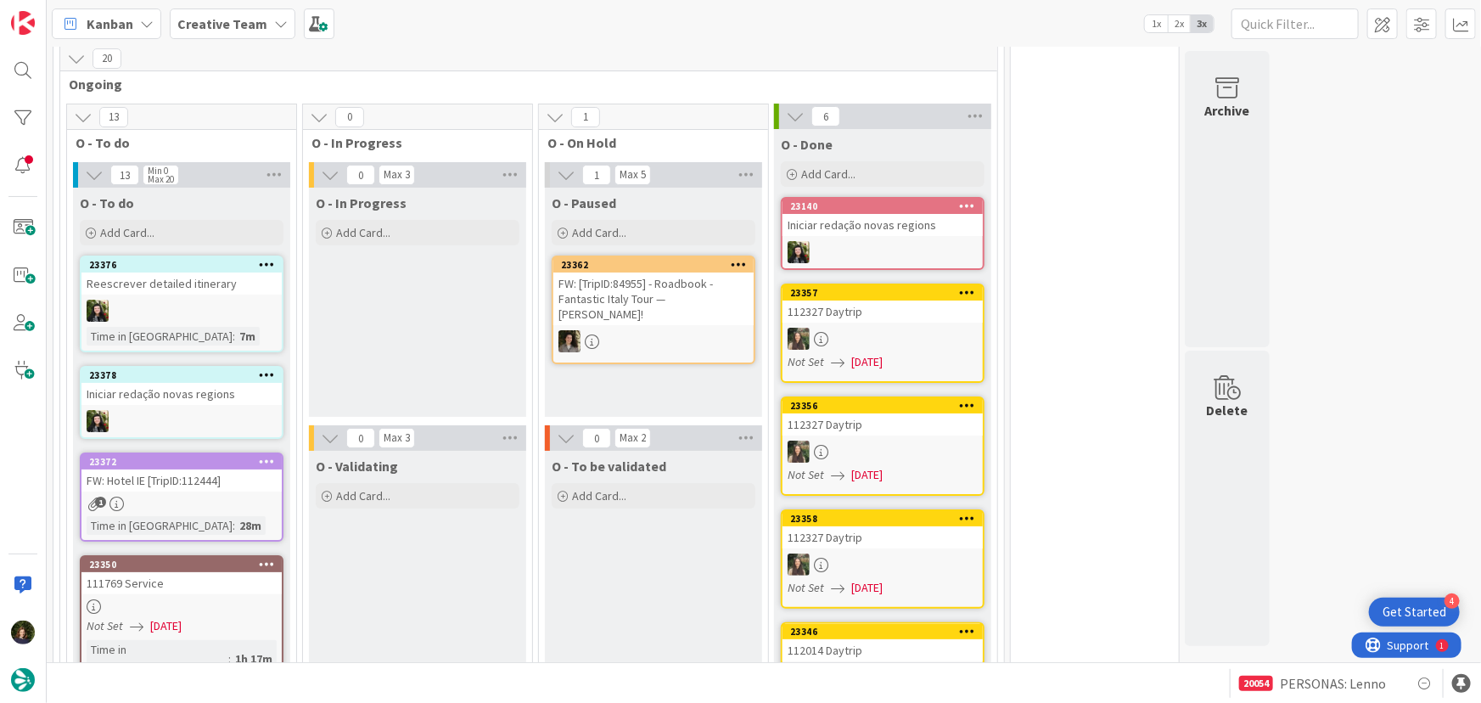
scroll to position [3160, 0]
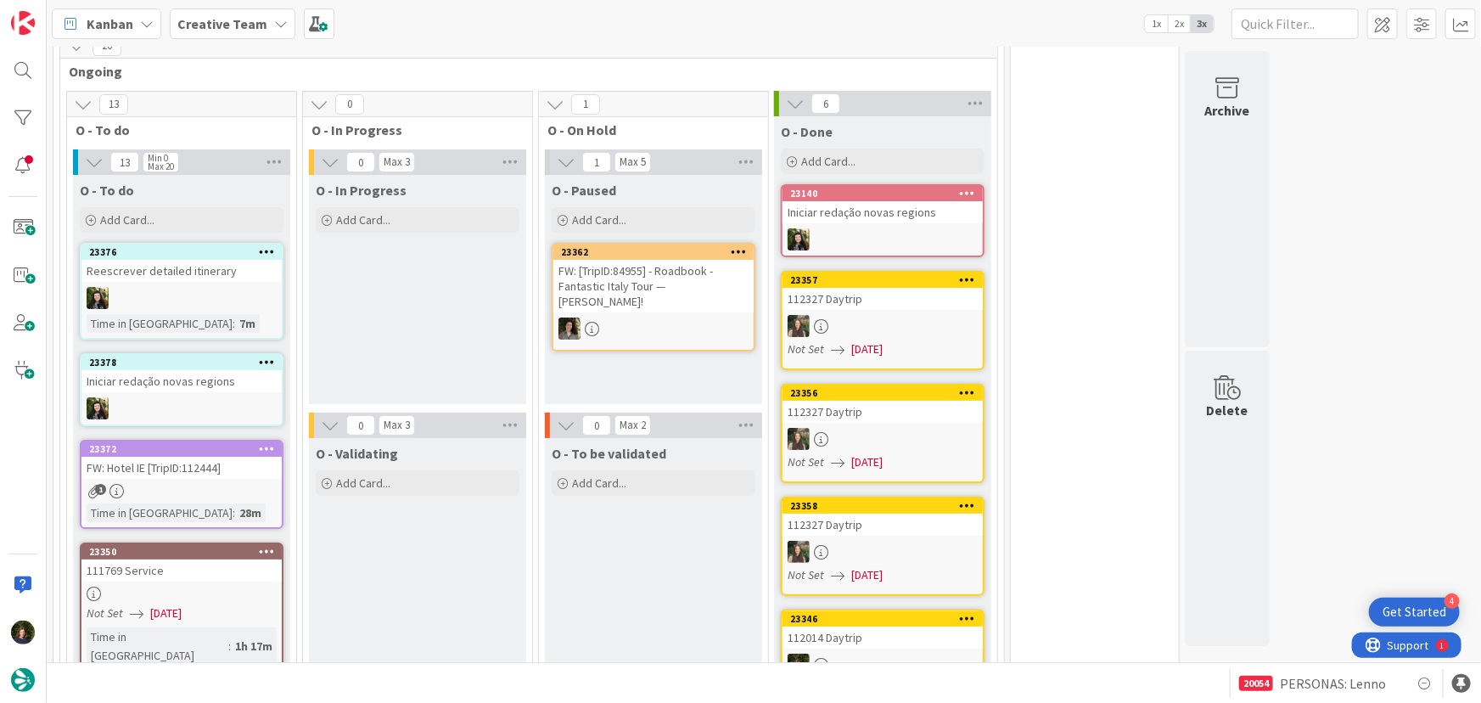
click at [161, 604] on span "[DATE]" at bounding box center [165, 613] width 31 height 18
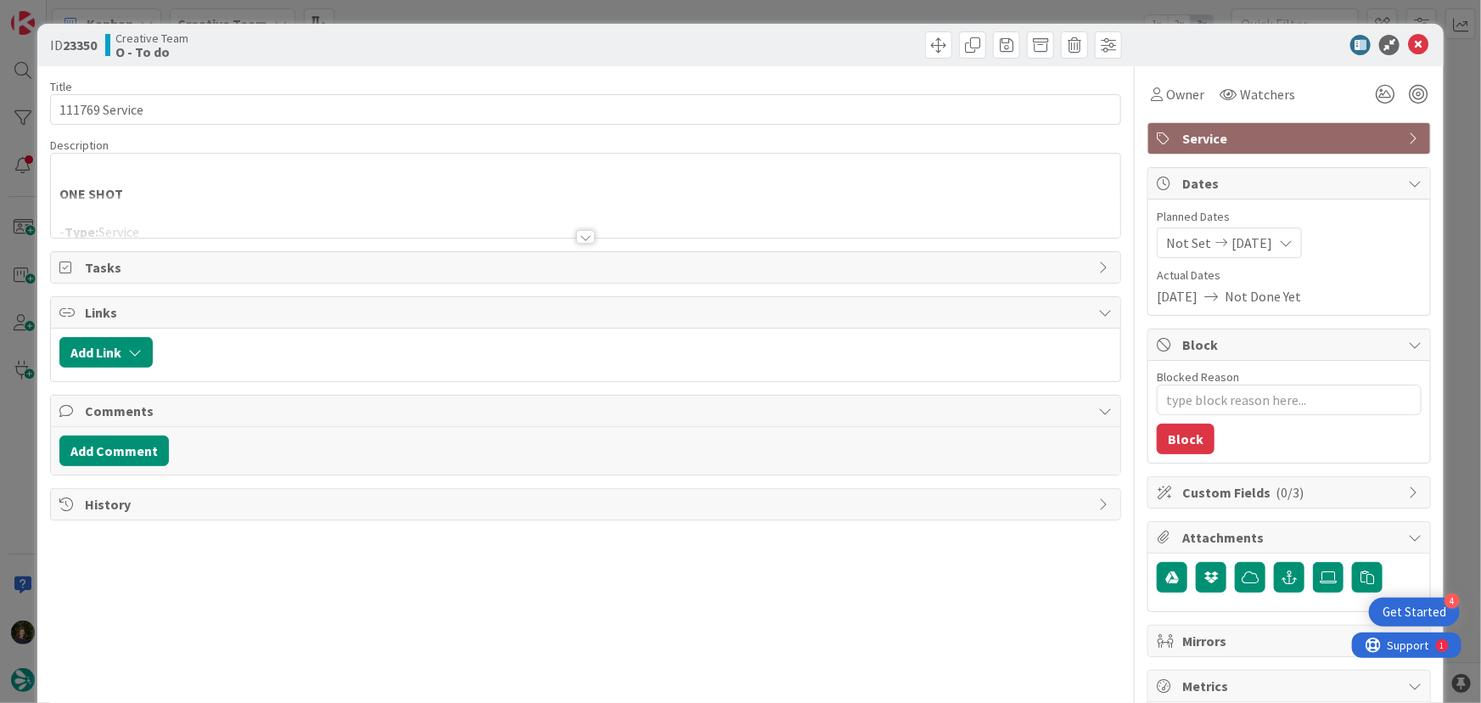
click at [587, 238] on div at bounding box center [585, 237] width 19 height 14
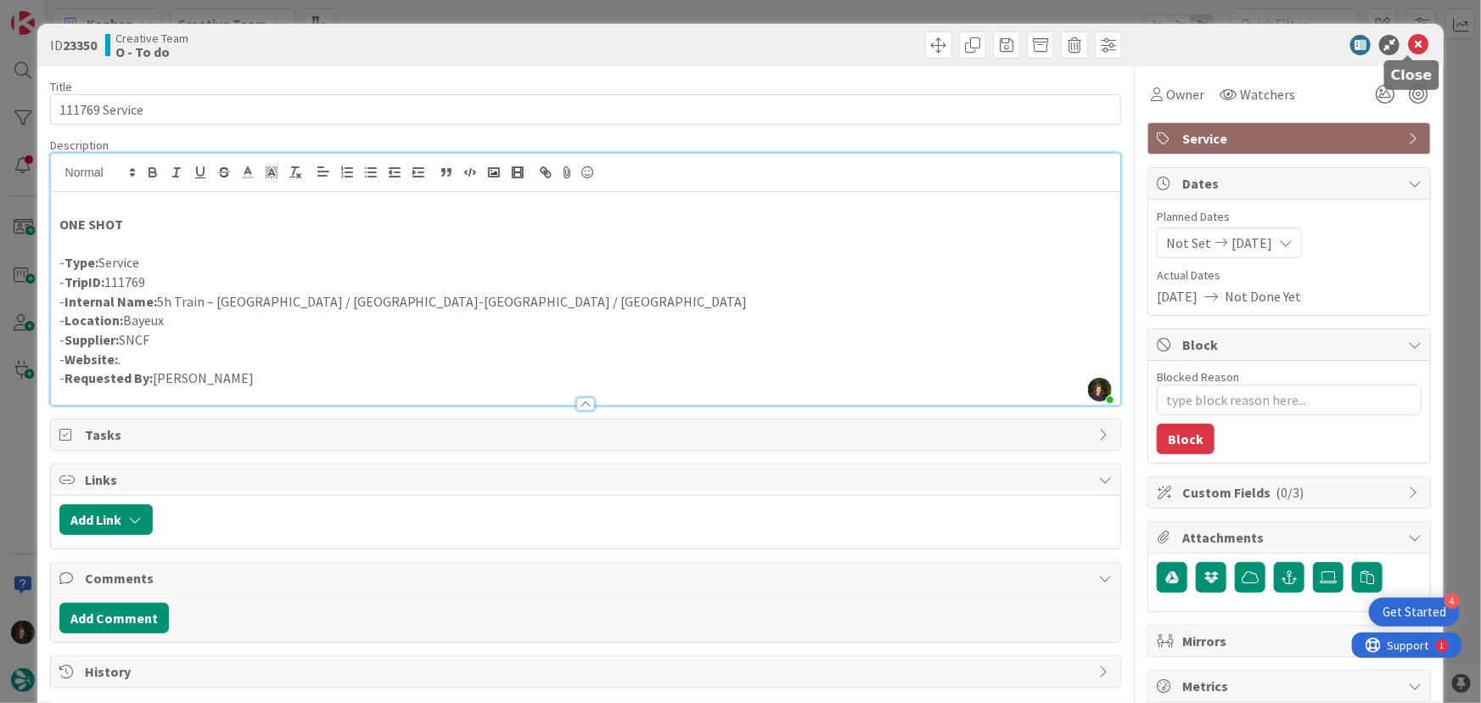
click at [1414, 45] on icon at bounding box center [1418, 45] width 20 height 20
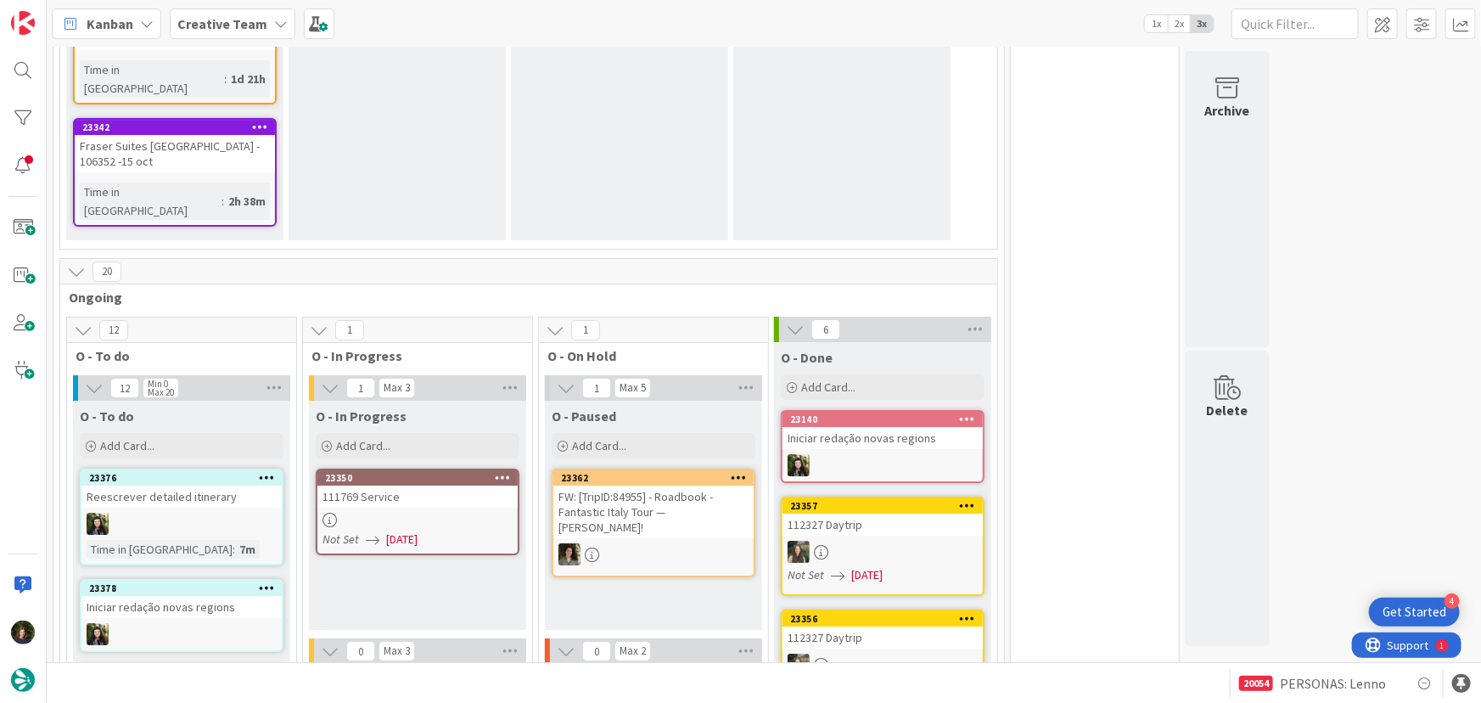
scroll to position [2926, 0]
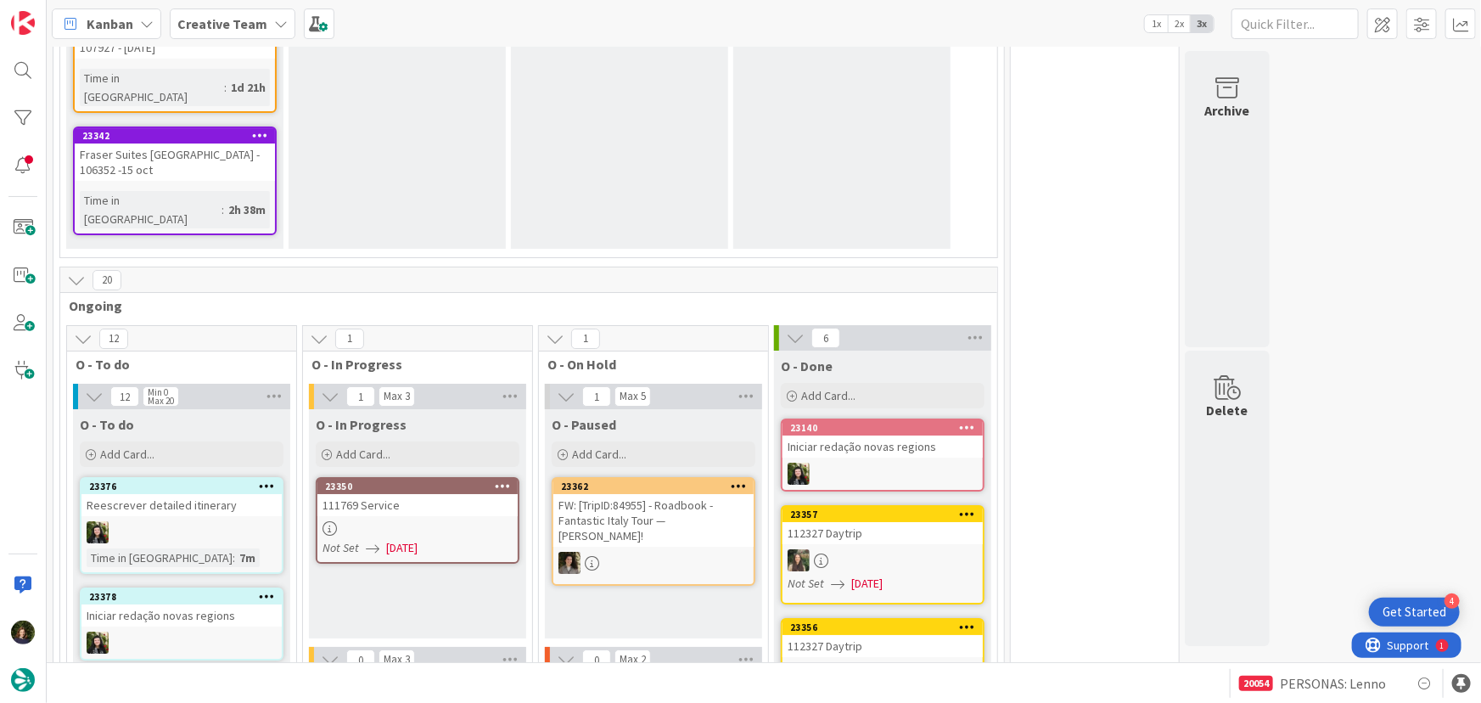
click at [413, 521] on div at bounding box center [417, 528] width 200 height 14
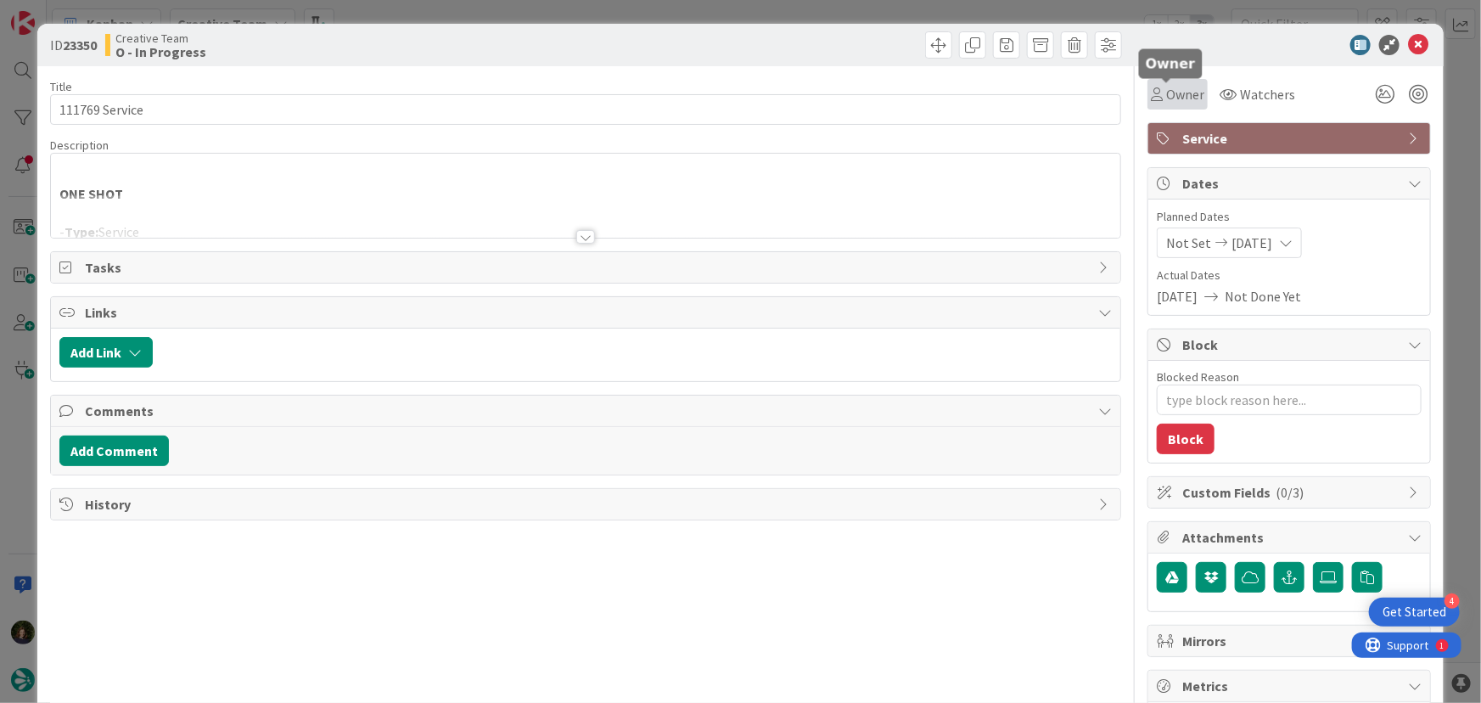
click at [1170, 93] on span "Owner" at bounding box center [1185, 94] width 38 height 20
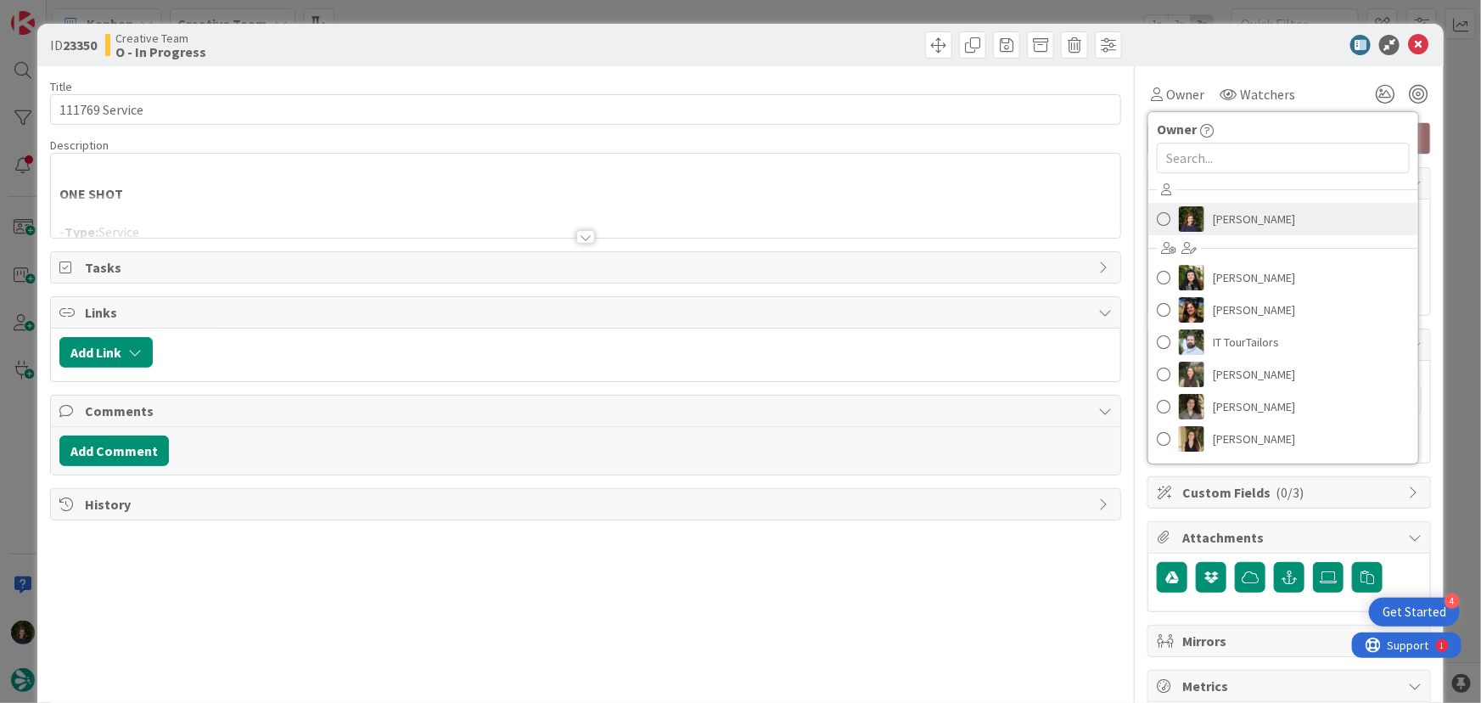
click at [1238, 221] on span "[PERSON_NAME]" at bounding box center [1254, 218] width 82 height 25
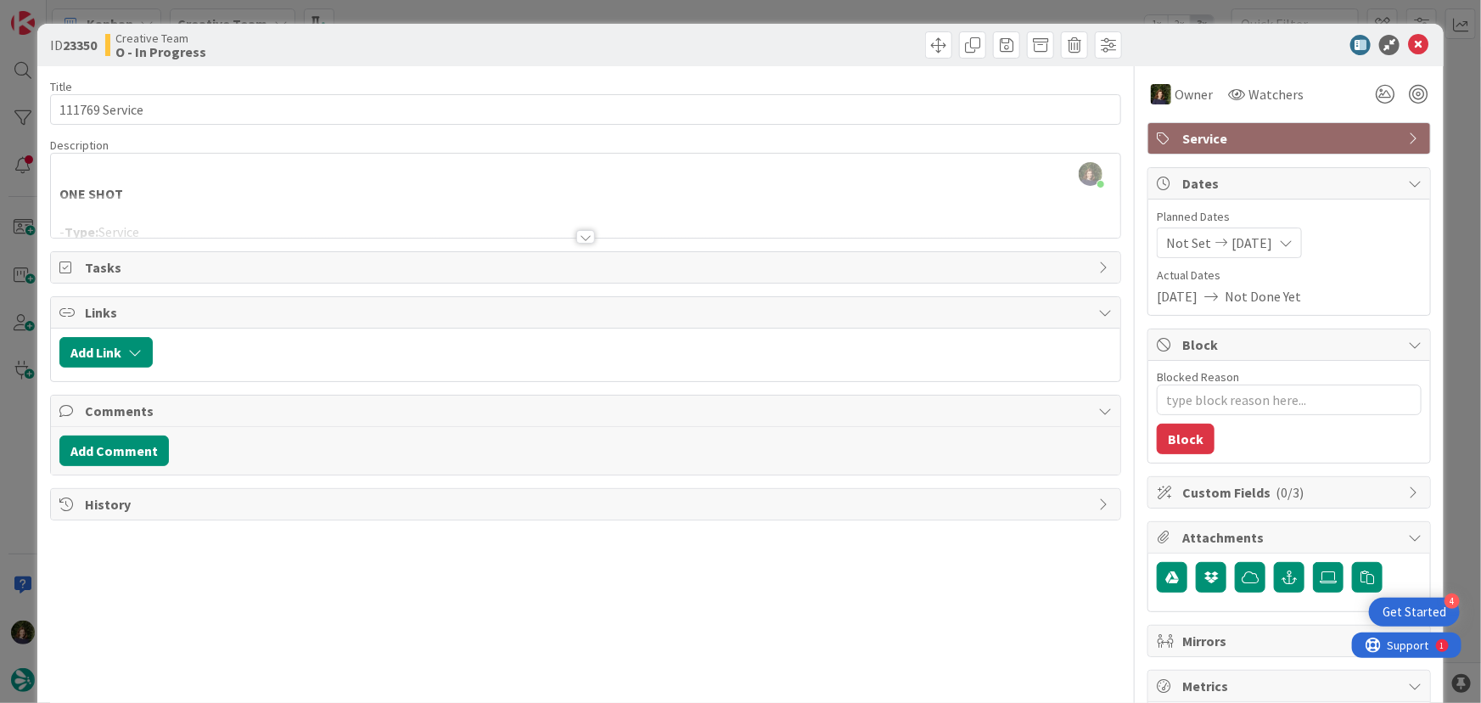
click at [581, 234] on div at bounding box center [585, 237] width 19 height 14
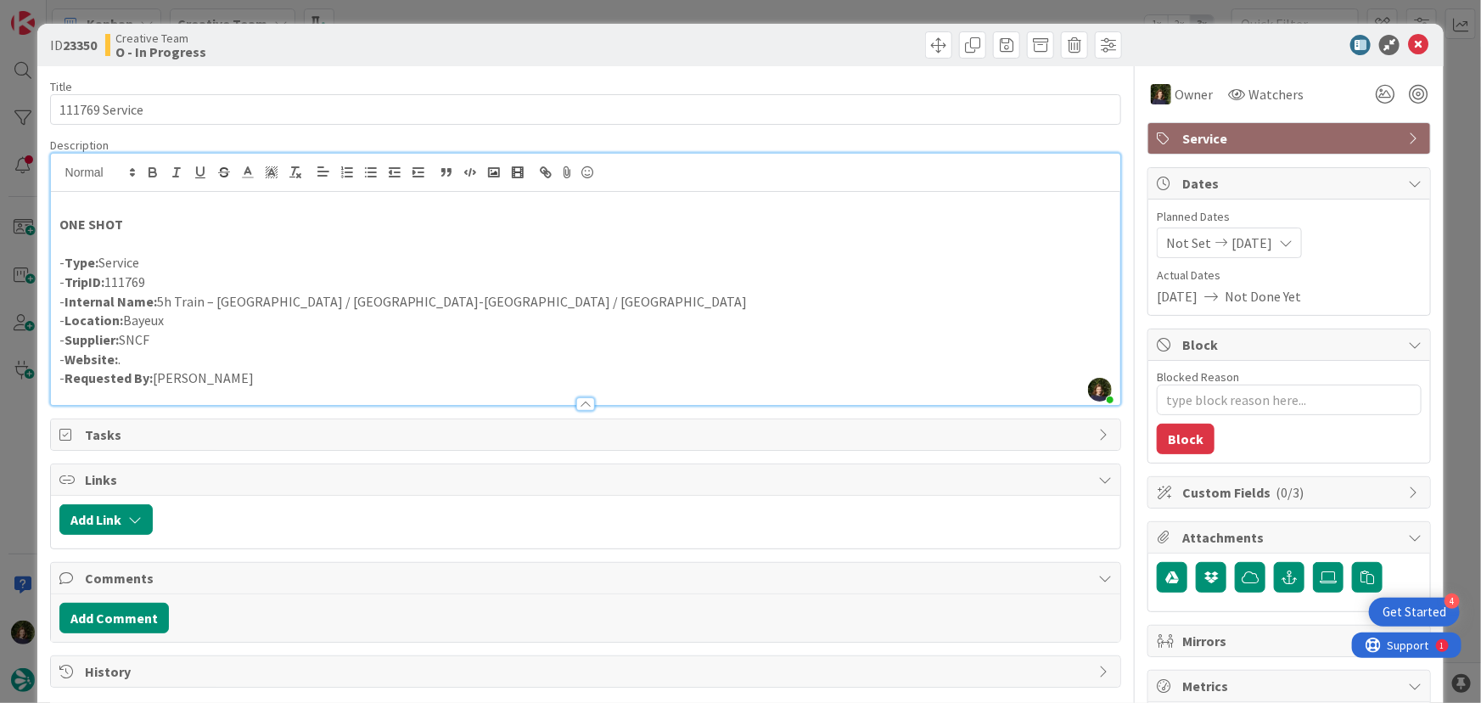
scroll to position [2904, 0]
drag, startPoint x: 158, startPoint y: 301, endPoint x: 386, endPoint y: 298, distance: 228.3
click at [397, 297] on p "- Internal Name: 5h Train – [GEOGRAPHIC_DATA] / [GEOGRAPHIC_DATA] / [GEOGRAPHIC…" at bounding box center [585, 302] width 1053 height 20
drag, startPoint x: 1406, startPoint y: 47, endPoint x: 1475, endPoint y: 161, distance: 133.6
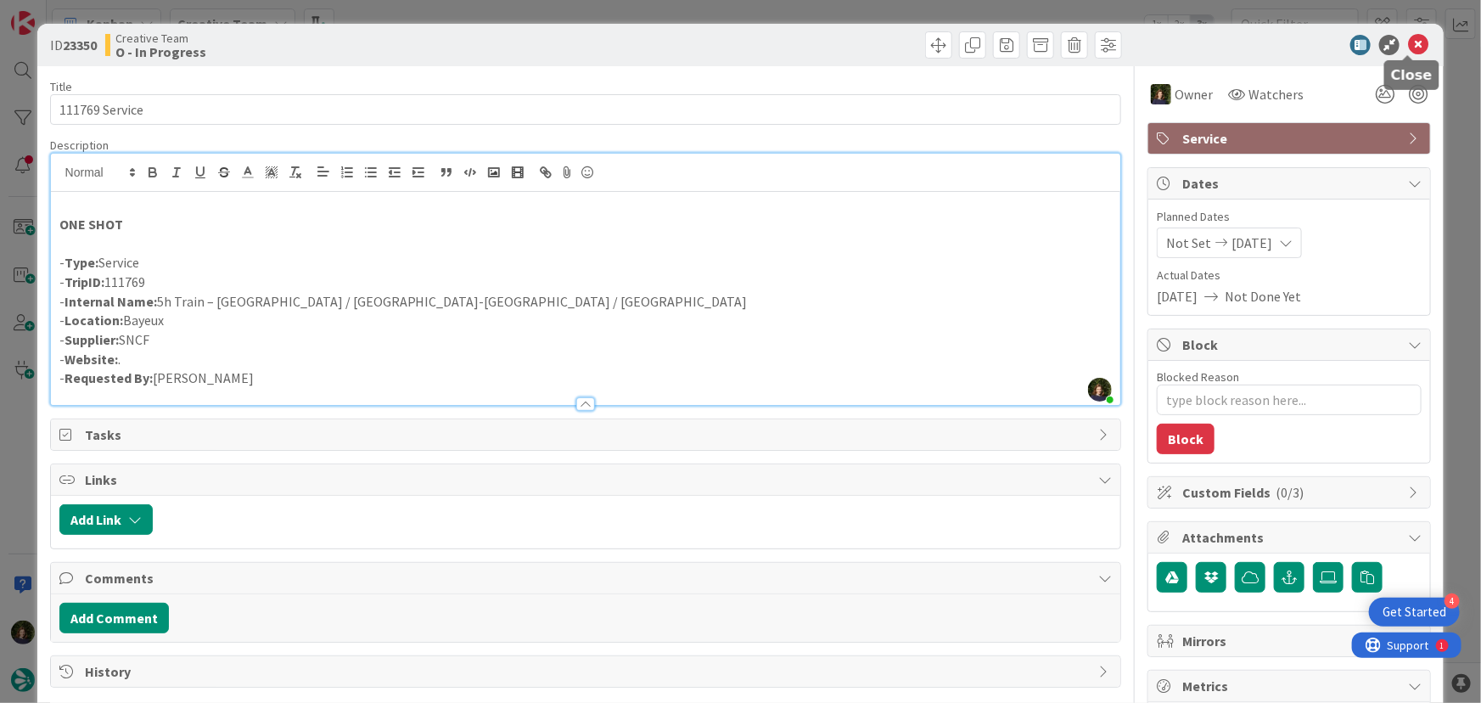
click at [1408, 47] on icon at bounding box center [1418, 45] width 20 height 20
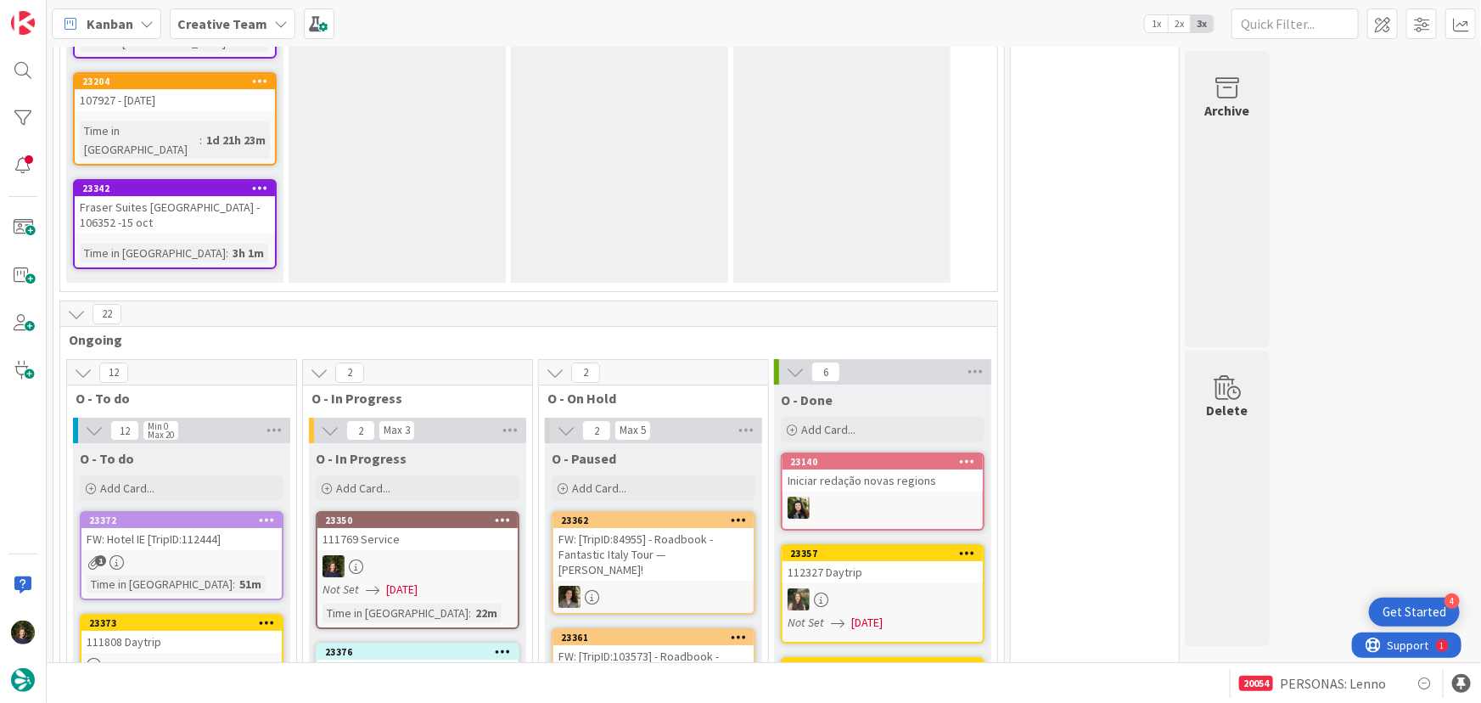
click at [363, 511] on link "23350 111769 Service Not Set [DATE] Time in [GEOGRAPHIC_DATA] : 22m" at bounding box center [418, 570] width 204 height 118
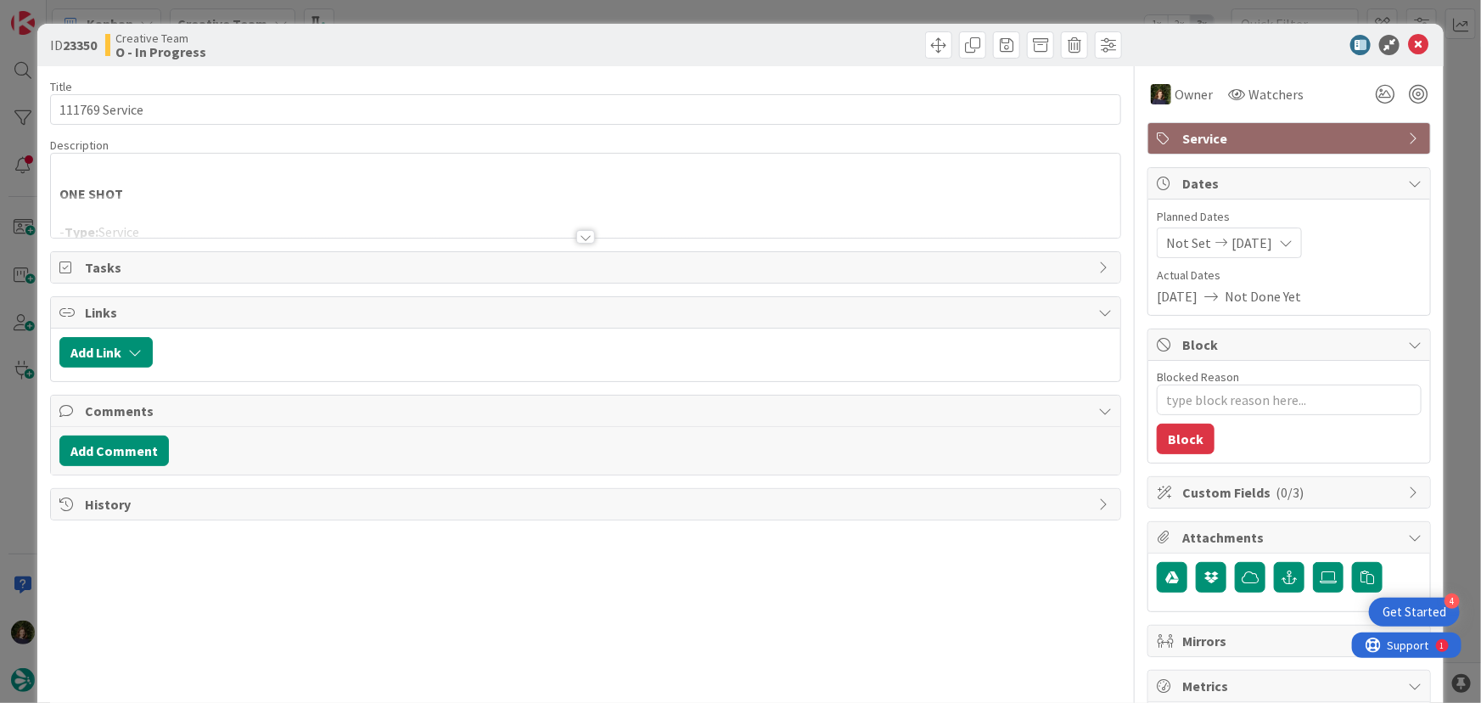
click at [576, 239] on div at bounding box center [585, 237] width 19 height 14
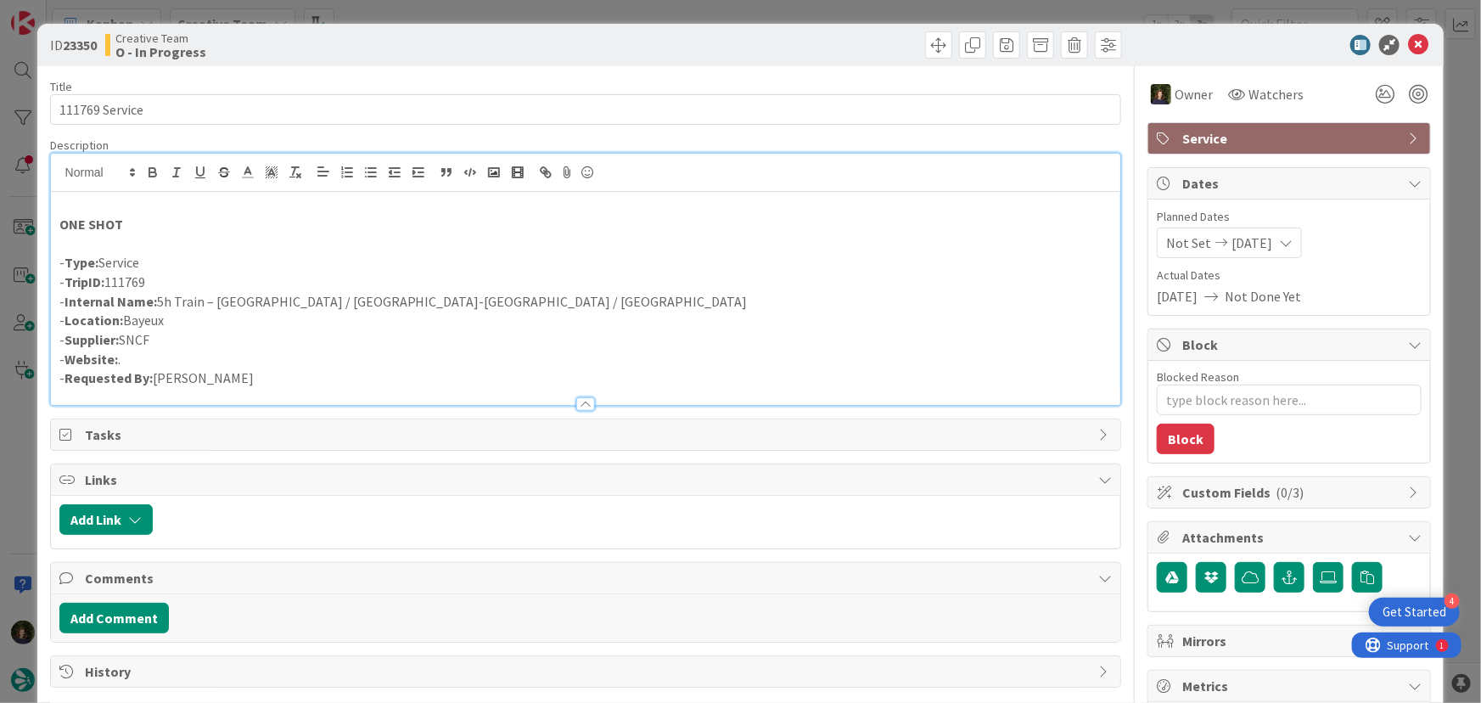
click at [400, 296] on p "- Internal Name: 5h Train – [GEOGRAPHIC_DATA] / [GEOGRAPHIC_DATA] / [GEOGRAPHIC…" at bounding box center [585, 302] width 1053 height 20
drag, startPoint x: 170, startPoint y: 277, endPoint x: 65, endPoint y: 283, distance: 105.4
click at [65, 283] on p "- TripID: 111769" at bounding box center [585, 282] width 1053 height 20
click at [193, 300] on p "- Internal Name: 5h Train – [GEOGRAPHIC_DATA] / [GEOGRAPHIC_DATA] / [GEOGRAPHIC…" at bounding box center [585, 302] width 1053 height 20
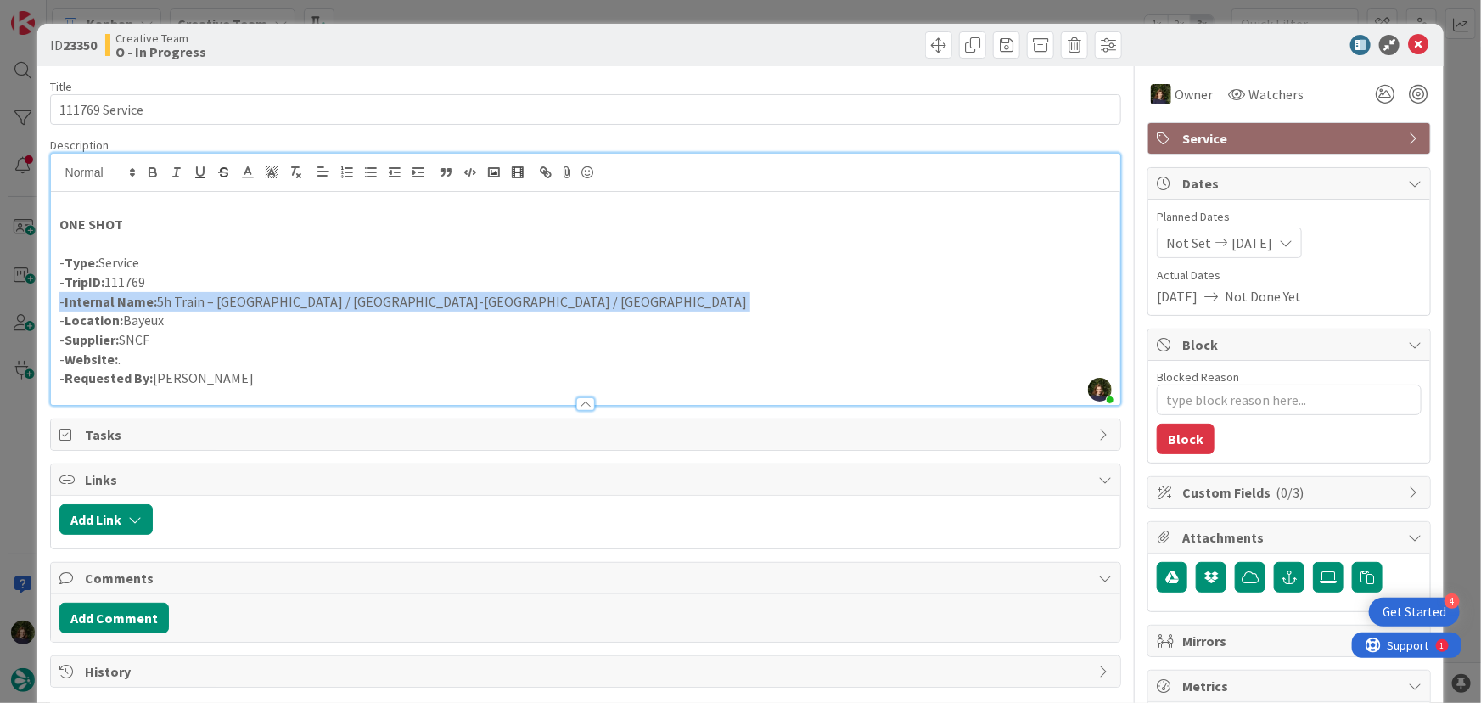
click at [193, 300] on p "- Internal Name: 5h Train – [GEOGRAPHIC_DATA] / [GEOGRAPHIC_DATA] / [GEOGRAPHIC…" at bounding box center [585, 302] width 1053 height 20
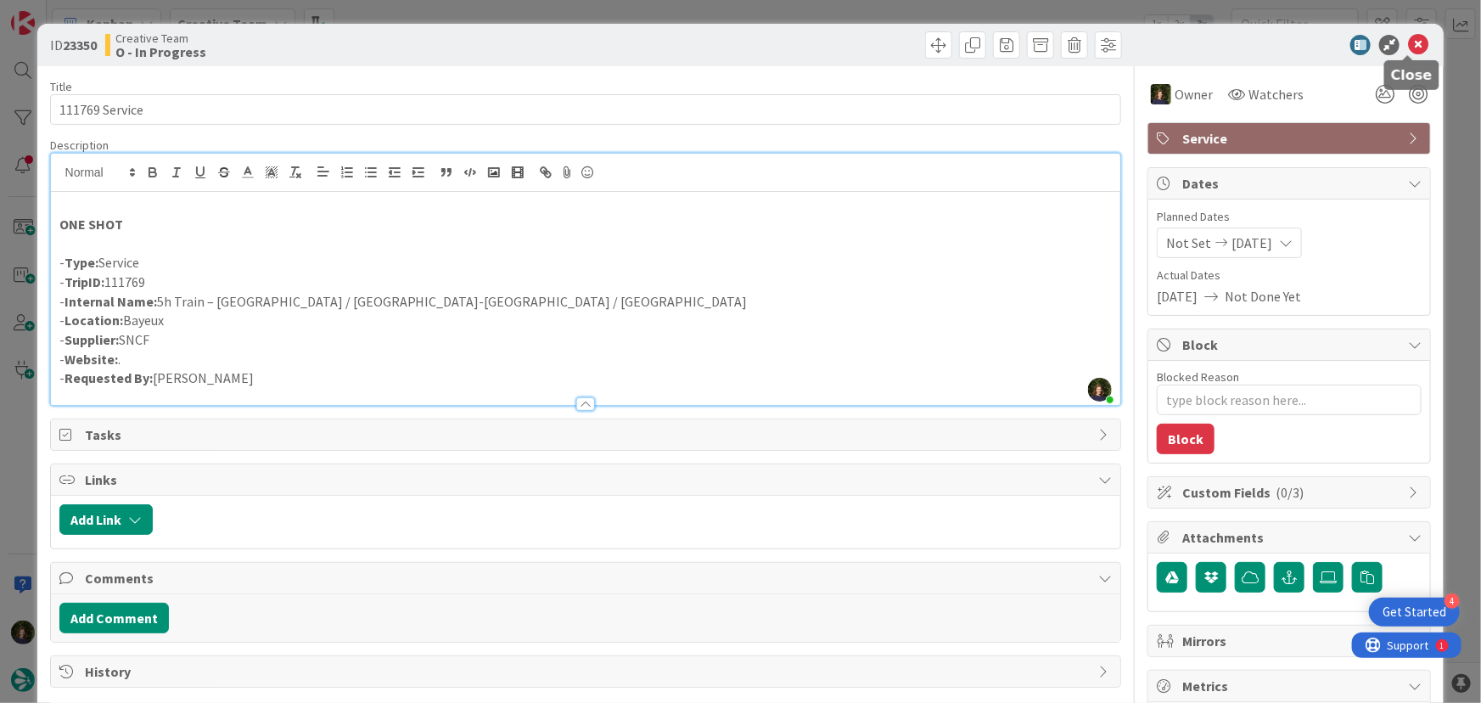
click at [1408, 48] on icon at bounding box center [1418, 45] width 20 height 20
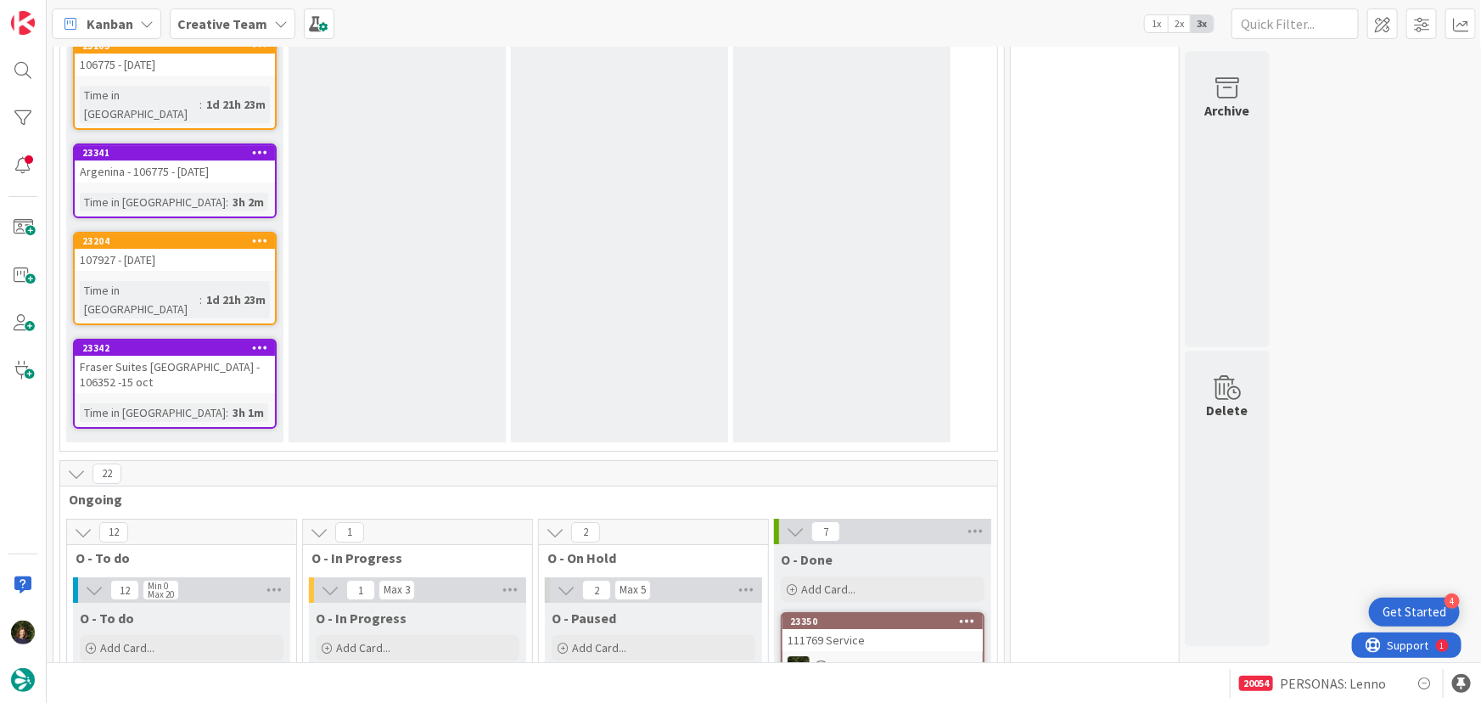
scroll to position [2776, 0]
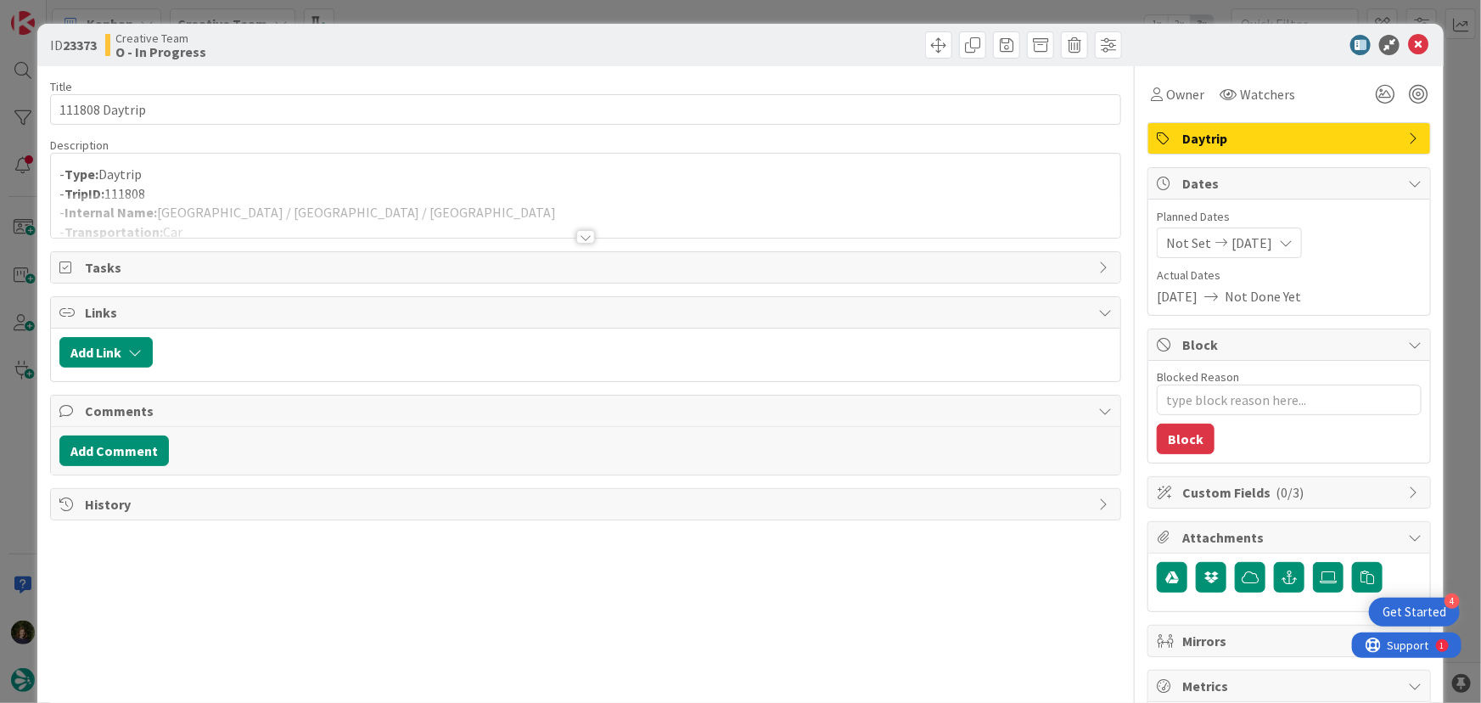
click at [586, 235] on div at bounding box center [585, 237] width 19 height 14
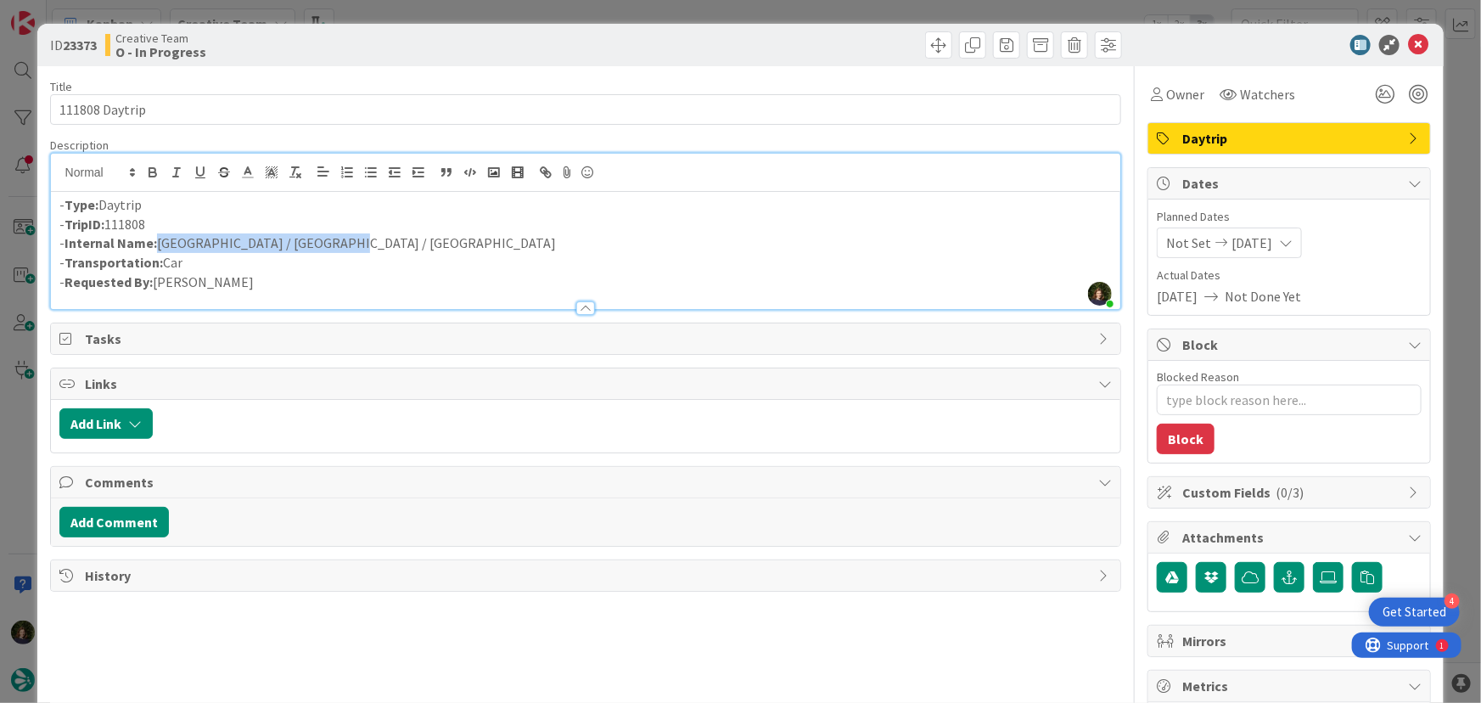
drag, startPoint x: 355, startPoint y: 245, endPoint x: 166, endPoint y: 239, distance: 188.5
click at [154, 239] on p "- Internal Name: [GEOGRAPHIC_DATA] / [GEOGRAPHIC_DATA] / [GEOGRAPHIC_DATA]" at bounding box center [585, 243] width 1053 height 20
drag, startPoint x: 151, startPoint y: 226, endPoint x: 66, endPoint y: 227, distance: 84.9
click at [66, 227] on p "- TripID: 111808" at bounding box center [585, 225] width 1053 height 20
click at [1167, 89] on span "Owner" at bounding box center [1185, 94] width 38 height 20
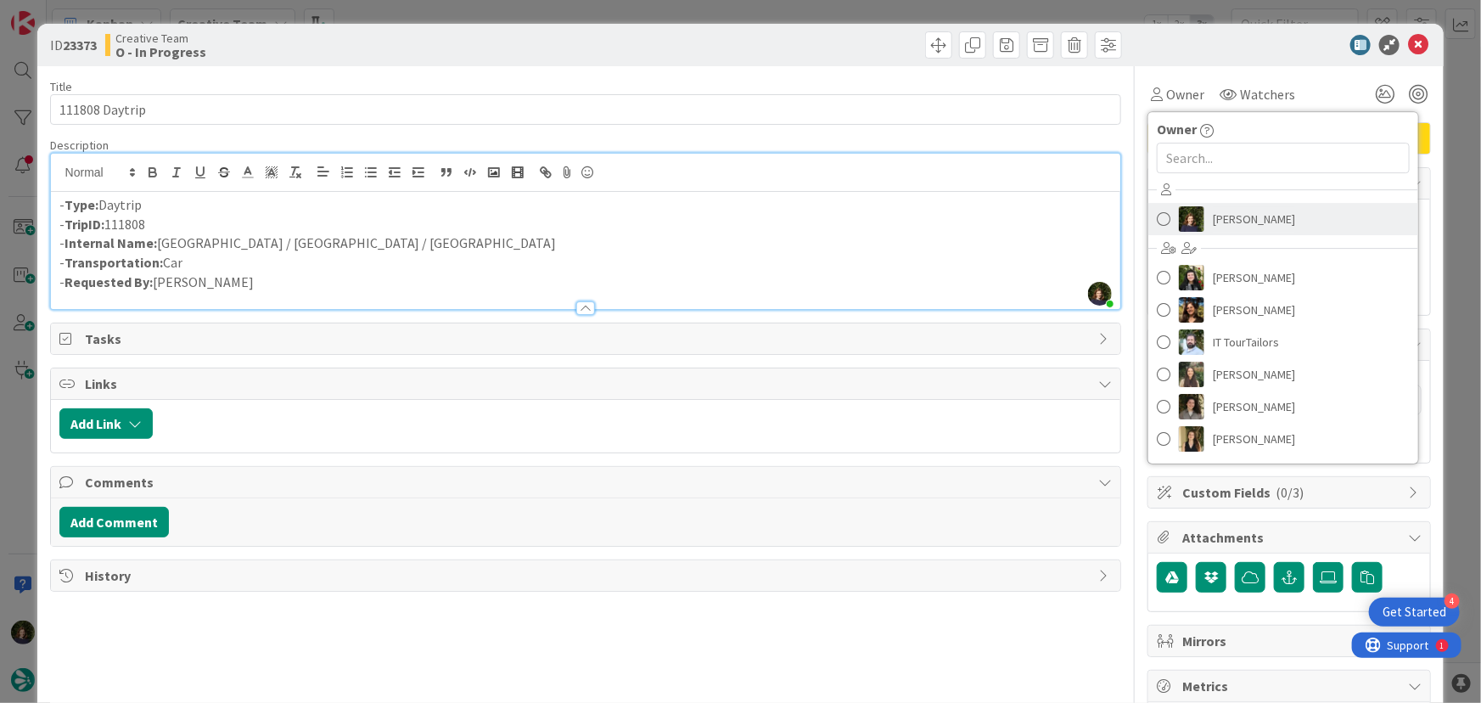
click at [1213, 211] on span "[PERSON_NAME]" at bounding box center [1254, 218] width 82 height 25
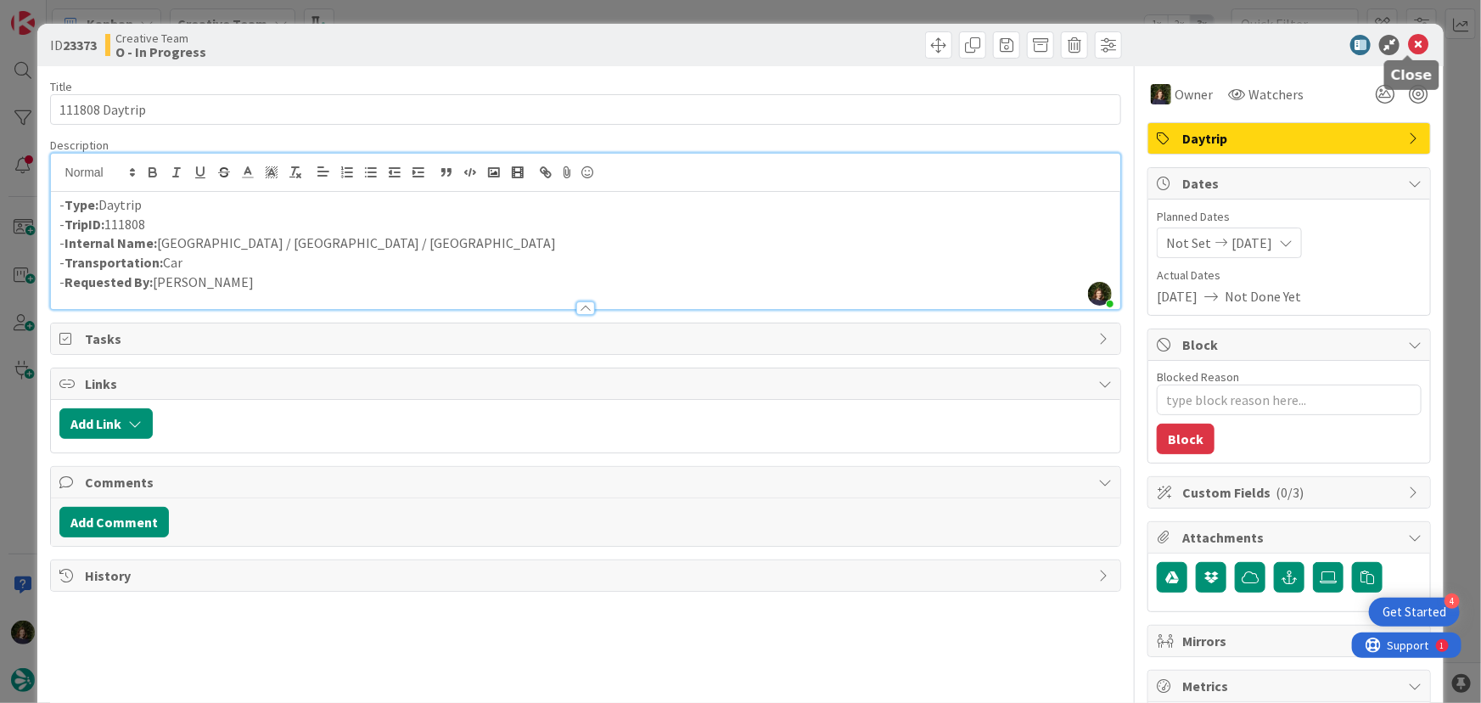
click at [1414, 42] on icon at bounding box center [1418, 45] width 20 height 20
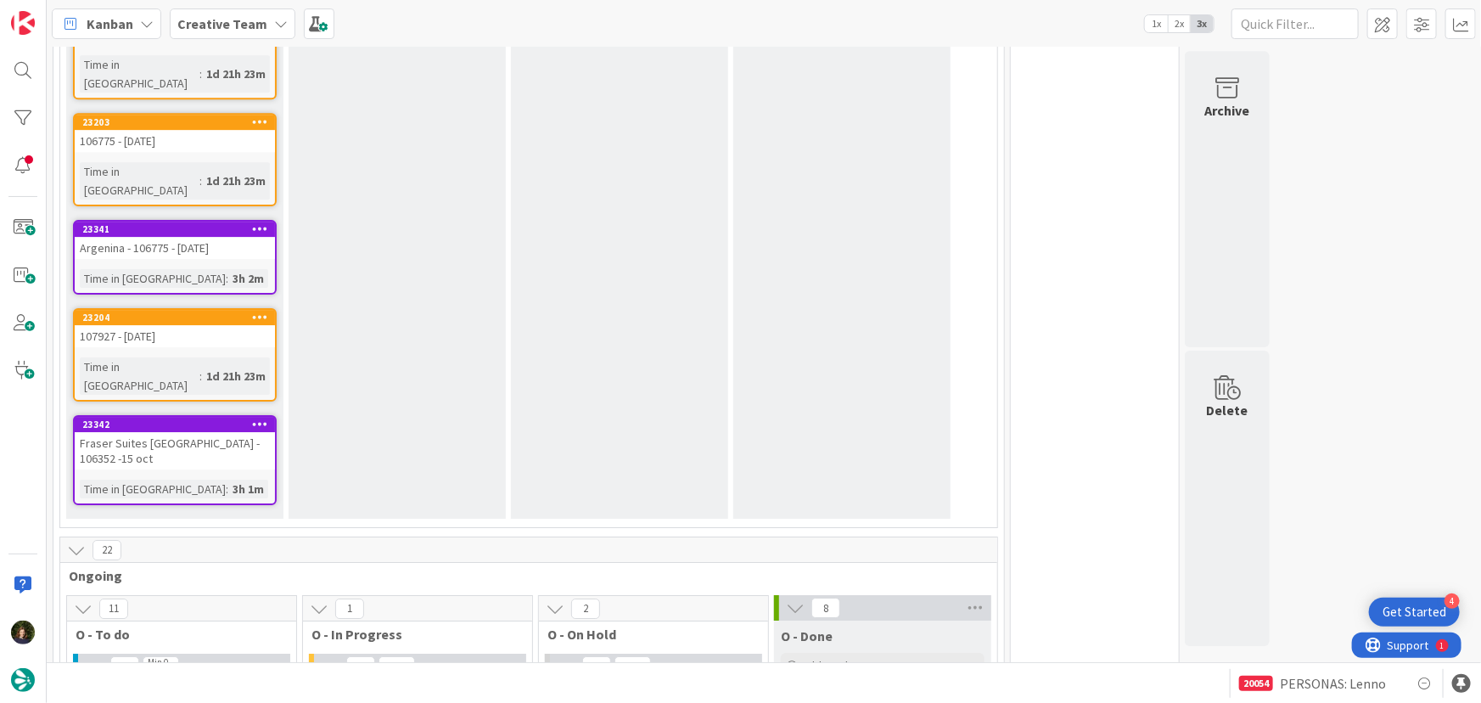
scroll to position [2698, 0]
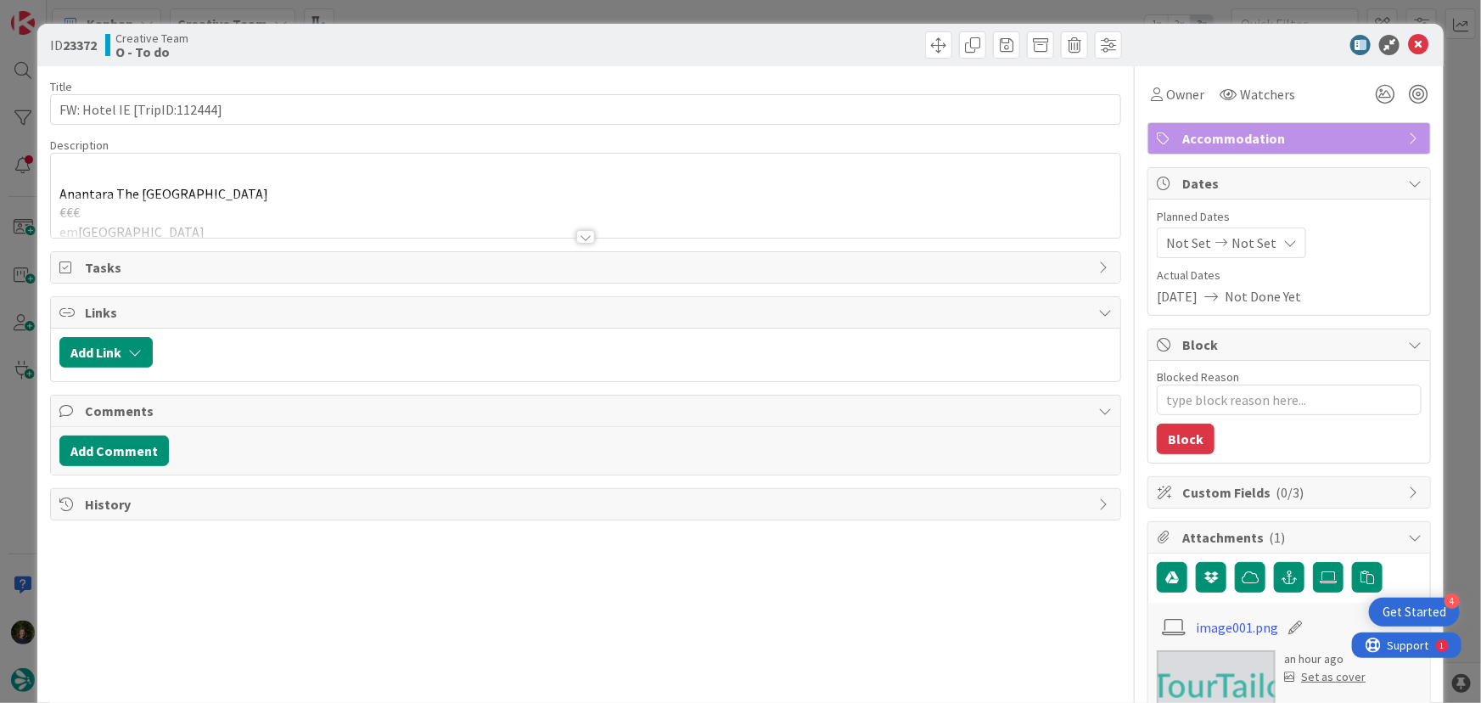
click at [580, 239] on div at bounding box center [585, 237] width 19 height 14
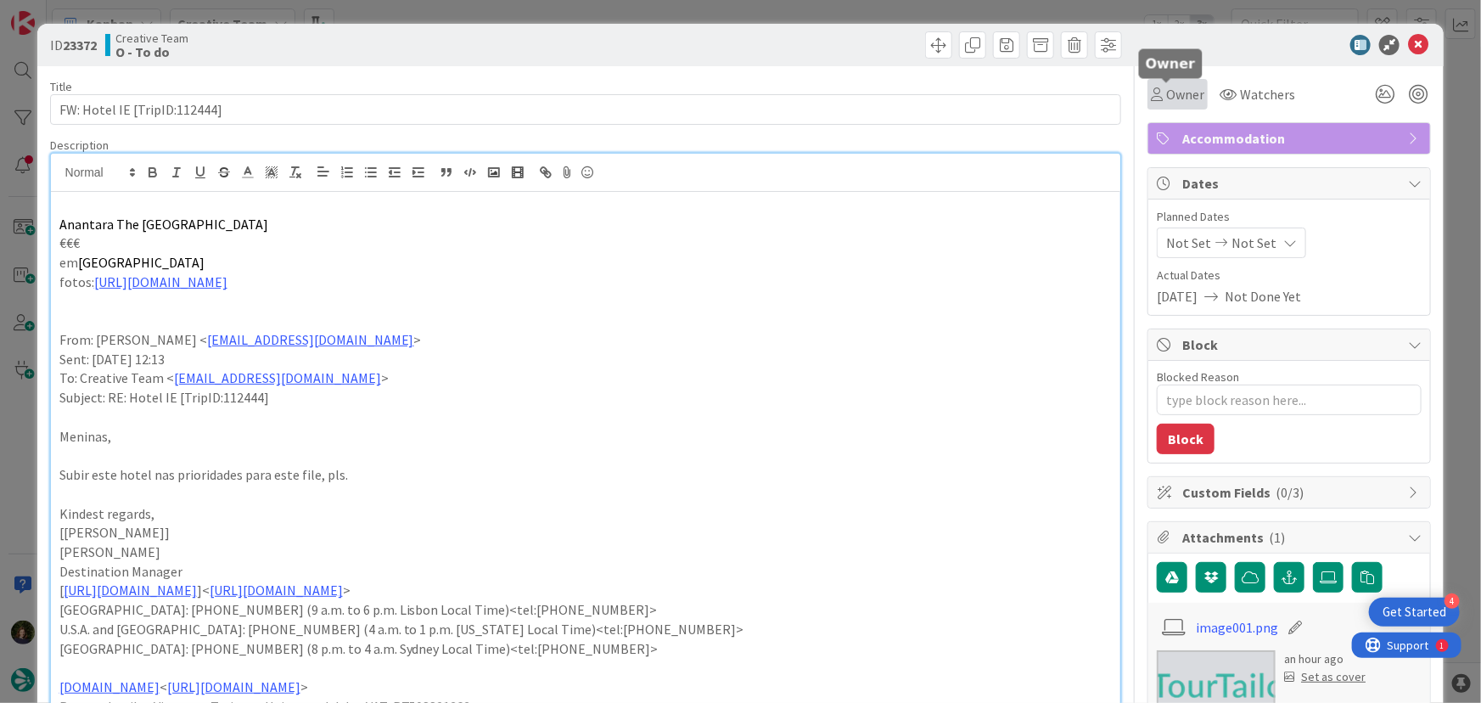
click at [1178, 99] on span "Owner" at bounding box center [1185, 94] width 38 height 20
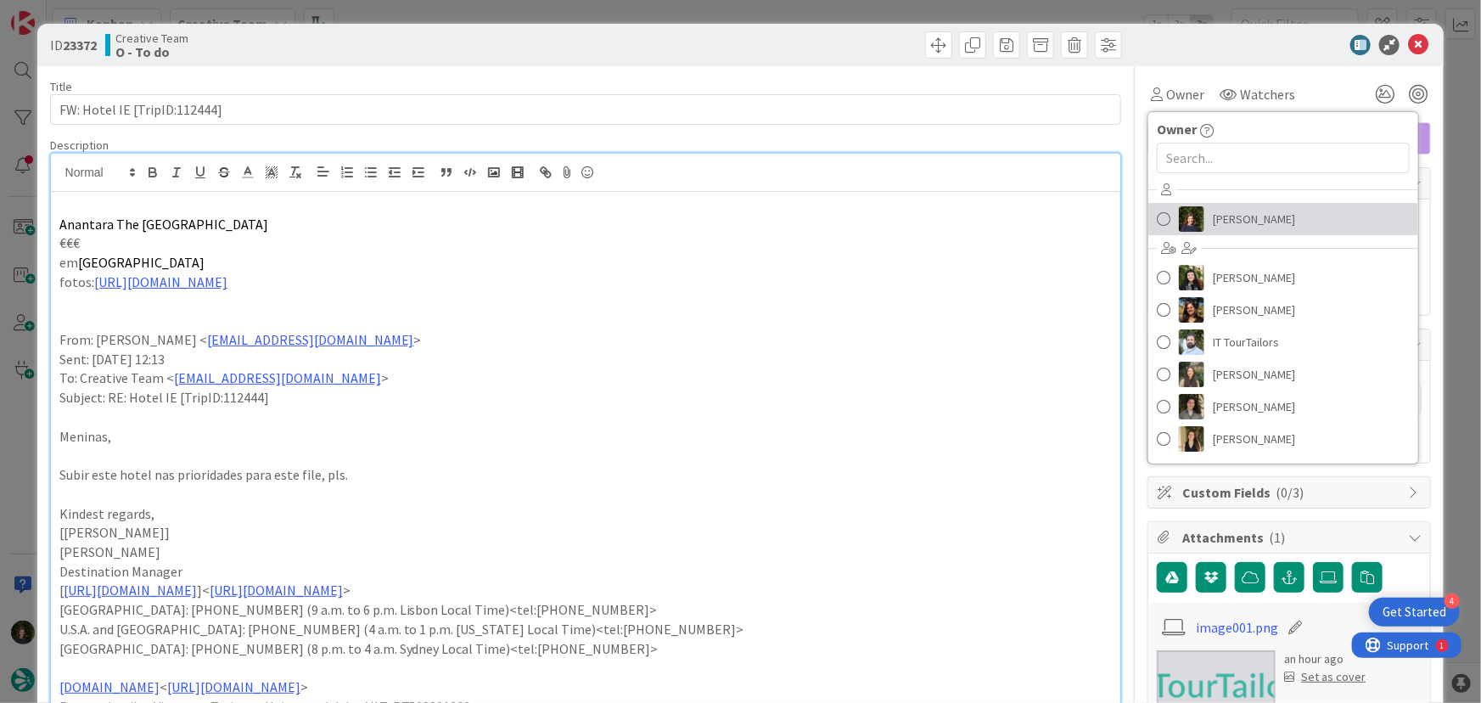
click at [1238, 216] on span "[PERSON_NAME]" at bounding box center [1254, 218] width 82 height 25
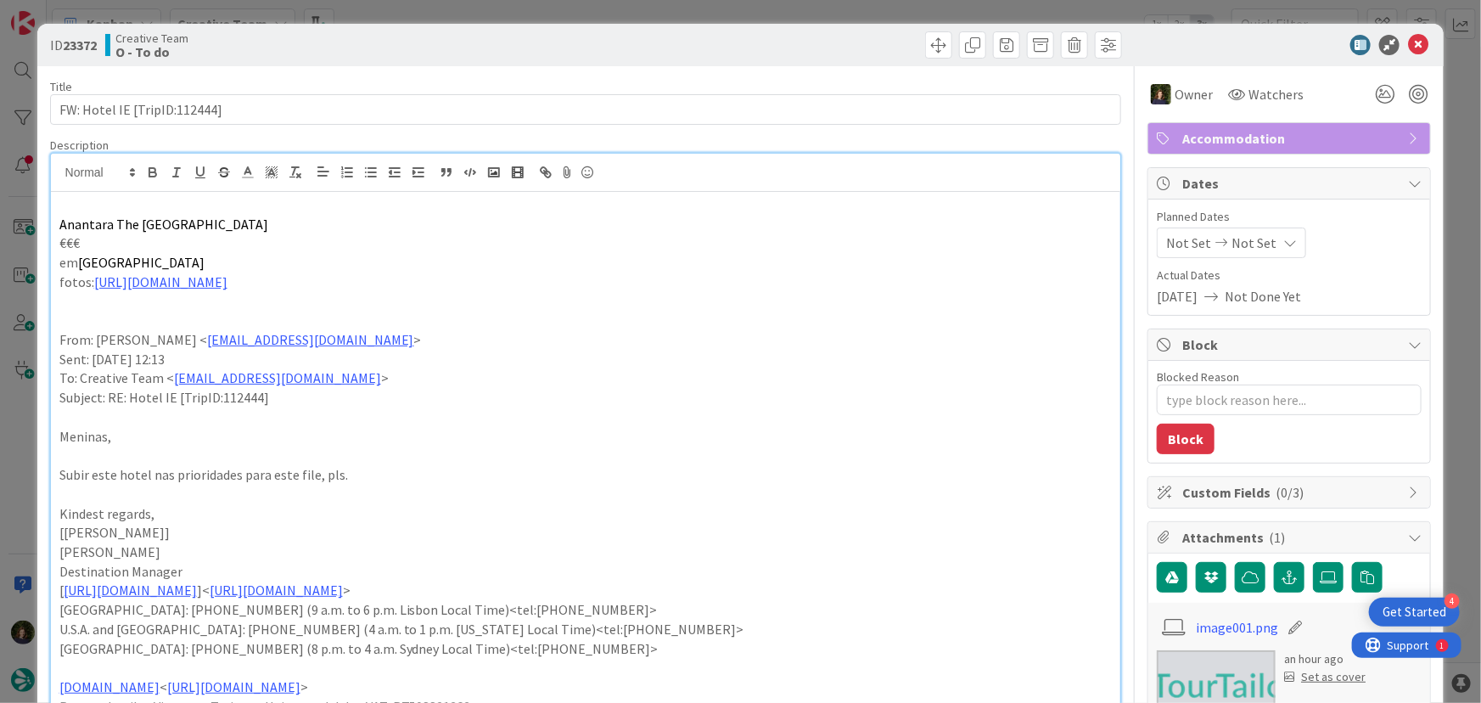
type textarea "x"
drag, startPoint x: 59, startPoint y: 226, endPoint x: 255, endPoint y: 222, distance: 195.2
click at [255, 222] on p "Anantara The [GEOGRAPHIC_DATA]" at bounding box center [585, 225] width 1053 height 20
drag, startPoint x: 1478, startPoint y: 130, endPoint x: 171, endPoint y: 217, distance: 1309.2
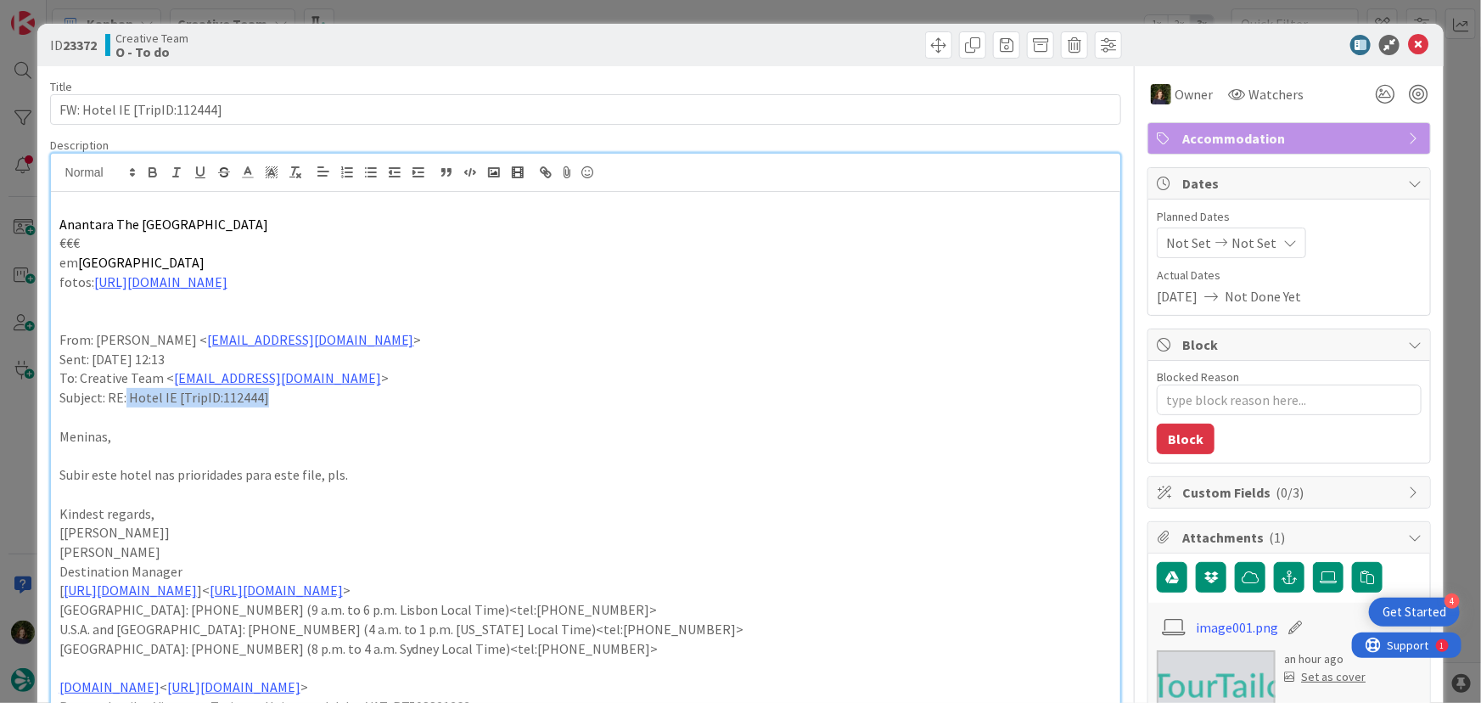
drag, startPoint x: 289, startPoint y: 398, endPoint x: 127, endPoint y: 396, distance: 161.3
click at [127, 396] on p "Subject: RE: Hotel IE [TripID:112444]" at bounding box center [585, 398] width 1053 height 20
drag, startPoint x: 265, startPoint y: 213, endPoint x: 49, endPoint y: 224, distance: 215.9
click at [227, 278] on link "[URL][DOMAIN_NAME]" at bounding box center [160, 281] width 133 height 17
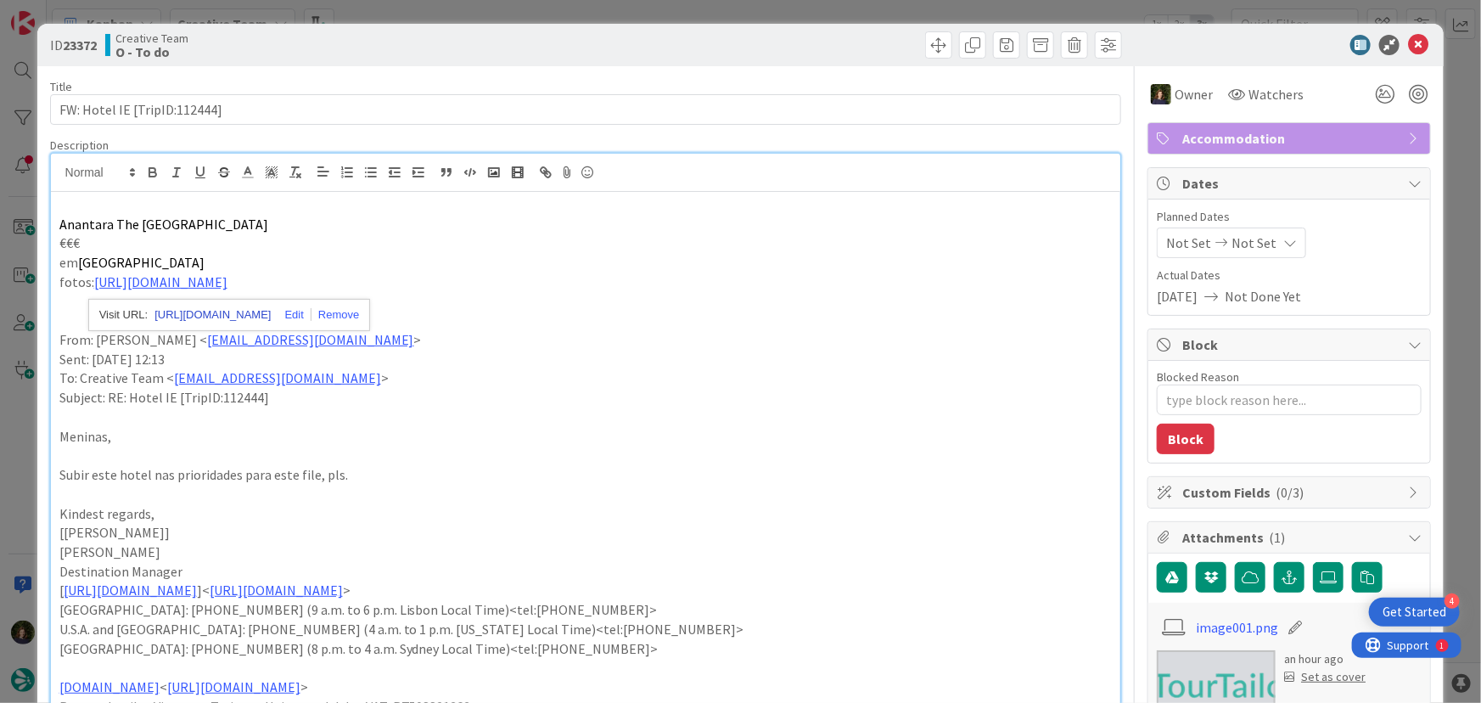
click at [234, 311] on link "[URL][DOMAIN_NAME]" at bounding box center [212, 315] width 116 height 22
click at [773, 351] on p "Sent: [DATE] 12:13" at bounding box center [585, 360] width 1053 height 20
click at [1408, 42] on icon at bounding box center [1418, 45] width 20 height 20
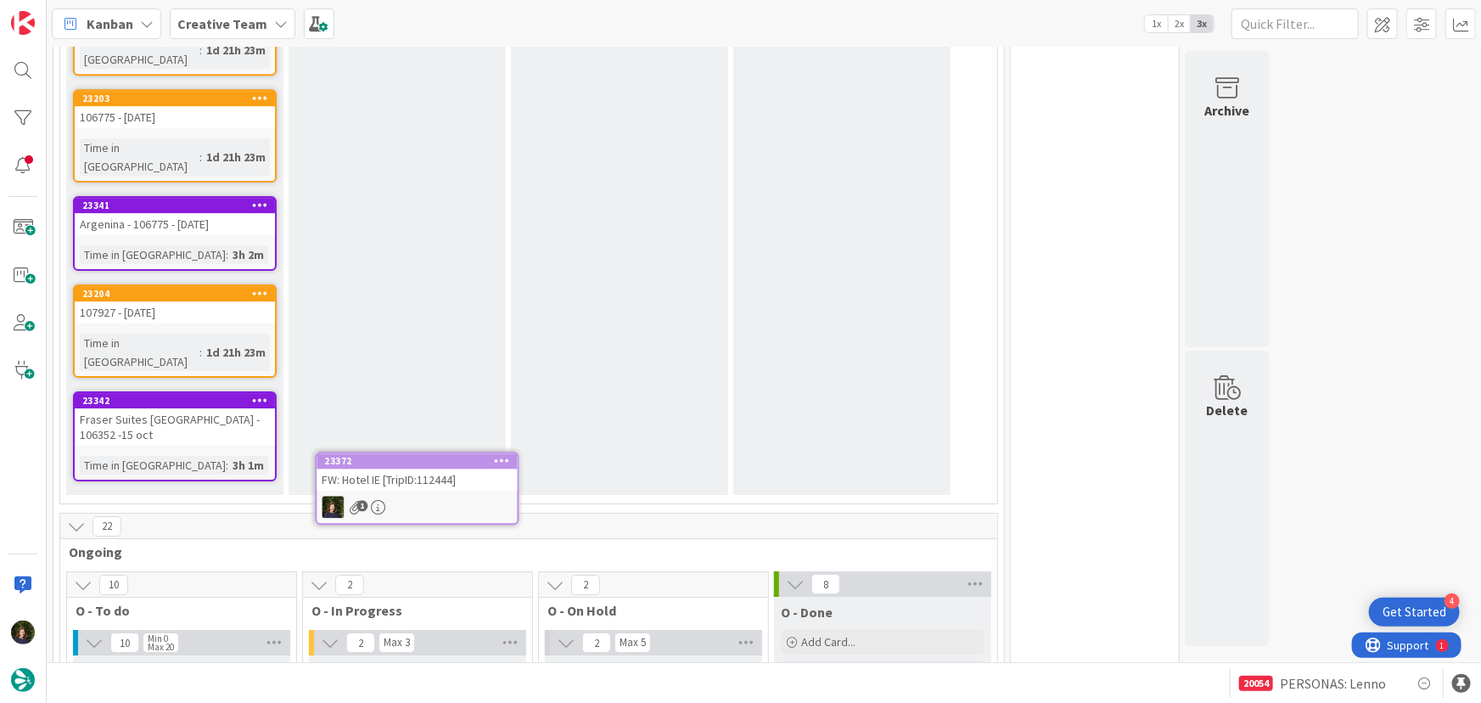
scroll to position [2733, 0]
